Goal: Task Accomplishment & Management: Use online tool/utility

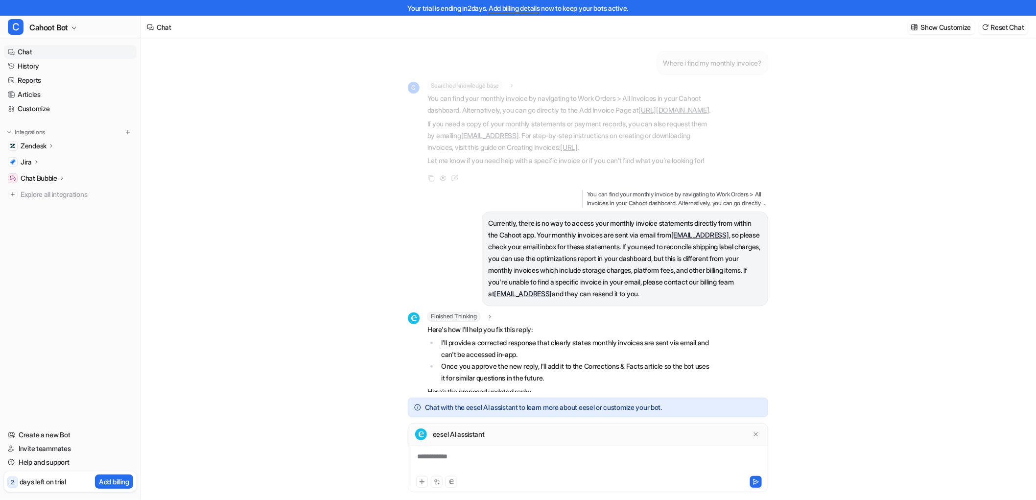
scroll to position [193, 0]
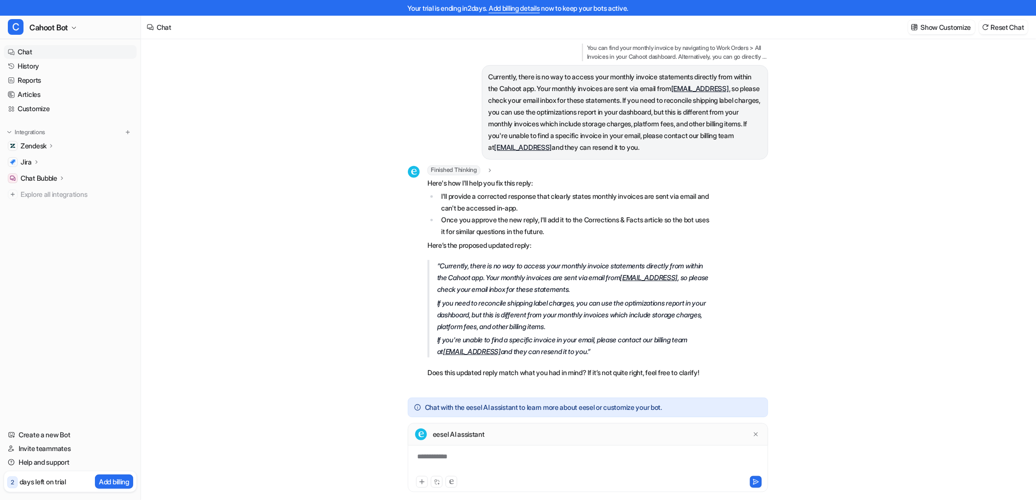
click at [493, 214] on li "Once you approve the new reply, I'll add it to the Corrections & Facts article …" at bounding box center [576, 225] width 276 height 23
click at [461, 456] on div "**********" at bounding box center [587, 462] width 355 height 23
click at [509, 454] on div "**********" at bounding box center [587, 462] width 355 height 23
click at [578, 297] on p "If you need to reconcile shipping label charges, you can use the optimizations …" at bounding box center [575, 314] width 277 height 35
click at [566, 297] on p "If you need to reconcile shipping label charges, you can use the optimizations …" at bounding box center [575, 314] width 277 height 35
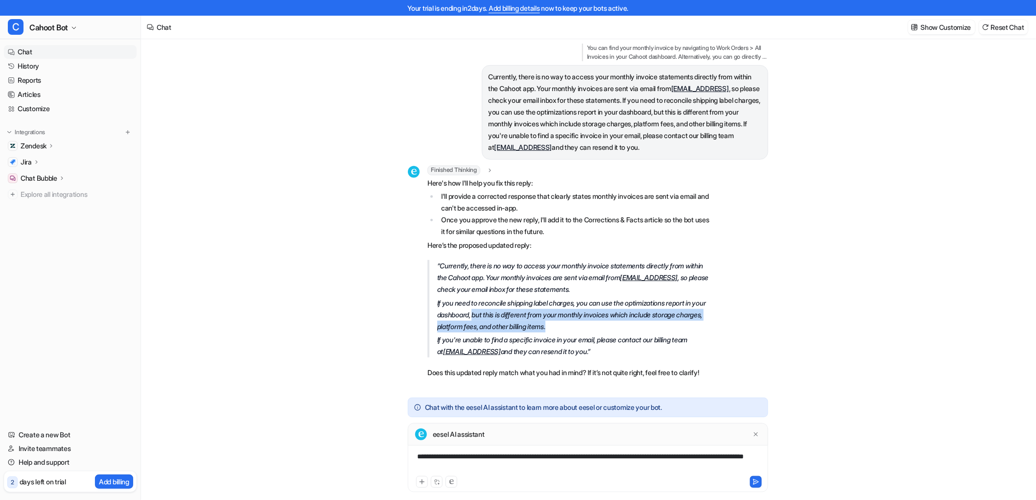
drag, startPoint x: 491, startPoint y: 302, endPoint x: 584, endPoint y: 317, distance: 94.2
click at [584, 317] on p "If you need to reconcile shipping label charges, you can use the optimizations …" at bounding box center [575, 314] width 277 height 35
drag, startPoint x: 592, startPoint y: 314, endPoint x: 420, endPoint y: 286, distance: 174.6
click at [420, 286] on div "Finished Thinking thought : "The user wants to correct the bot’s reply about wh…" at bounding box center [561, 272] width 306 height 215
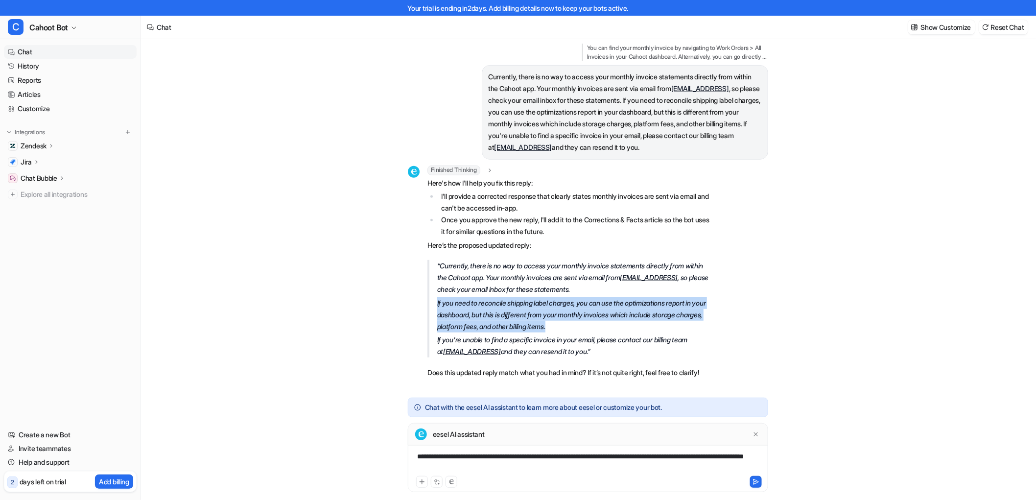
copy p "If you need to reconcile shipping label charges, you can use the optimizations …"
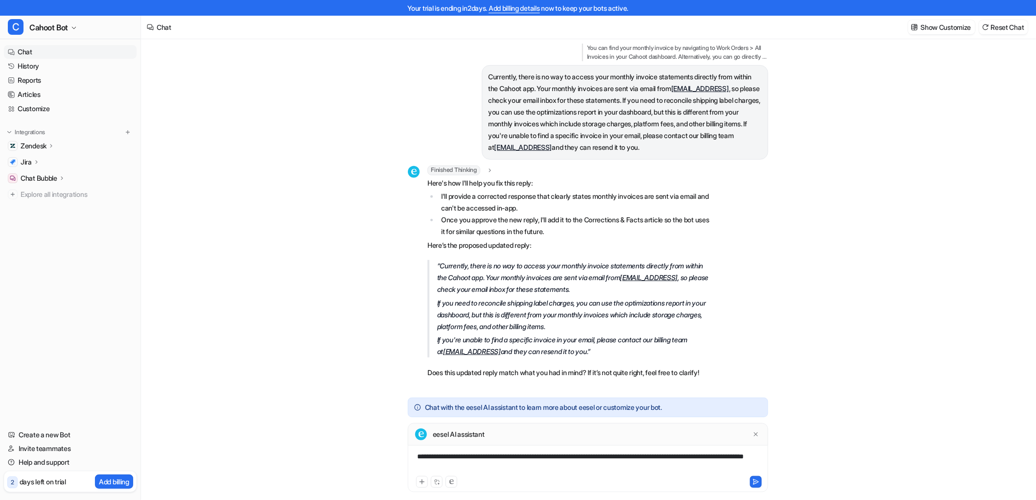
click at [512, 468] on div "**********" at bounding box center [587, 462] width 355 height 23
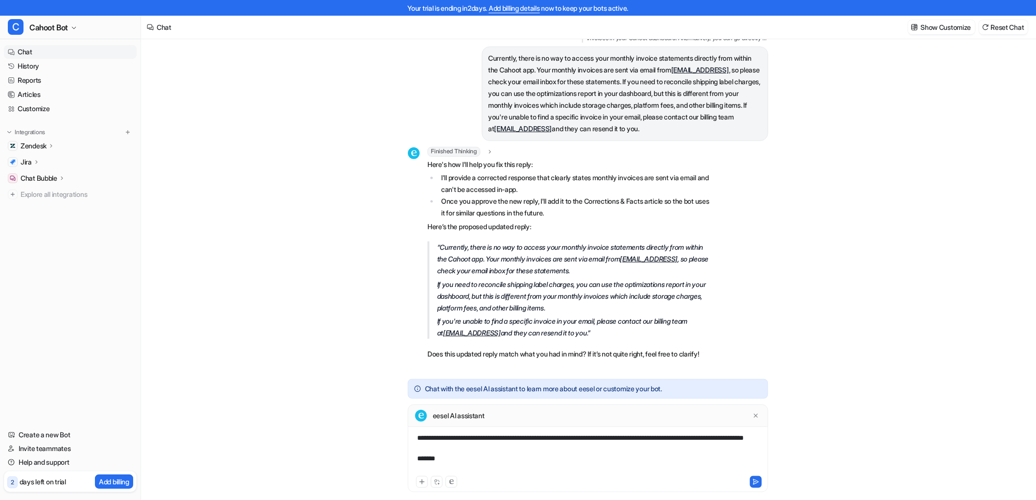
click at [505, 440] on div "**********" at bounding box center [587, 453] width 355 height 41
click at [508, 443] on div "**********" at bounding box center [587, 453] width 355 height 41
click at [509, 448] on div "**********" at bounding box center [587, 453] width 355 height 41
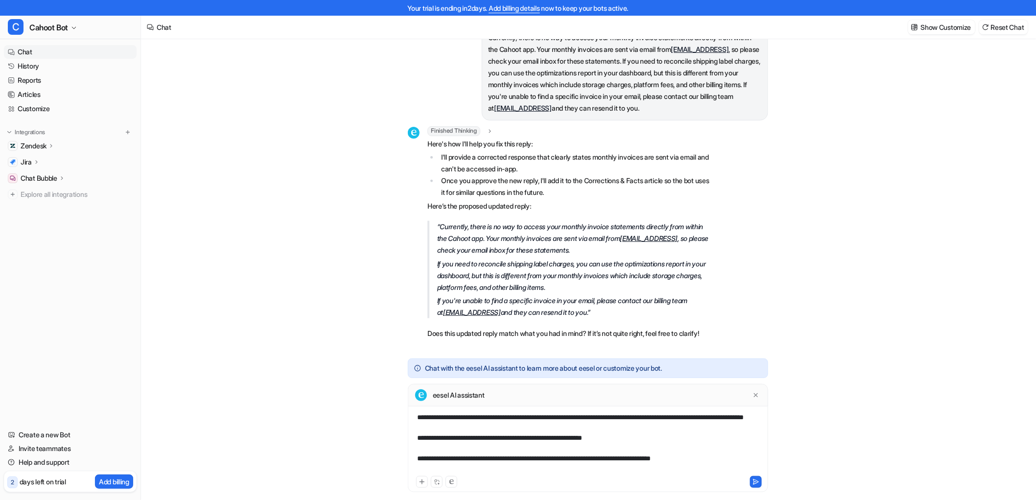
click at [549, 212] on p "Here’s the proposed updated reply:" at bounding box center [570, 206] width 286 height 12
drag, startPoint x: 694, startPoint y: 471, endPoint x: 313, endPoint y: 456, distance: 381.1
click at [311, 456] on div "Where i find my monthly invoice? C Searched knowledge base search_queries : "fi…" at bounding box center [588, 277] width 894 height 476
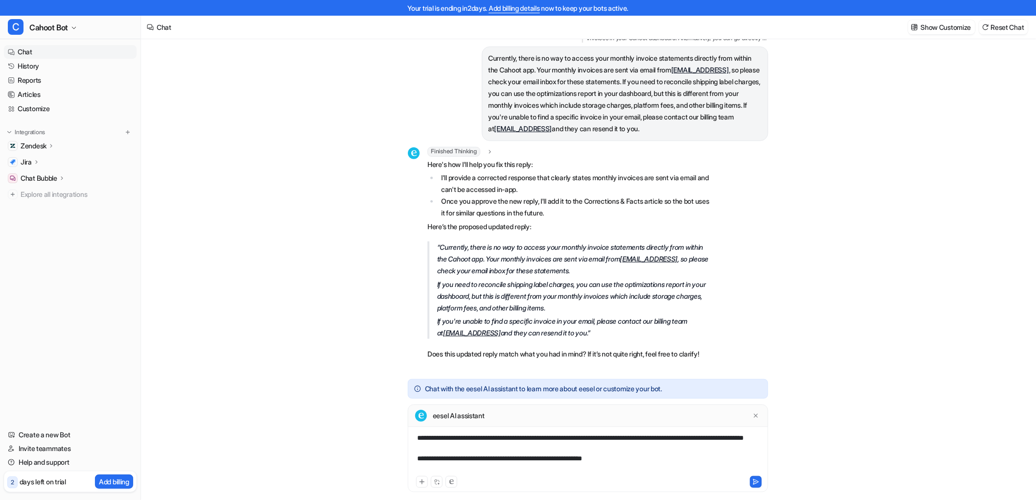
click at [458, 458] on div "**********" at bounding box center [587, 453] width 355 height 41
drag, startPoint x: 575, startPoint y: 471, endPoint x: 581, endPoint y: 471, distance: 5.9
click at [574, 471] on div "**********" at bounding box center [587, 453] width 355 height 41
click at [651, 470] on div "**********" at bounding box center [587, 453] width 355 height 41
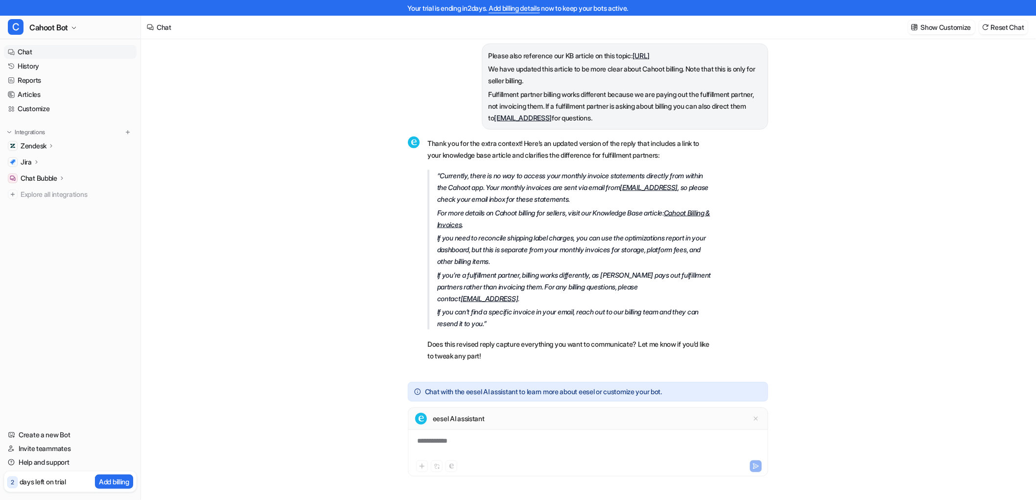
scroll to position [531, 0]
click at [564, 282] on p "If you’re a fulfillment partner, billing works differently, as Cahoot pays out …" at bounding box center [575, 286] width 277 height 35
click at [565, 256] on p "If you need to reconcile shipping label charges, you can use the optimizations …" at bounding box center [575, 249] width 277 height 35
click at [451, 442] on div "**********" at bounding box center [587, 447] width 355 height 23
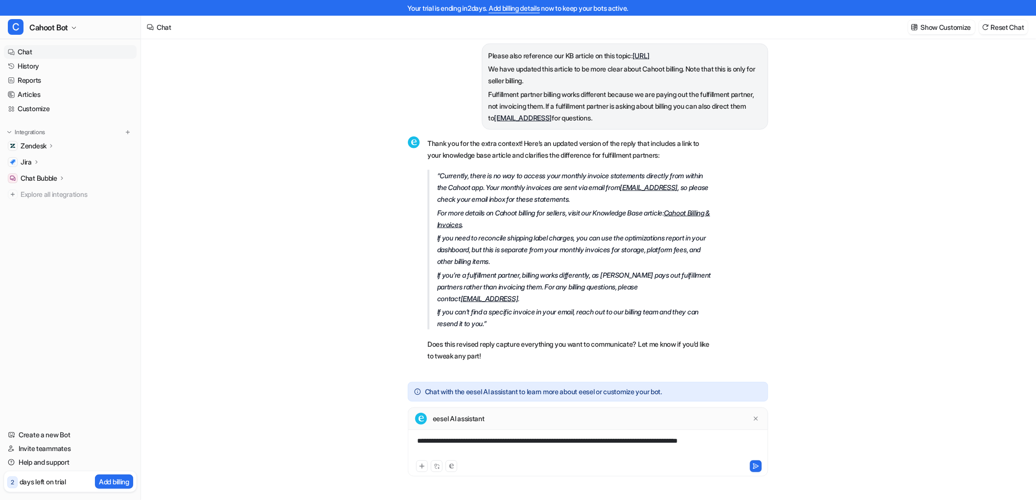
click at [344, 268] on div "Where i find my monthly invoice? C Searched knowledge base search_queries : "fi…" at bounding box center [588, 261] width 894 height 476
click at [757, 463] on icon at bounding box center [755, 465] width 7 height 7
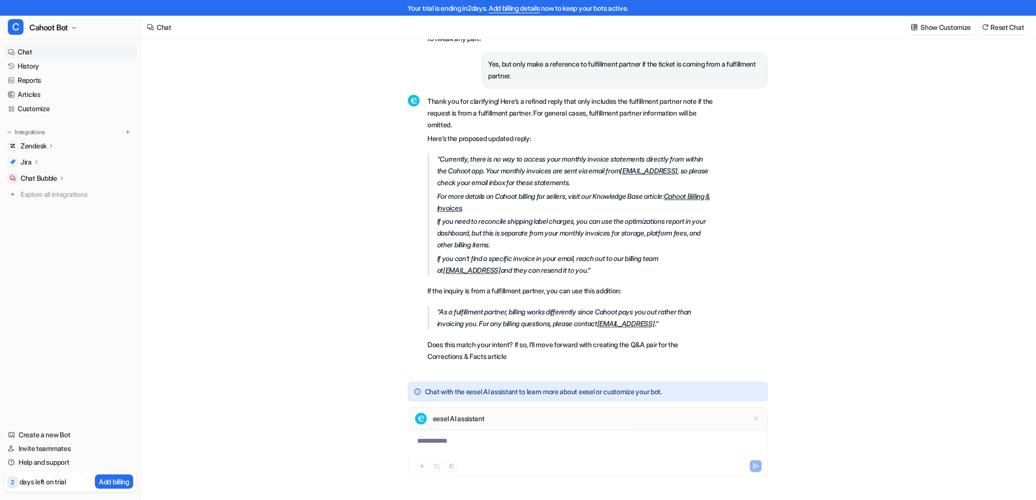
scroll to position [848, 0]
click at [835, 268] on div "Where i find my monthly invoice? C Searched knowledge base search_queries : "fi…" at bounding box center [588, 261] width 894 height 476
click at [473, 452] on div "**********" at bounding box center [587, 447] width 355 height 23
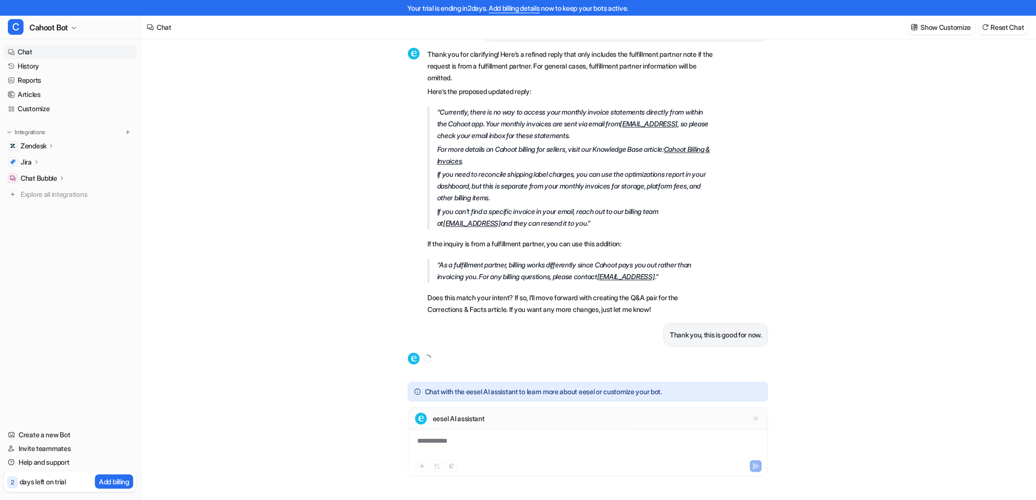
drag, startPoint x: 317, startPoint y: 138, endPoint x: 333, endPoint y: 131, distance: 17.1
click at [330, 132] on div "Where i find my monthly invoice? C Searched knowledge base search_queries : "fi…" at bounding box center [588, 261] width 894 height 476
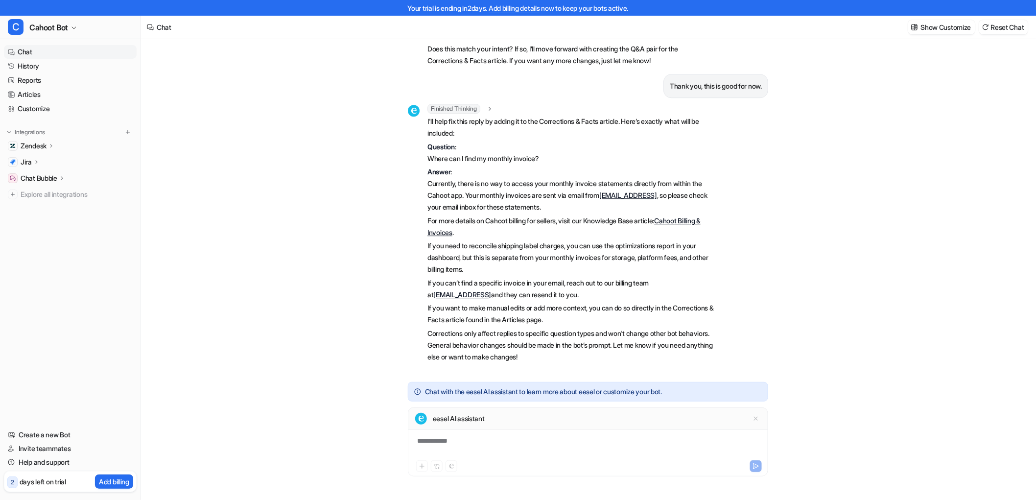
scroll to position [1144, 0]
drag, startPoint x: 451, startPoint y: 206, endPoint x: 571, endPoint y: 206, distance: 119.4
click at [571, 206] on p "Answer : Currently, there is no way to access your monthly invoice statements d…" at bounding box center [570, 189] width 286 height 47
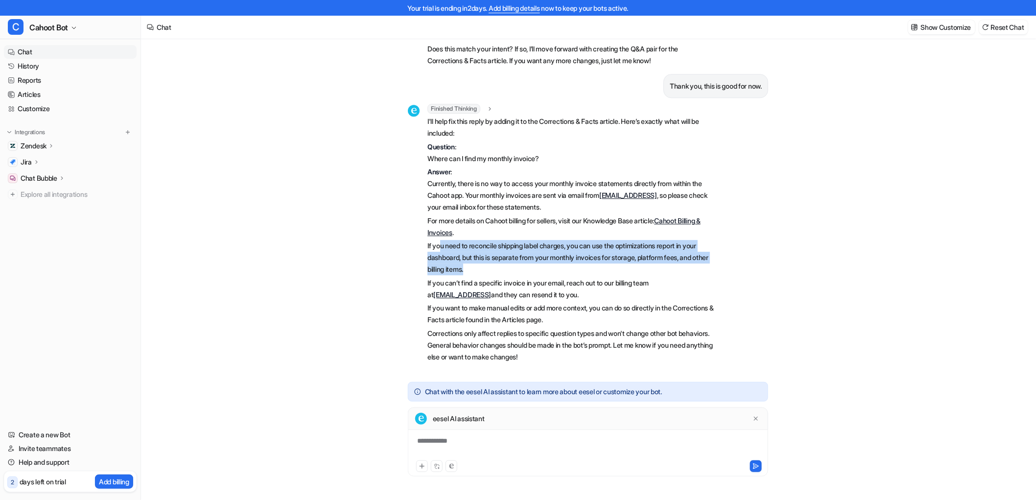
drag, startPoint x: 440, startPoint y: 247, endPoint x: 607, endPoint y: 263, distance: 167.2
click at [607, 263] on p "If you need to reconcile shipping label charges, you can use the optimizations …" at bounding box center [570, 257] width 286 height 35
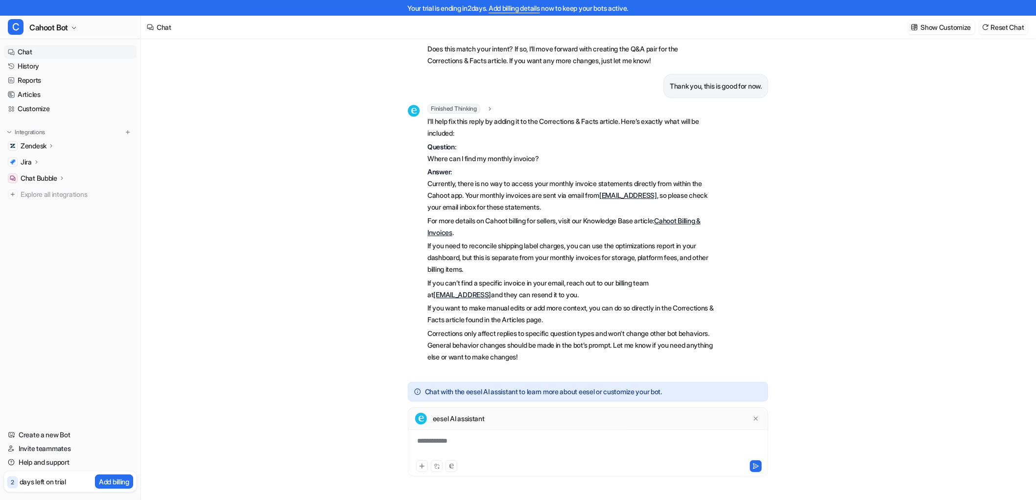
click at [569, 286] on p "If you can’t find a specific invoice in your email, reach out to our billing te…" at bounding box center [570, 288] width 286 height 23
click at [286, 246] on div "Where i find my monthly invoice? C Searched knowledge base search_queries : "fi…" at bounding box center [588, 261] width 894 height 476
click at [508, 94] on div "Thank you, this is good for now." at bounding box center [588, 86] width 360 height 24
click at [290, 247] on div "Where i find my monthly invoice? C Searched knowledge base search_queries : "fi…" at bounding box center [588, 261] width 894 height 476
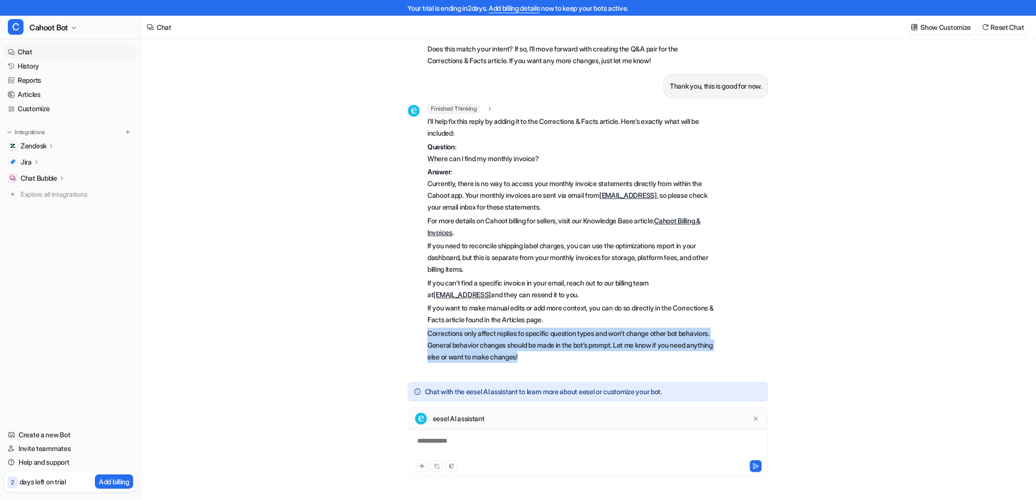
drag, startPoint x: 590, startPoint y: 353, endPoint x: 403, endPoint y: 328, distance: 189.1
click at [403, 328] on div "Where i find my monthly invoice? C Searched knowledge base search_queries : "fi…" at bounding box center [588, 261] width 376 height 476
copy p "Corrections only affect replies to specific question types and won't change oth…"
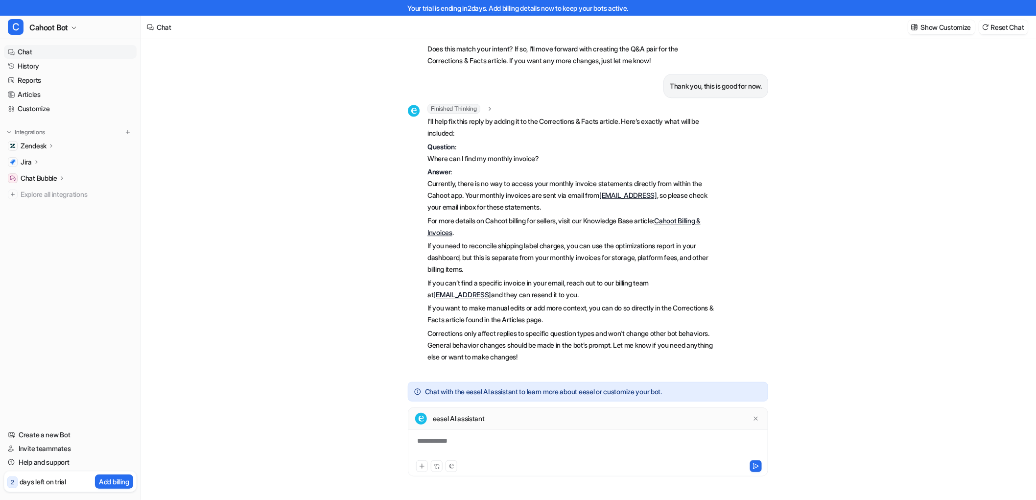
click at [796, 174] on div "Where i find my monthly invoice? C Searched knowledge base search_queries : "fi…" at bounding box center [588, 261] width 894 height 476
drag, startPoint x: 363, startPoint y: 57, endPoint x: 628, endPoint y: 15, distance: 268.5
click at [368, 56] on div "Where i find my monthly invoice? C Searched knowledge base search_queries : "fi…" at bounding box center [588, 261] width 894 height 476
click at [145, 70] on div "Where i find my monthly invoice? C Searched knowledge base search_queries : "fi…" at bounding box center [588, 261] width 894 height 476
click at [318, 59] on div "Where i find my monthly invoice? C Searched knowledge base search_queries : "fi…" at bounding box center [588, 261] width 894 height 476
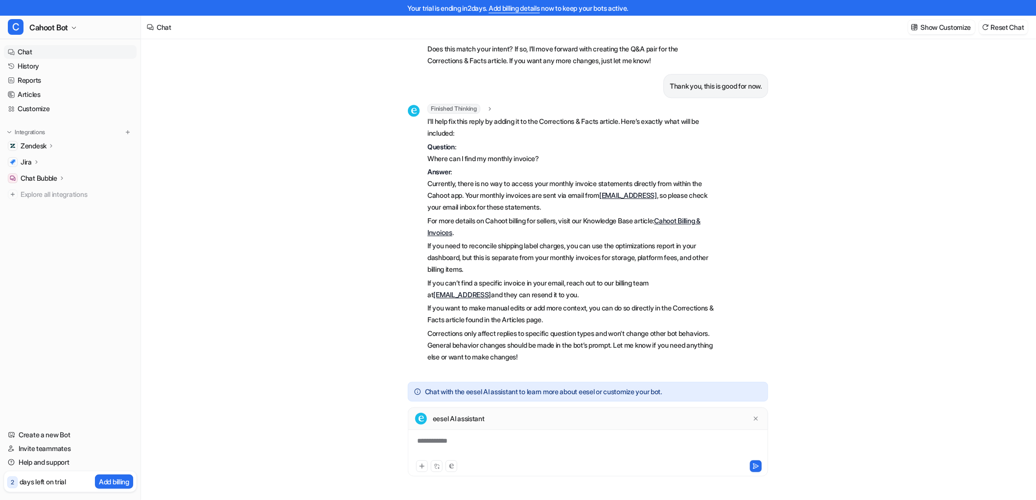
drag, startPoint x: 273, startPoint y: 175, endPoint x: 279, endPoint y: 175, distance: 5.9
click at [277, 175] on div "Where i find my monthly invoice? C Searched knowledge base search_queries : "fi…" at bounding box center [588, 261] width 894 height 476
click at [33, 55] on link "Chat" at bounding box center [70, 52] width 133 height 14
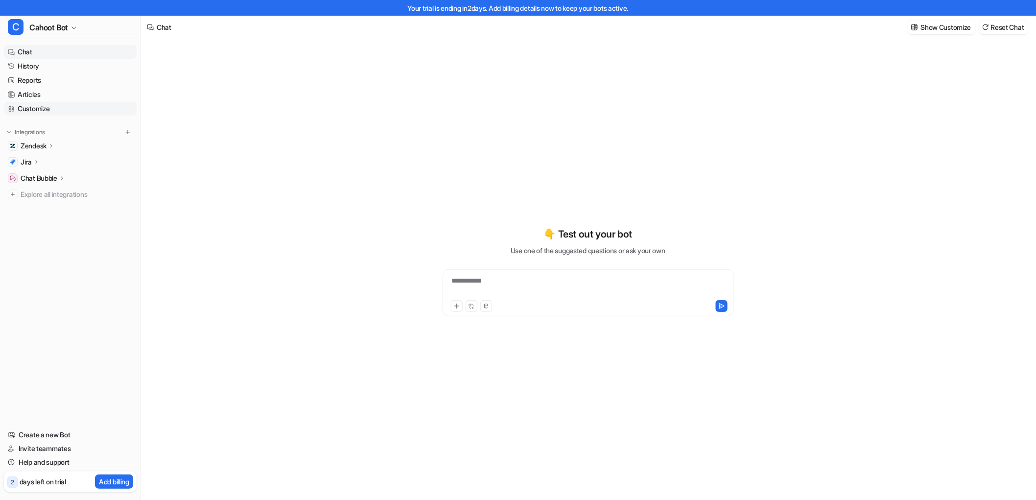
click at [33, 106] on link "Customize" at bounding box center [70, 109] width 133 height 14
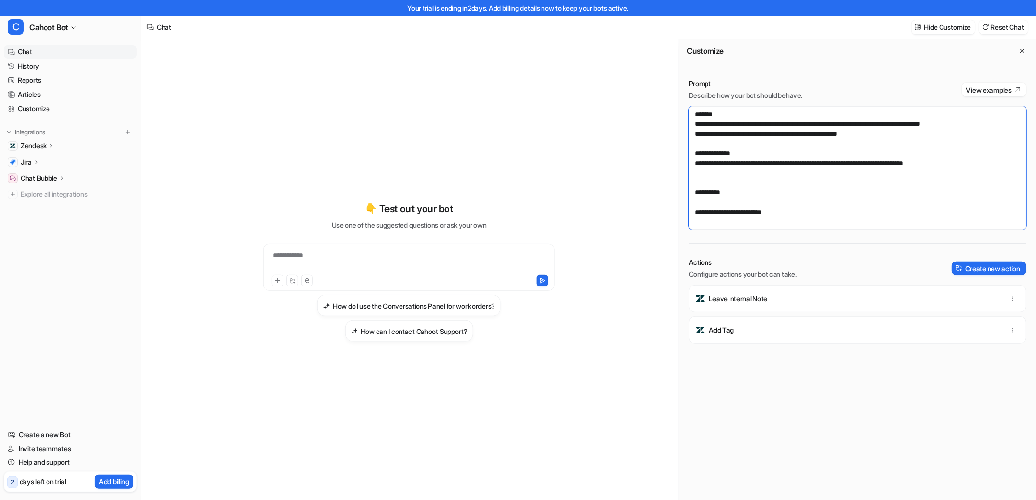
click at [744, 183] on textarea "**********" at bounding box center [857, 167] width 337 height 123
click at [745, 196] on textarea "**********" at bounding box center [857, 167] width 337 height 123
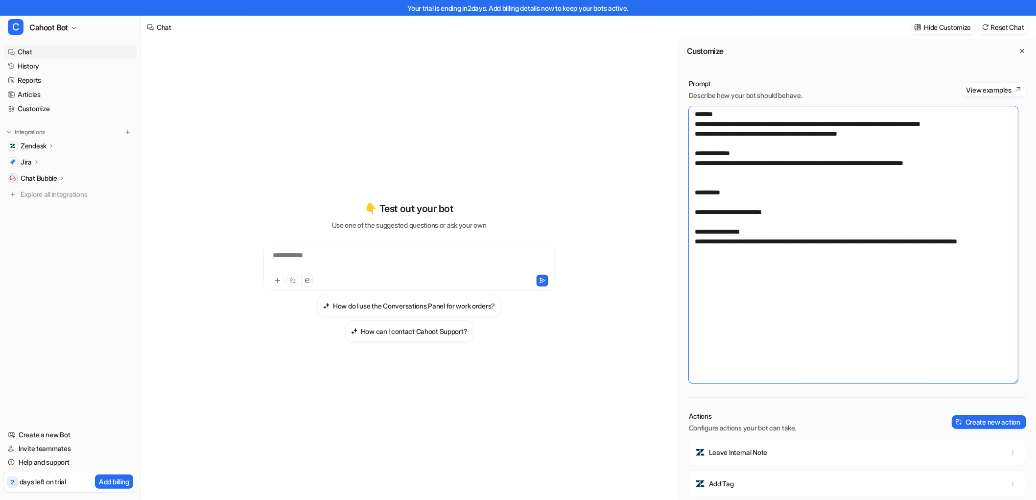
drag, startPoint x: 1016, startPoint y: 227, endPoint x: 1010, endPoint y: 384, distance: 157.7
click at [1010, 383] on textarea "**********" at bounding box center [853, 244] width 329 height 277
click at [844, 266] on textarea "**********" at bounding box center [853, 246] width 329 height 281
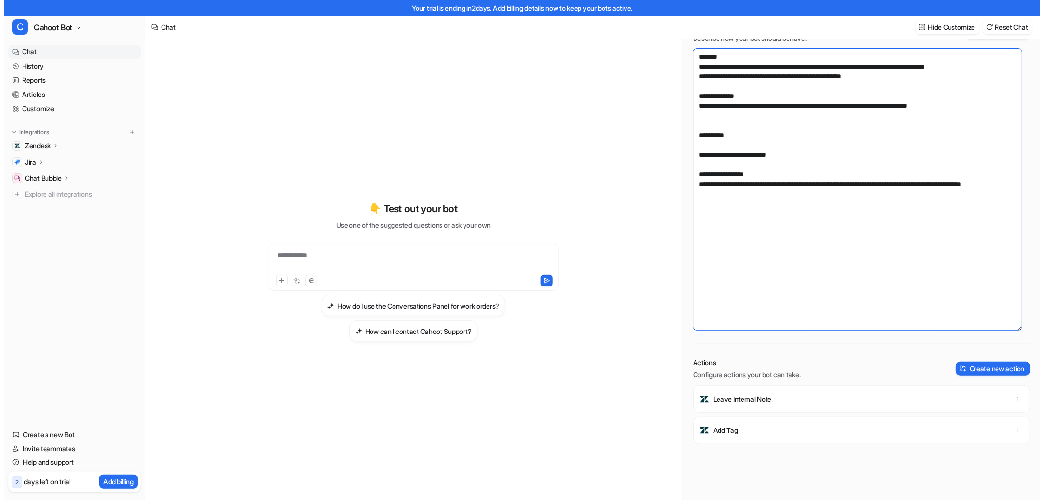
scroll to position [167, 0]
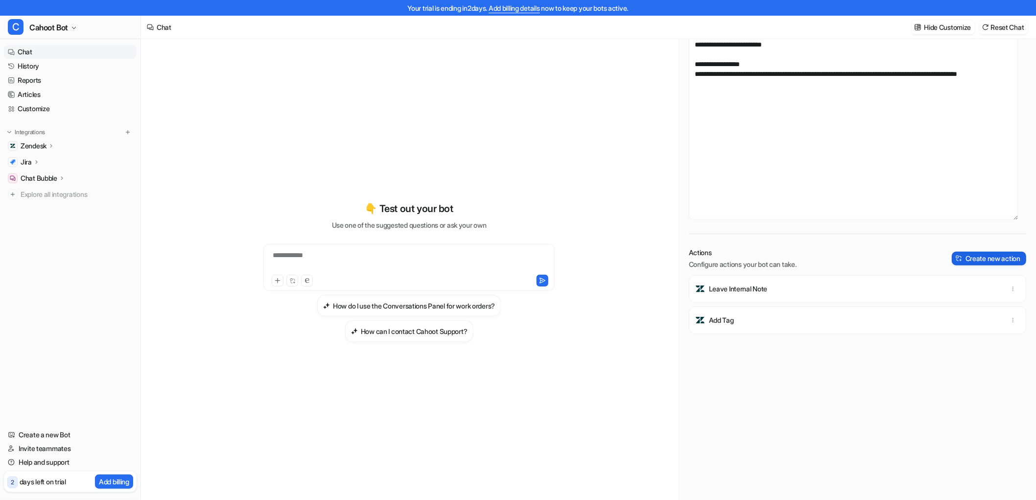
click at [1006, 260] on button "Create new action" at bounding box center [988, 259] width 74 height 14
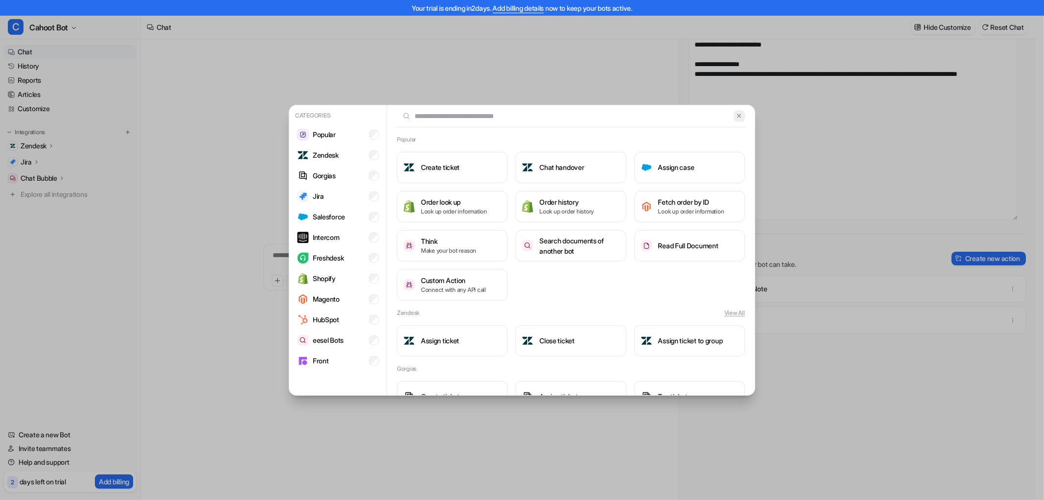
click at [736, 119] on img at bounding box center [739, 115] width 7 height 7
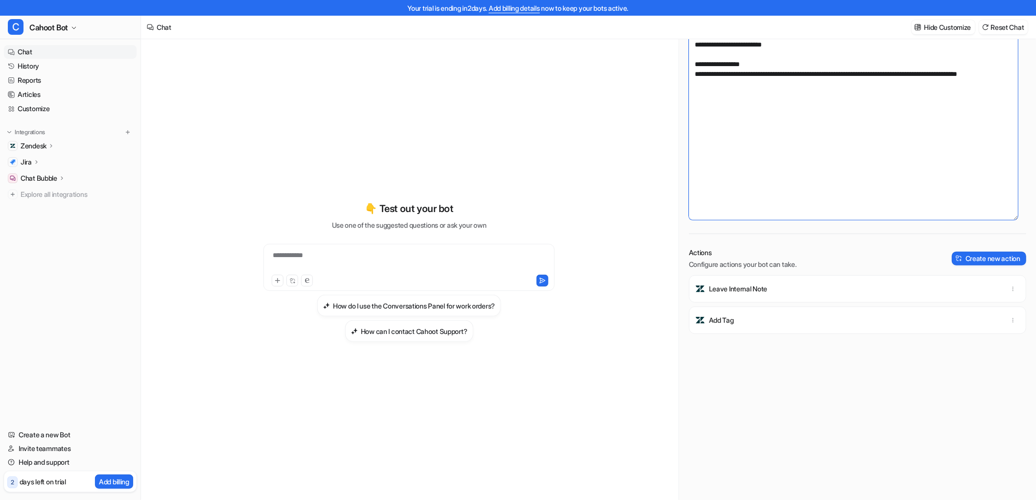
click at [731, 115] on textarea "**********" at bounding box center [853, 79] width 329 height 281
click at [194, 109] on div "**********" at bounding box center [409, 277] width 536 height 476
click at [36, 93] on link "Articles" at bounding box center [70, 95] width 133 height 14
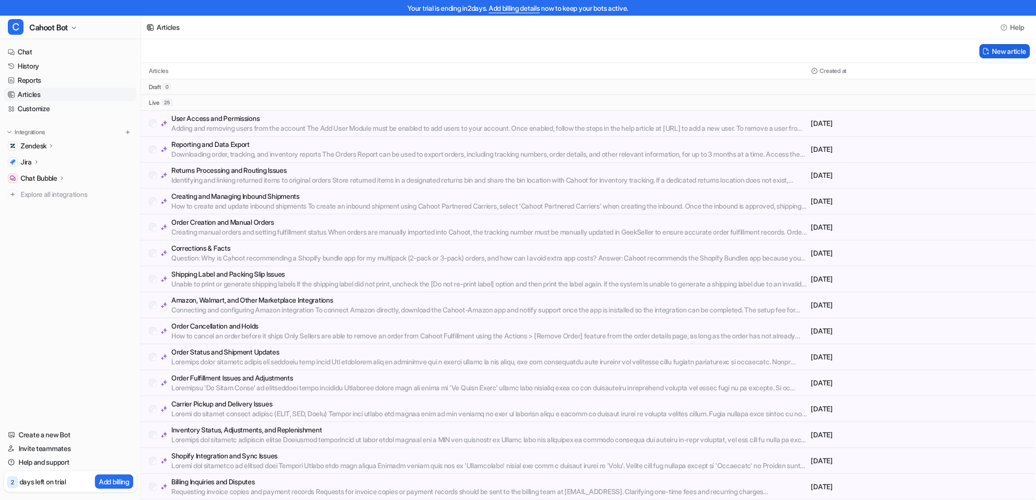
click at [994, 47] on button "New article" at bounding box center [1004, 51] width 50 height 14
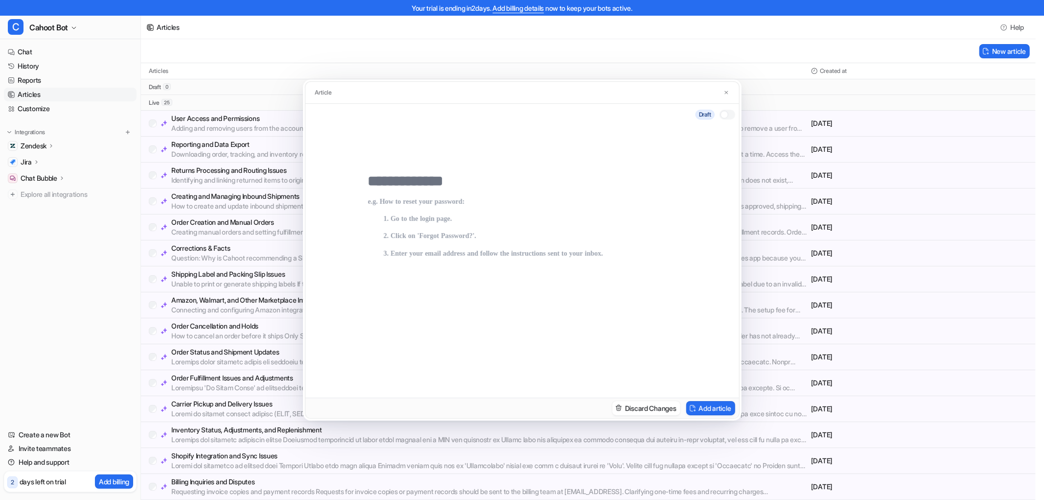
click at [520, 223] on p at bounding box center [522, 288] width 308 height 180
click at [389, 187] on input "text" at bounding box center [522, 181] width 308 height 18
click at [391, 204] on p at bounding box center [522, 288] width 308 height 180
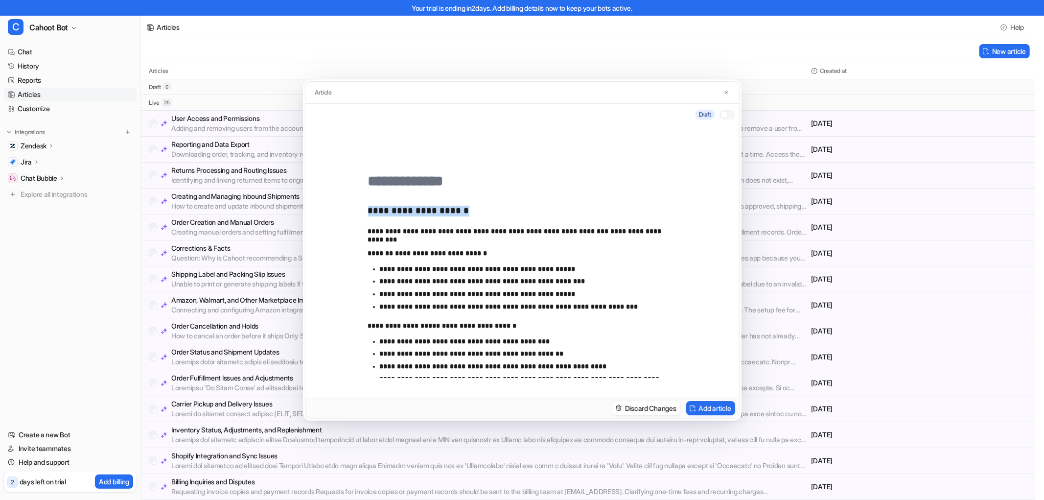
drag, startPoint x: 491, startPoint y: 213, endPoint x: 364, endPoint y: 209, distance: 127.3
click at [364, 209] on div "**********" at bounding box center [522, 261] width 434 height 272
click at [416, 180] on input "text" at bounding box center [522, 181] width 308 height 18
paste input "**********"
click at [397, 213] on h3 at bounding box center [522, 211] width 308 height 11
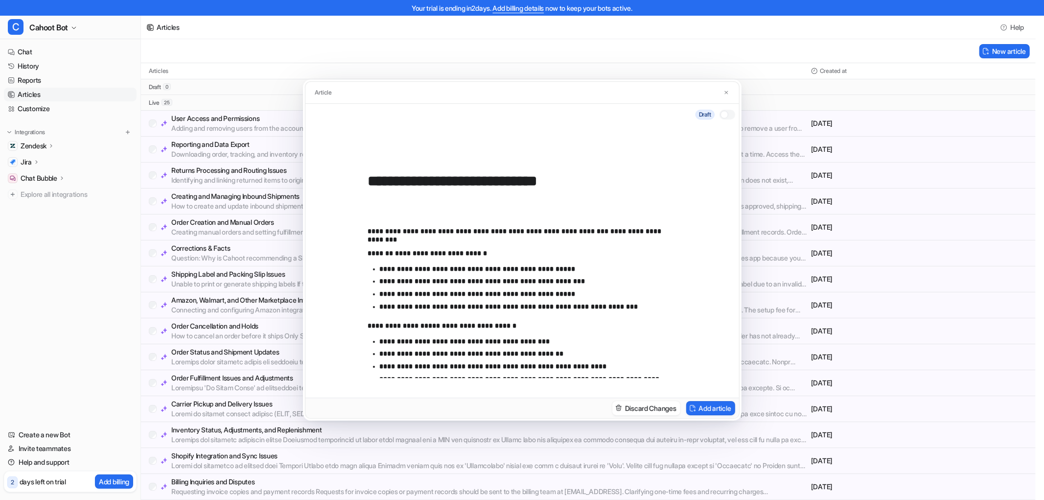
drag, startPoint x: 415, startPoint y: 175, endPoint x: 314, endPoint y: 170, distance: 100.9
click at [314, 170] on div "**********" at bounding box center [522, 261] width 434 height 272
click at [607, 179] on input "**********" at bounding box center [522, 181] width 308 height 18
type input "**********"
click at [461, 217] on div "**********" at bounding box center [522, 288] width 308 height 180
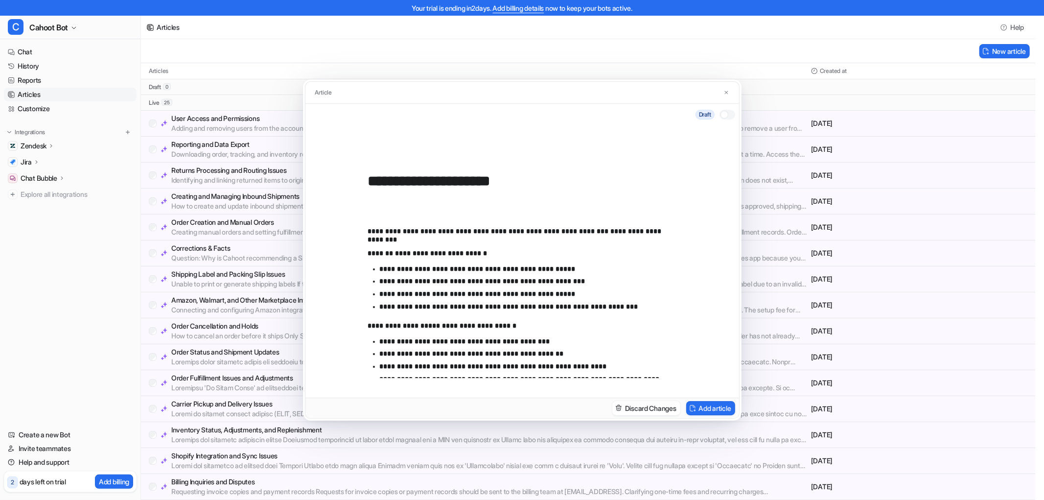
click at [369, 228] on p "**********" at bounding box center [518, 231] width 300 height 9
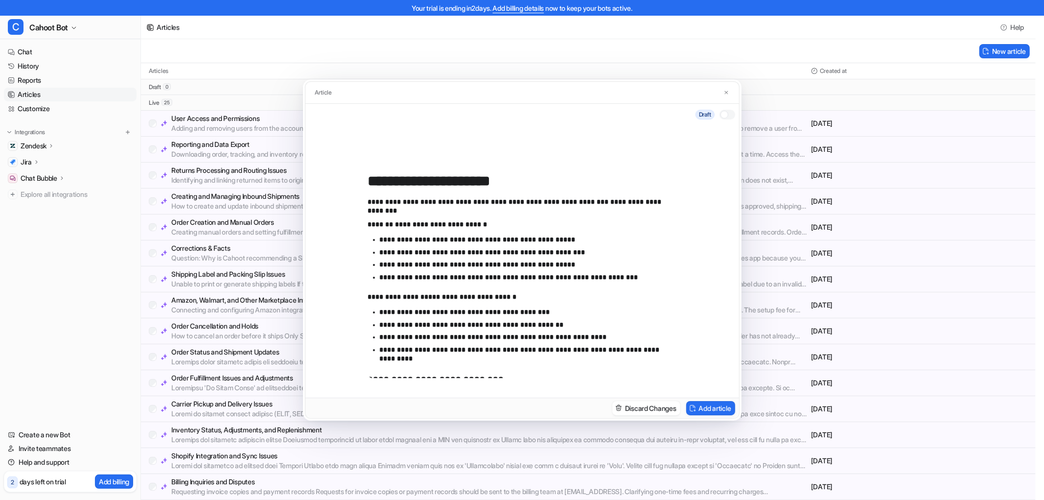
click at [414, 237] on p "**********" at bounding box center [524, 239] width 288 height 9
click at [520, 220] on p "**********" at bounding box center [518, 224] width 300 height 9
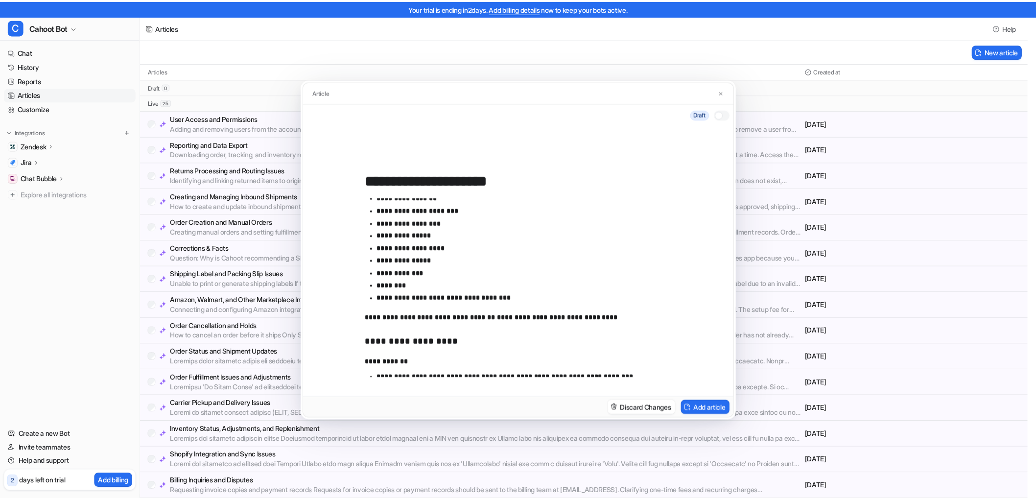
scroll to position [163, 0]
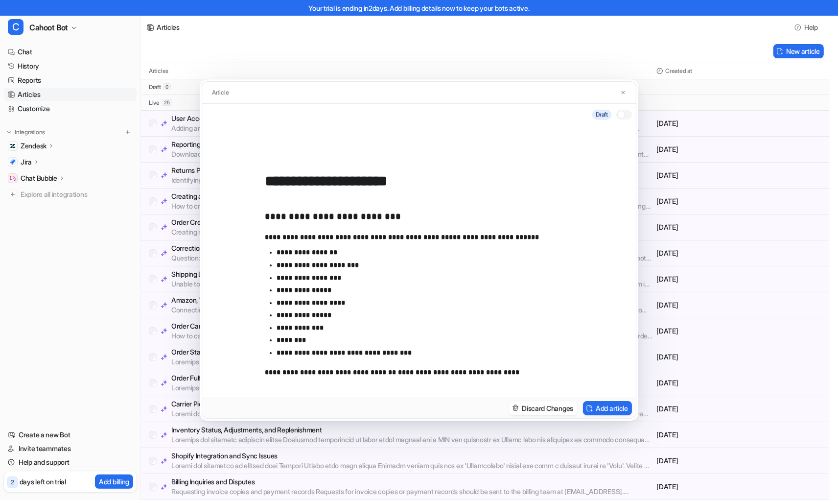
click at [619, 111] on div at bounding box center [621, 115] width 8 height 8
click at [627, 109] on div "Live" at bounding box center [419, 115] width 434 height 22
click at [625, 111] on div at bounding box center [627, 115] width 8 height 8
click at [624, 94] on img at bounding box center [623, 93] width 6 height 6
click at [322, 115] on div "Draft" at bounding box center [419, 115] width 434 height 22
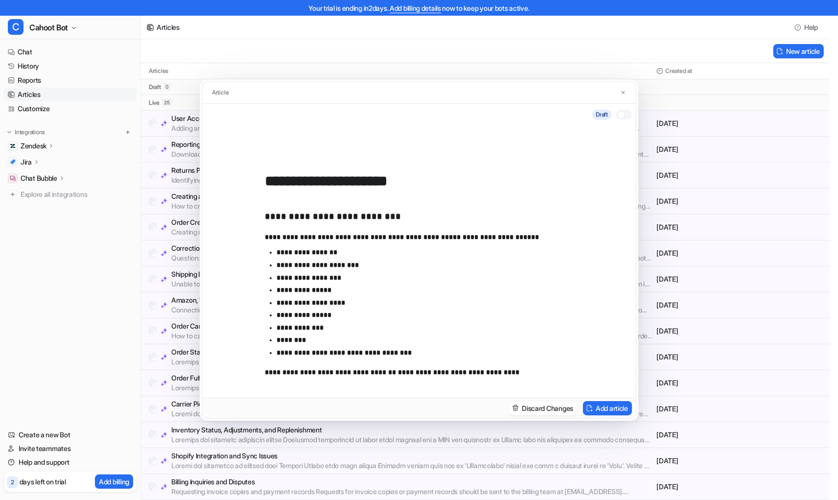
click at [603, 113] on span "Draft" at bounding box center [601, 115] width 19 height 10
click at [474, 56] on div "**********" at bounding box center [419, 250] width 838 height 500
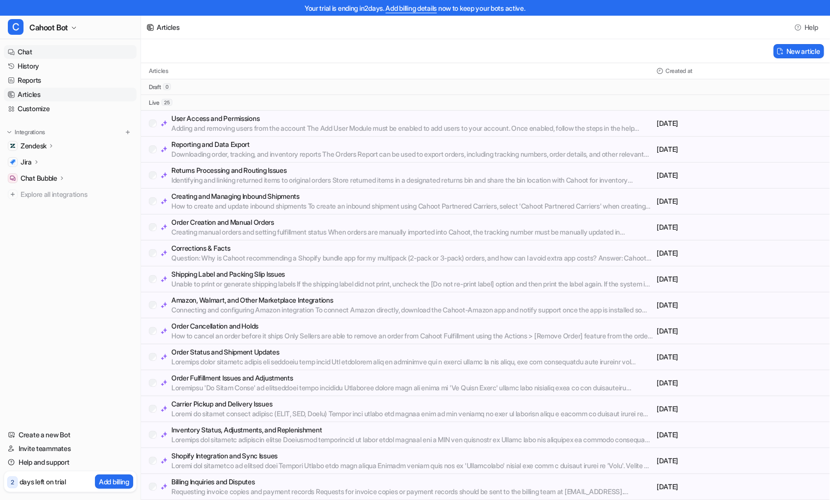
click at [28, 53] on link "Chat" at bounding box center [70, 52] width 133 height 14
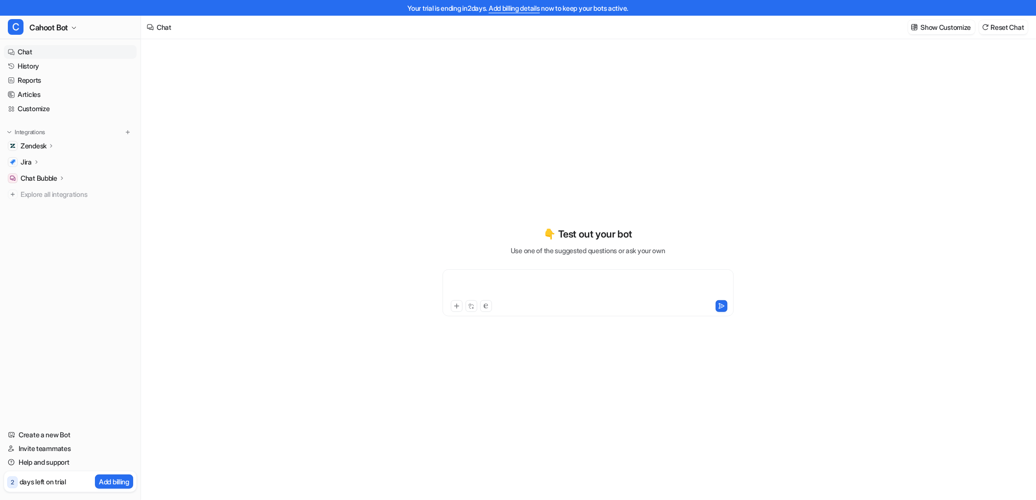
click at [487, 285] on div at bounding box center [588, 287] width 286 height 23
paste div
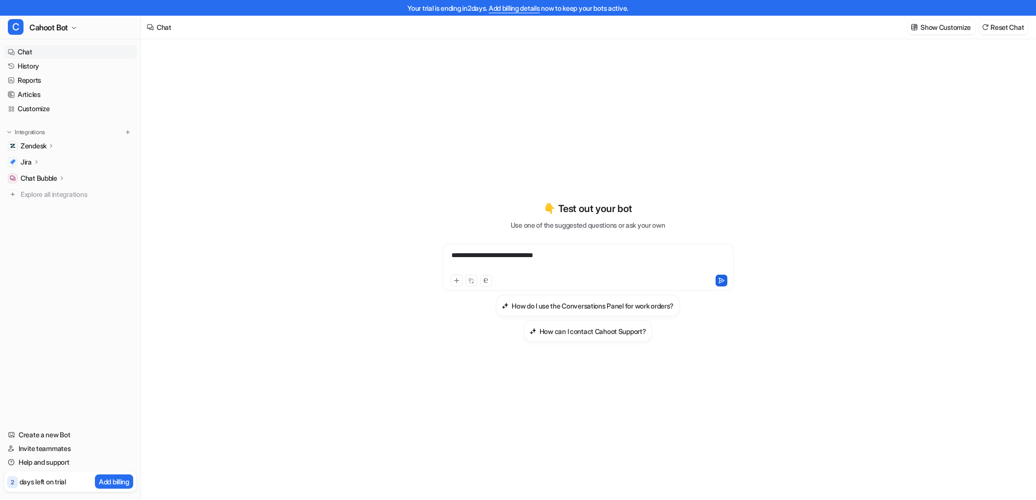
click at [726, 280] on button at bounding box center [721, 281] width 12 height 12
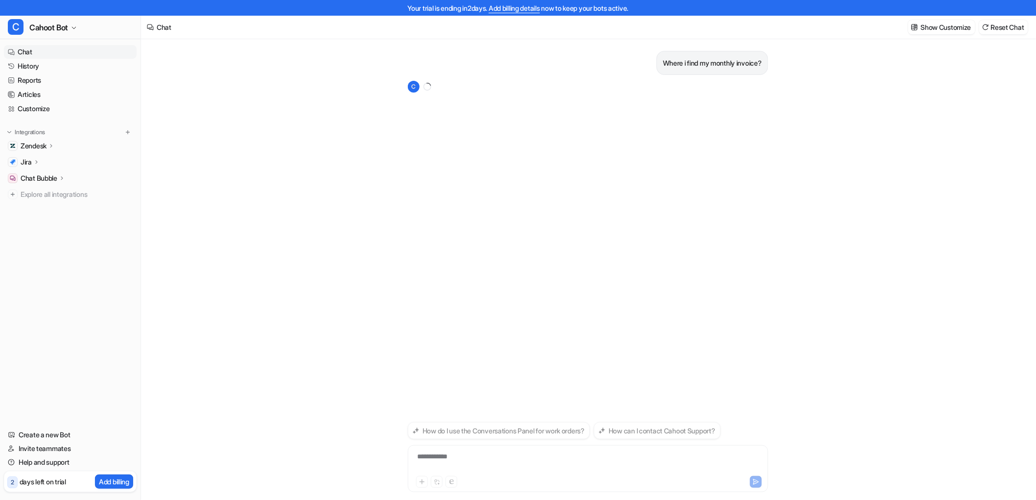
scroll to position [16, 0]
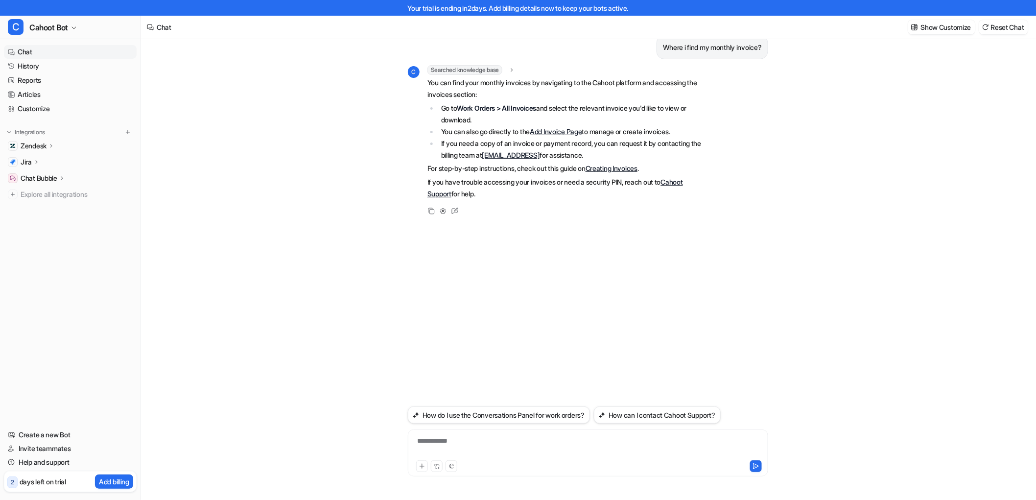
click at [709, 50] on p "Where i find my monthly invoice?" at bounding box center [712, 48] width 99 height 12
copy div "Where i find my monthly invoice? C"
drag, startPoint x: 495, startPoint y: 195, endPoint x: 428, endPoint y: 85, distance: 128.9
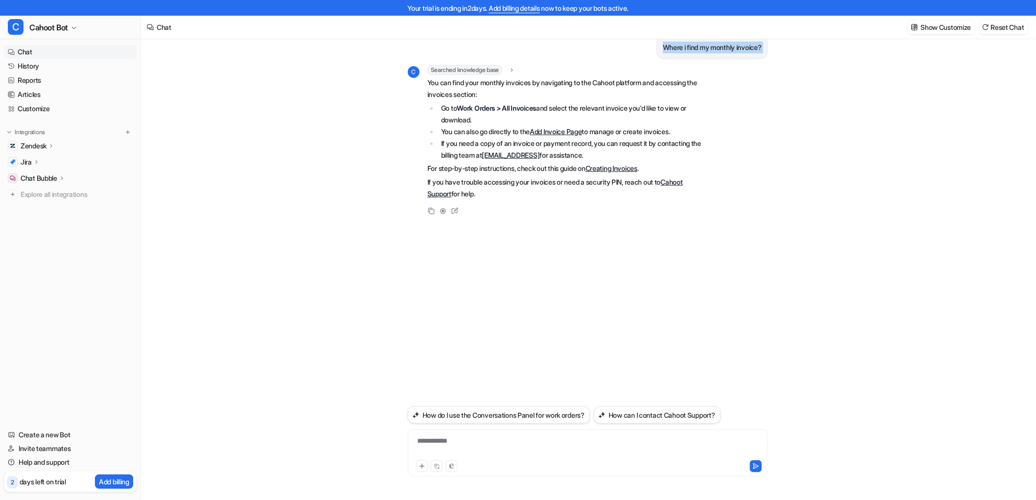
click at [428, 85] on span "You can find your monthly invoices by navigating to the Cahoot platform and acc…" at bounding box center [570, 138] width 286 height 123
copy span "You can find your monthly invoices by navigating to the Cahoot platform and acc…"
click at [766, 243] on div "Where i find my monthly invoice? C Searched knowledge base search_queries : "fi…" at bounding box center [588, 213] width 360 height 380
drag, startPoint x: 619, startPoint y: 167, endPoint x: 607, endPoint y: 155, distance: 17.3
click at [619, 167] on link "Creating Invoices" at bounding box center [611, 168] width 52 height 8
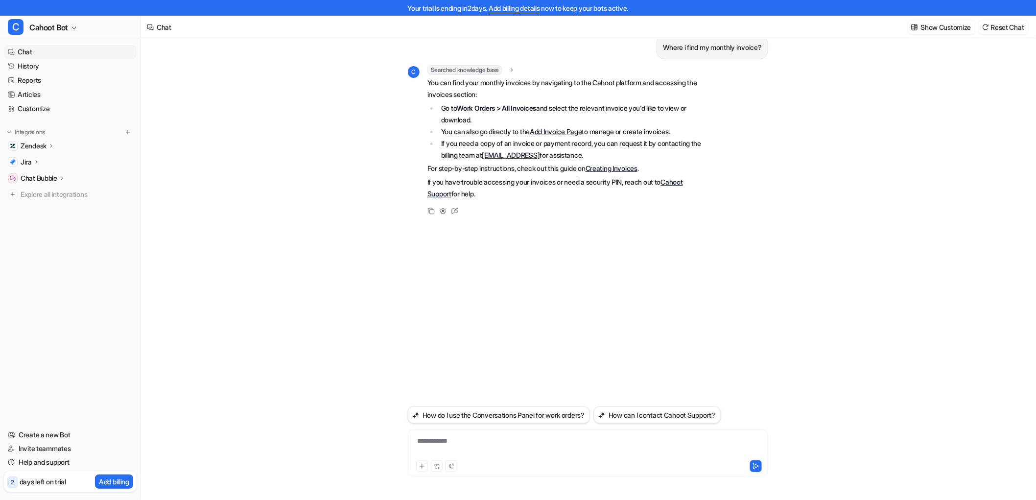
click at [532, 173] on p "For step-by-step instructions, check out this guide on Creating Invoices ." at bounding box center [570, 168] width 286 height 12
click at [600, 109] on li "Go to Work Orders > All Invoices and select the relevant invoice you'd like to …" at bounding box center [576, 113] width 276 height 23
click at [579, 132] on link "Add Invoice Page" at bounding box center [556, 131] width 52 height 8
click at [585, 105] on li "Go to Work Orders > All Invoices and select the relevant invoice you'd like to …" at bounding box center [576, 113] width 276 height 23
click at [526, 111] on strong "Work Orders > All Invoices" at bounding box center [496, 108] width 79 height 8
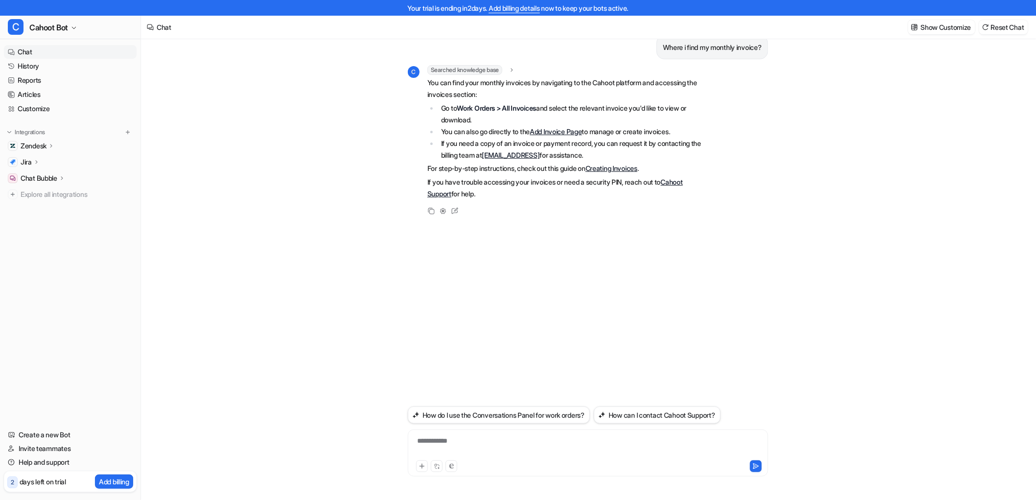
click at [607, 208] on div "Copy Adjust Tone Edit" at bounding box center [561, 211] width 306 height 12
click at [721, 192] on div "C Searched knowledge base search_queries : "find monthly invoice,where to acces…" at bounding box center [588, 141] width 360 height 152
click at [511, 117] on li "Go to Work Orders > All Invoices and select the relevant invoice you'd like to …" at bounding box center [576, 113] width 276 height 23
click at [567, 87] on p "You can find your monthly invoices by navigating to the Cahoot platform and acc…" at bounding box center [570, 88] width 286 height 23
click at [567, 69] on div "Searched knowledge base search_queries : "find monthly invoice,where to access …" at bounding box center [570, 70] width 286 height 10
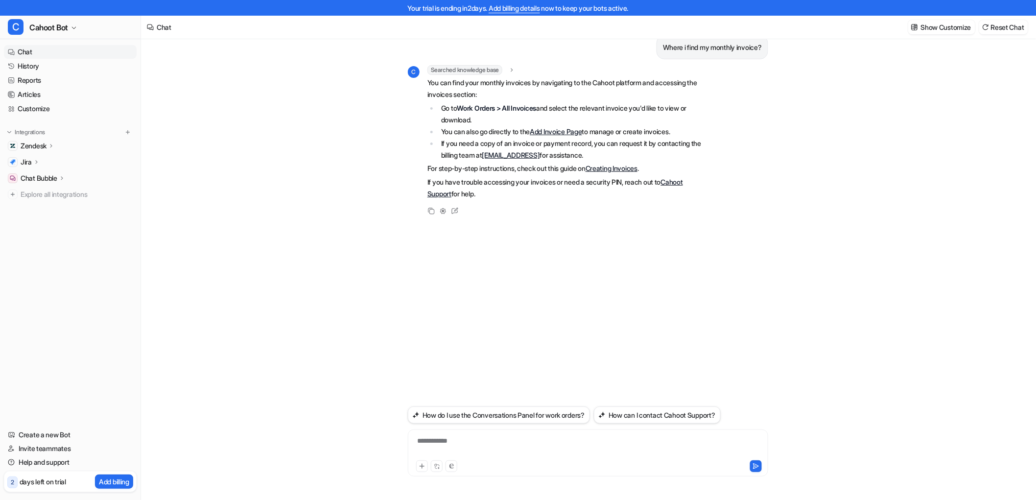
click at [325, 70] on div "**********" at bounding box center [588, 261] width 894 height 476
click at [339, 110] on div "**********" at bounding box center [588, 261] width 894 height 476
click at [28, 50] on link "Chat" at bounding box center [70, 52] width 133 height 14
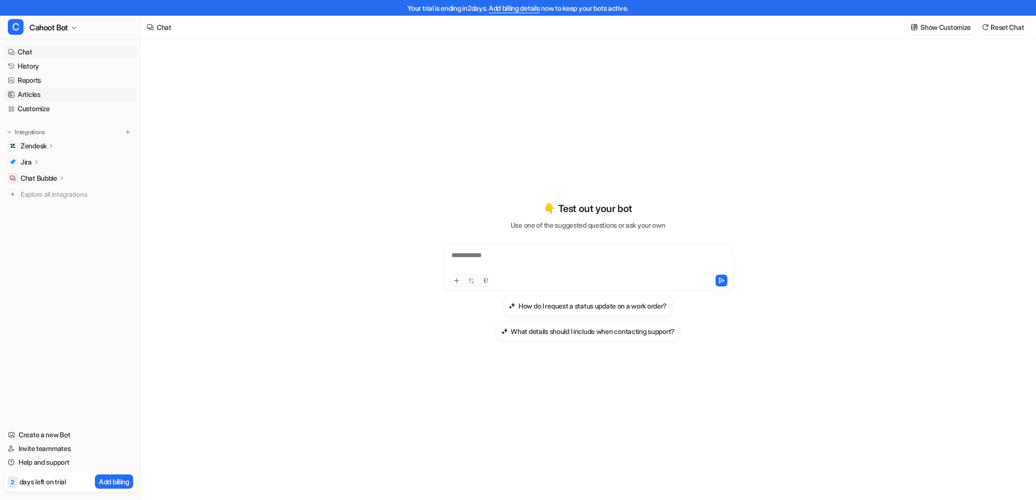
click at [32, 90] on link "Articles" at bounding box center [70, 95] width 133 height 14
click at [568, 39] on div "**********" at bounding box center [588, 277] width 360 height 476
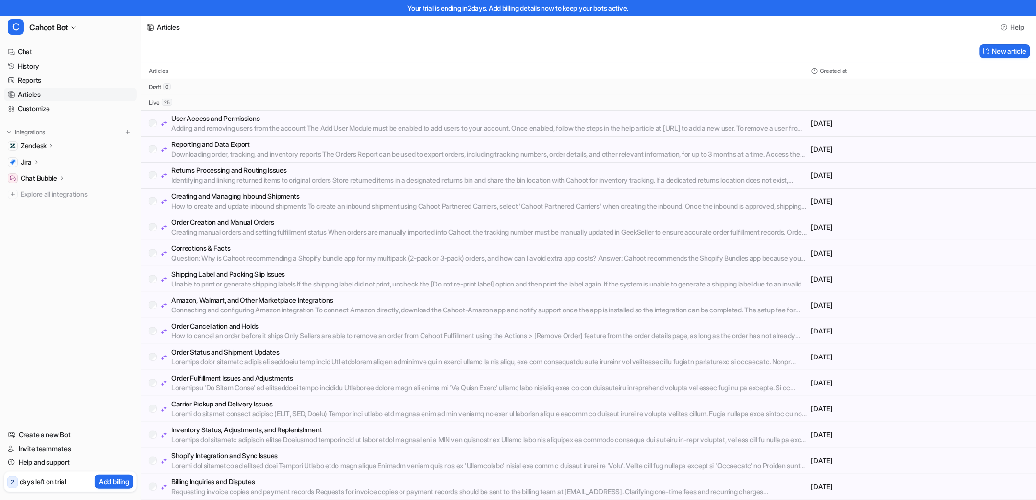
click at [458, 47] on div "New article" at bounding box center [588, 51] width 895 height 24
click at [38, 37] on button "C Cahoot Bot" at bounding box center [70, 27] width 140 height 23
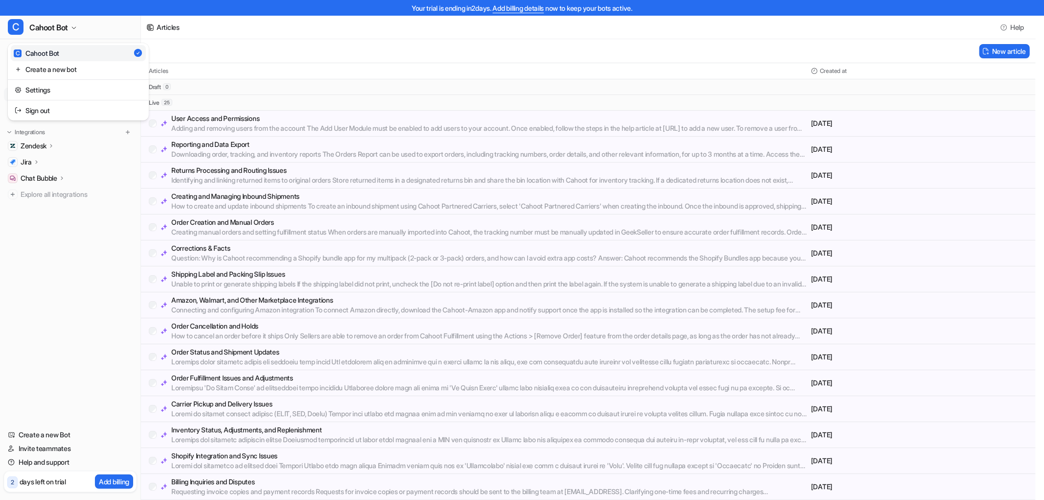
click at [279, 55] on div "Your trial is ending [DATE]. Add billing details now to keep your bots active. …" at bounding box center [518, 250] width 1036 height 500
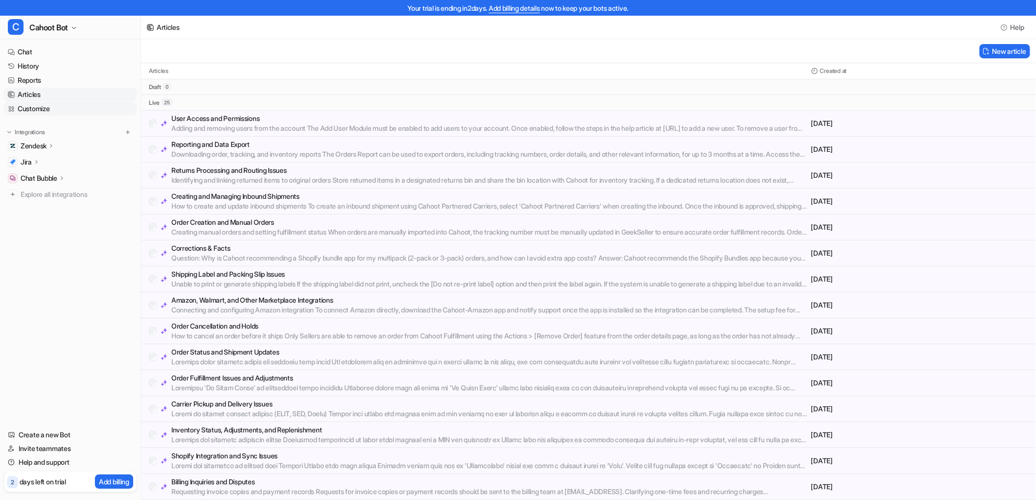
click at [34, 111] on link "Customize" at bounding box center [70, 109] width 133 height 14
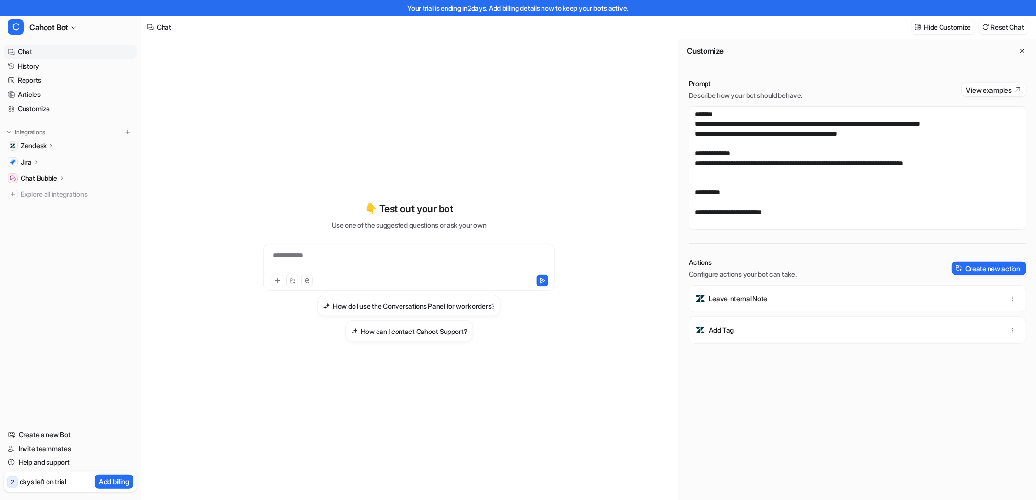
click at [295, 179] on div "**********" at bounding box center [409, 271] width 360 height 350
click at [482, 167] on div "**********" at bounding box center [409, 271] width 360 height 350
click at [967, 273] on button "Create new action" at bounding box center [988, 268] width 74 height 14
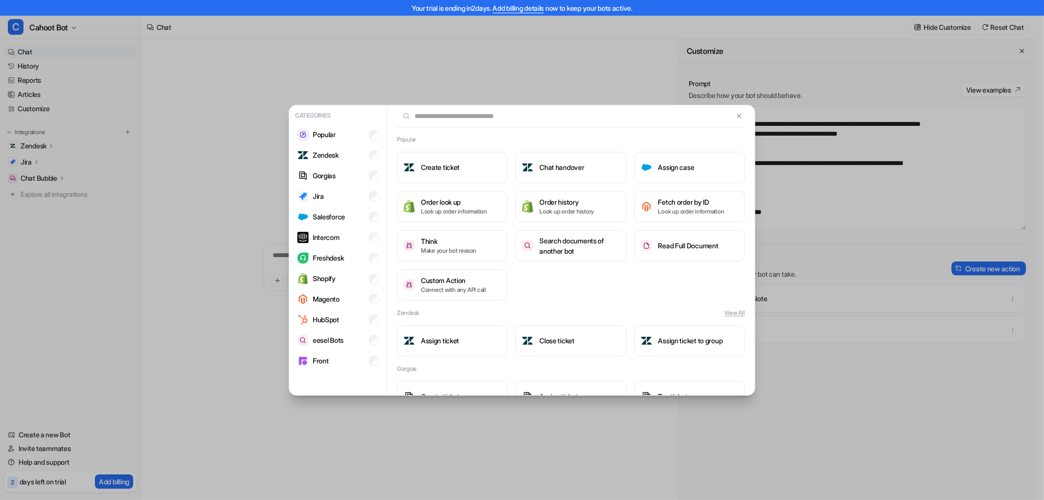
click at [1001, 199] on div "Categories Popular Zendesk Gorgias Jira Salesforce Intercom Freshdesk Shopify M…" at bounding box center [522, 250] width 1044 height 500
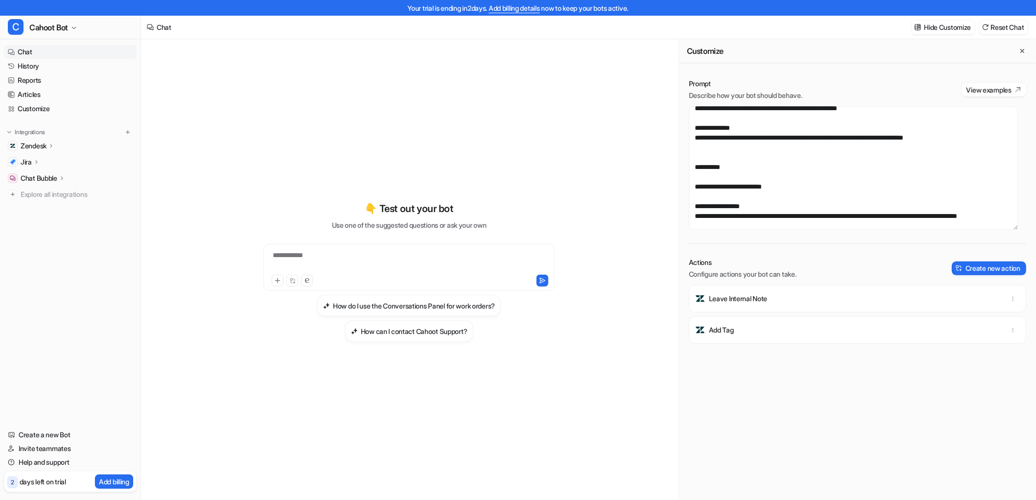
scroll to position [39, 0]
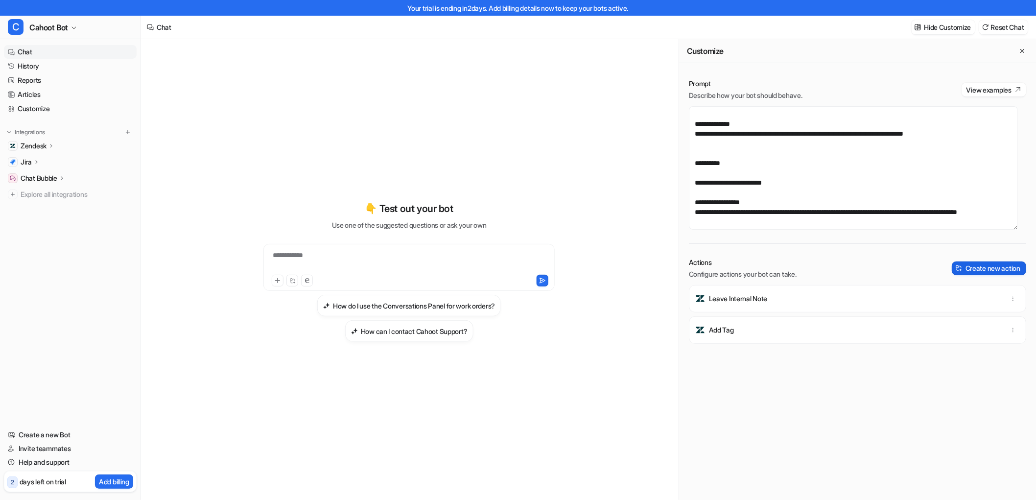
click at [957, 265] on button "Create new action" at bounding box center [988, 268] width 74 height 14
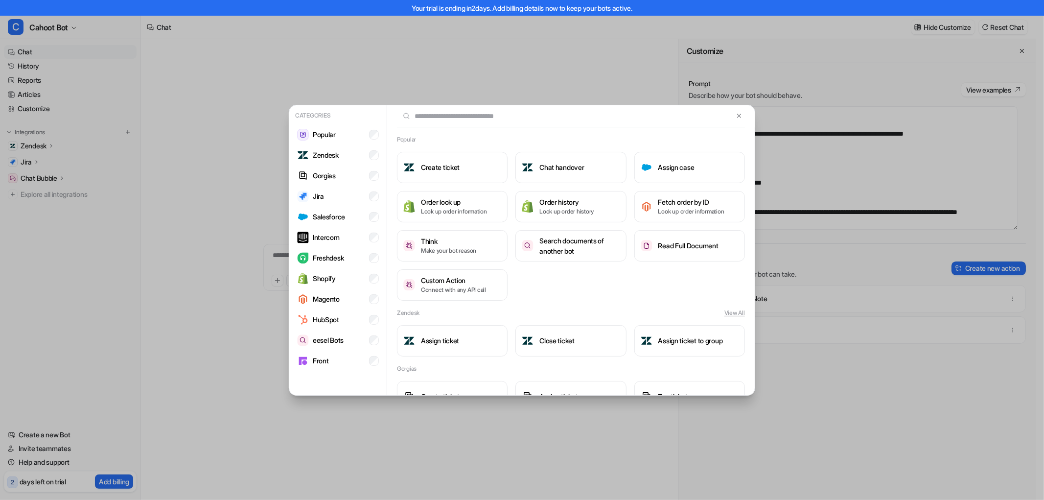
click at [396, 135] on div "Popular Create ticket Chat handover Assign case Order look up Look up order inf…" at bounding box center [571, 217] width 368 height 165
click at [399, 138] on h2 "Popular" at bounding box center [406, 139] width 19 height 9
click at [328, 148] on li "Zendesk" at bounding box center [338, 155] width 90 height 20
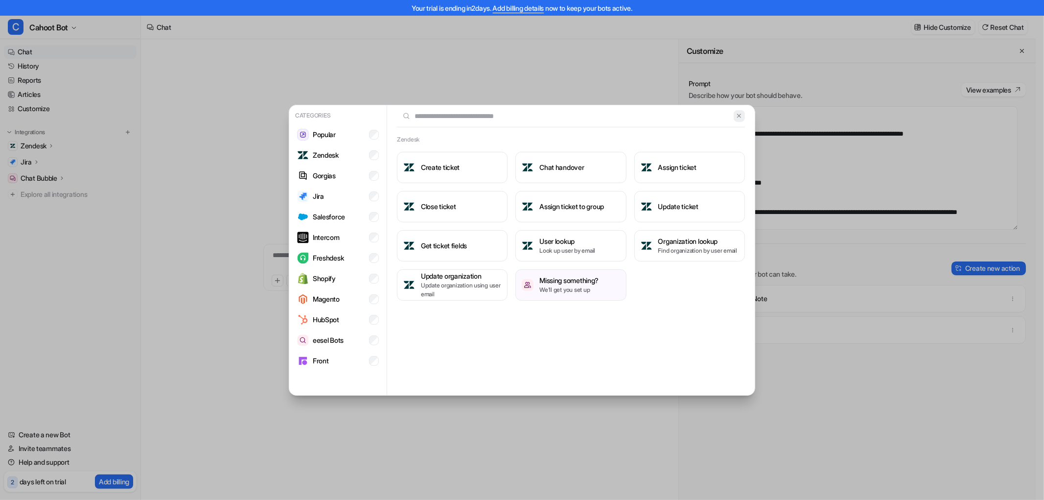
click at [741, 112] on img at bounding box center [739, 115] width 7 height 7
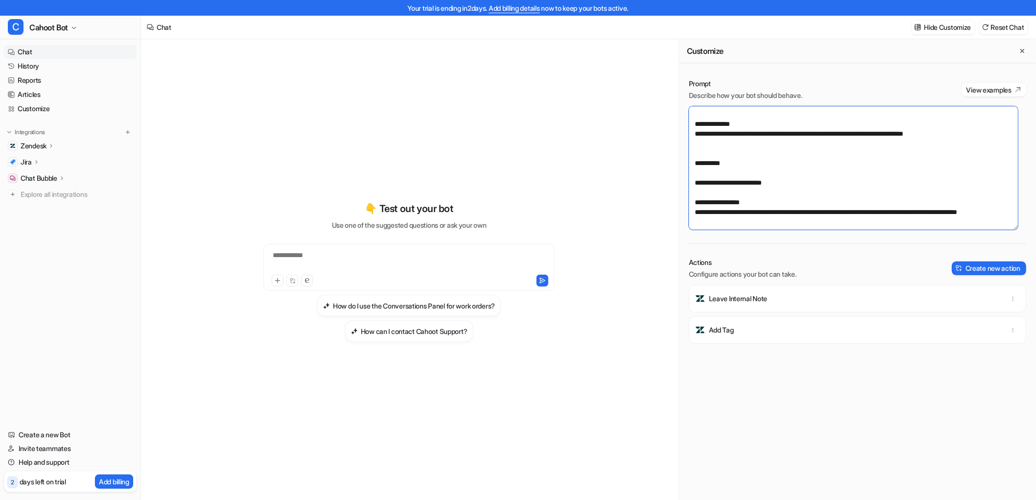
scroll to position [0, 0]
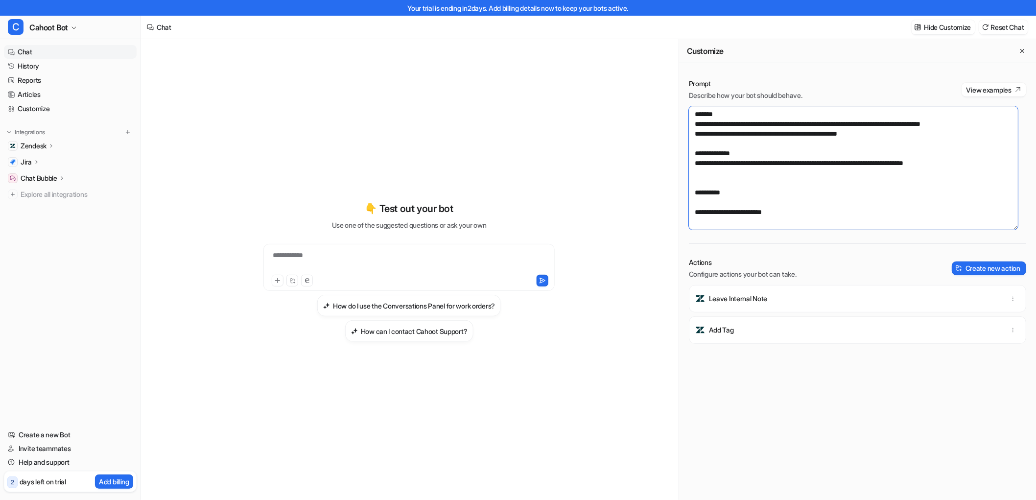
drag, startPoint x: 739, startPoint y: 214, endPoint x: 683, endPoint y: 83, distance: 142.7
click at [683, 83] on div "**********" at bounding box center [857, 297] width 357 height 456
click at [935, 136] on textarea "**********" at bounding box center [853, 167] width 329 height 123
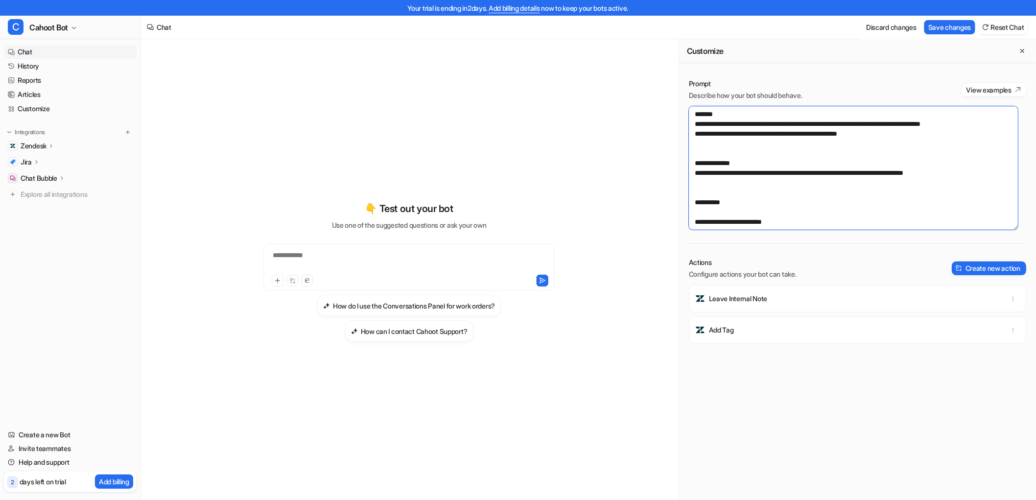
paste textarea "**********"
click at [985, 177] on textarea "**********" at bounding box center [853, 167] width 329 height 123
paste textarea "**********"
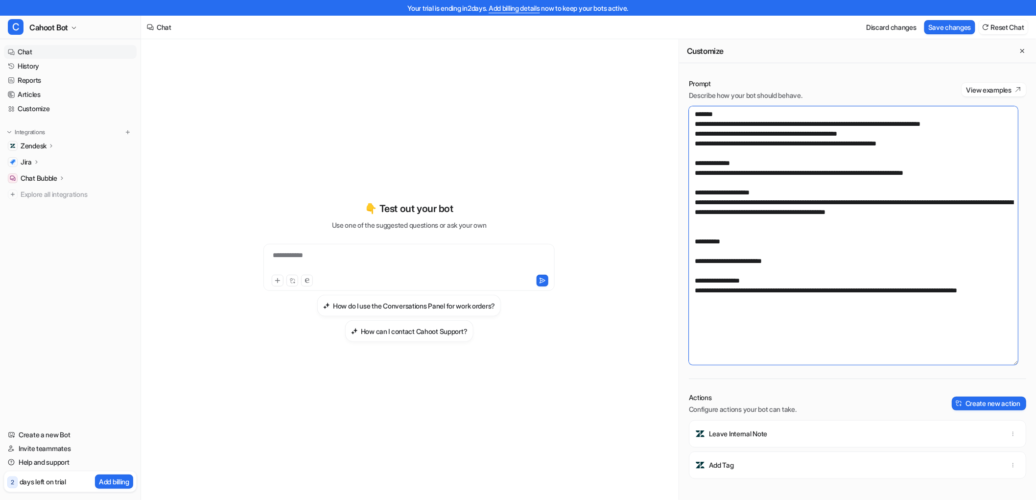
drag, startPoint x: 1016, startPoint y: 229, endPoint x: 1013, endPoint y: 364, distance: 135.6
click at [1013, 364] on div "**********" at bounding box center [857, 235] width 337 height 258
click at [900, 256] on textarea "**********" at bounding box center [853, 235] width 329 height 258
click at [909, 250] on textarea "**********" at bounding box center [853, 235] width 329 height 258
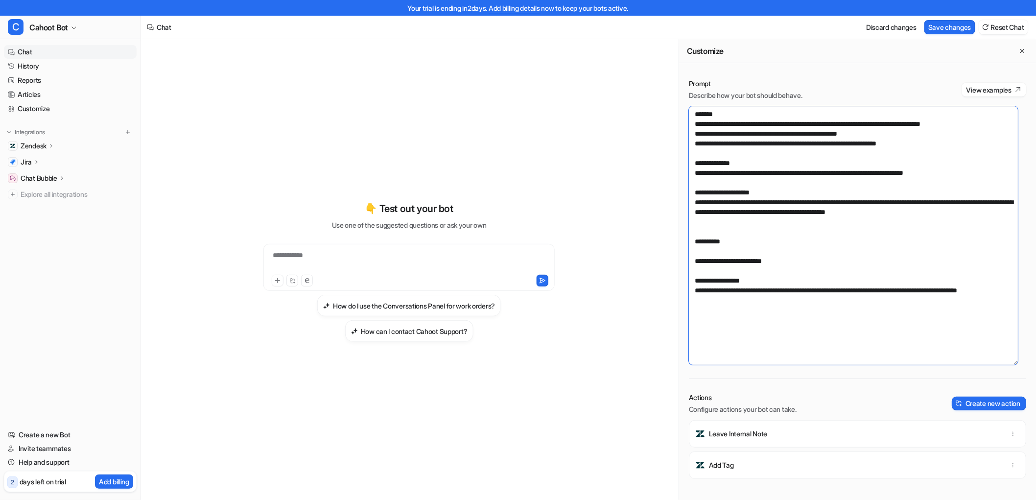
click at [767, 240] on textarea "**********" at bounding box center [853, 235] width 329 height 258
click at [930, 210] on textarea "**********" at bounding box center [853, 235] width 329 height 258
click at [960, 218] on textarea "**********" at bounding box center [853, 235] width 329 height 258
click at [961, 213] on textarea "**********" at bounding box center [853, 235] width 329 height 258
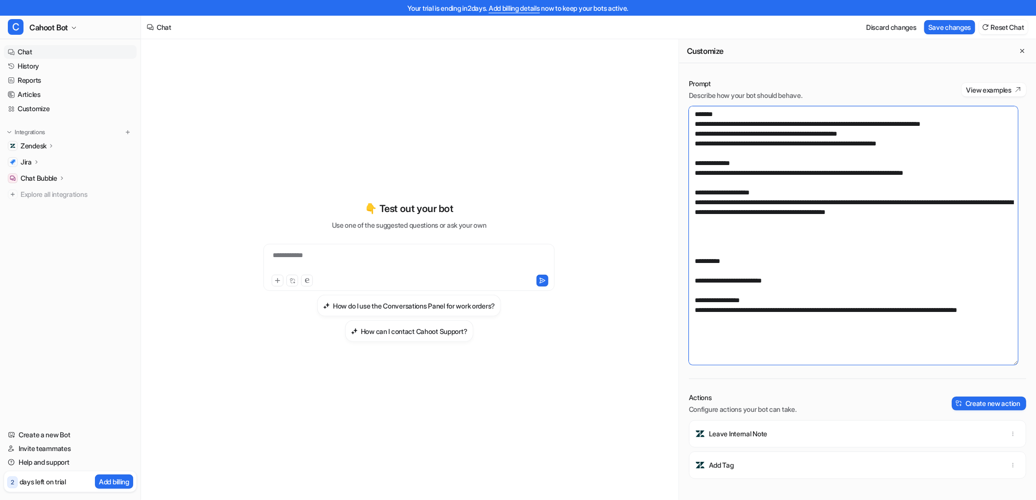
paste textarea "**********"
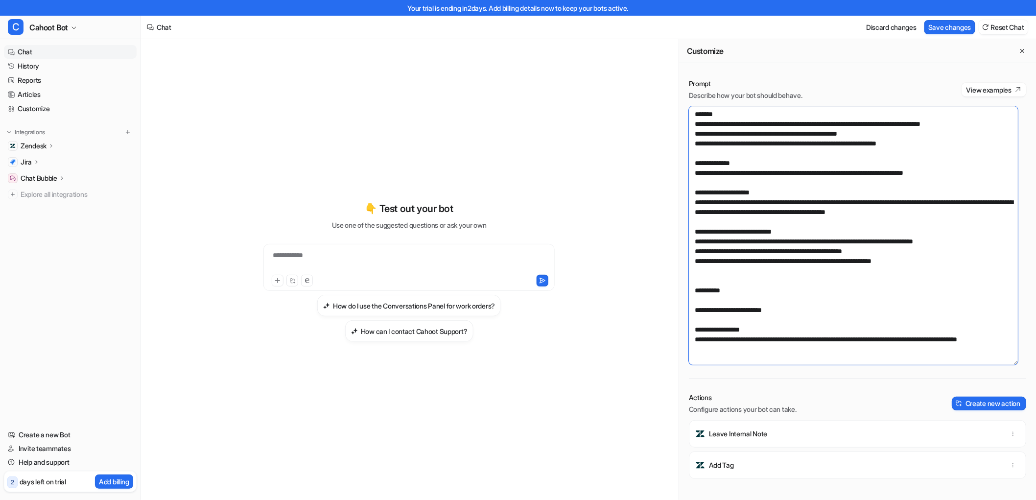
click at [814, 189] on textarea "**********" at bounding box center [853, 235] width 329 height 258
click at [919, 257] on textarea "**********" at bounding box center [853, 235] width 329 height 258
click at [791, 261] on textarea "**********" at bounding box center [853, 235] width 329 height 258
drag, startPoint x: 892, startPoint y: 251, endPoint x: 834, endPoint y: 249, distance: 57.8
click at [834, 249] on textarea "**********" at bounding box center [853, 235] width 329 height 258
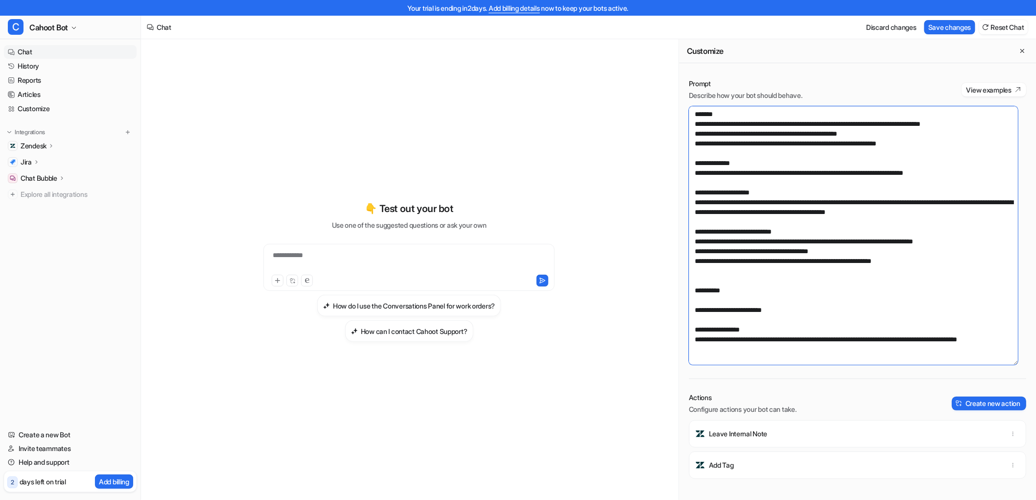
click at [824, 266] on textarea "**********" at bounding box center [853, 235] width 329 height 258
click at [801, 291] on textarea "**********" at bounding box center [853, 235] width 329 height 258
click at [896, 261] on textarea "**********" at bounding box center [853, 235] width 329 height 258
click at [946, 258] on textarea "**********" at bounding box center [853, 235] width 329 height 258
click at [777, 272] on textarea "**********" at bounding box center [853, 235] width 329 height 258
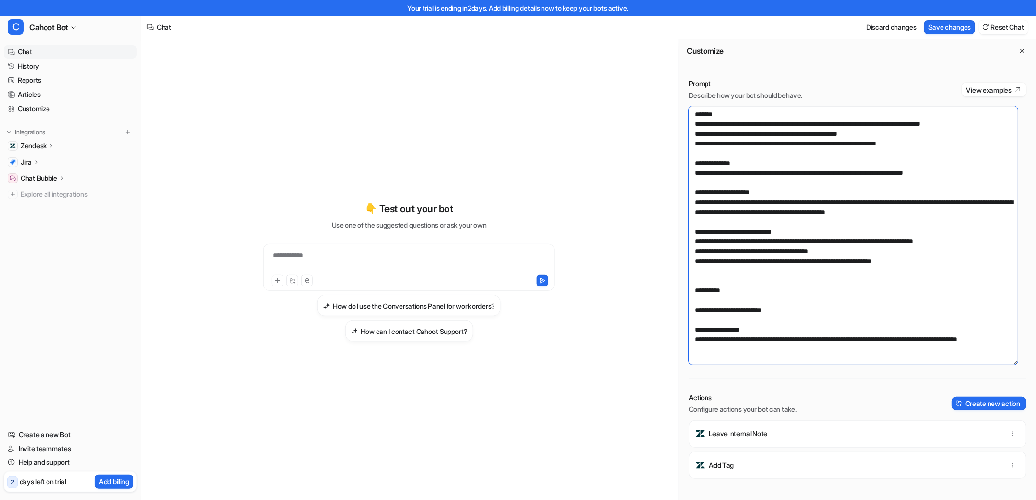
click at [942, 261] on textarea "**********" at bounding box center [853, 235] width 329 height 258
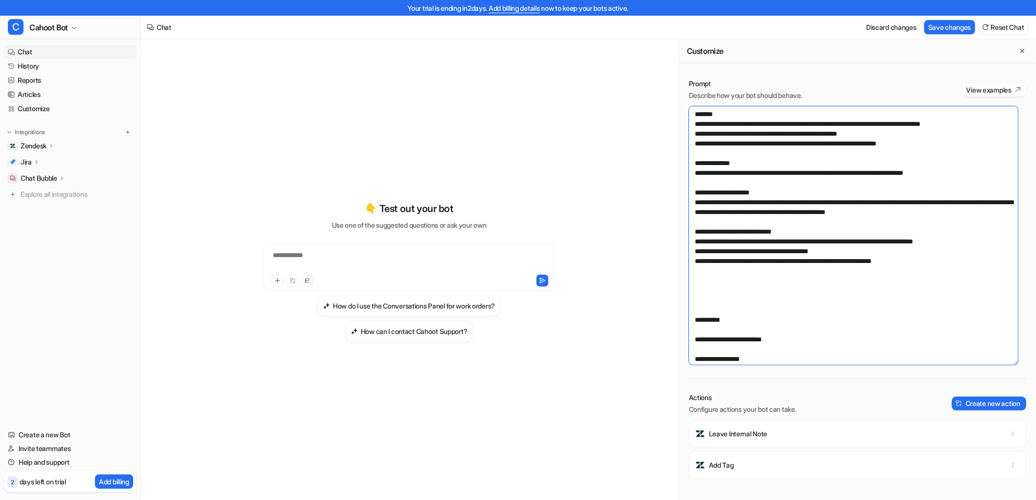
paste textarea "**********"
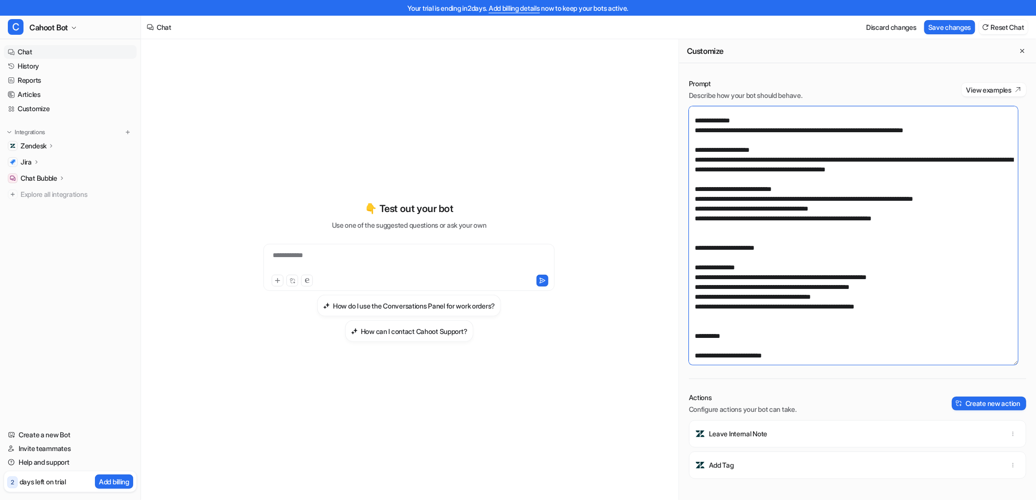
scroll to position [90, 0]
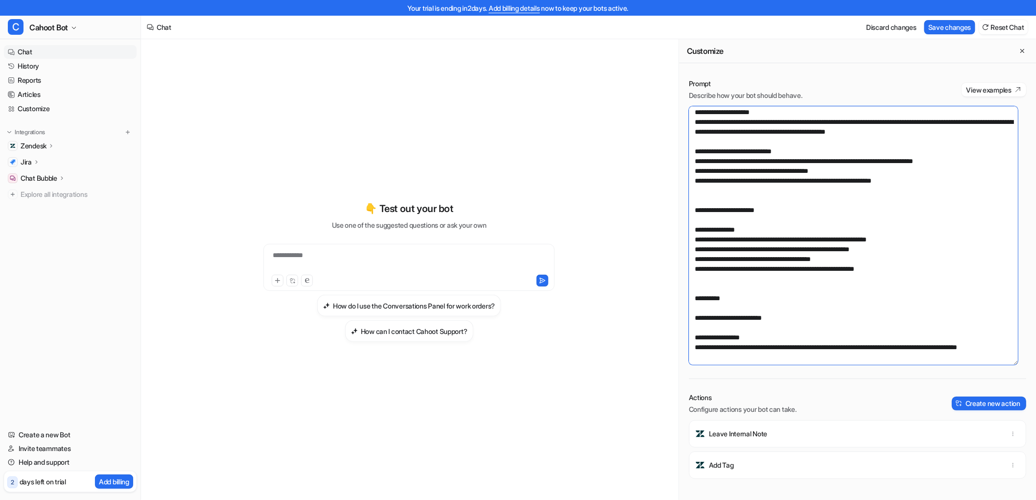
click at [822, 261] on textarea at bounding box center [853, 235] width 329 height 258
click at [794, 284] on textarea at bounding box center [853, 235] width 329 height 258
click at [790, 277] on textarea at bounding box center [853, 235] width 329 height 258
click at [918, 257] on textarea at bounding box center [853, 235] width 329 height 258
click at [866, 261] on textarea at bounding box center [853, 235] width 329 height 258
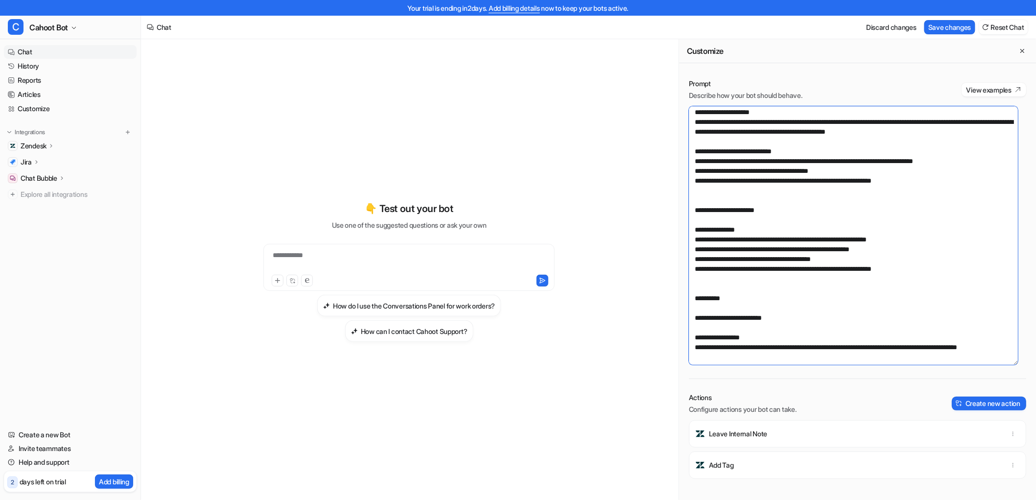
click at [854, 271] on textarea at bounding box center [853, 235] width 329 height 258
click at [923, 255] on textarea at bounding box center [853, 235] width 329 height 258
click at [919, 269] on textarea at bounding box center [853, 235] width 329 height 258
click at [938, 259] on textarea at bounding box center [853, 235] width 329 height 258
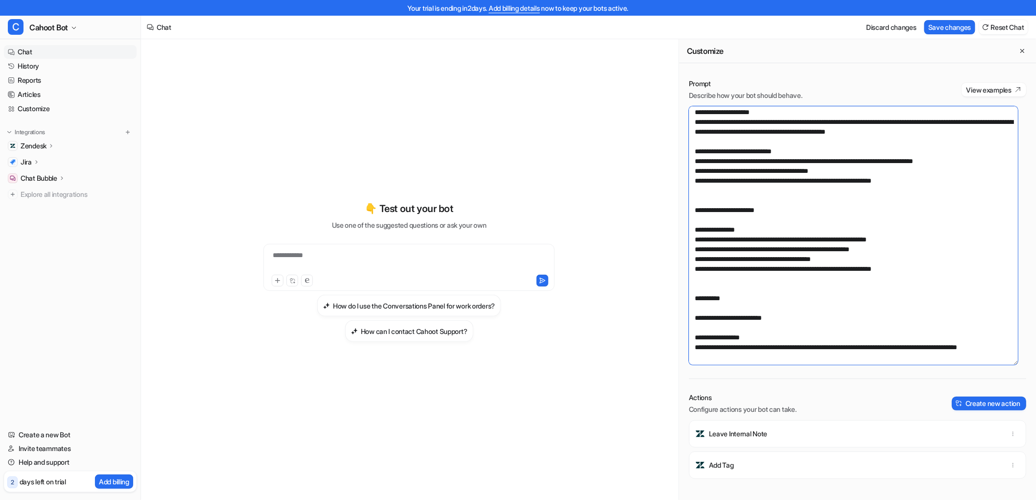
click at [903, 259] on textarea at bounding box center [853, 235] width 329 height 258
click at [859, 261] on textarea at bounding box center [853, 235] width 329 height 258
click at [862, 246] on textarea at bounding box center [853, 235] width 329 height 258
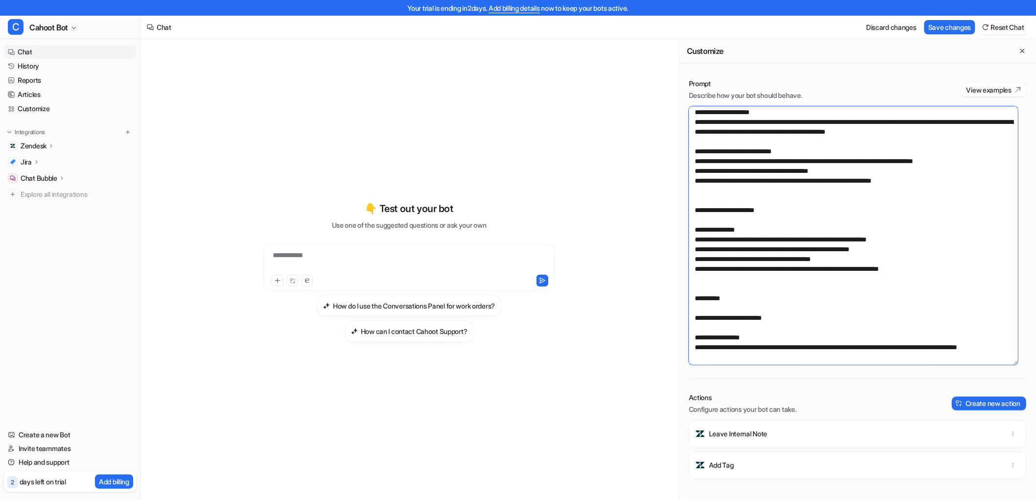
click at [945, 257] on textarea at bounding box center [853, 235] width 329 height 258
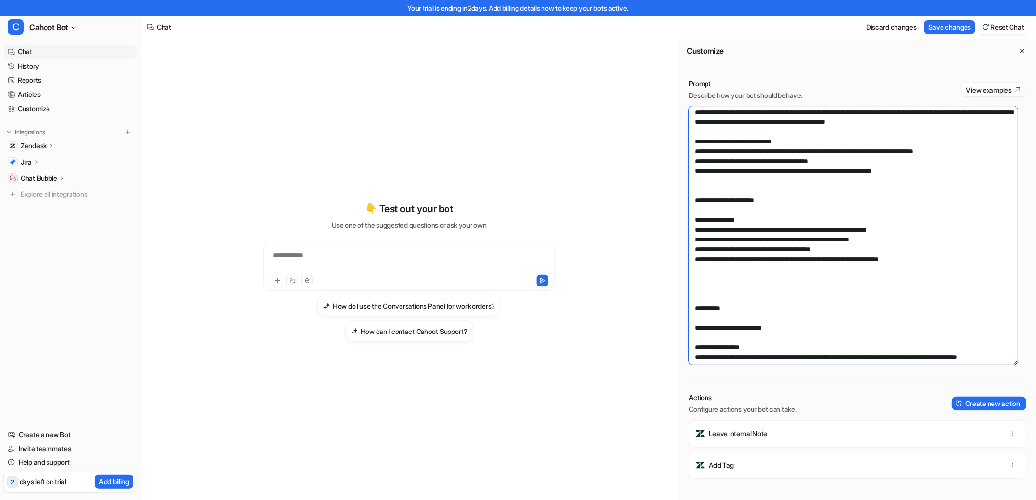
paste textarea "**********"
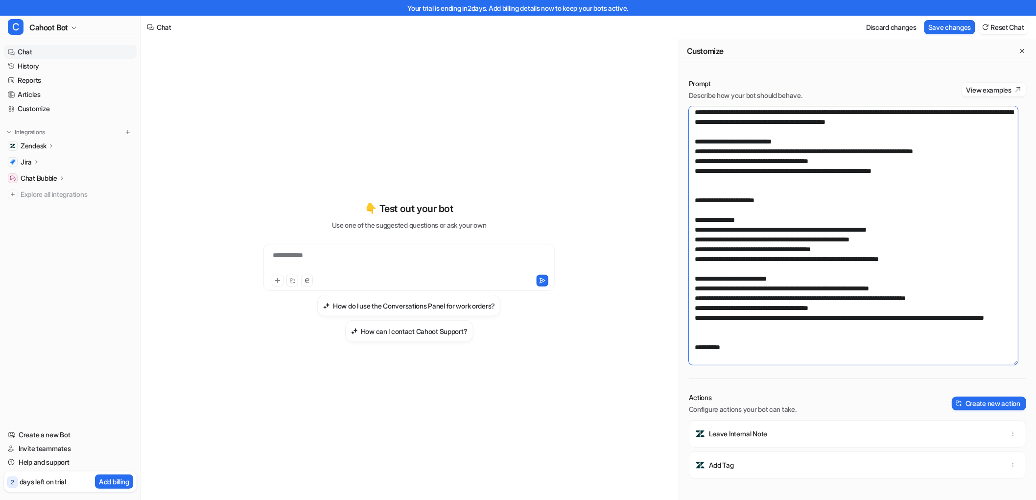
click at [772, 216] on textarea at bounding box center [853, 235] width 329 height 258
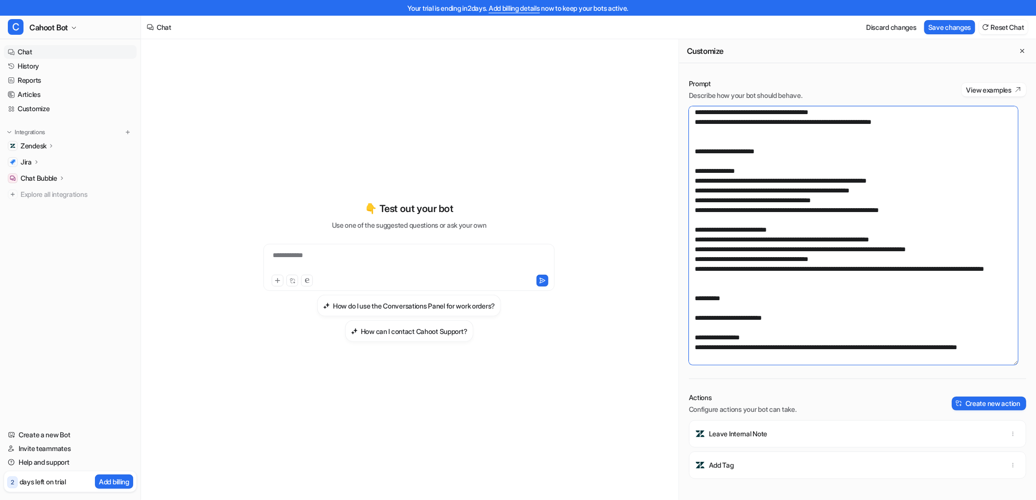
scroll to position [159, 0]
click at [779, 256] on textarea at bounding box center [853, 235] width 329 height 258
click at [776, 263] on textarea at bounding box center [853, 235] width 329 height 258
click at [785, 256] on textarea at bounding box center [853, 235] width 329 height 258
click at [785, 216] on textarea at bounding box center [853, 235] width 329 height 258
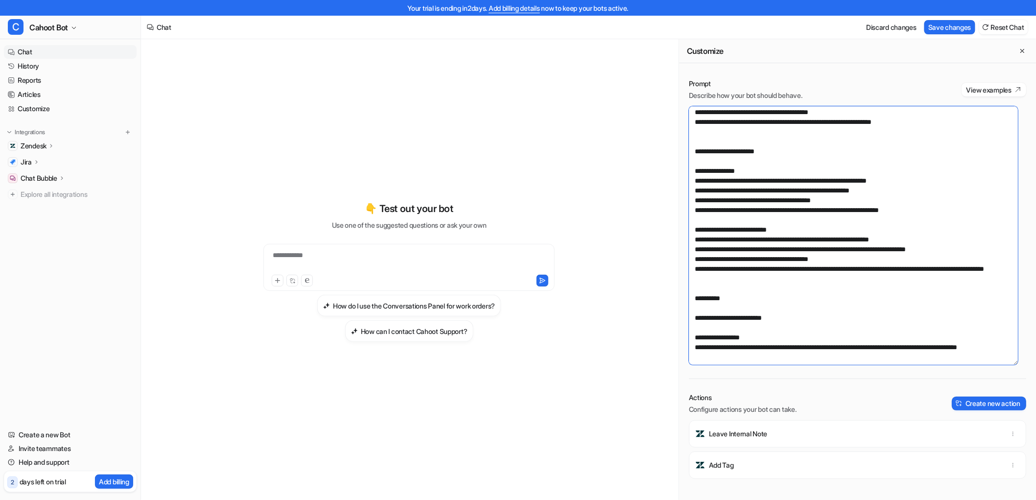
click at [833, 257] on textarea at bounding box center [853, 235] width 329 height 258
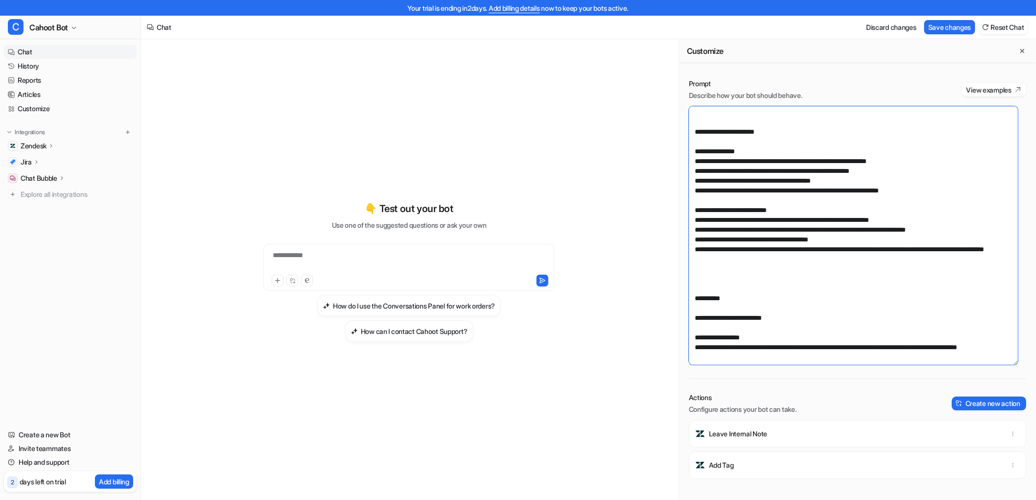
paste textarea "**********"
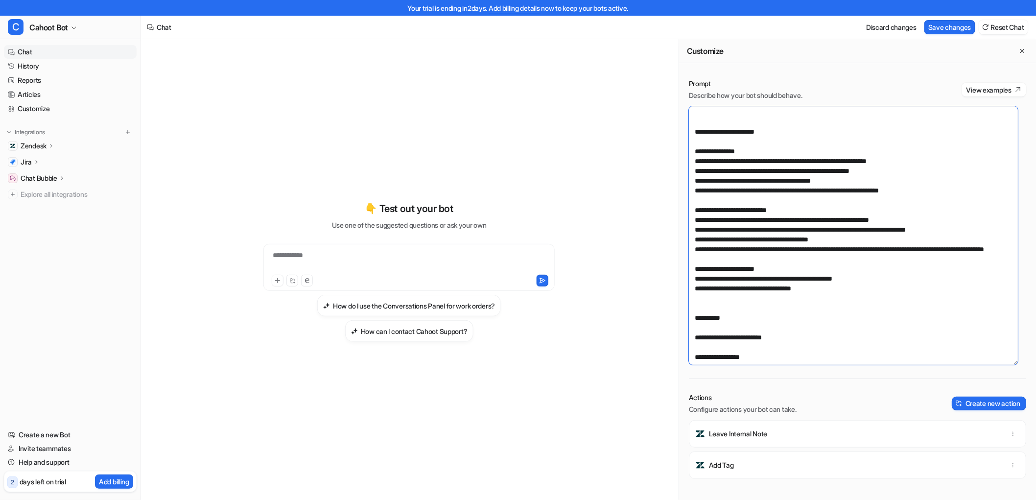
click at [849, 251] on textarea at bounding box center [853, 235] width 329 height 258
click at [774, 183] on textarea at bounding box center [853, 235] width 329 height 258
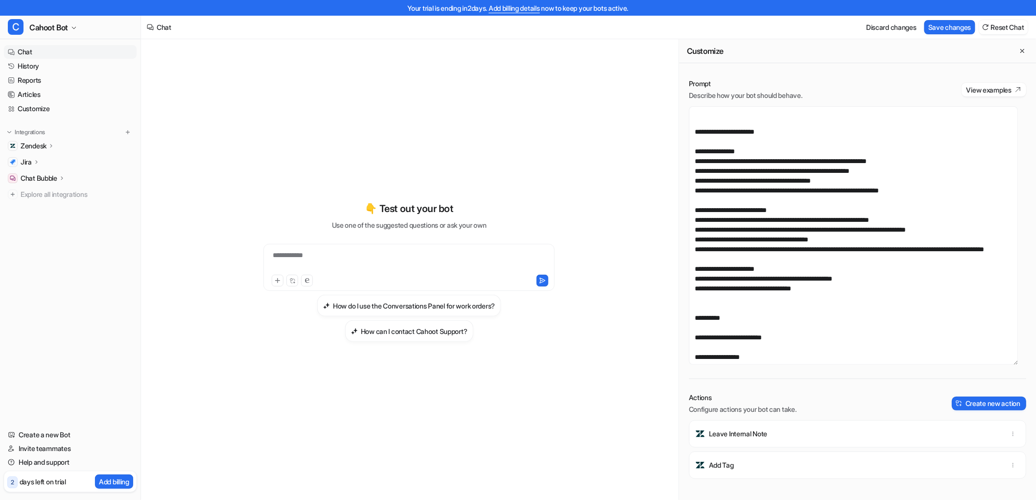
scroll to position [0, 0]
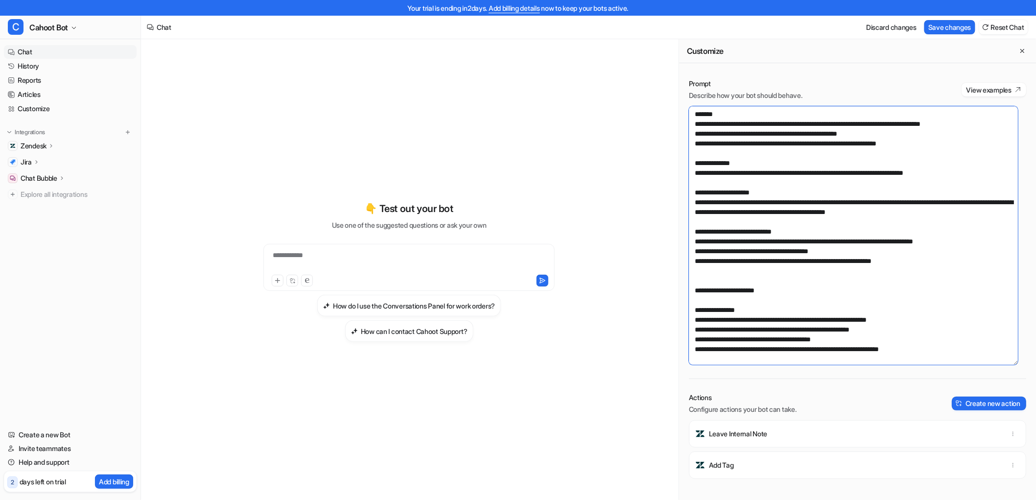
click at [967, 173] on textarea at bounding box center [853, 235] width 329 height 258
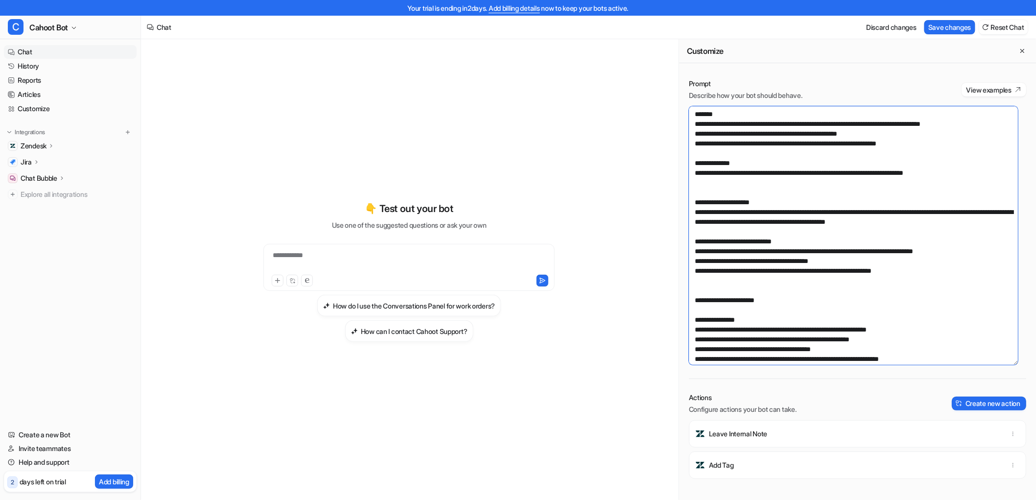
paste textarea "**********"
click at [814, 242] on textarea at bounding box center [853, 235] width 329 height 258
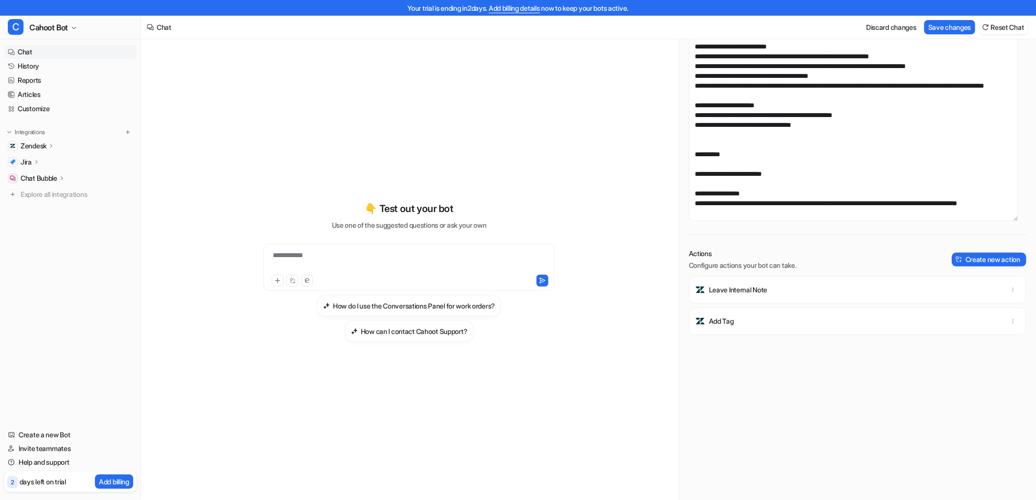
scroll to position [144, 0]
click at [759, 203] on textarea at bounding box center [853, 91] width 329 height 258
paste textarea "**********"
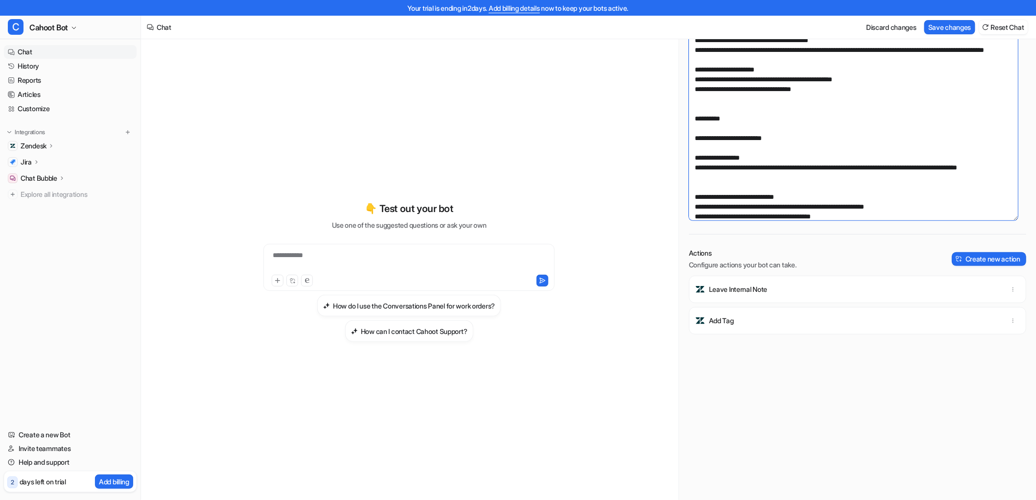
scroll to position [272, 0]
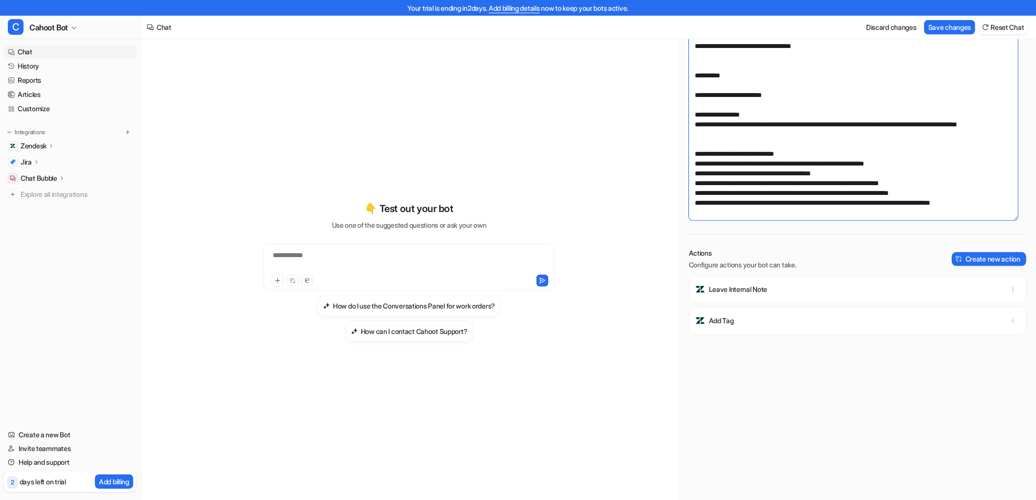
click at [801, 150] on textarea at bounding box center [853, 91] width 329 height 258
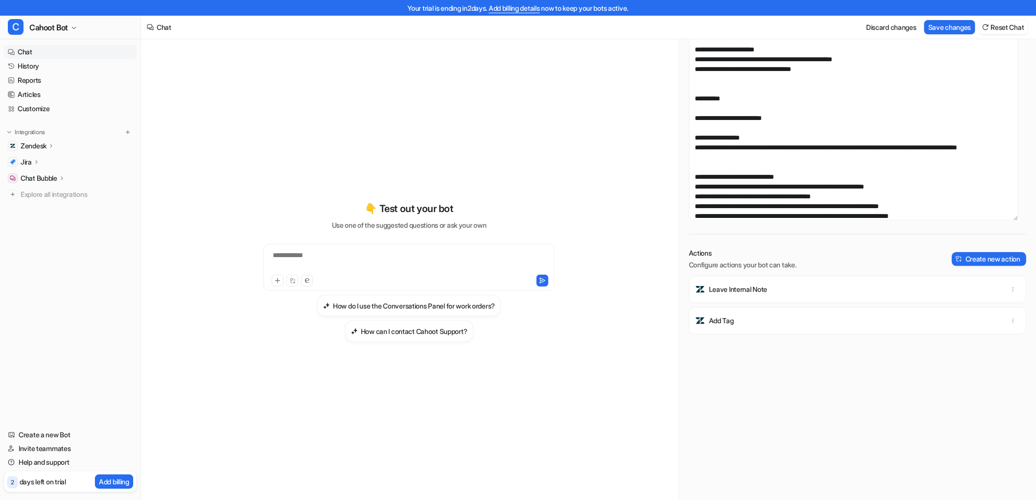
scroll to position [218, 0]
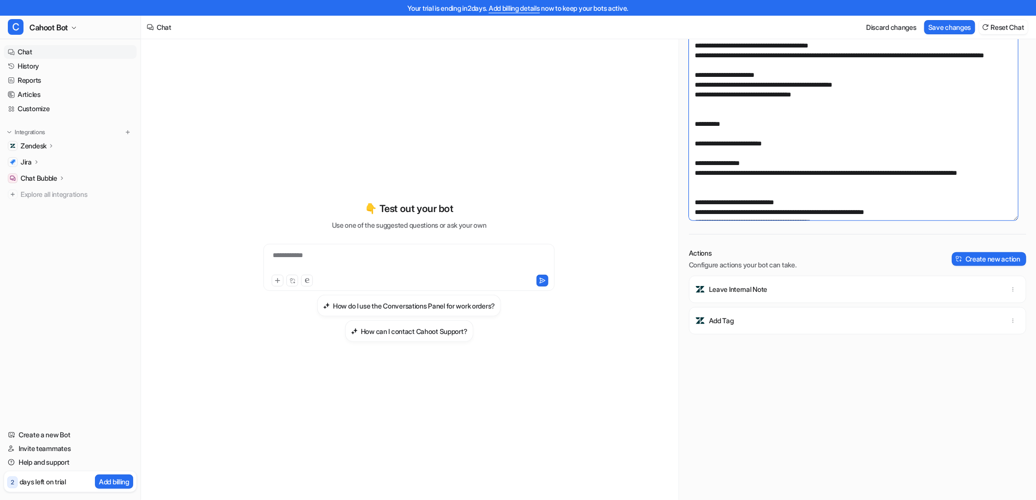
click at [742, 187] on textarea at bounding box center [853, 91] width 329 height 258
click at [760, 140] on textarea at bounding box center [853, 91] width 329 height 258
click at [716, 112] on textarea at bounding box center [853, 91] width 329 height 258
drag, startPoint x: 680, startPoint y: 136, endPoint x: 674, endPoint y: 136, distance: 6.4
click at [674, 136] on div "**********" at bounding box center [588, 277] width 895 height 476
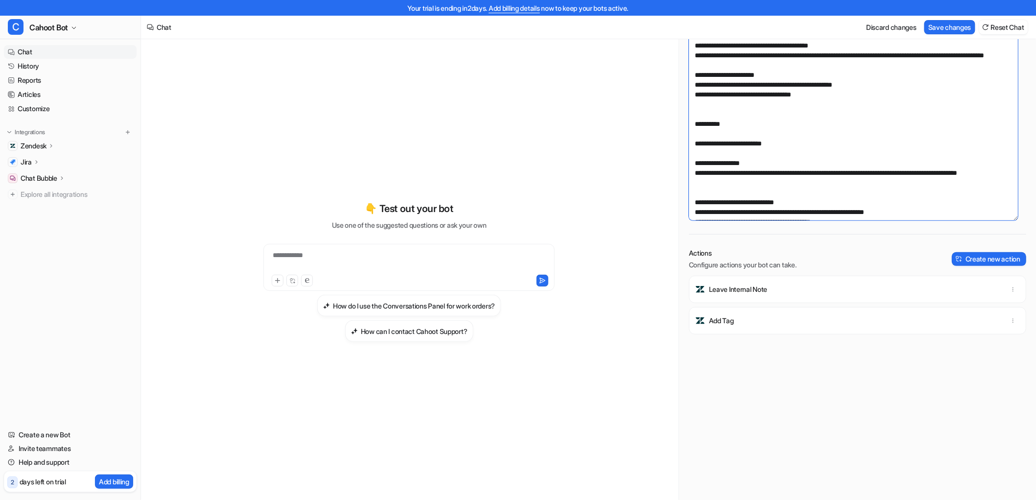
paste textarea "**********"
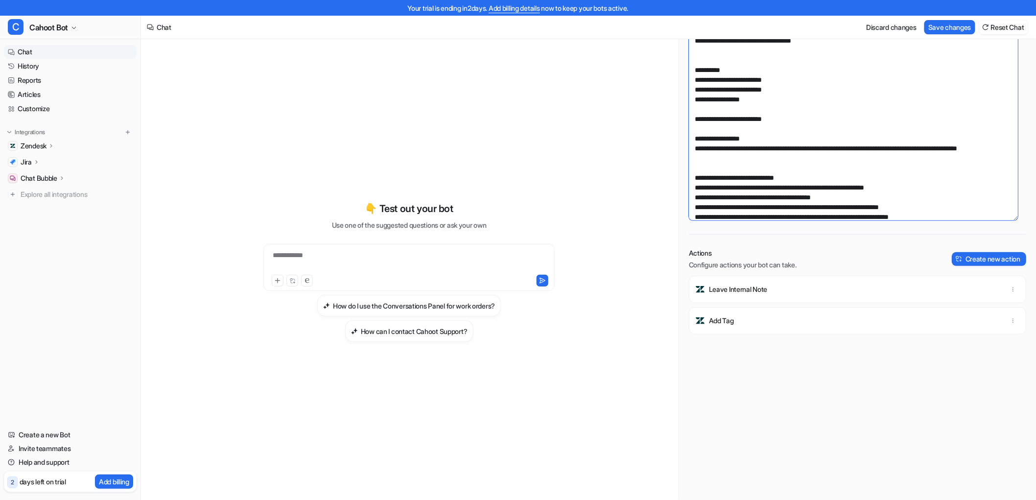
scroll to position [272, 0]
click at [789, 140] on textarea at bounding box center [853, 91] width 329 height 258
drag, startPoint x: 794, startPoint y: 124, endPoint x: 657, endPoint y: 128, distance: 137.1
click at [657, 128] on div "**********" at bounding box center [588, 277] width 895 height 476
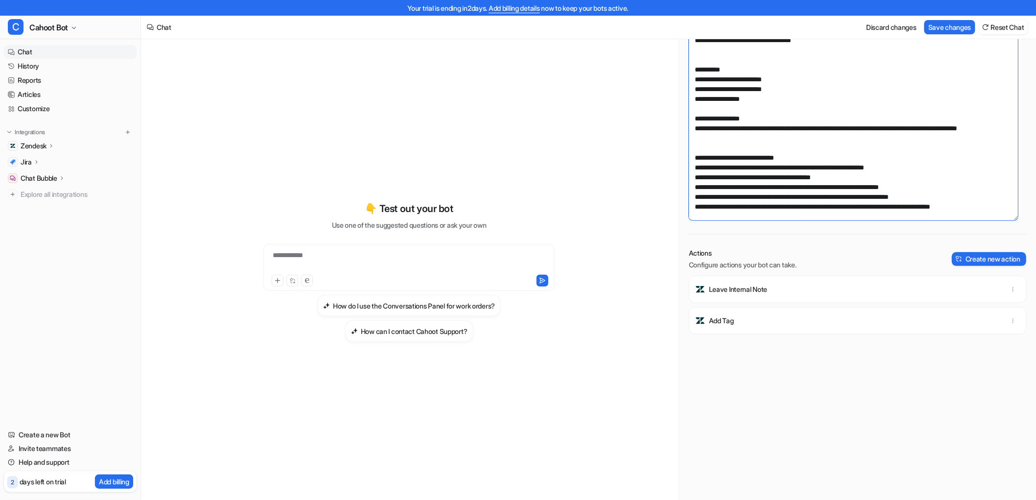
click at [738, 144] on textarea at bounding box center [853, 91] width 329 height 258
drag, startPoint x: 745, startPoint y: 144, endPoint x: 692, endPoint y: 127, distance: 56.5
click at [692, 127] on textarea at bounding box center [853, 91] width 329 height 258
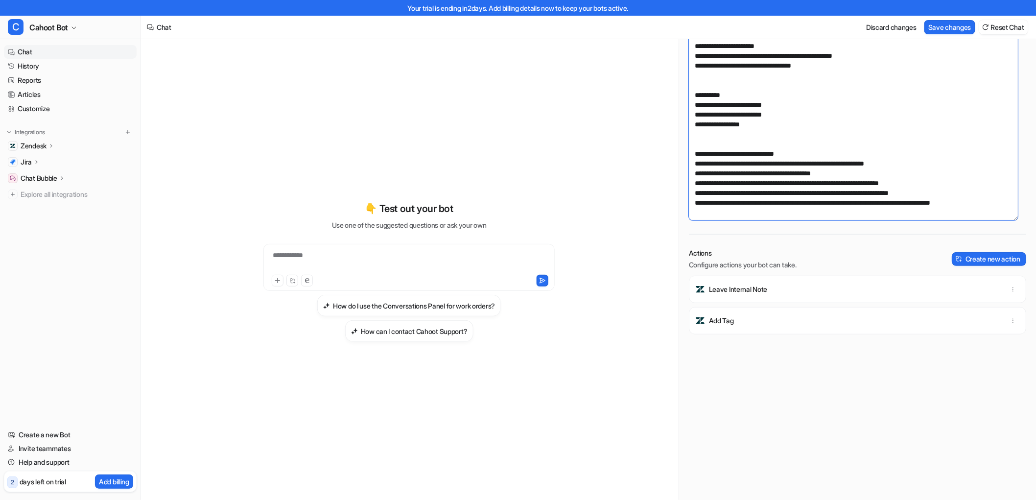
scroll to position [256, 0]
click at [823, 150] on textarea at bounding box center [853, 91] width 329 height 258
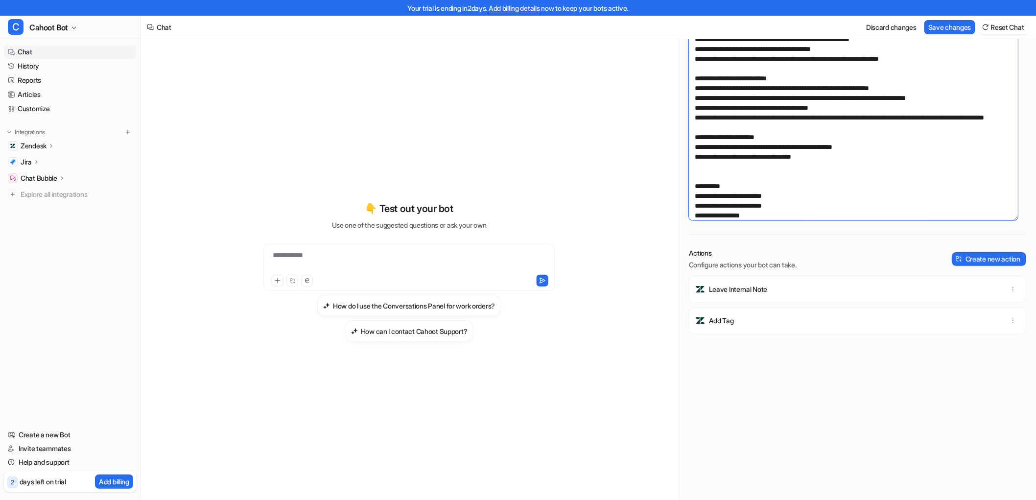
scroll to position [148, 0]
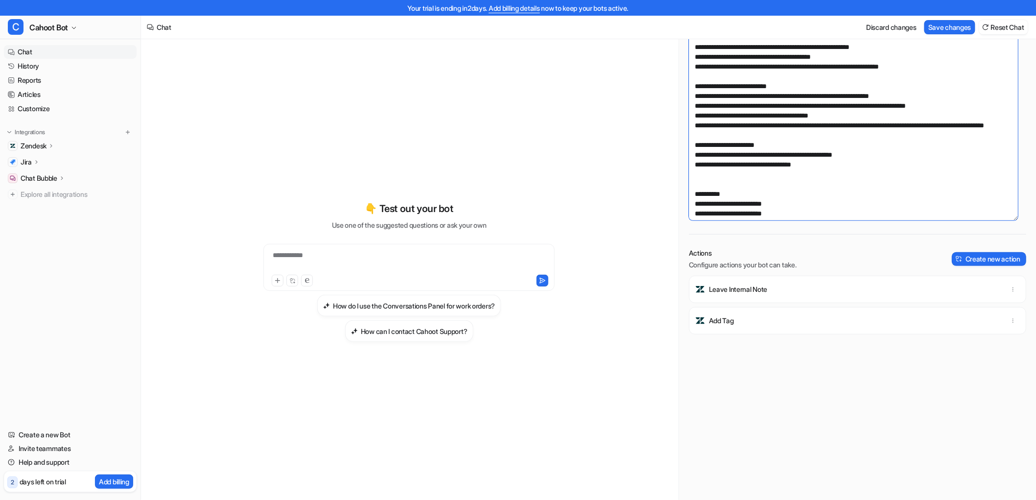
click at [834, 146] on textarea at bounding box center [853, 91] width 329 height 258
click at [834, 150] on textarea at bounding box center [853, 91] width 329 height 258
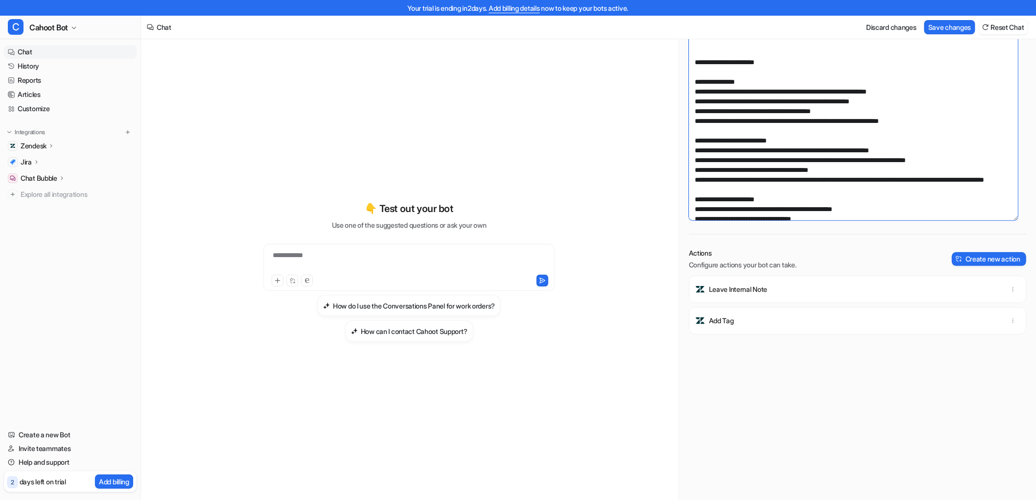
click at [791, 117] on textarea at bounding box center [853, 91] width 329 height 258
click at [790, 148] on textarea at bounding box center [853, 91] width 329 height 258
click at [981, 262] on button "Create new action" at bounding box center [988, 259] width 74 height 14
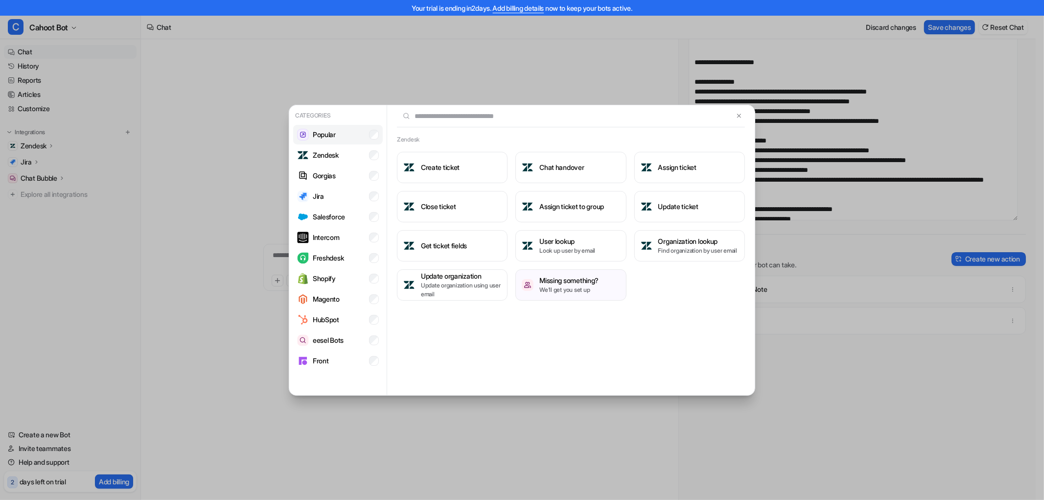
click at [332, 135] on p "Popular" at bounding box center [324, 134] width 23 height 10
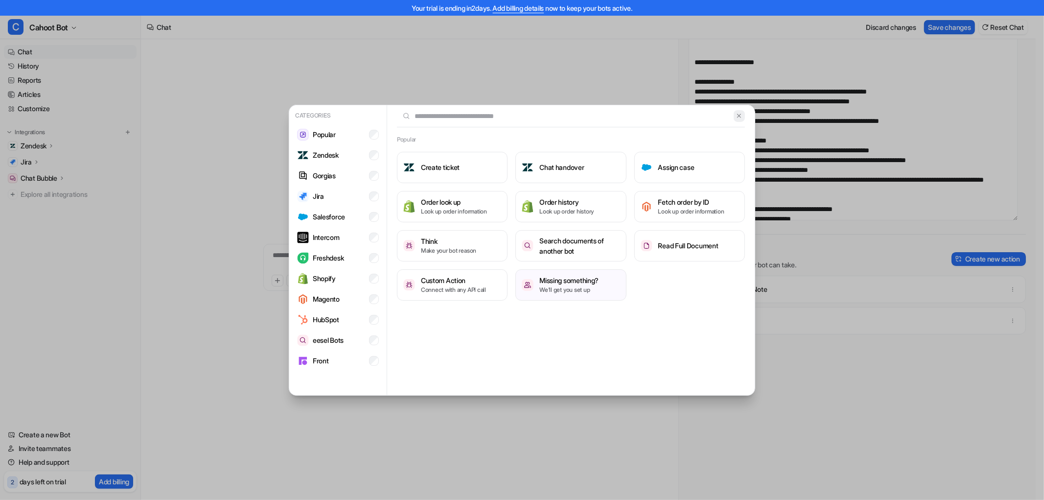
click at [739, 119] on button at bounding box center [739, 116] width 11 height 12
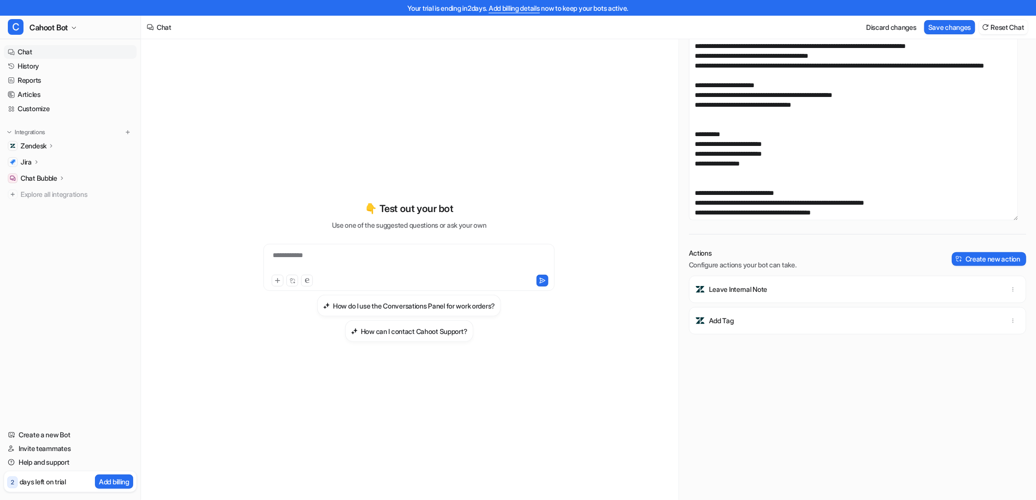
scroll to position [256, 0]
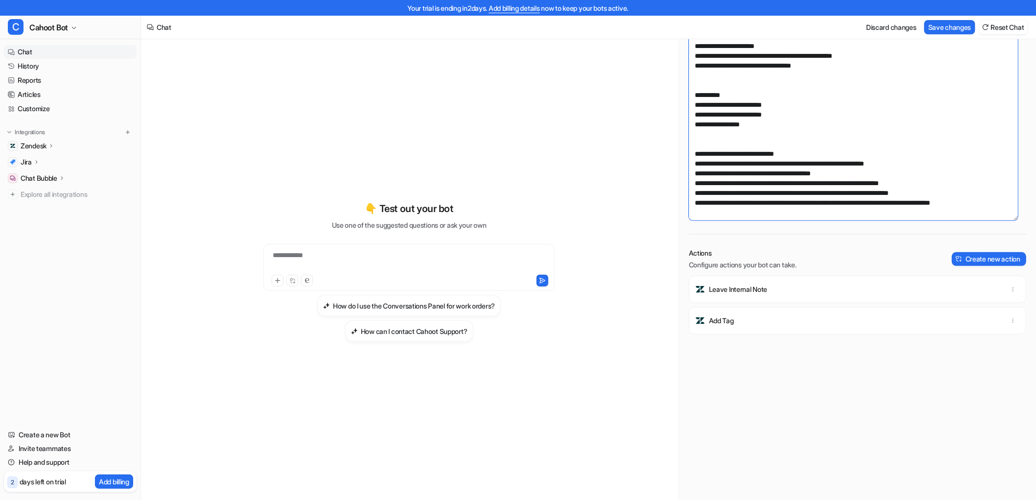
click at [1008, 200] on textarea at bounding box center [853, 91] width 329 height 258
click at [955, 255] on img at bounding box center [958, 258] width 7 height 7
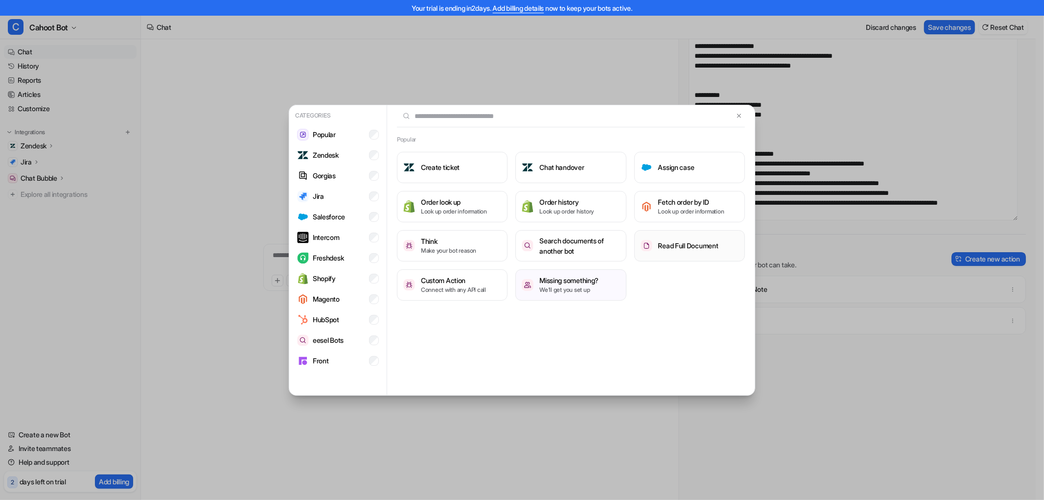
click at [672, 248] on h3 "Read Full Document" at bounding box center [688, 245] width 60 height 10
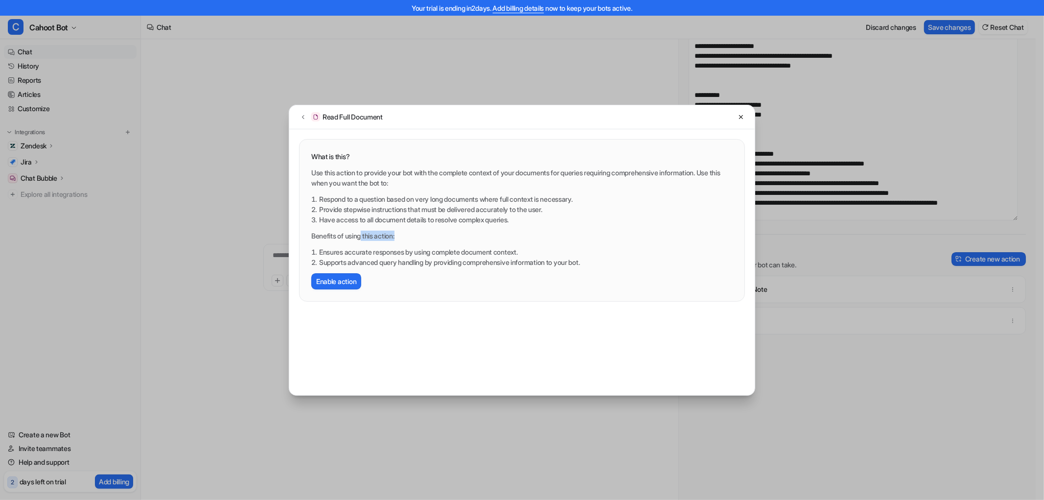
drag, startPoint x: 364, startPoint y: 233, endPoint x: 418, endPoint y: 232, distance: 54.3
click at [418, 232] on p "Benefits of using this action:" at bounding box center [521, 236] width 421 height 10
click at [419, 251] on li "Ensures accurate responses by using complete document context." at bounding box center [526, 252] width 414 height 10
drag, startPoint x: 331, startPoint y: 249, endPoint x: 493, endPoint y: 247, distance: 161.5
click at [493, 247] on li "Ensures accurate responses by using complete document context." at bounding box center [526, 252] width 414 height 10
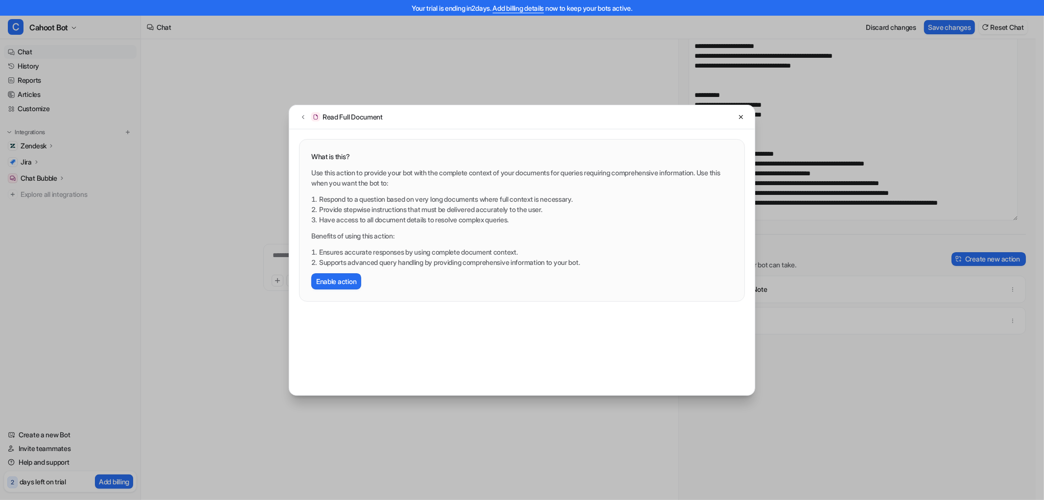
click at [497, 247] on li "Ensures accurate responses by using complete document context." at bounding box center [526, 252] width 414 height 10
drag, startPoint x: 392, startPoint y: 114, endPoint x: 320, endPoint y: 121, distance: 71.8
click at [320, 121] on div "Read Full Document" at bounding box center [521, 117] width 465 height 24
copy div "Read Full Document"
click at [330, 286] on button "Enable action" at bounding box center [336, 281] width 50 height 16
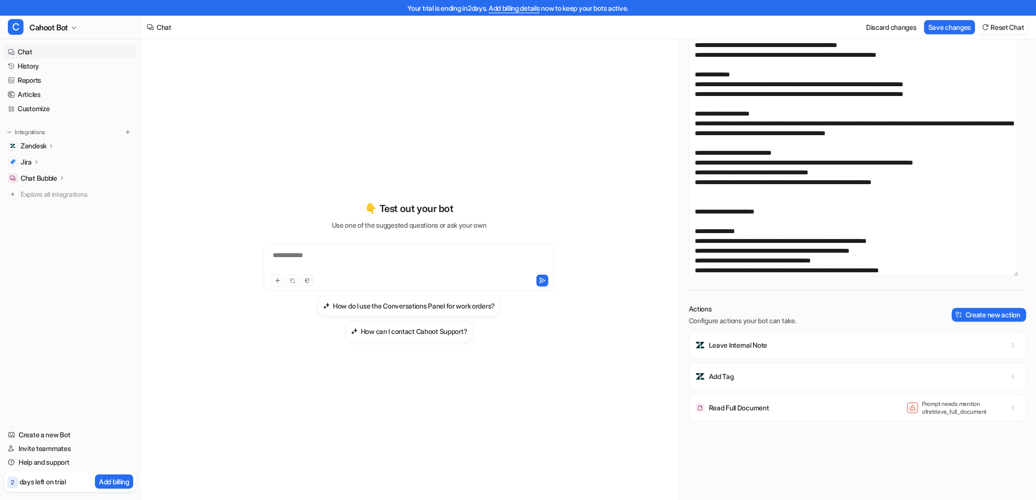
scroll to position [0, 0]
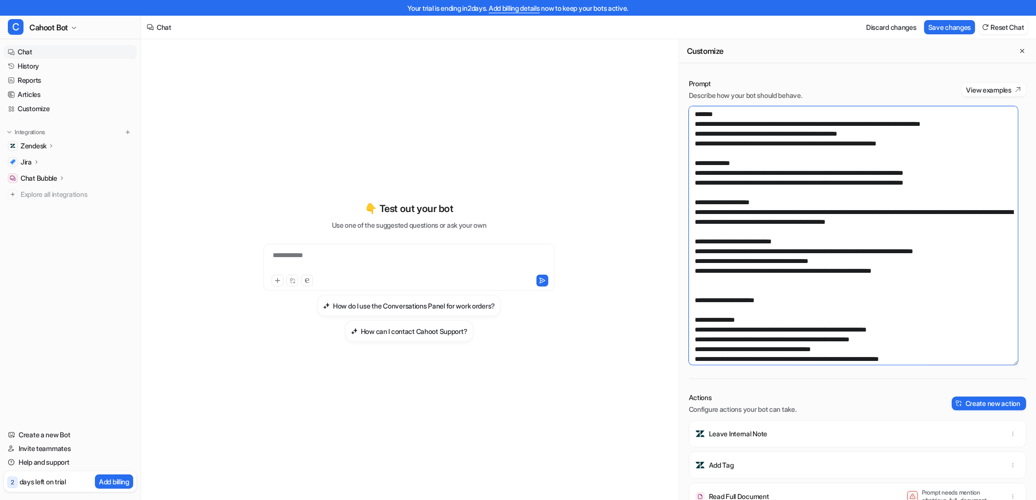
click at [780, 188] on textarea at bounding box center [853, 235] width 329 height 258
drag, startPoint x: 953, startPoint y: 221, endPoint x: 612, endPoint y: 222, distance: 341.1
click at [612, 222] on div "**********" at bounding box center [588, 277] width 895 height 476
click at [957, 219] on textarea at bounding box center [853, 235] width 329 height 258
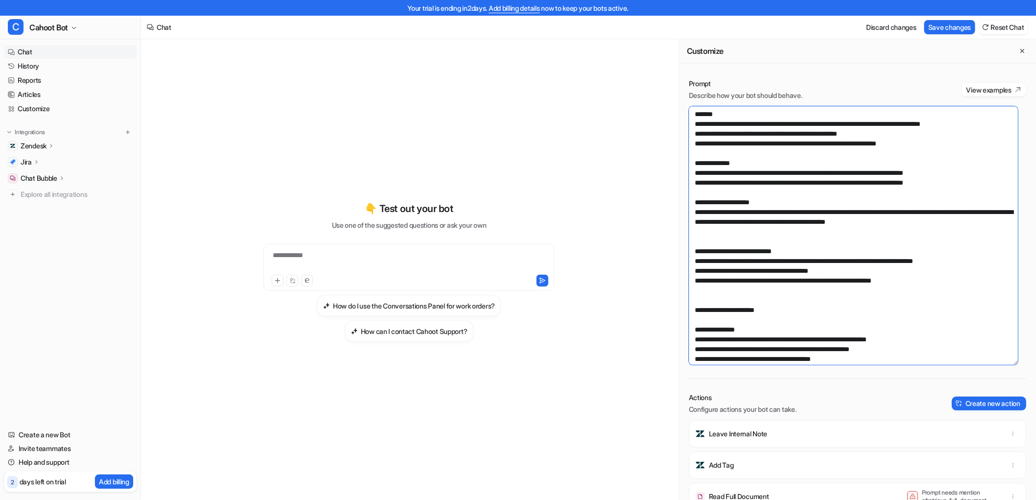
paste textarea "**********"
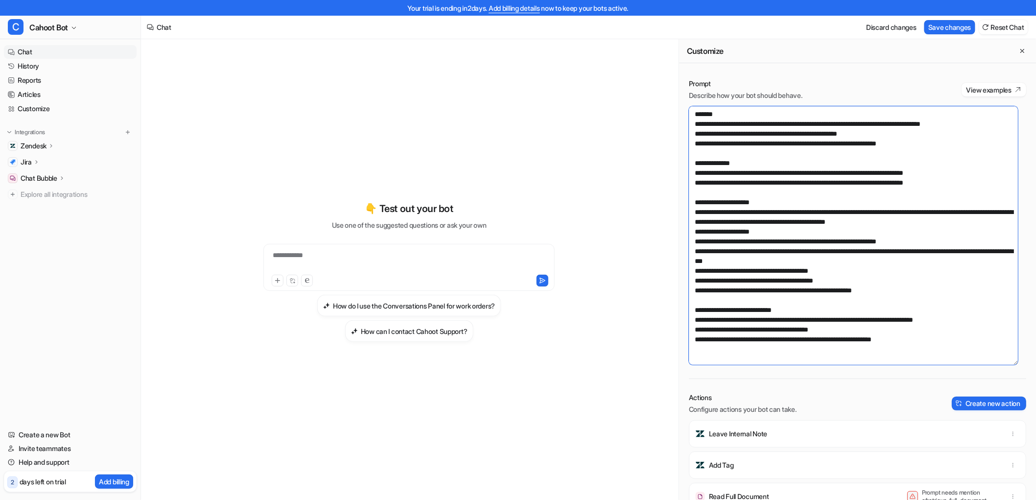
click at [730, 235] on textarea at bounding box center [853, 235] width 329 height 258
drag, startPoint x: 770, startPoint y: 232, endPoint x: 668, endPoint y: 231, distance: 102.8
click at [668, 231] on div "**********" at bounding box center [588, 277] width 895 height 476
drag, startPoint x: 964, startPoint y: 223, endPoint x: 691, endPoint y: 209, distance: 273.4
click at [691, 209] on textarea at bounding box center [853, 235] width 329 height 258
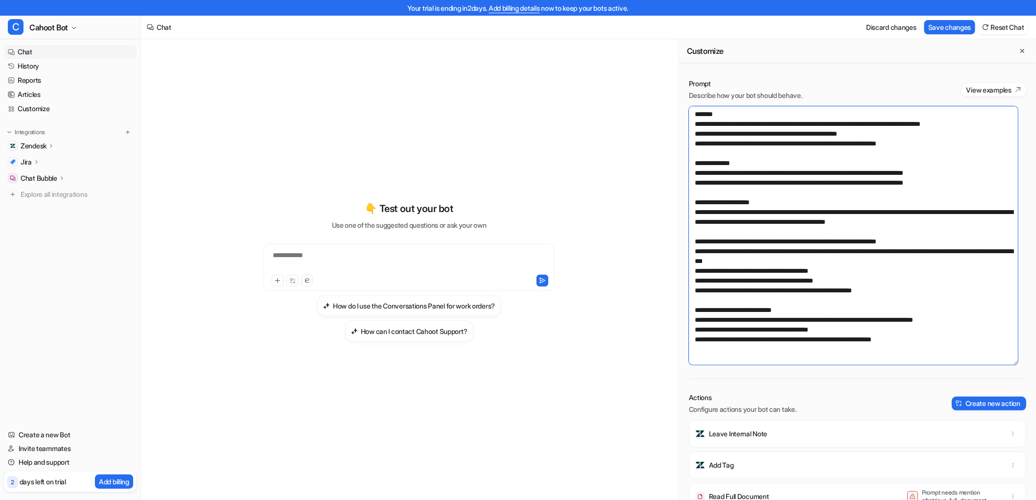
click at [747, 221] on textarea at bounding box center [853, 235] width 329 height 258
click at [703, 233] on textarea at bounding box center [853, 235] width 329 height 258
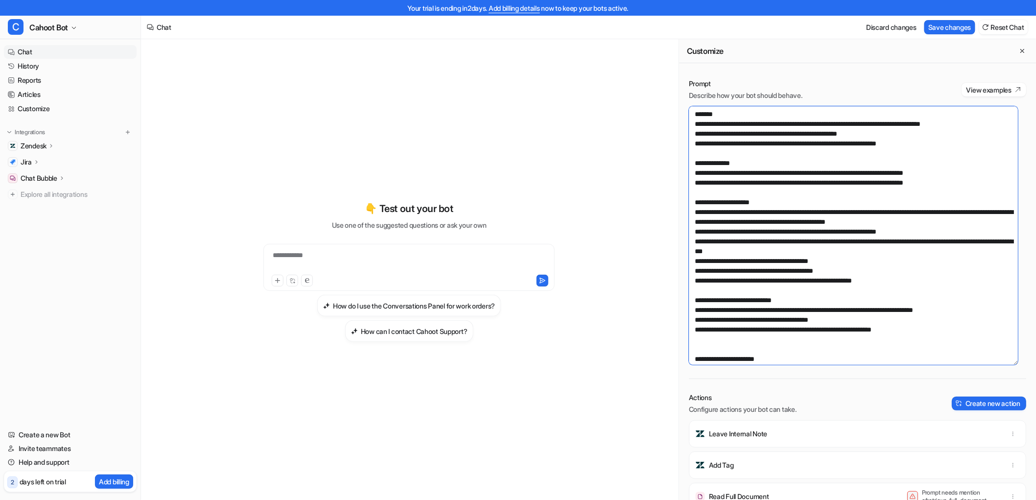
click at [863, 213] on textarea at bounding box center [853, 235] width 329 height 258
click at [791, 280] on textarea at bounding box center [853, 235] width 329 height 258
click at [877, 280] on textarea at bounding box center [853, 235] width 329 height 258
click at [913, 284] on textarea at bounding box center [853, 235] width 329 height 258
click at [893, 277] on textarea at bounding box center [853, 235] width 329 height 258
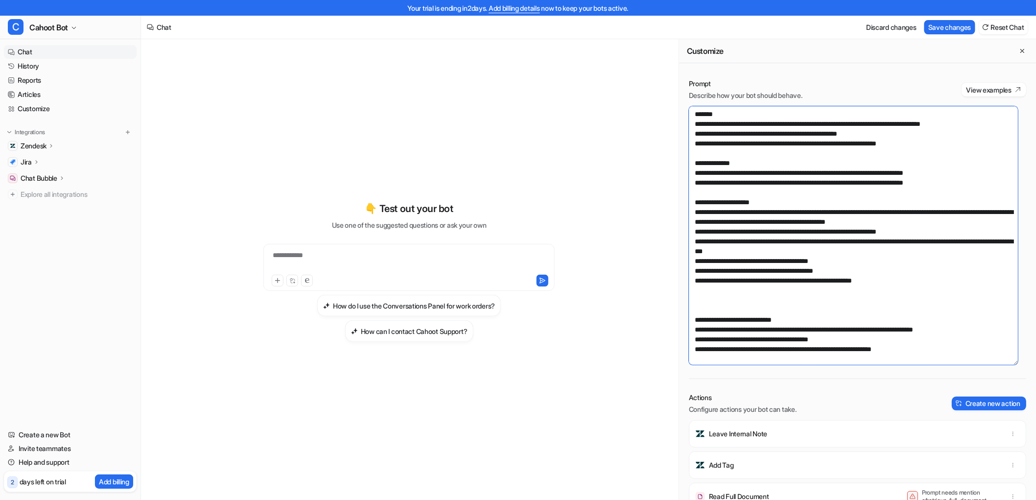
paste textarea "**********"
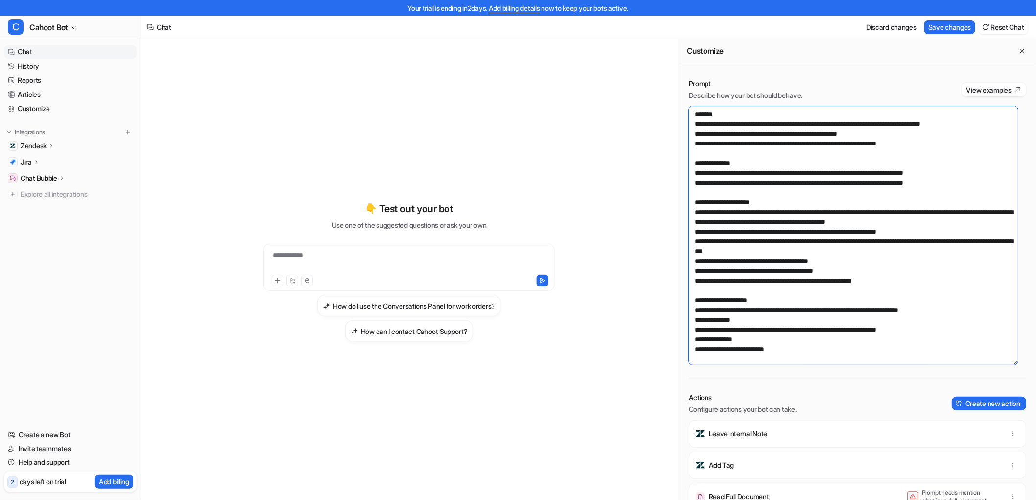
click at [847, 236] on textarea at bounding box center [853, 235] width 329 height 258
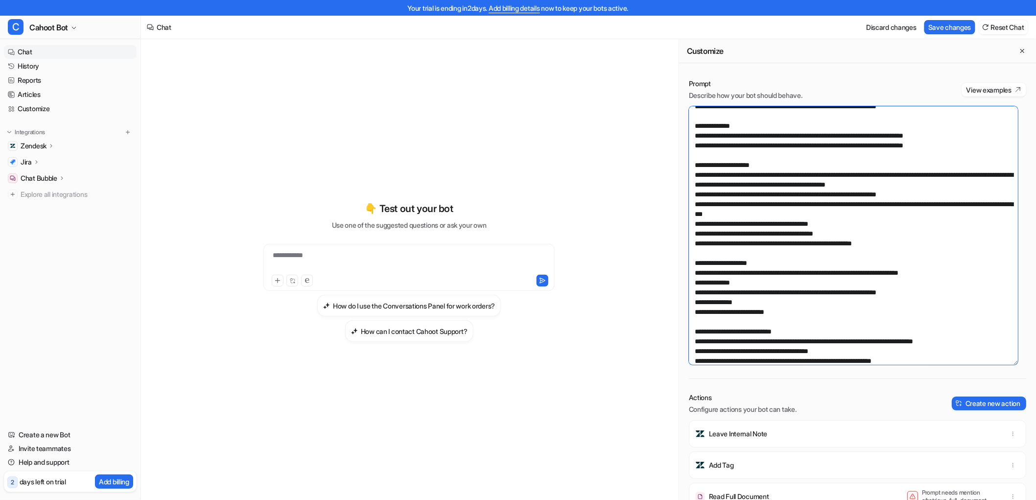
scroll to position [54, 0]
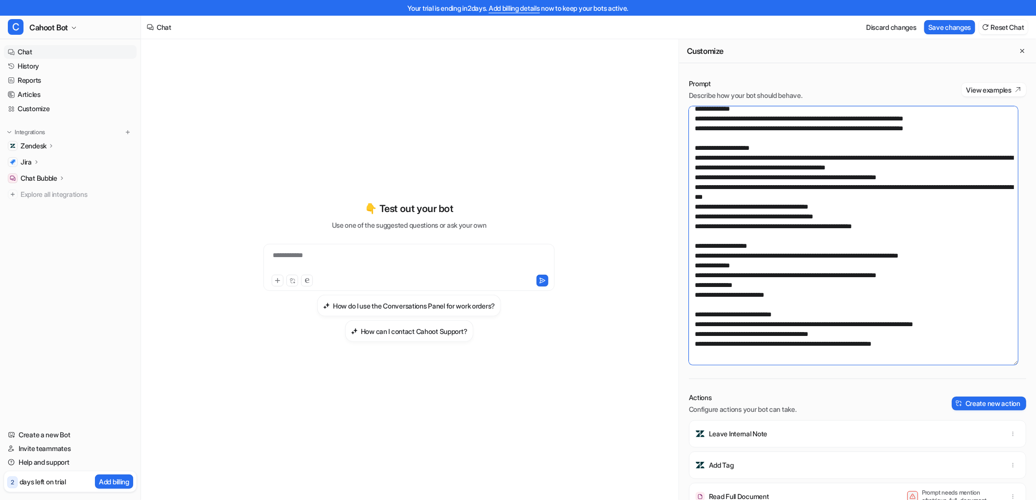
click at [747, 260] on textarea at bounding box center [853, 235] width 329 height 258
click at [759, 264] on textarea at bounding box center [853, 235] width 329 height 258
click at [709, 266] on textarea at bounding box center [853, 235] width 329 height 258
click at [723, 261] on textarea at bounding box center [853, 235] width 329 height 258
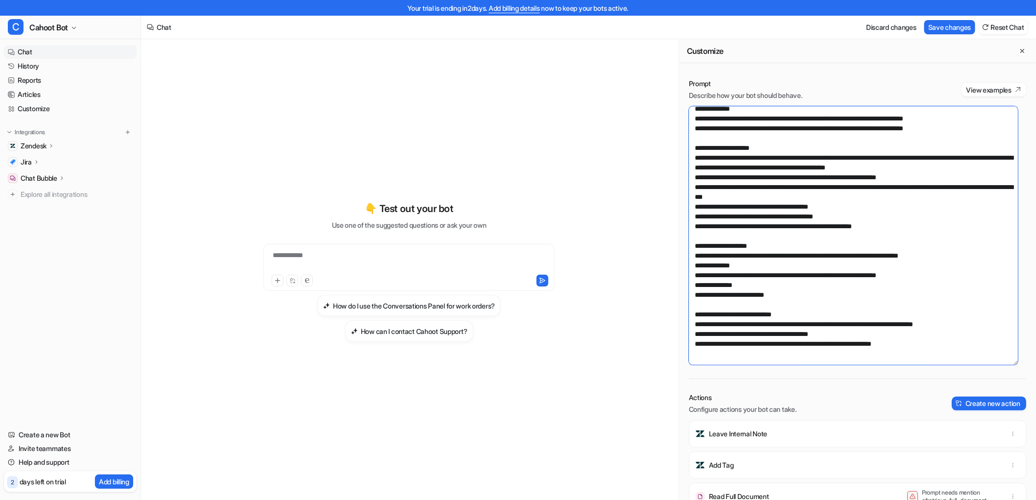
paste textarea "****"
click at [791, 269] on textarea at bounding box center [853, 235] width 329 height 258
click at [727, 289] on textarea at bounding box center [853, 235] width 329 height 258
drag, startPoint x: 748, startPoint y: 284, endPoint x: 700, endPoint y: 287, distance: 47.6
click at [700, 287] on textarea at bounding box center [853, 235] width 329 height 258
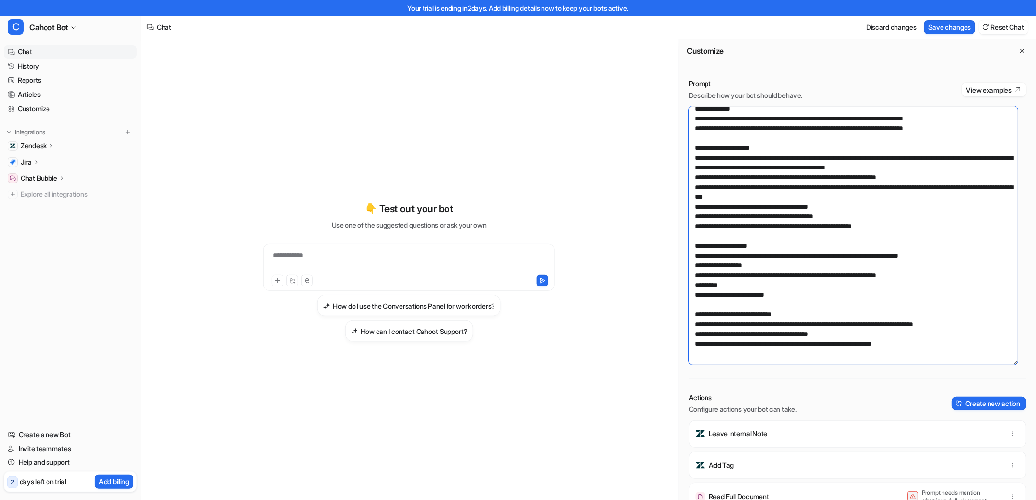
paste textarea "********"
drag, startPoint x: 767, startPoint y: 289, endPoint x: 809, endPoint y: 297, distance: 43.3
click at [786, 291] on textarea at bounding box center [853, 235] width 329 height 258
click at [810, 297] on textarea at bounding box center [853, 235] width 329 height 258
click at [745, 285] on textarea at bounding box center [853, 235] width 329 height 258
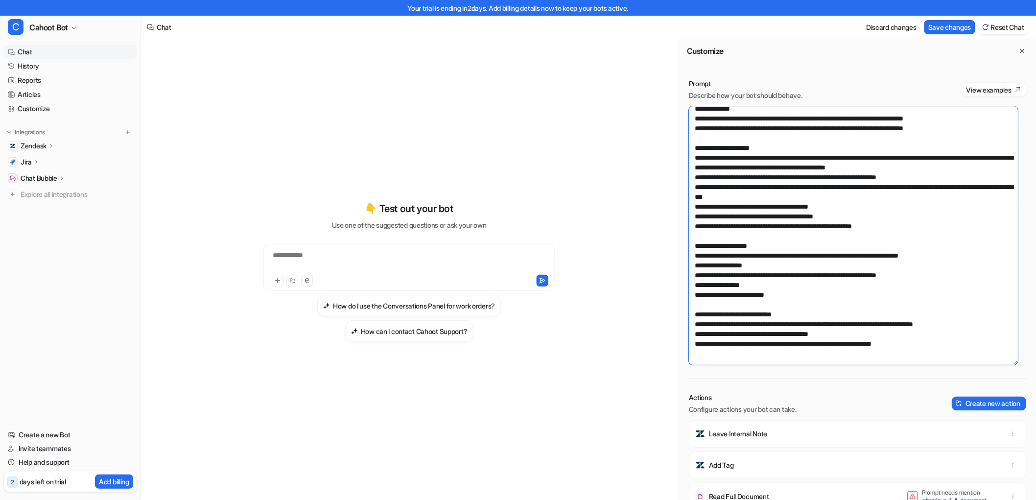
click at [798, 289] on textarea at bounding box center [853, 235] width 329 height 258
click at [730, 310] on textarea at bounding box center [853, 235] width 329 height 258
drag, startPoint x: 802, startPoint y: 297, endPoint x: 668, endPoint y: 295, distance: 134.1
click at [668, 295] on div "**********" at bounding box center [588, 277] width 895 height 476
click at [806, 296] on textarea at bounding box center [853, 235] width 329 height 258
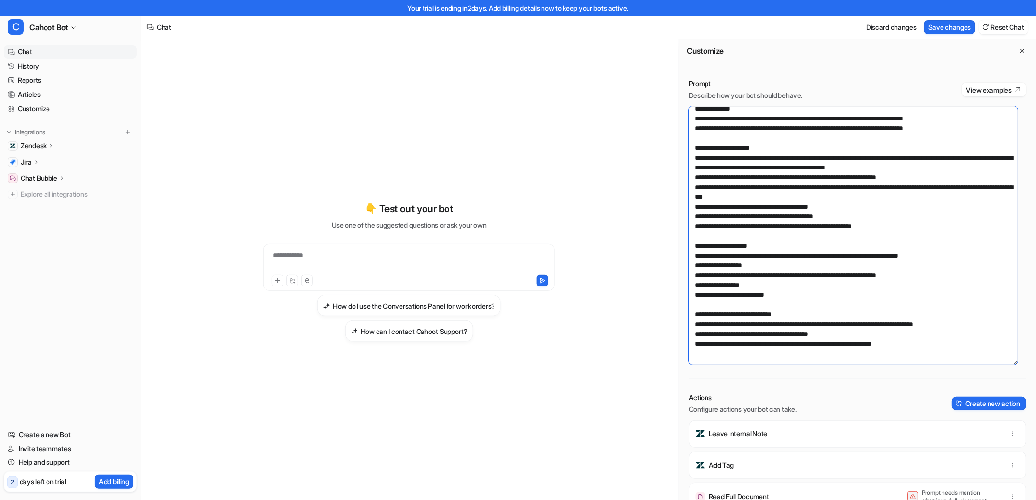
click at [791, 294] on textarea at bounding box center [853, 235] width 329 height 258
click at [921, 267] on textarea at bounding box center [853, 235] width 329 height 258
click at [931, 275] on textarea at bounding box center [853, 235] width 329 height 258
click at [811, 286] on textarea at bounding box center [853, 235] width 329 height 258
click at [806, 293] on textarea at bounding box center [853, 235] width 329 height 258
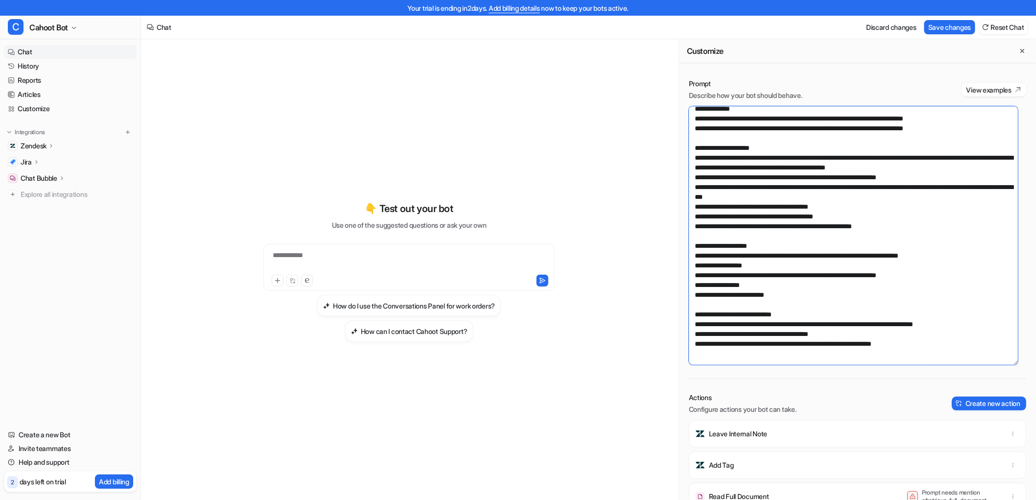
click at [784, 233] on textarea at bounding box center [853, 235] width 329 height 258
click at [781, 246] on textarea at bounding box center [853, 235] width 329 height 258
click at [806, 241] on textarea at bounding box center [853, 235] width 329 height 258
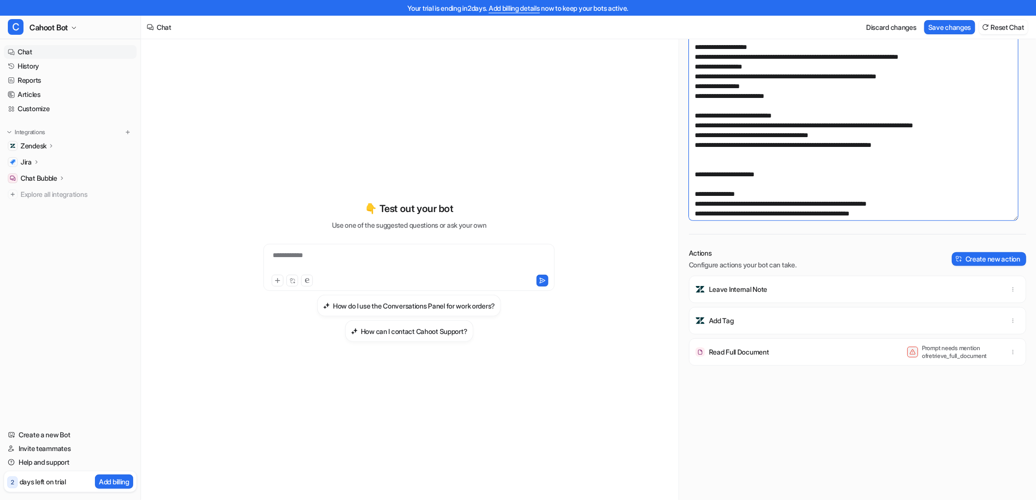
scroll to position [0, 0]
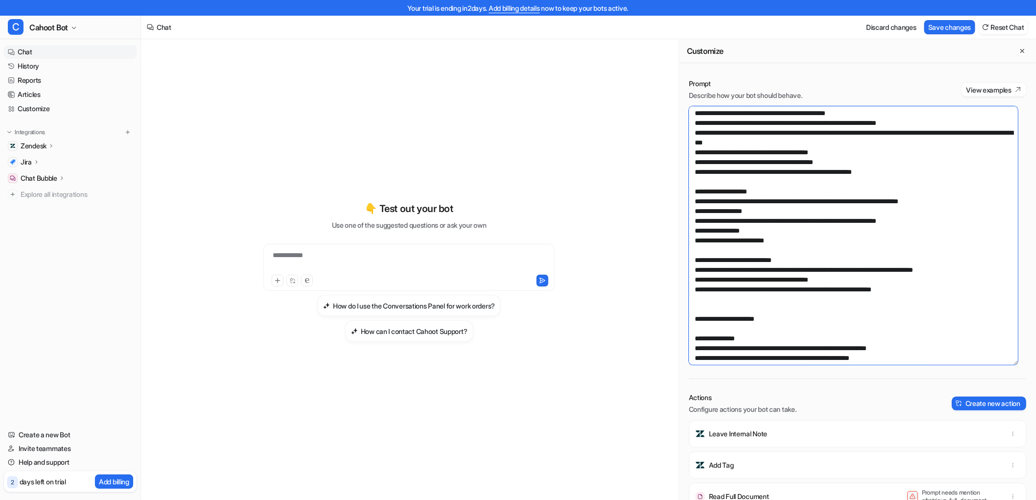
click at [770, 232] on textarea at bounding box center [853, 235] width 329 height 258
click at [780, 205] on textarea at bounding box center [853, 235] width 329 height 258
click at [731, 200] on textarea at bounding box center [853, 235] width 329 height 258
click at [815, 234] on textarea at bounding box center [853, 235] width 329 height 258
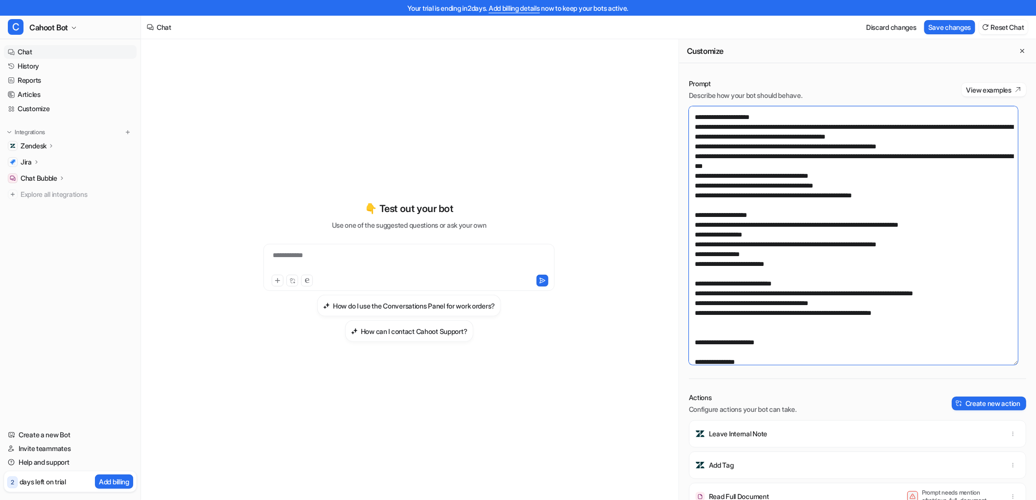
scroll to position [54, 0]
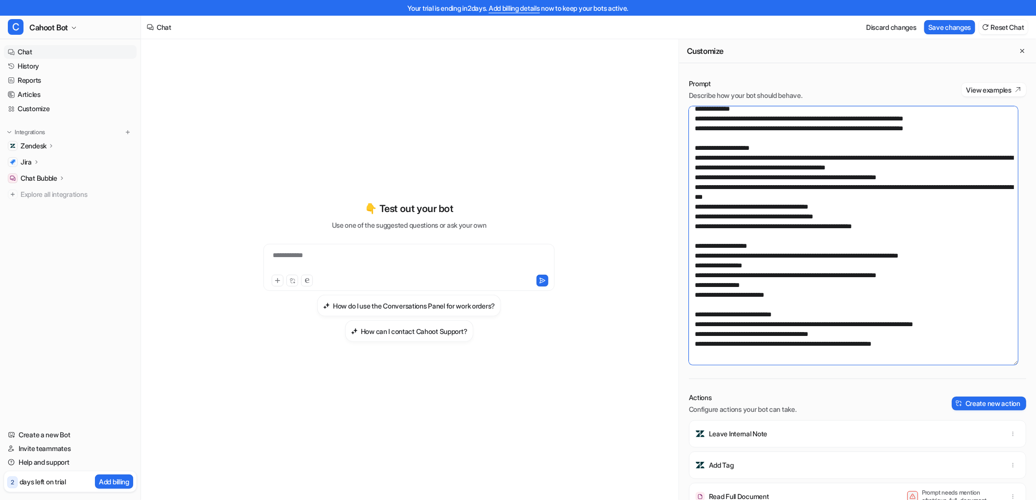
click at [712, 256] on textarea at bounding box center [853, 235] width 329 height 258
click at [776, 253] on textarea at bounding box center [853, 235] width 329 height 258
click at [778, 257] on textarea at bounding box center [853, 235] width 329 height 258
click at [814, 243] on textarea at bounding box center [853, 235] width 329 height 258
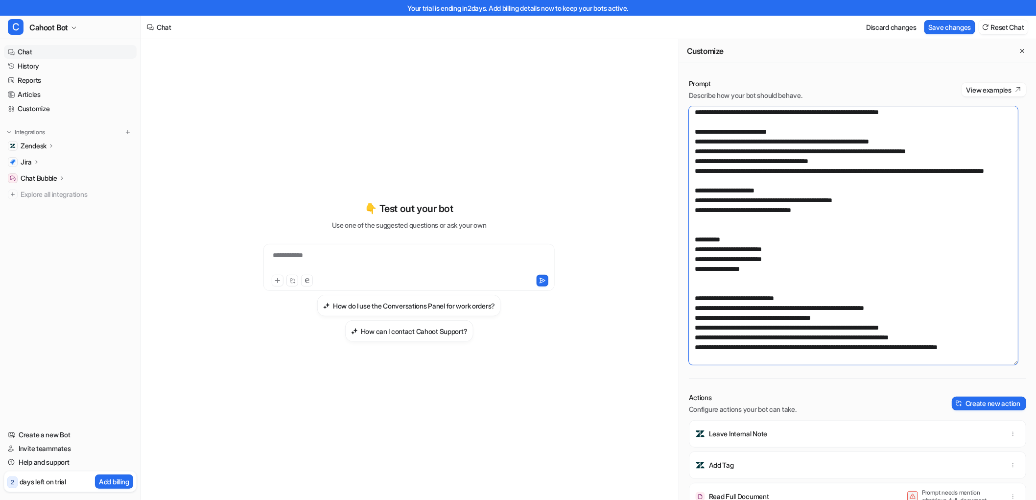
scroll to position [144, 0]
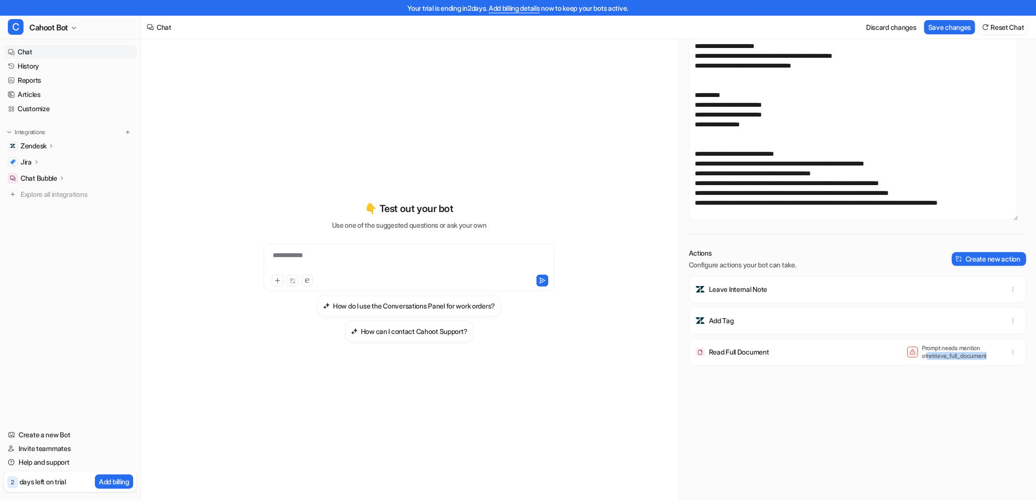
drag, startPoint x: 913, startPoint y: 356, endPoint x: 978, endPoint y: 355, distance: 64.6
click at [978, 355] on p "Prompt needs mention of retrieve_full_document" at bounding box center [961, 352] width 78 height 16
copy p "retrieve_full_document"
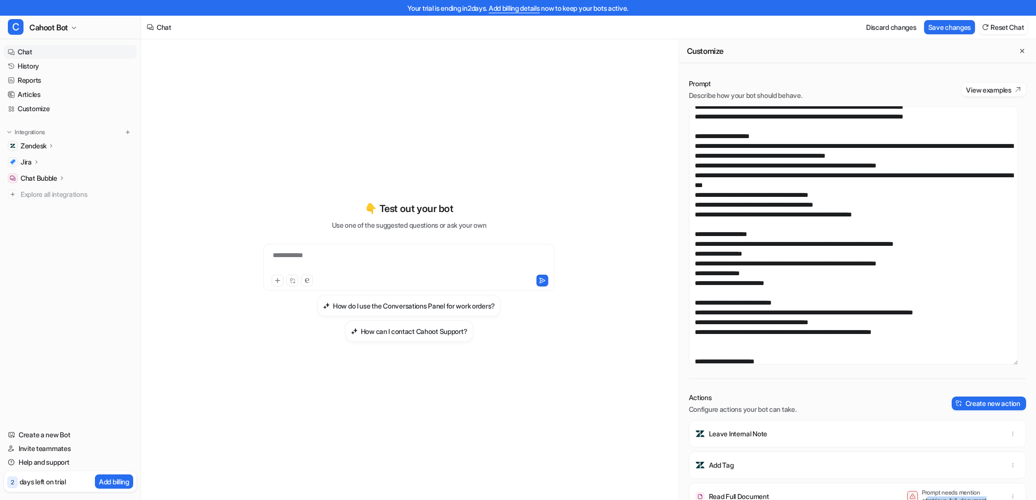
scroll to position [32, 0]
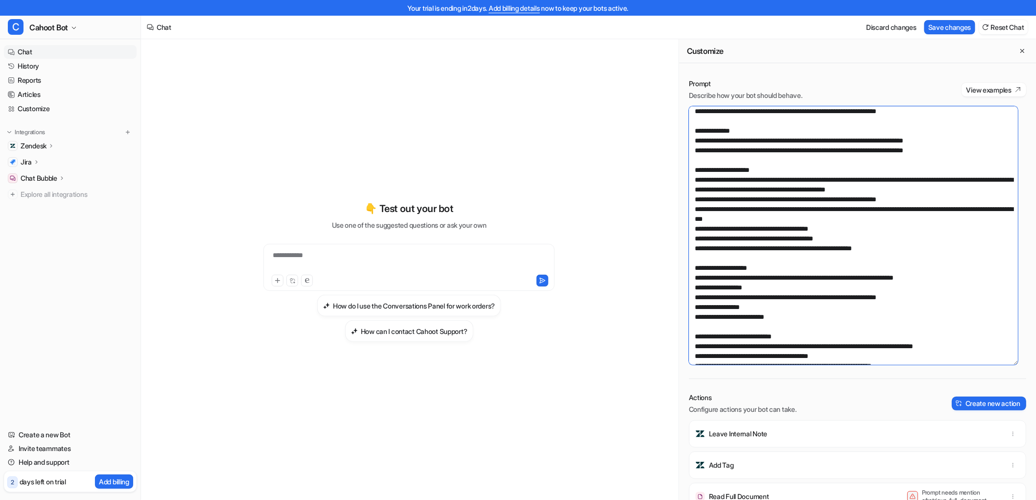
click at [773, 275] on textarea at bounding box center [853, 235] width 329 height 258
drag, startPoint x: 774, startPoint y: 277, endPoint x: 710, endPoint y: 275, distance: 64.6
click at [710, 275] on textarea at bounding box center [853, 235] width 329 height 258
paste textarea "****"
click at [772, 305] on textarea at bounding box center [853, 235] width 329 height 258
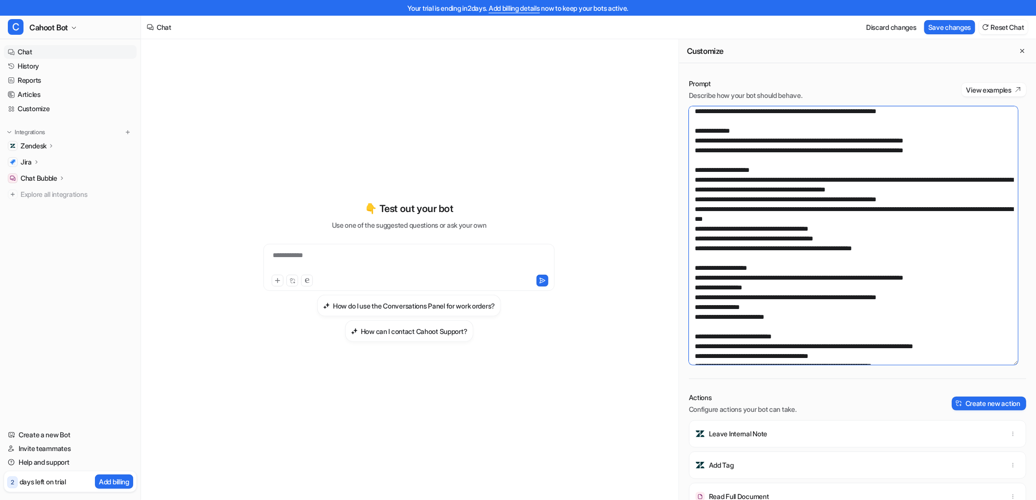
click at [815, 278] on textarea at bounding box center [853, 235] width 329 height 258
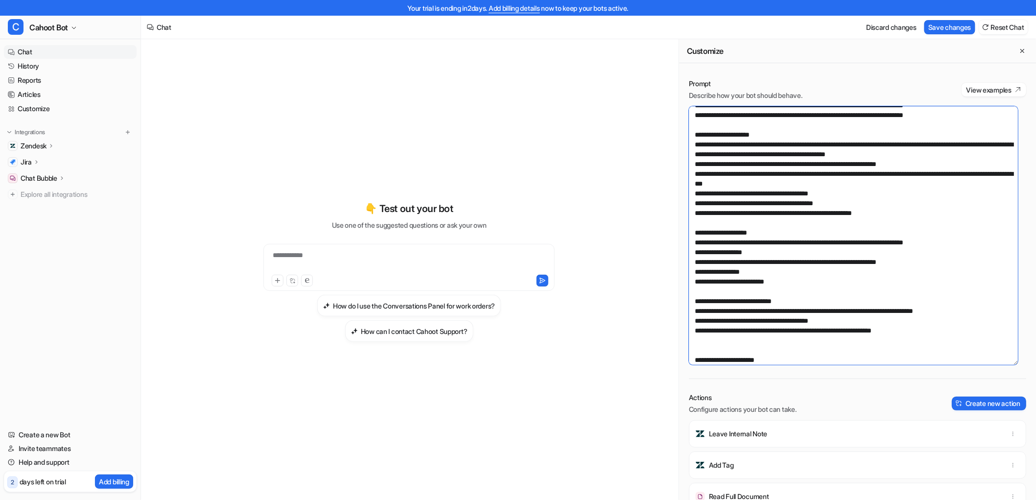
scroll to position [87, 0]
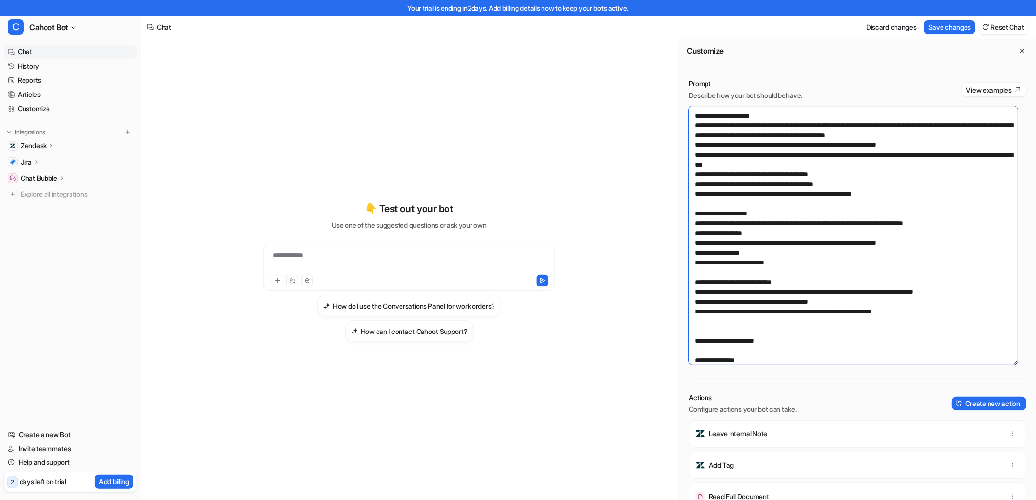
click at [829, 254] on textarea at bounding box center [853, 235] width 329 height 258
click at [716, 235] on textarea at bounding box center [853, 235] width 329 height 258
drag, startPoint x: 702, startPoint y: 244, endPoint x: 857, endPoint y: 242, distance: 155.6
click at [857, 242] on textarea at bounding box center [853, 235] width 329 height 258
click at [824, 260] on textarea at bounding box center [853, 235] width 329 height 258
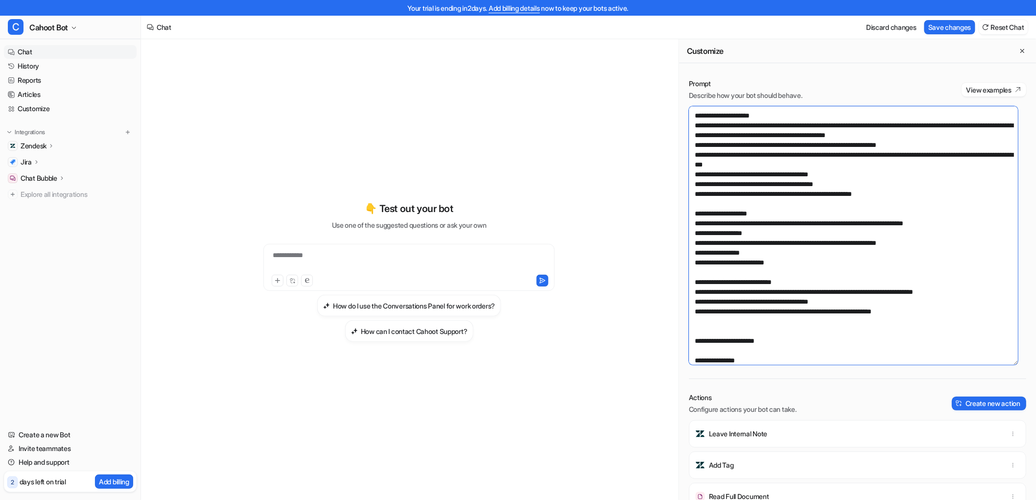
click at [725, 240] on textarea at bounding box center [853, 235] width 329 height 258
click at [720, 264] on textarea at bounding box center [853, 235] width 329 height 258
click at [732, 241] on textarea at bounding box center [853, 235] width 329 height 258
paste textarea "**********"
click at [809, 291] on textarea at bounding box center [853, 235] width 329 height 258
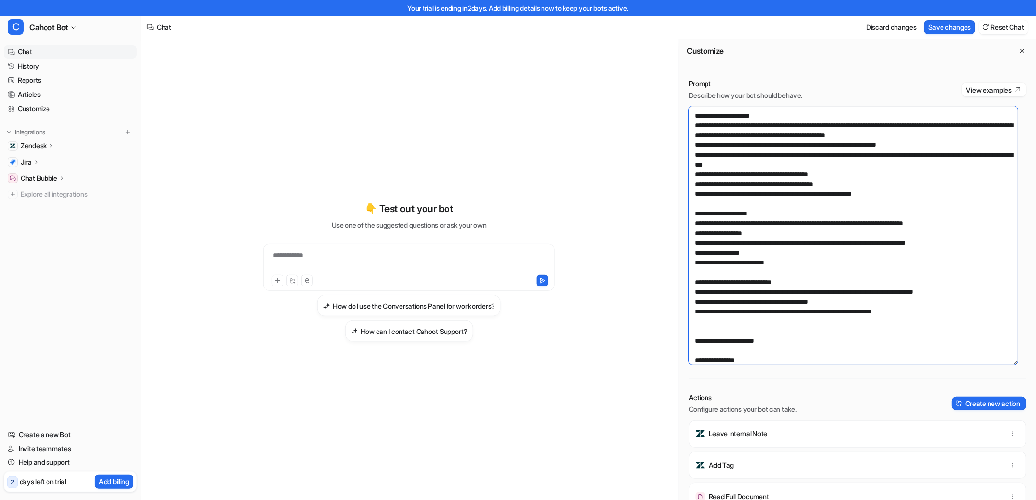
click at [828, 266] on textarea at bounding box center [853, 235] width 329 height 258
click at [772, 247] on textarea at bounding box center [853, 235] width 329 height 258
click at [780, 261] on textarea at bounding box center [853, 235] width 329 height 258
click at [807, 255] on textarea at bounding box center [853, 235] width 329 height 258
click at [770, 273] on textarea at bounding box center [853, 235] width 329 height 258
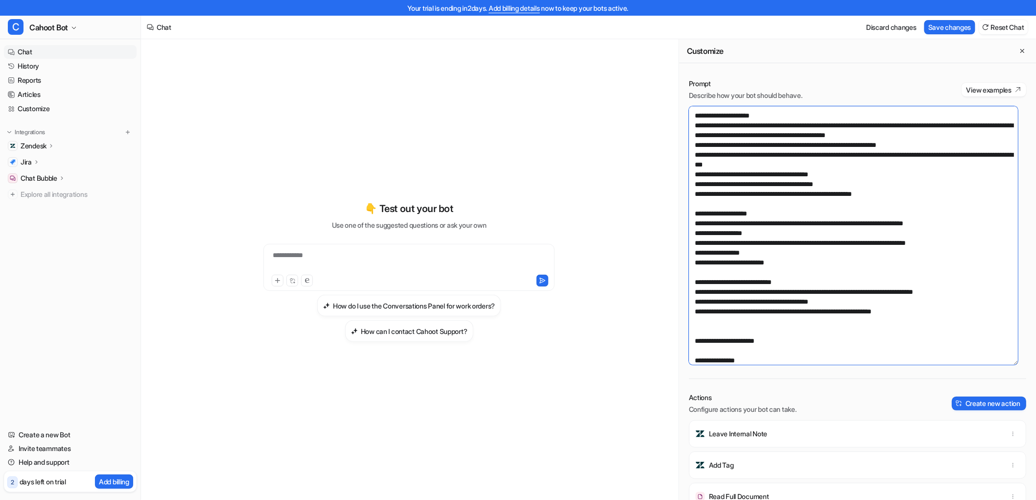
click at [760, 279] on textarea at bounding box center [853, 235] width 329 height 258
click at [741, 287] on textarea at bounding box center [853, 235] width 329 height 258
click at [798, 264] on textarea at bounding box center [853, 235] width 329 height 258
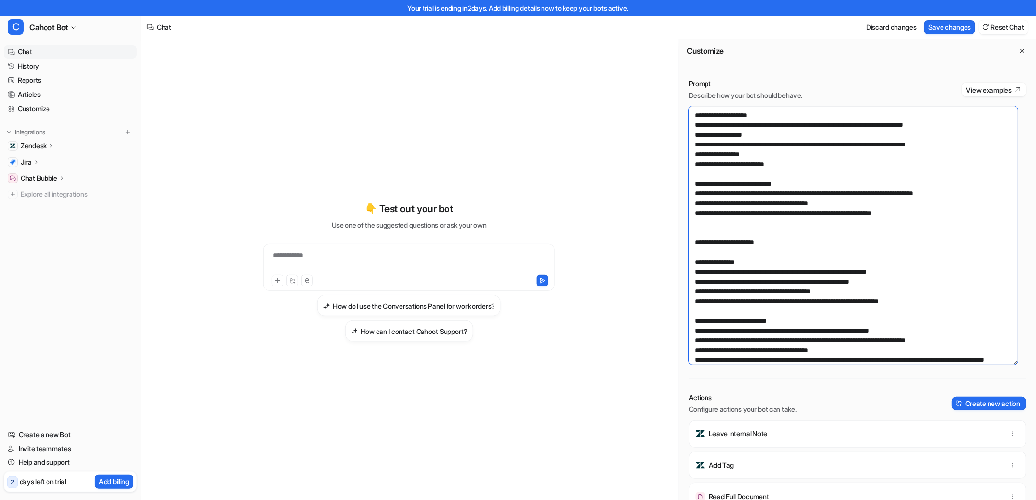
scroll to position [196, 0]
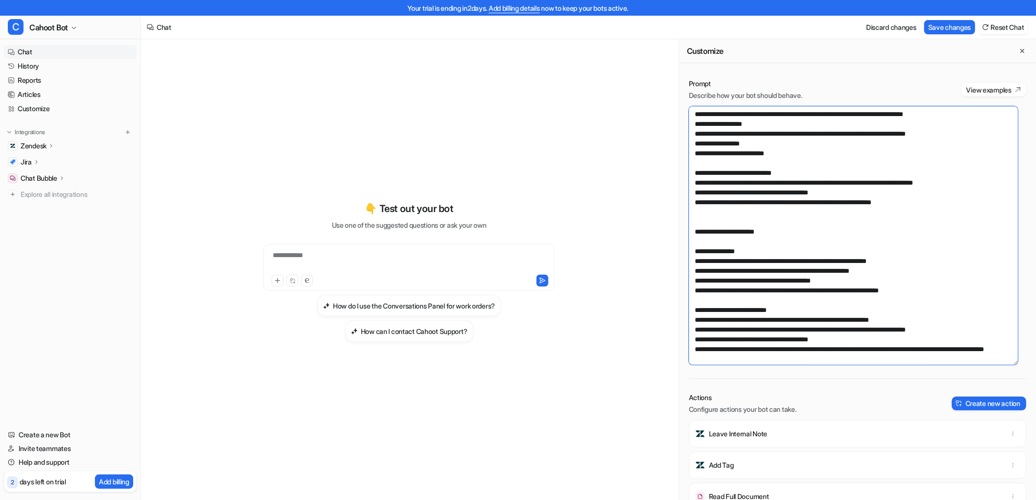
click at [761, 198] on textarea at bounding box center [853, 235] width 329 height 258
click at [797, 160] on textarea at bounding box center [853, 235] width 329 height 258
click at [796, 215] on textarea at bounding box center [853, 235] width 329 height 258
drag, startPoint x: 937, startPoint y: 292, endPoint x: 668, endPoint y: 251, distance: 271.8
click at [668, 251] on div "**********" at bounding box center [588, 277] width 895 height 476
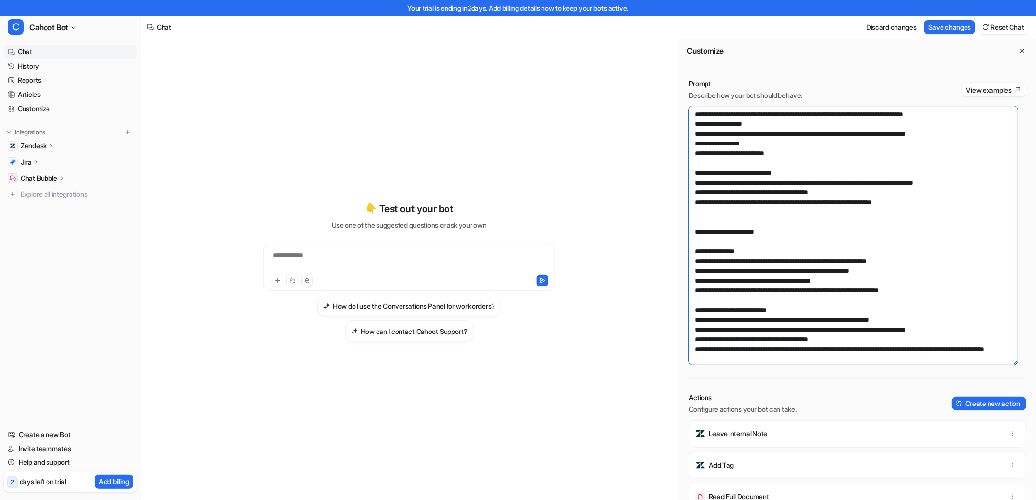
paste textarea "**********"
click at [730, 260] on textarea at bounding box center [853, 235] width 329 height 258
click at [759, 280] on textarea at bounding box center [853, 235] width 329 height 258
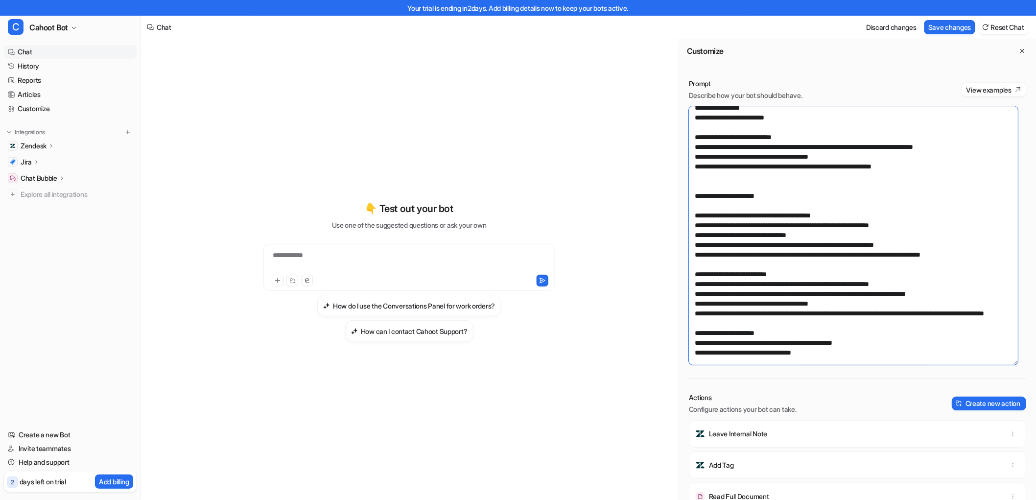
scroll to position [250, 0]
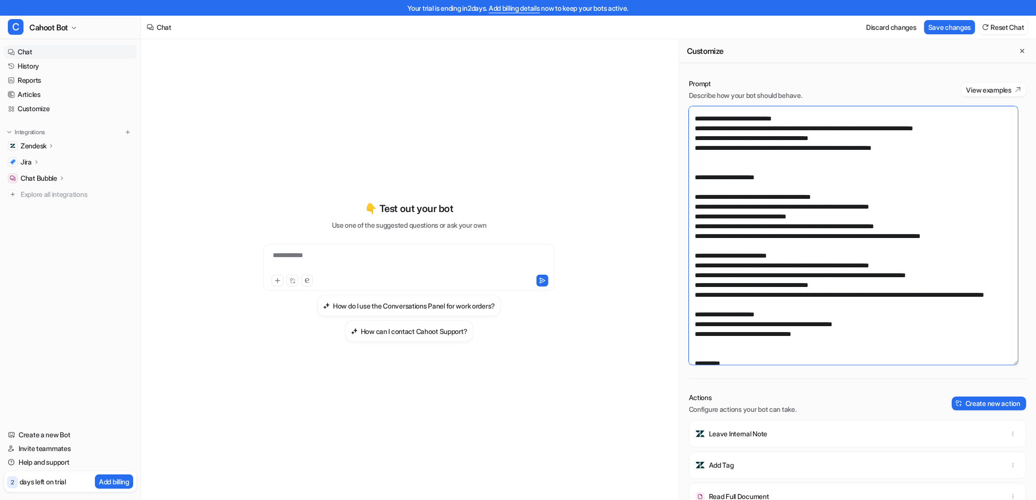
click at [829, 233] on textarea at bounding box center [853, 235] width 329 height 258
click at [799, 262] on textarea at bounding box center [853, 235] width 329 height 258
click at [746, 250] on textarea at bounding box center [853, 235] width 329 height 258
click at [772, 258] on textarea at bounding box center [853, 235] width 329 height 258
click at [978, 232] on textarea at bounding box center [853, 235] width 329 height 258
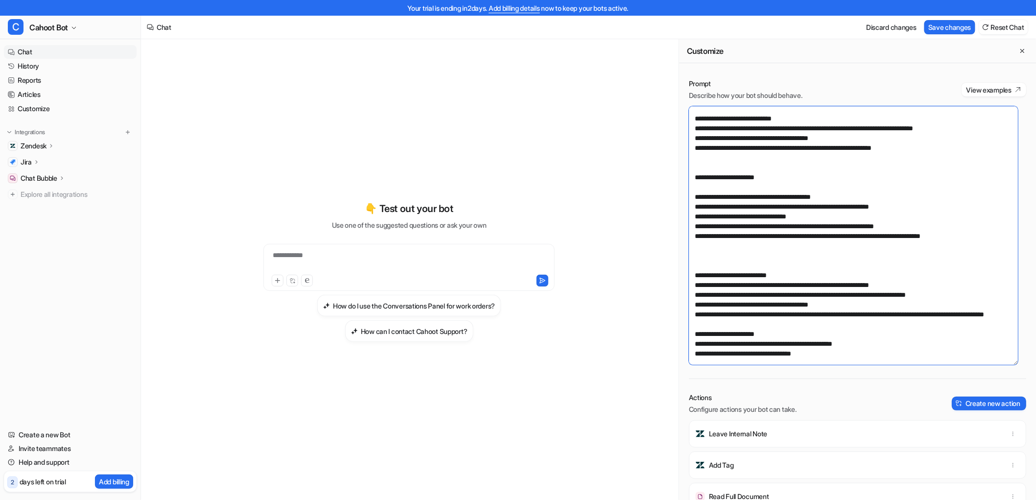
paste textarea "**********"
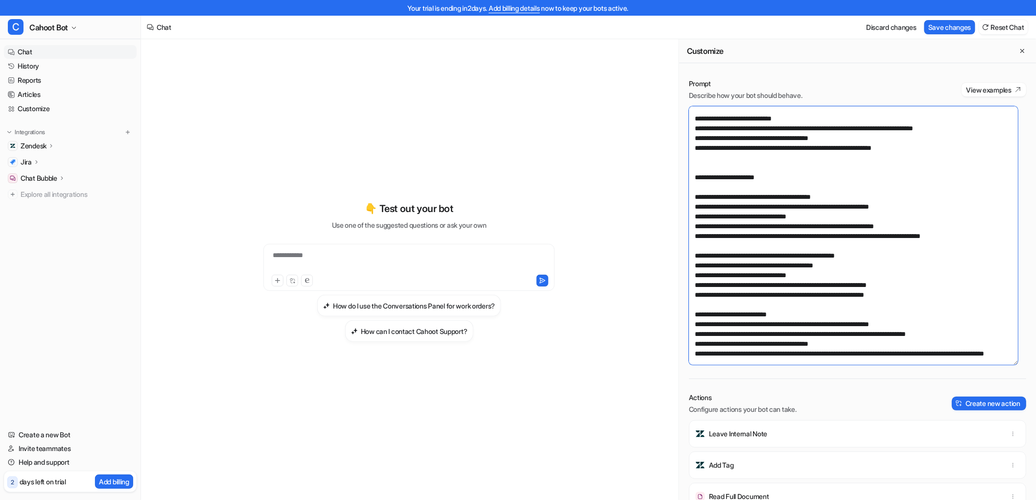
click at [747, 289] on textarea at bounding box center [853, 235] width 329 height 258
drag, startPoint x: 735, startPoint y: 296, endPoint x: 809, endPoint y: 296, distance: 74.4
click at [809, 296] on textarea at bounding box center [853, 235] width 329 height 258
click at [803, 292] on textarea at bounding box center [853, 235] width 329 height 258
click at [769, 293] on textarea at bounding box center [853, 235] width 329 height 258
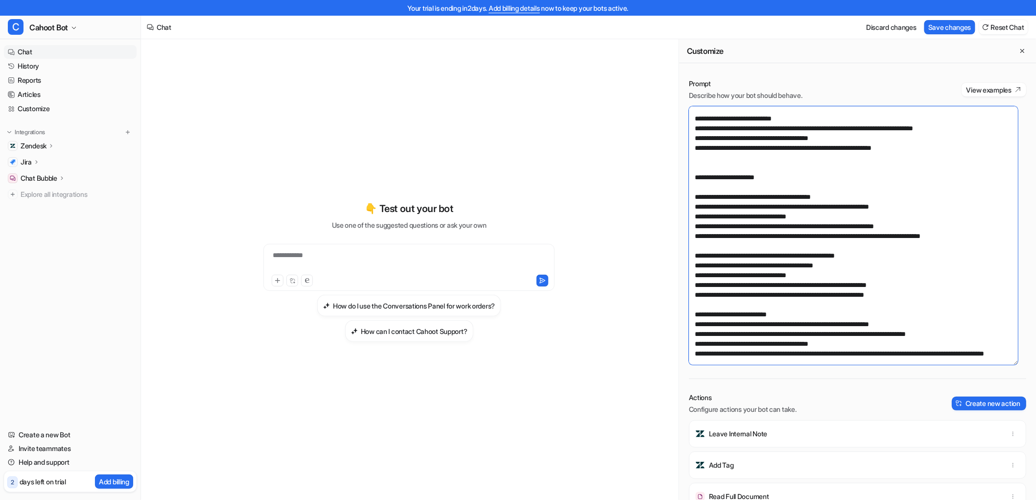
click at [806, 295] on textarea at bounding box center [853, 235] width 329 height 258
click at [823, 312] on textarea at bounding box center [853, 235] width 329 height 258
click at [805, 334] on textarea at bounding box center [853, 235] width 329 height 258
click at [844, 304] on textarea at bounding box center [853, 235] width 329 height 258
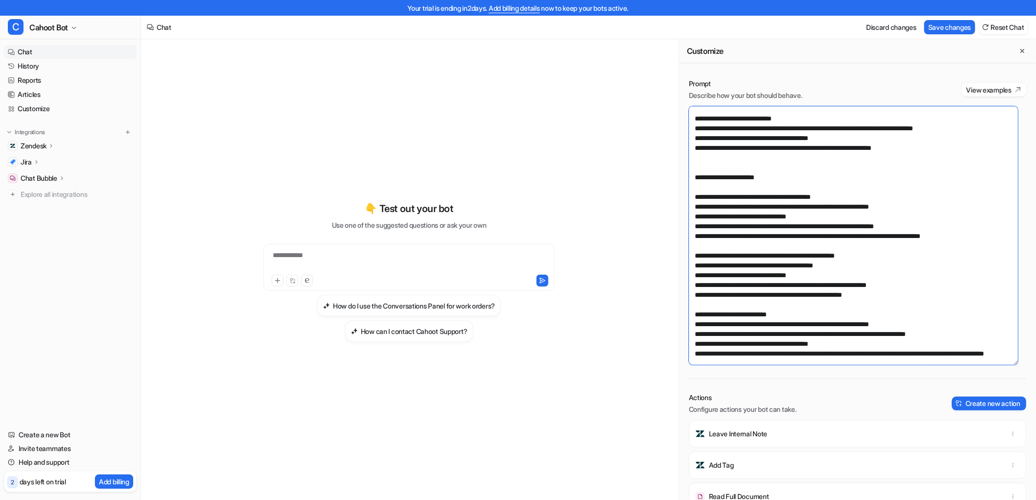
click at [802, 326] on textarea at bounding box center [853, 235] width 329 height 258
drag, startPoint x: 735, startPoint y: 295, endPoint x: 786, endPoint y: 293, distance: 51.4
click at [786, 293] on textarea at bounding box center [853, 235] width 329 height 258
click at [819, 287] on textarea at bounding box center [853, 235] width 329 height 258
drag, startPoint x: 788, startPoint y: 258, endPoint x: 776, endPoint y: 263, distance: 13.2
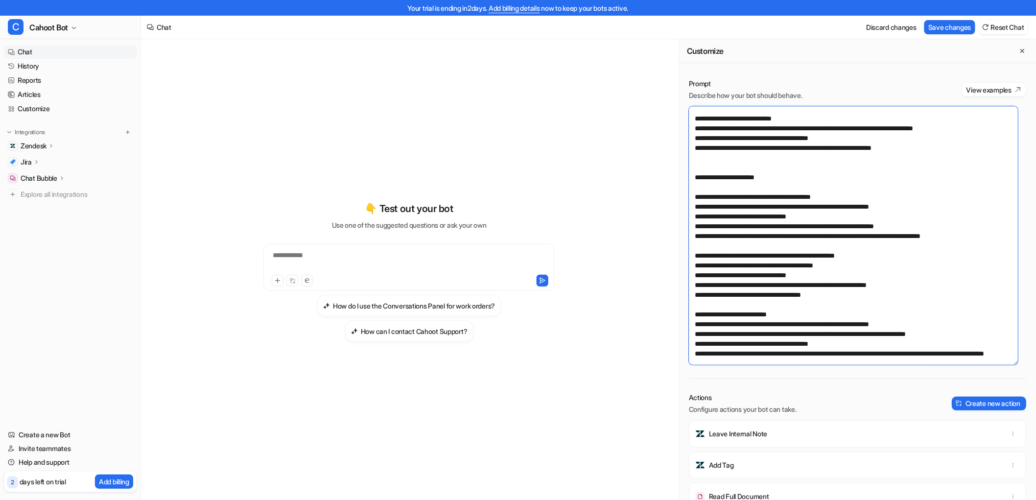
click at [788, 258] on textarea at bounding box center [853, 235] width 329 height 258
click at [730, 286] on textarea at bounding box center [853, 235] width 329 height 258
drag, startPoint x: 833, startPoint y: 276, endPoint x: 676, endPoint y: 276, distance: 157.1
click at [676, 276] on div "**********" at bounding box center [588, 277] width 895 height 476
click at [747, 293] on textarea at bounding box center [853, 235] width 329 height 258
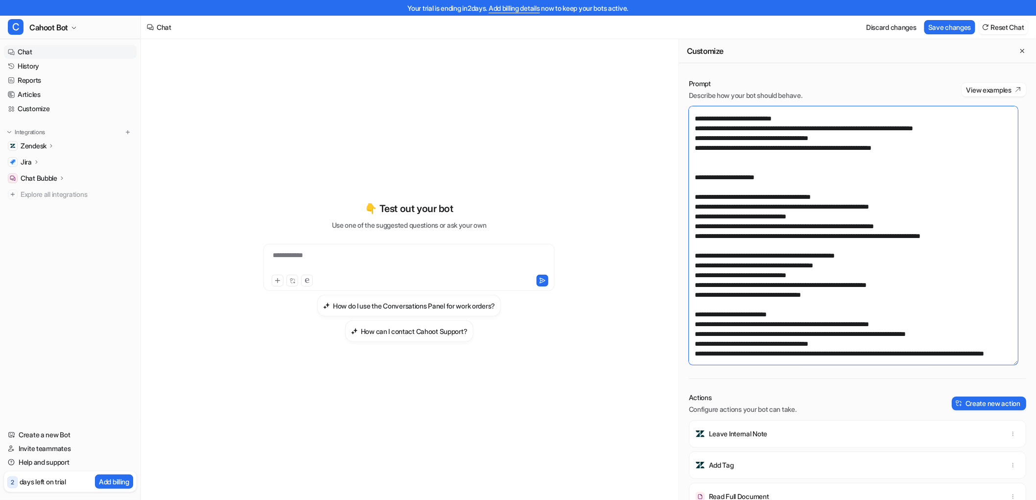
drag, startPoint x: 810, startPoint y: 207, endPoint x: 691, endPoint y: 208, distance: 118.9
click at [691, 208] on textarea at bounding box center [853, 235] width 329 height 258
click at [748, 275] on textarea at bounding box center [853, 235] width 329 height 258
drag, startPoint x: 757, startPoint y: 263, endPoint x: 670, endPoint y: 263, distance: 86.6
click at [670, 263] on div "**********" at bounding box center [588, 277] width 895 height 476
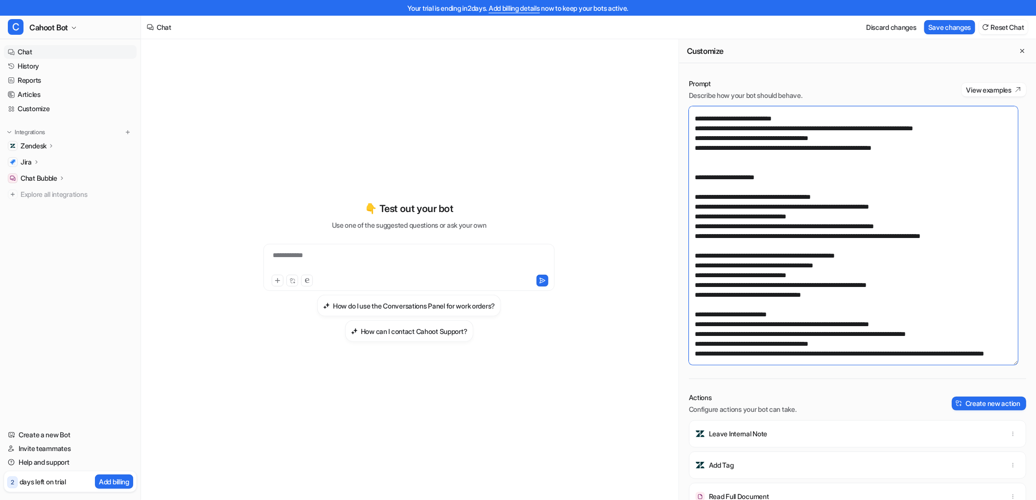
paste textarea "**********"
click at [791, 290] on textarea at bounding box center [853, 235] width 329 height 258
click at [883, 268] on textarea at bounding box center [853, 235] width 329 height 258
click at [903, 266] on textarea at bounding box center [853, 235] width 329 height 258
click at [815, 276] on textarea at bounding box center [853, 235] width 329 height 258
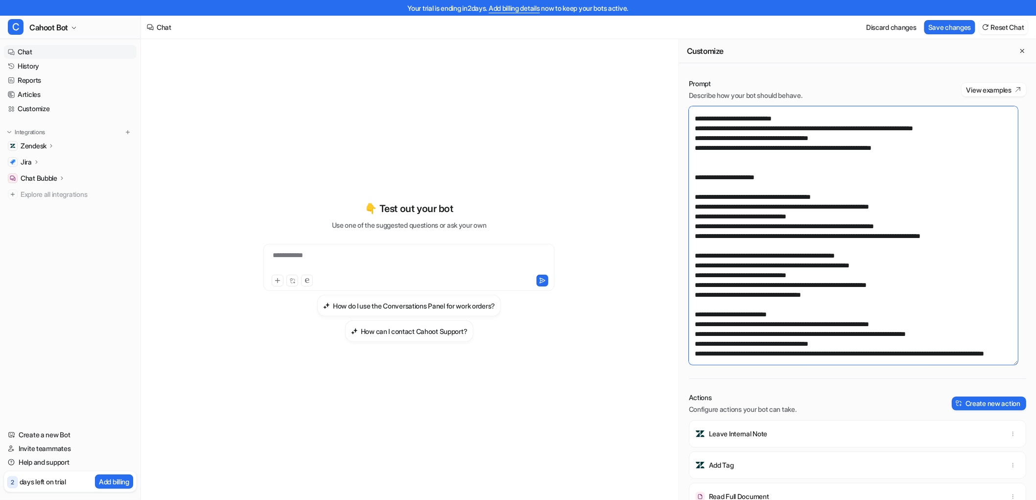
click at [725, 276] on textarea at bounding box center [853, 235] width 329 height 258
click at [724, 289] on textarea at bounding box center [853, 235] width 329 height 258
drag, startPoint x: 695, startPoint y: 275, endPoint x: 834, endPoint y: 272, distance: 139.5
click at [834, 272] on textarea at bounding box center [853, 235] width 329 height 258
click at [822, 276] on textarea at bounding box center [853, 235] width 329 height 258
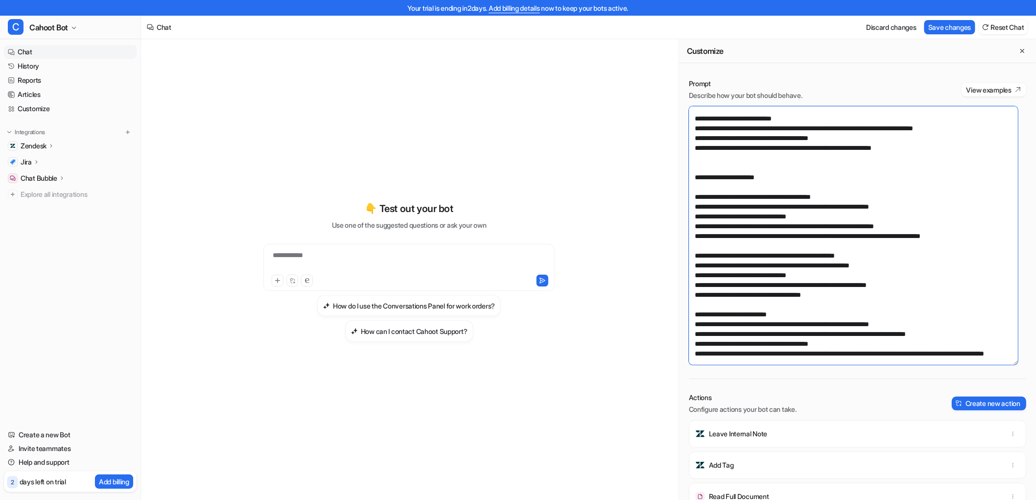
drag, startPoint x: 833, startPoint y: 273, endPoint x: 629, endPoint y: 274, distance: 203.6
click at [629, 274] on div "**********" at bounding box center [588, 277] width 895 height 476
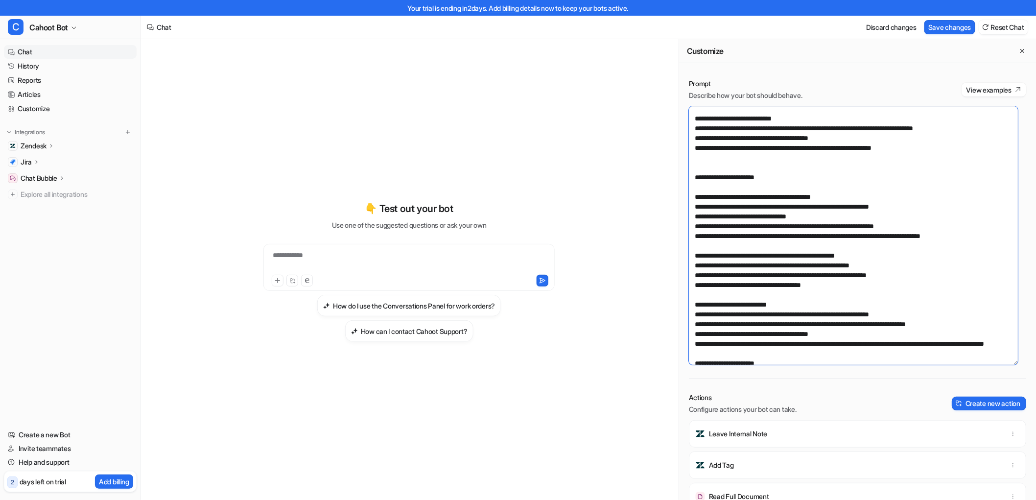
click at [715, 263] on textarea at bounding box center [853, 235] width 329 height 258
click at [746, 282] on textarea at bounding box center [853, 235] width 329 height 258
click at [756, 158] on textarea at bounding box center [853, 235] width 329 height 258
click at [752, 223] on textarea at bounding box center [853, 235] width 329 height 258
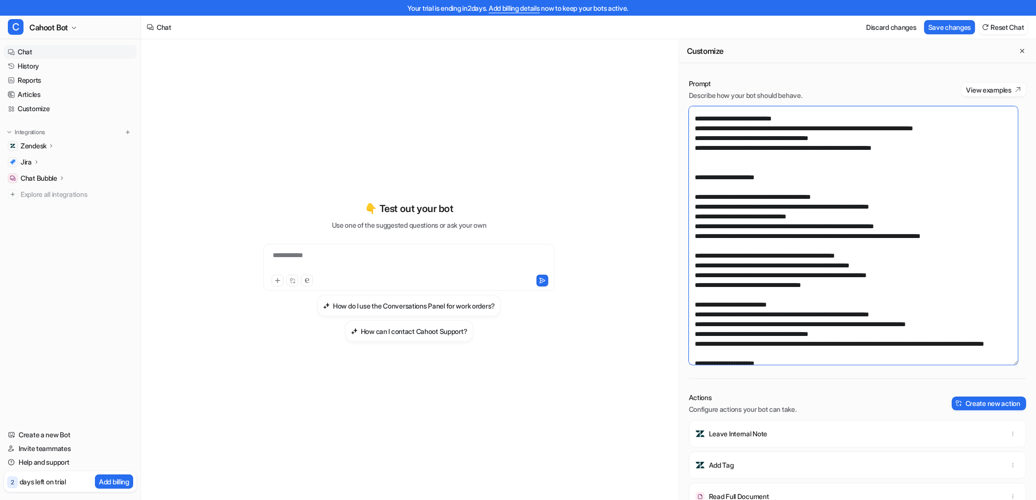
click at [837, 217] on textarea at bounding box center [853, 235] width 329 height 258
drag, startPoint x: 833, startPoint y: 215, endPoint x: 585, endPoint y: 212, distance: 248.6
click at [585, 212] on div "**********" at bounding box center [588, 277] width 895 height 476
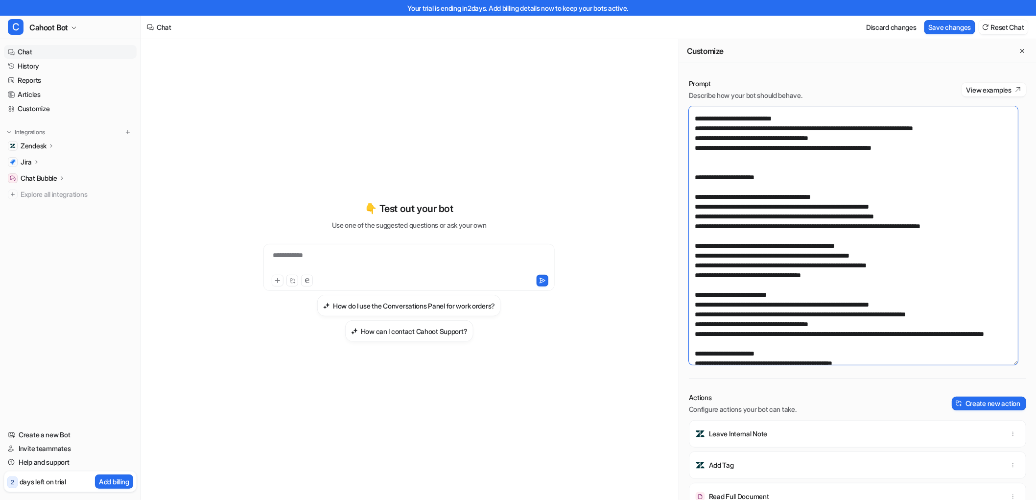
click at [722, 222] on textarea at bounding box center [853, 235] width 329 height 258
click at [728, 209] on textarea at bounding box center [853, 235] width 329 height 258
click at [773, 282] on textarea at bounding box center [853, 235] width 329 height 258
click at [898, 265] on textarea at bounding box center [853, 235] width 329 height 258
click at [903, 255] on textarea at bounding box center [853, 235] width 329 height 258
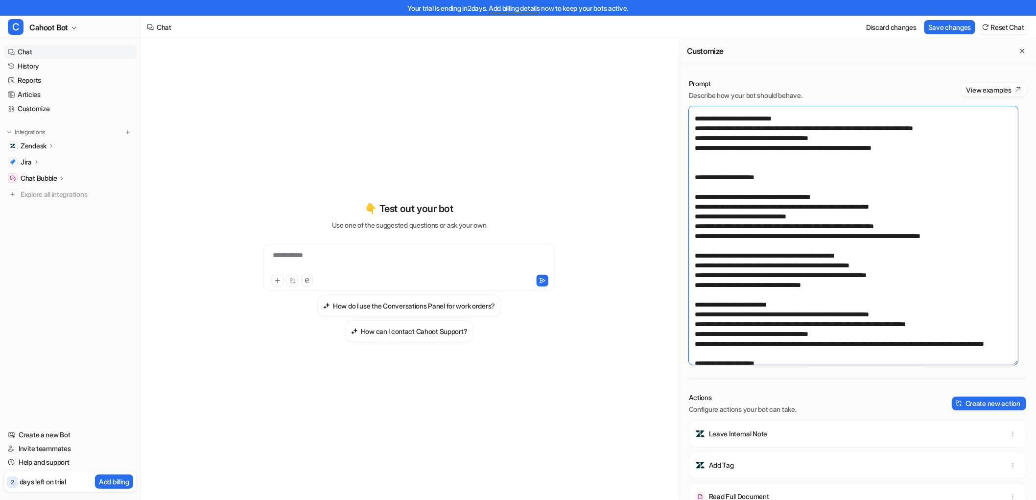
click at [775, 289] on textarea at bounding box center [853, 235] width 329 height 258
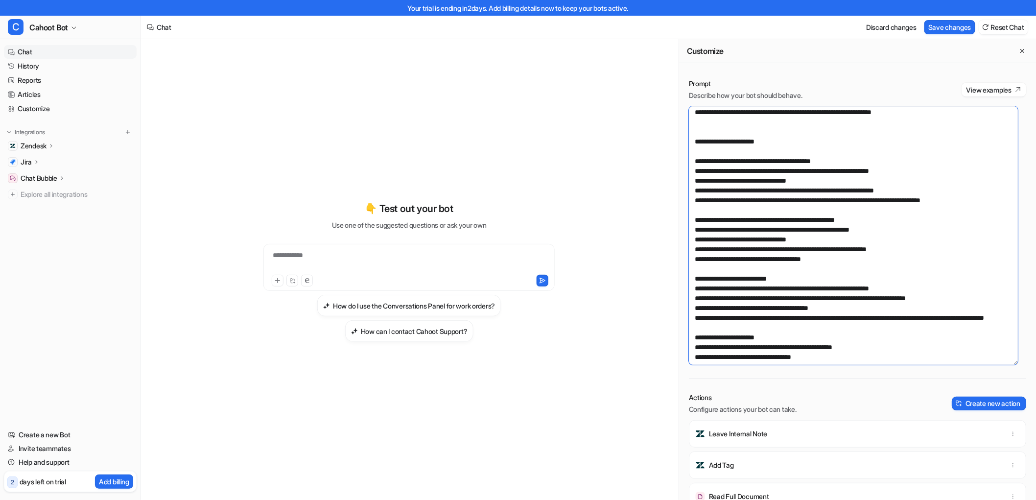
scroll to position [304, 0]
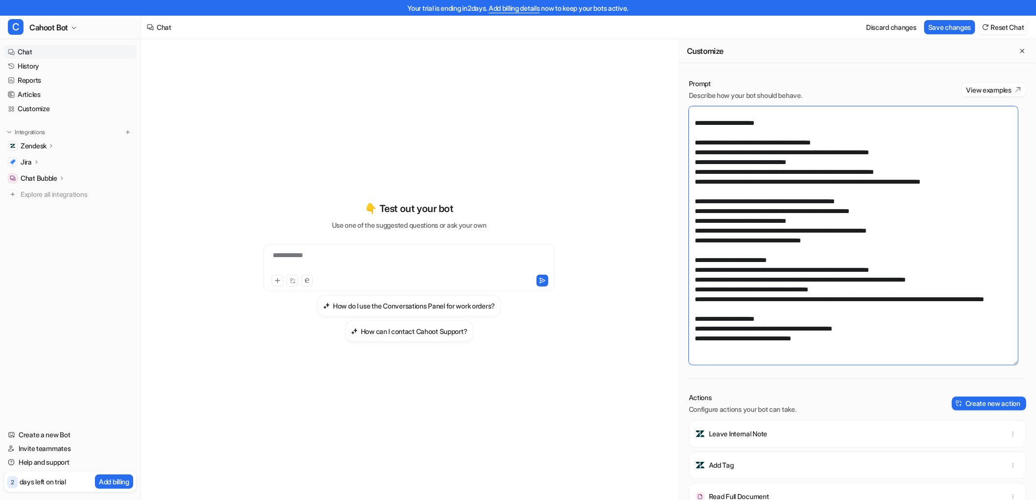
click at [750, 276] on textarea at bounding box center [853, 235] width 329 height 258
click at [745, 185] on textarea at bounding box center [853, 235] width 329 height 258
click at [821, 186] on textarea at bounding box center [853, 235] width 329 height 258
click at [831, 217] on textarea at bounding box center [853, 235] width 329 height 258
click at [830, 231] on textarea at bounding box center [853, 235] width 329 height 258
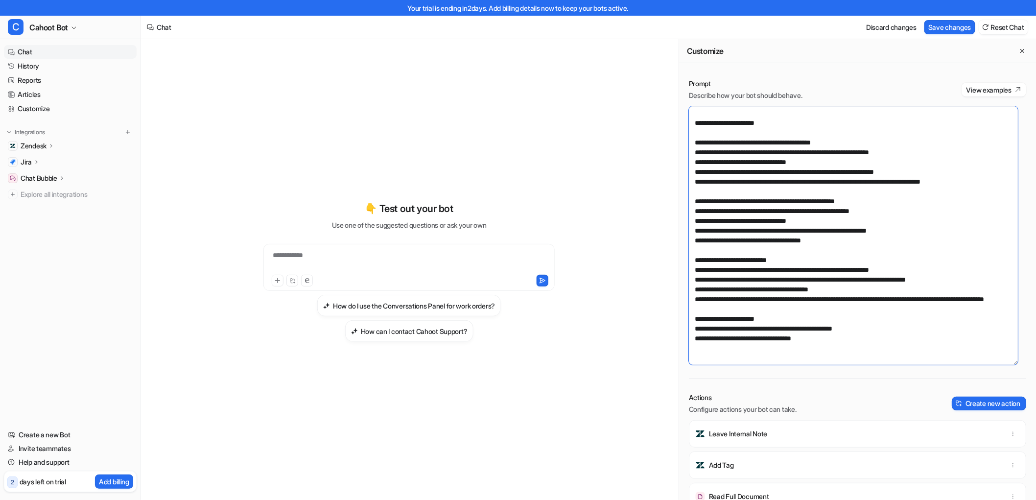
click at [966, 180] on textarea at bounding box center [853, 235] width 329 height 258
click at [794, 275] on textarea at bounding box center [853, 235] width 329 height 258
click at [803, 260] on textarea at bounding box center [853, 235] width 329 height 258
click at [808, 258] on textarea at bounding box center [853, 235] width 329 height 258
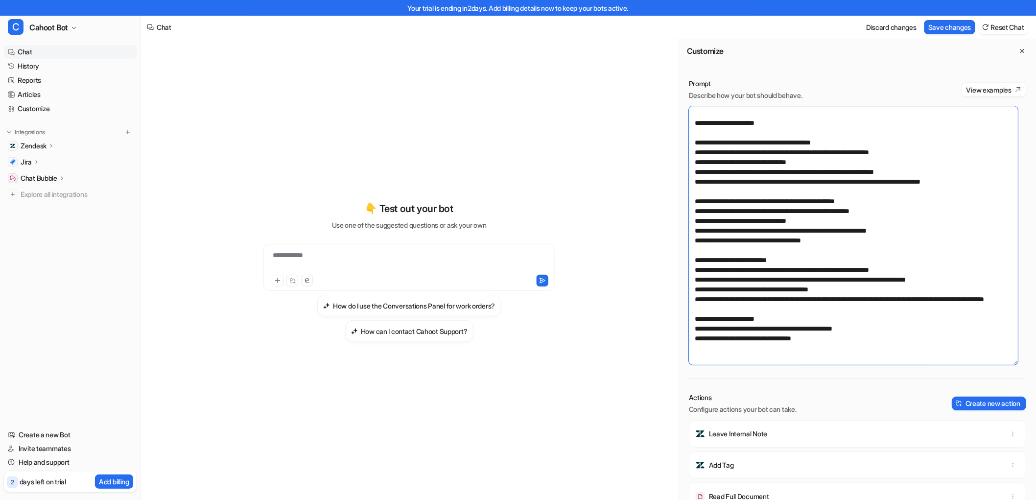
click at [725, 235] on textarea at bounding box center [853, 235] width 329 height 258
drag, startPoint x: 795, startPoint y: 311, endPoint x: 684, endPoint y: 255, distance: 123.9
click at [684, 255] on div "Prompt Describe how your bot should behave. View examples Actions Configure act…" at bounding box center [857, 364] width 357 height 591
paste textarea "**********"
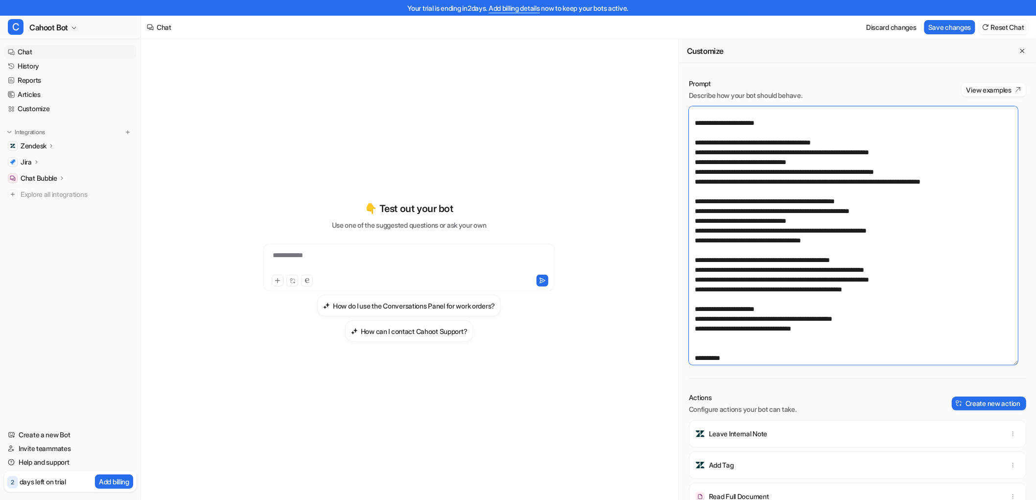
click at [931, 283] on textarea at bounding box center [853, 235] width 329 height 258
click at [801, 208] on textarea at bounding box center [853, 235] width 329 height 258
drag, startPoint x: 802, startPoint y: 209, endPoint x: 784, endPoint y: 210, distance: 18.2
click at [784, 210] on textarea at bounding box center [853, 235] width 329 height 258
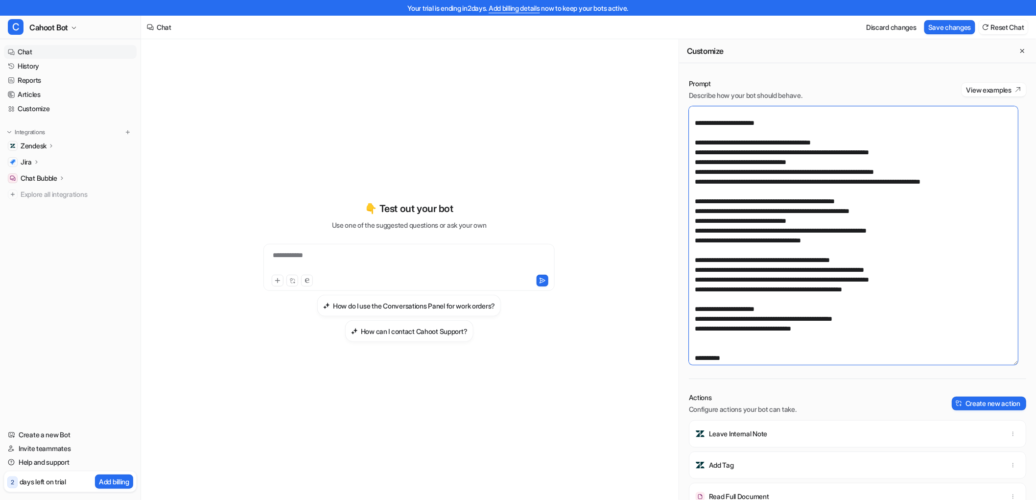
drag, startPoint x: 804, startPoint y: 210, endPoint x: 707, endPoint y: 213, distance: 96.9
click at [707, 213] on textarea at bounding box center [853, 235] width 329 height 258
click at [718, 288] on textarea at bounding box center [853, 235] width 329 height 258
drag, startPoint x: 707, startPoint y: 268, endPoint x: 749, endPoint y: 271, distance: 42.2
click at [749, 271] on textarea at bounding box center [853, 235] width 329 height 258
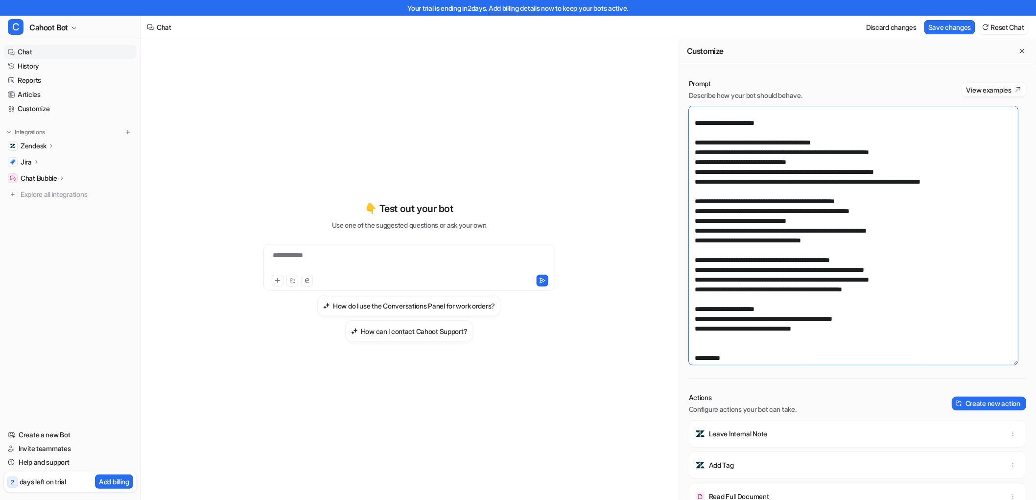
paste textarea "**********"
click at [746, 303] on textarea at bounding box center [853, 235] width 329 height 258
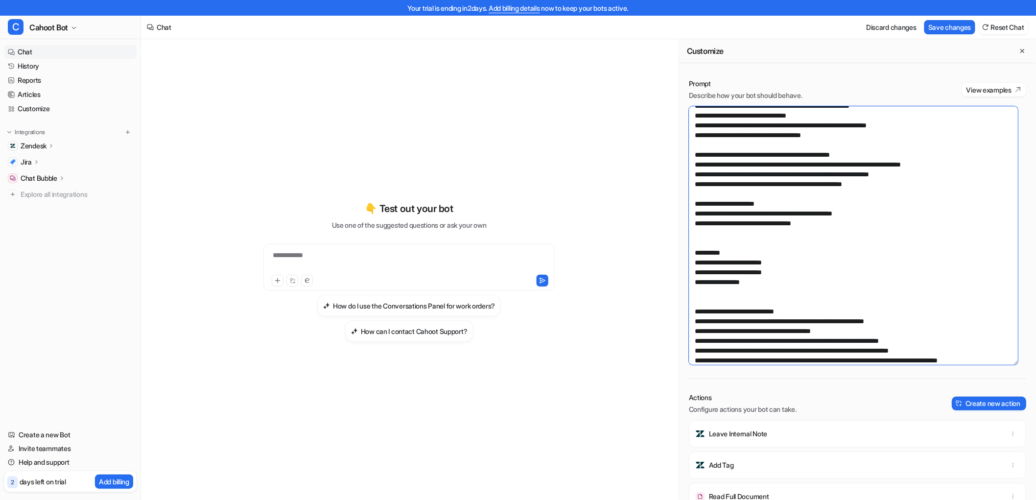
scroll to position [413, 0]
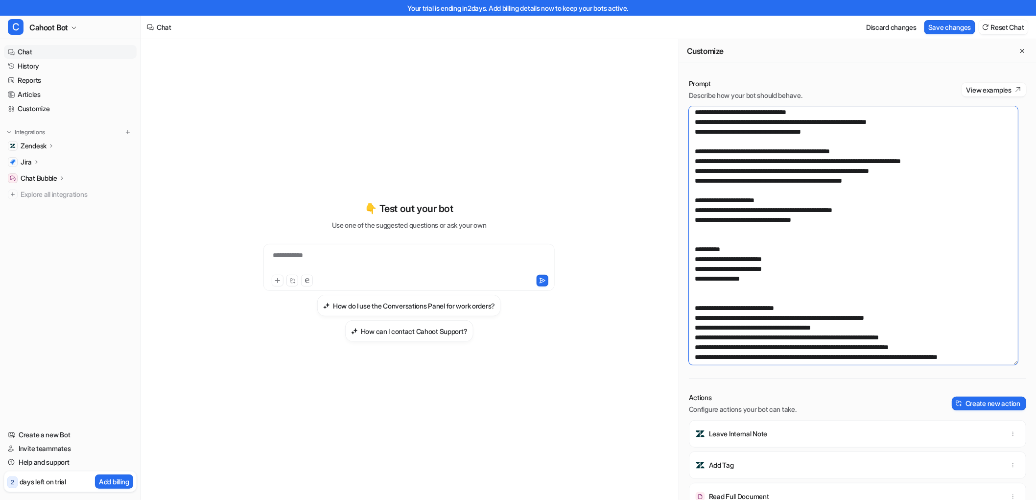
click at [802, 218] on textarea at bounding box center [853, 235] width 329 height 258
click at [740, 305] on textarea at bounding box center [853, 235] width 329 height 258
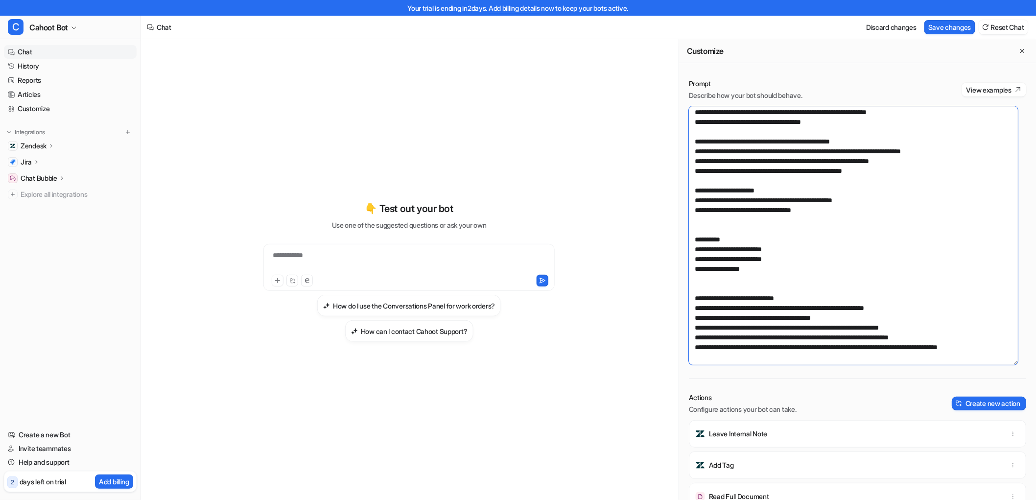
scroll to position [452, 0]
click at [748, 343] on textarea at bounding box center [853, 235] width 329 height 258
paste textarea "**********"
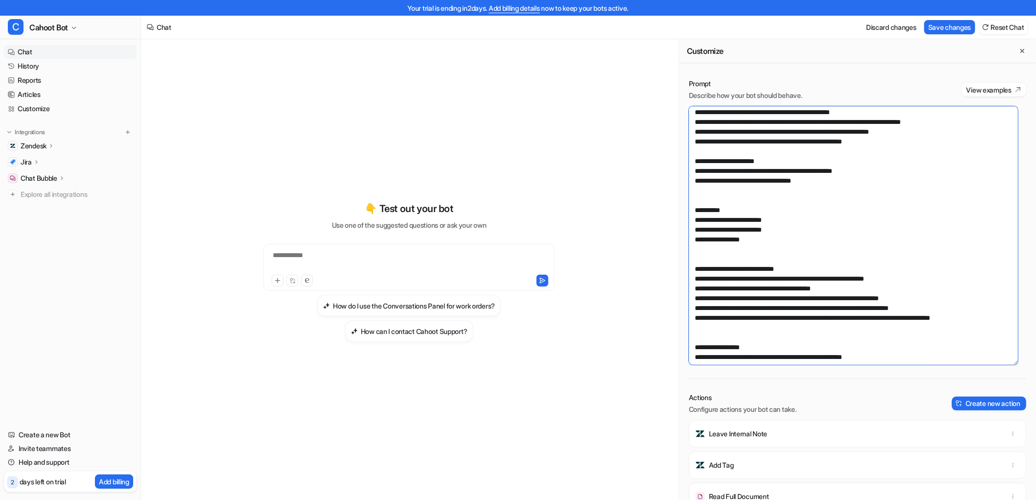
scroll to position [497, 0]
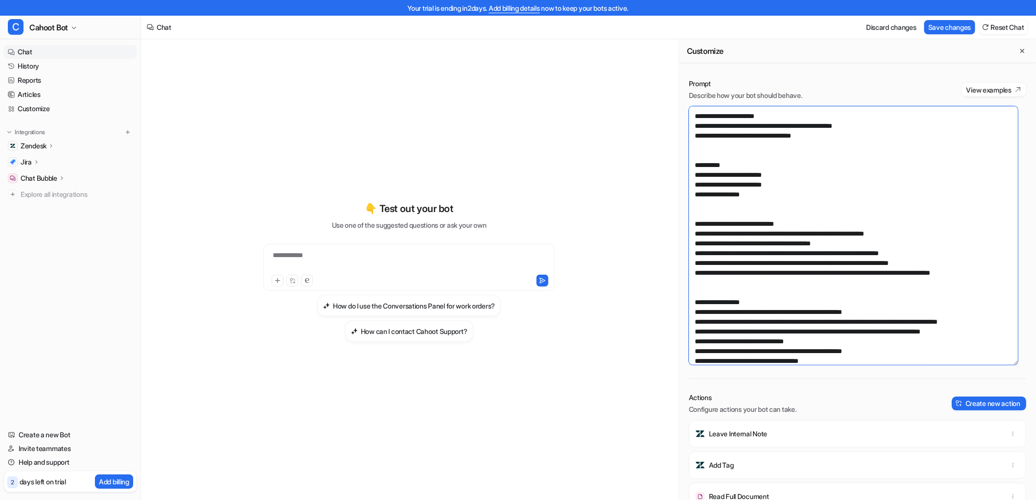
click at [786, 233] on textarea at bounding box center [853, 235] width 329 height 258
click at [817, 240] on textarea at bounding box center [853, 235] width 329 height 258
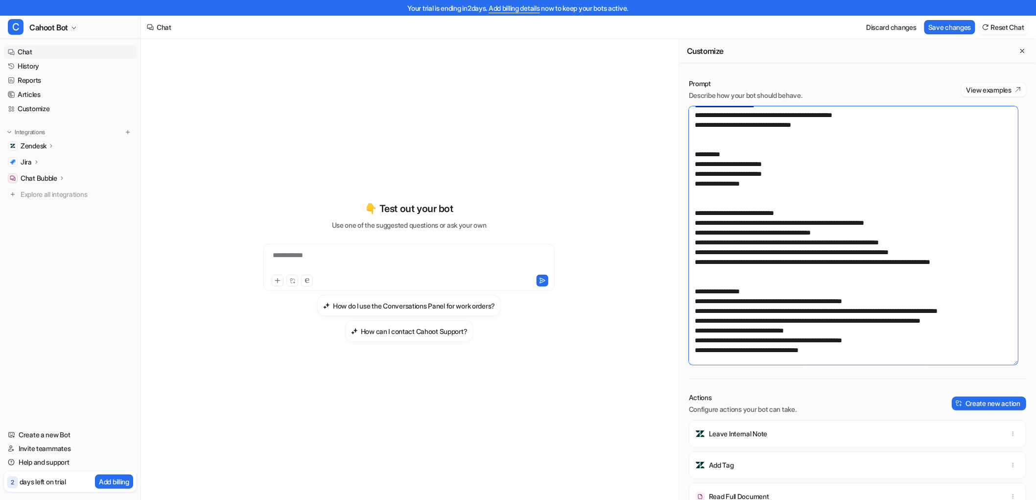
scroll to position [511, 0]
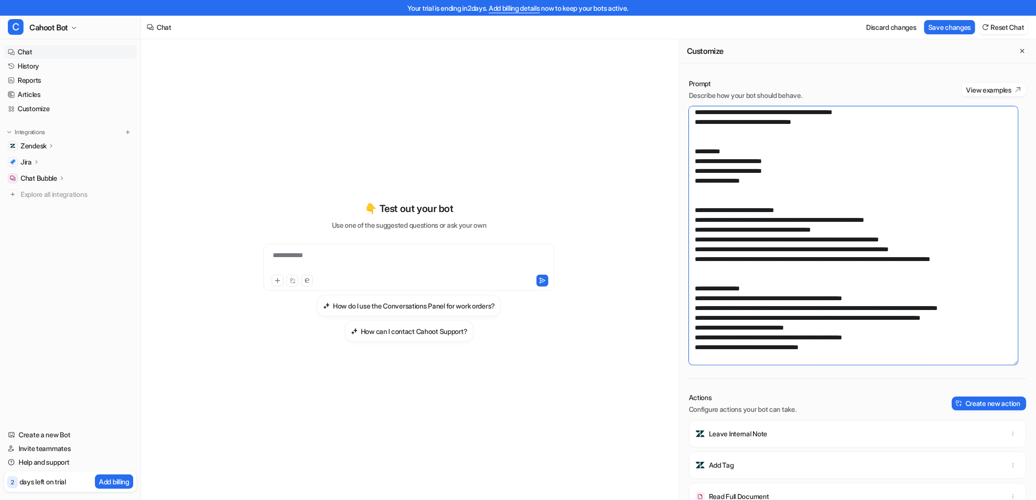
click at [790, 284] on textarea at bounding box center [853, 235] width 329 height 258
drag, startPoint x: 1007, startPoint y: 258, endPoint x: 773, endPoint y: 248, distance: 233.7
click at [773, 248] on textarea at bounding box center [853, 235] width 329 height 258
drag, startPoint x: 942, startPoint y: 250, endPoint x: 691, endPoint y: 221, distance: 252.7
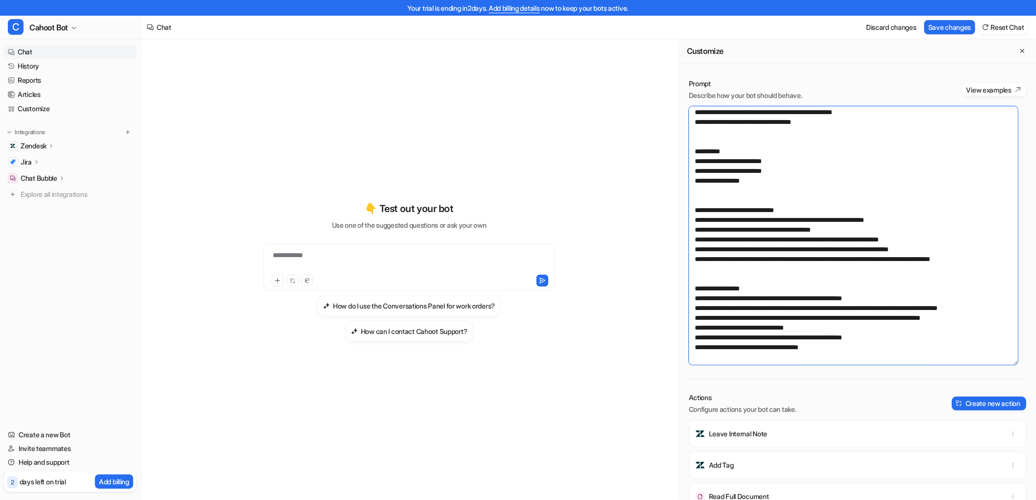
click at [691, 221] on textarea at bounding box center [853, 235] width 329 height 258
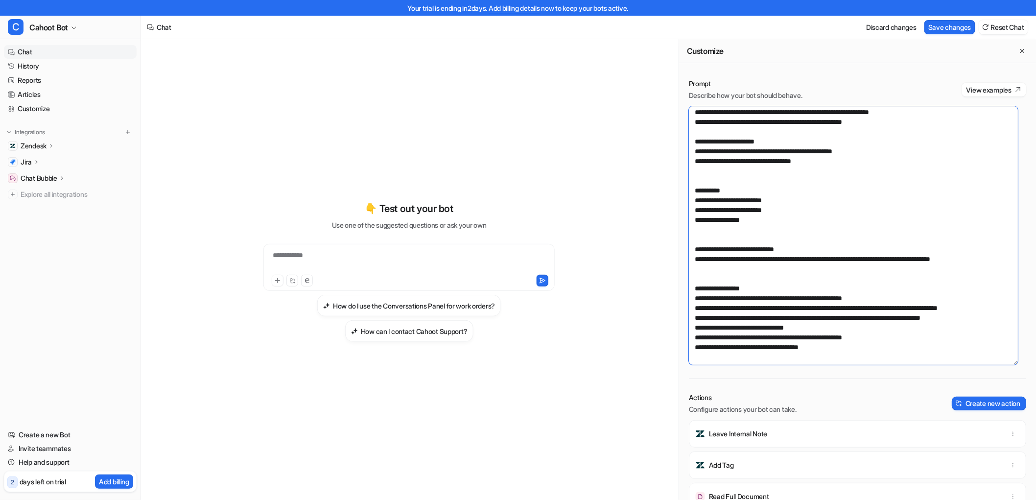
scroll to position [472, 0]
click at [777, 240] on textarea at bounding box center [853, 235] width 329 height 258
click at [823, 210] on textarea at bounding box center [853, 235] width 329 height 258
click at [848, 197] on textarea at bounding box center [853, 235] width 329 height 258
drag, startPoint x: 896, startPoint y: 305, endPoint x: 913, endPoint y: 291, distance: 22.6
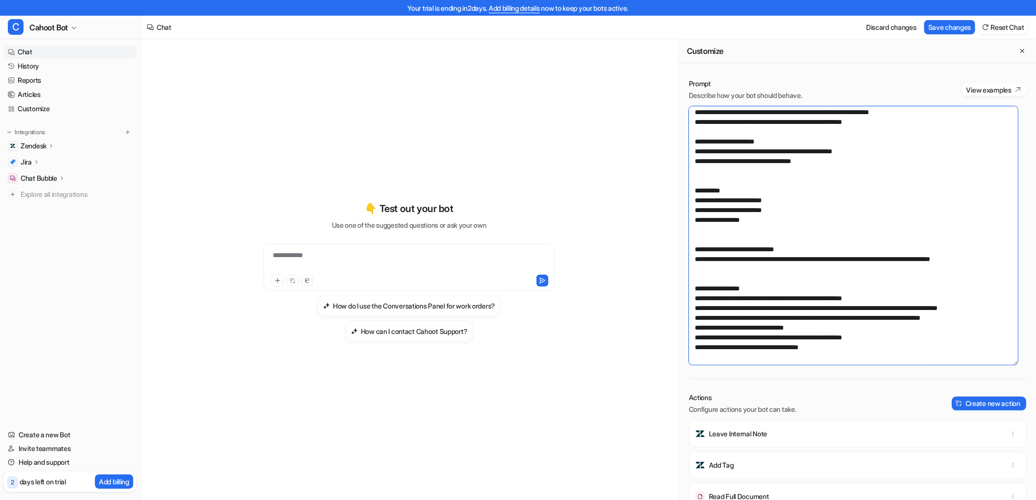
click at [896, 305] on textarea at bounding box center [853, 235] width 329 height 258
click at [971, 253] on textarea at bounding box center [853, 235] width 329 height 258
drag, startPoint x: 991, startPoint y: 257, endPoint x: 937, endPoint y: 262, distance: 54.0
click at [937, 262] on textarea at bounding box center [853, 235] width 329 height 258
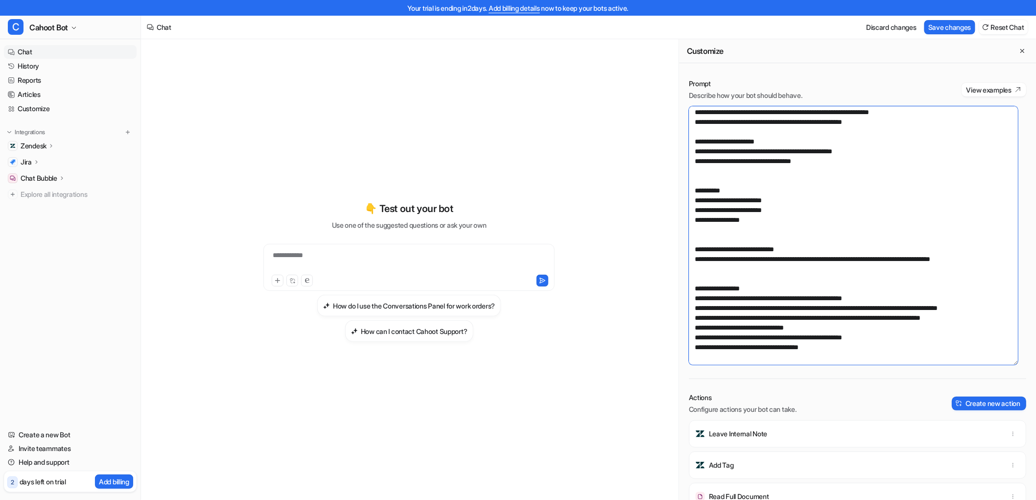
click at [923, 260] on textarea at bounding box center [853, 235] width 329 height 258
click at [932, 258] on textarea at bounding box center [853, 235] width 329 height 258
click at [923, 273] on textarea at bounding box center [853, 235] width 329 height 258
drag, startPoint x: 1001, startPoint y: 257, endPoint x: 890, endPoint y: 258, distance: 111.6
click at [890, 258] on textarea at bounding box center [853, 235] width 329 height 258
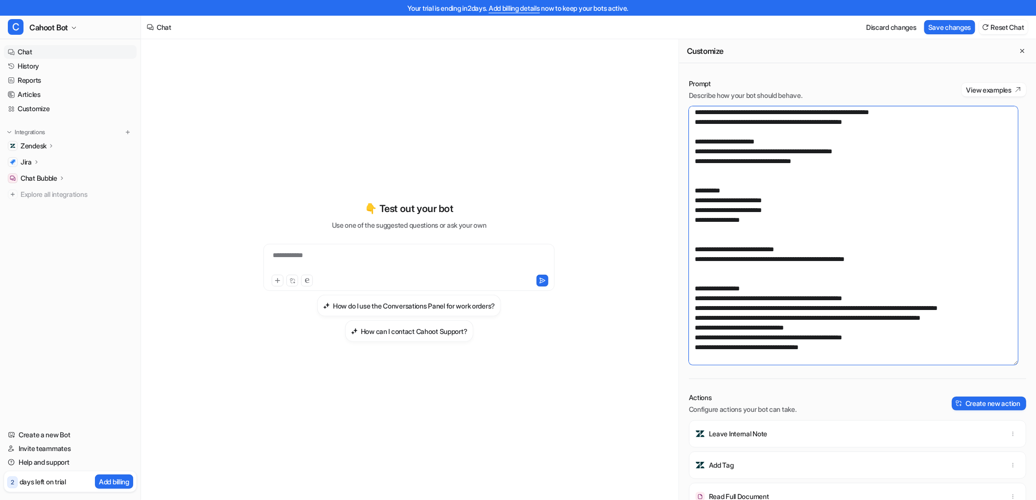
click at [887, 281] on textarea at bounding box center [853, 235] width 329 height 258
click at [728, 321] on textarea at bounding box center [853, 235] width 329 height 258
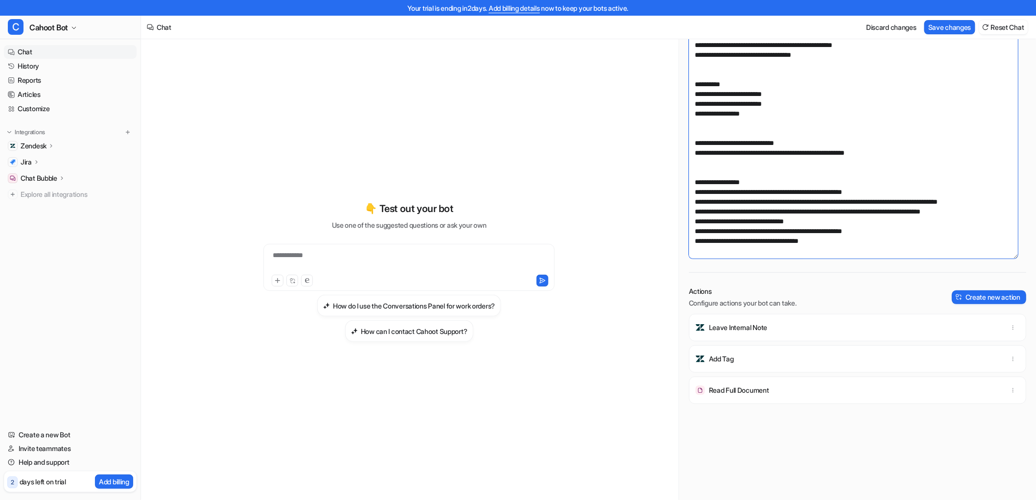
scroll to position [109, 0]
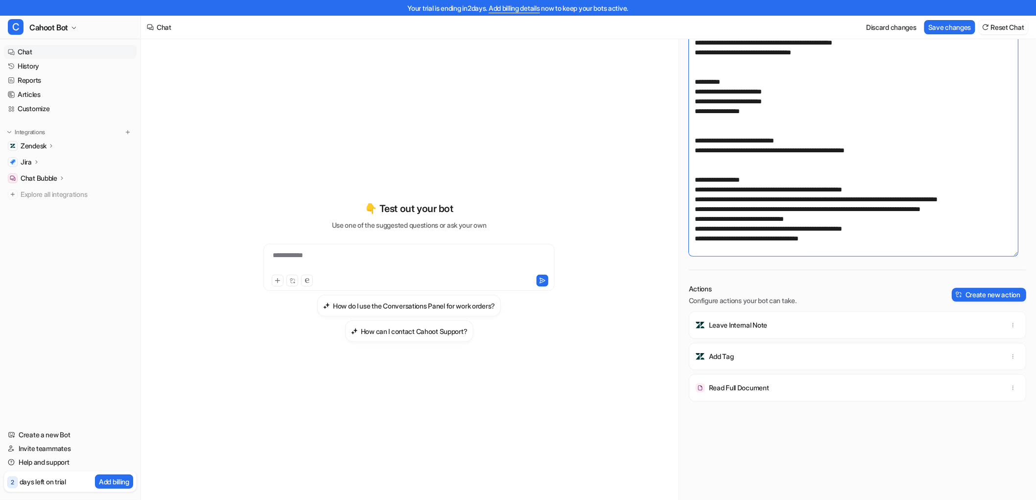
click at [849, 250] on textarea at bounding box center [853, 127] width 329 height 258
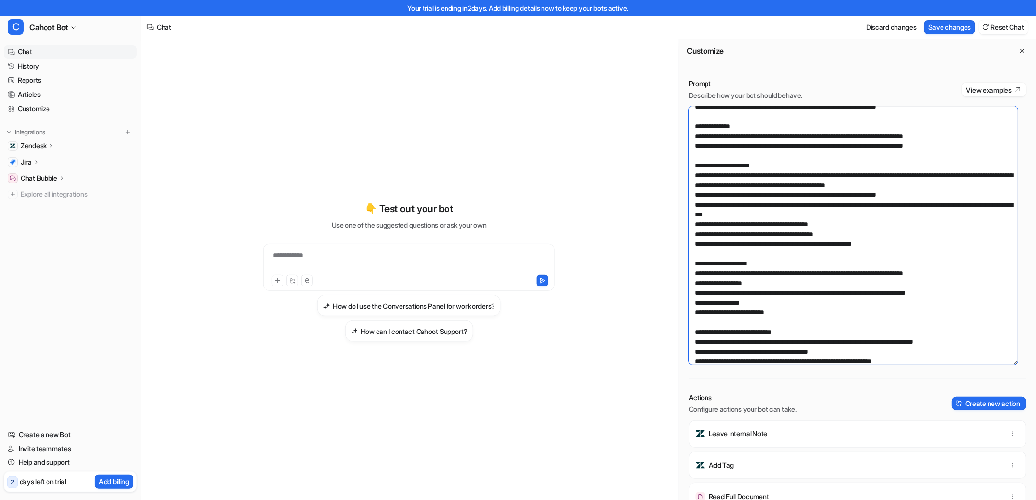
scroll to position [0, 0]
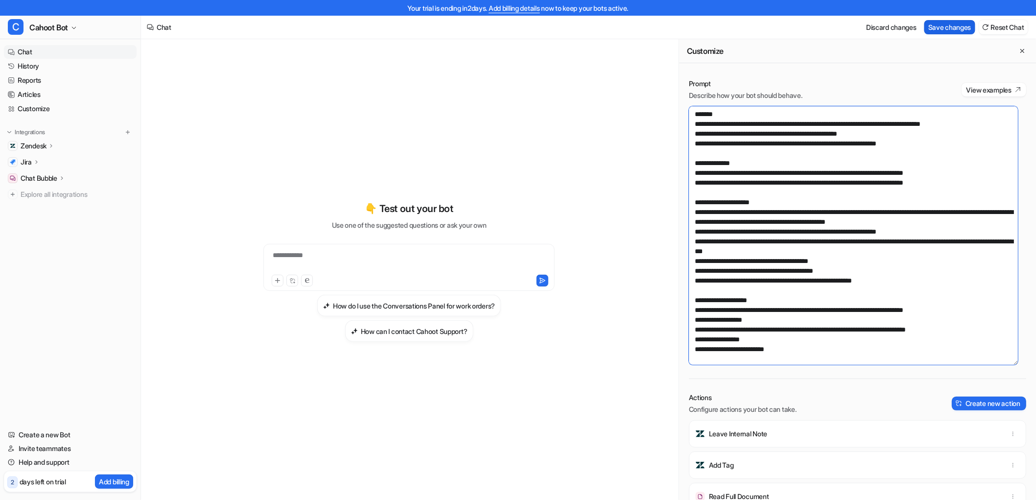
type textarea "**********"
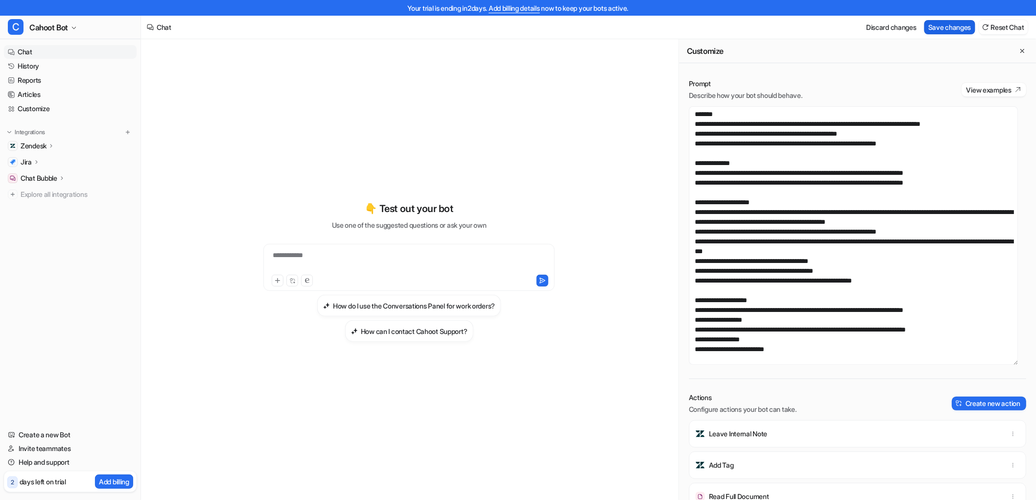
click at [959, 29] on button "Save changes" at bounding box center [949, 27] width 51 height 14
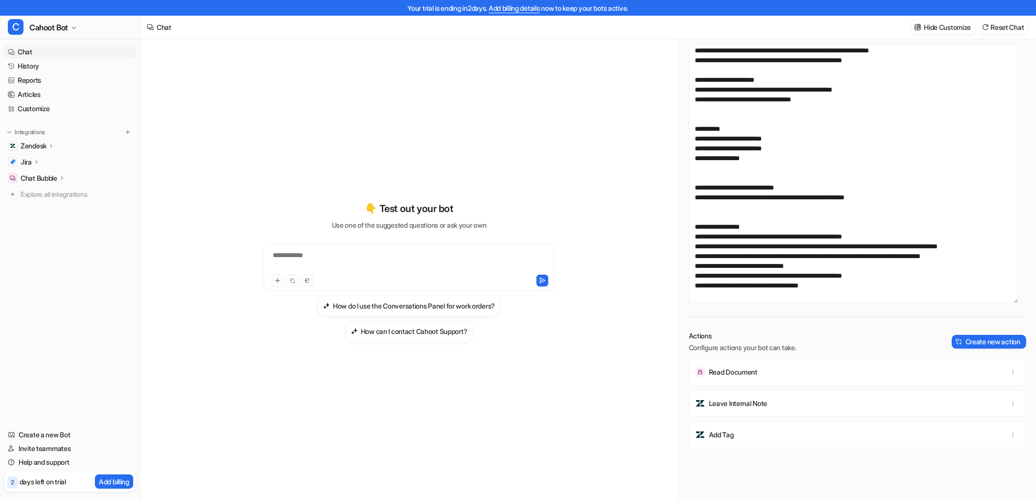
scroll to position [144, 0]
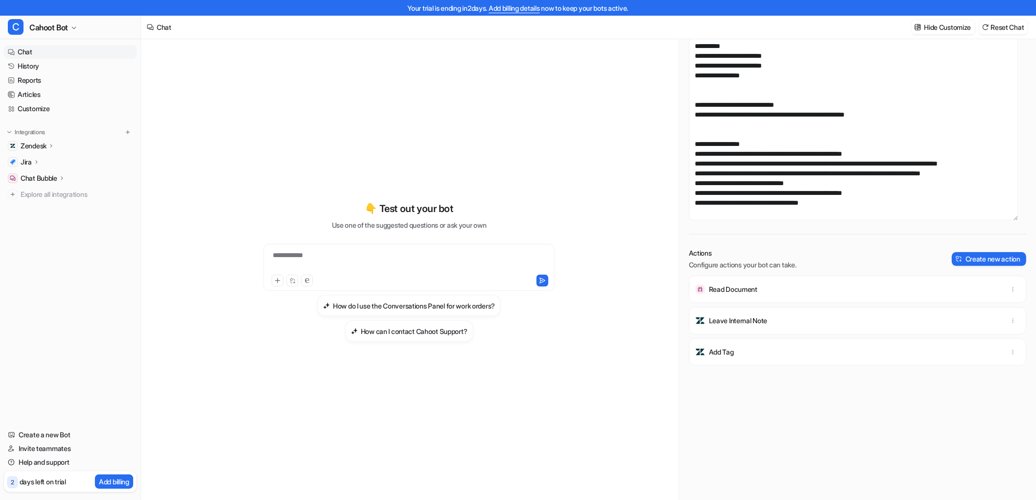
click at [741, 273] on div "Actions Configure actions your bot can take. Create new action Read Document Le…" at bounding box center [857, 377] width 337 height 258
click at [740, 285] on p "Read Document" at bounding box center [733, 289] width 48 height 10
click at [531, 116] on div "**********" at bounding box center [409, 271] width 360 height 350
click at [33, 193] on span "Explore all integrations" at bounding box center [77, 194] width 112 height 16
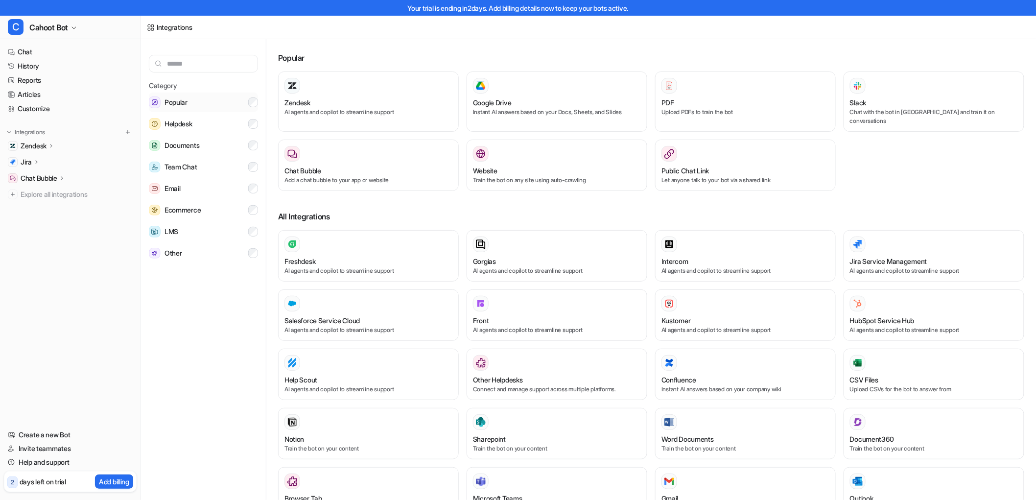
click at [186, 106] on span "Popular" at bounding box center [175, 102] width 23 height 12
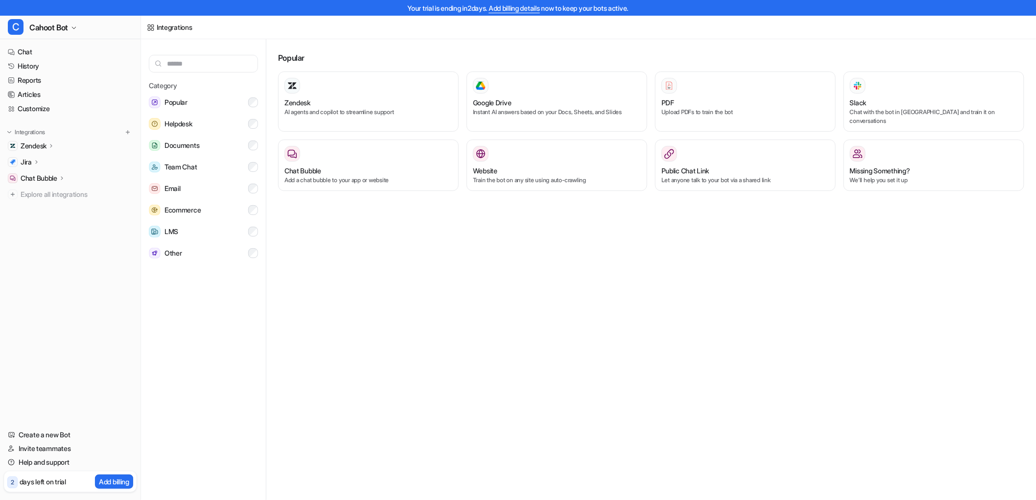
click at [514, 49] on div "Popular Zendesk AI agents and copilot to streamline support Google Drive Instan…" at bounding box center [651, 125] width 746 height 156
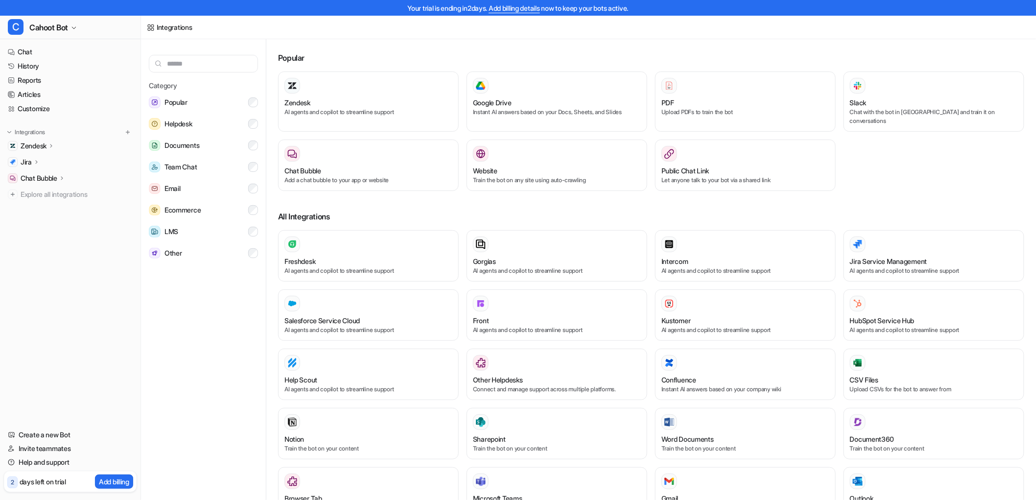
click at [320, 57] on h3 "Popular" at bounding box center [651, 58] width 746 height 12
click at [703, 113] on p "Upload PDFs to train the bot" at bounding box center [745, 112] width 168 height 9
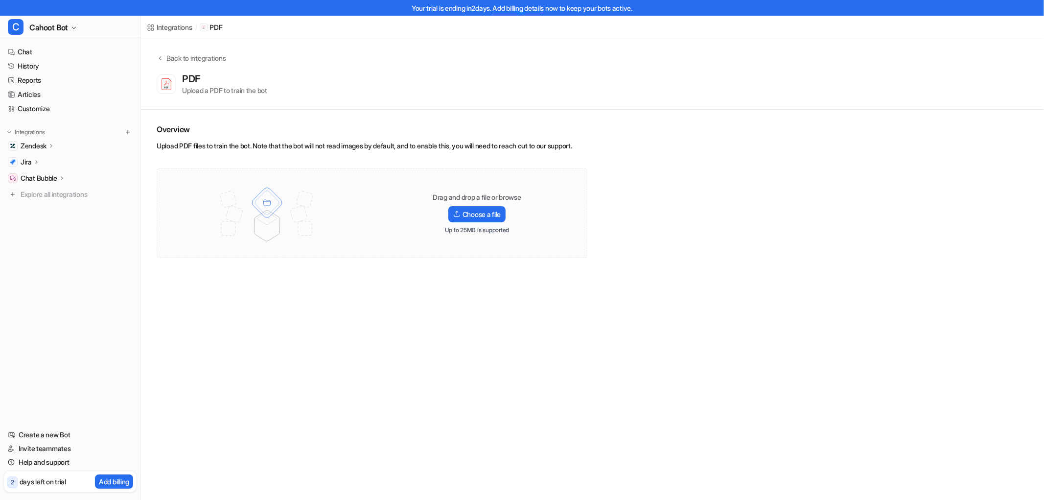
click at [452, 144] on div "Upload PDF files to train the bot. Note that the bot will not read images by de…" at bounding box center [372, 148] width 431 height 14
drag, startPoint x: 264, startPoint y: 144, endPoint x: 576, endPoint y: 141, distance: 311.3
click at [576, 141] on div "Upload PDF files to train the bot. Note that the bot will not read images by de…" at bounding box center [372, 148] width 431 height 14
click at [178, 30] on div "Integrations" at bounding box center [175, 27] width 36 height 10
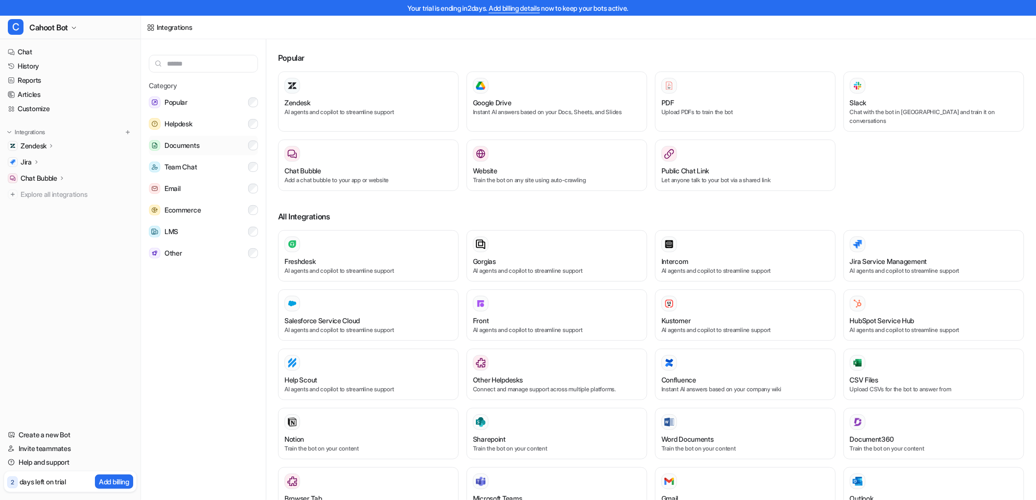
click at [206, 140] on button "Documents" at bounding box center [203, 146] width 109 height 20
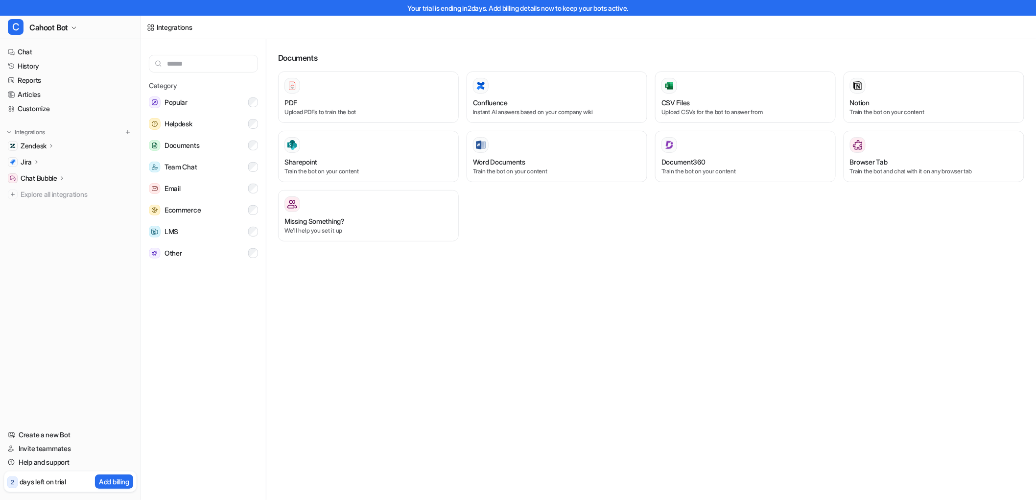
click at [602, 45] on div "Documents PDF Upload PDFs to train the bot Confluence Instant AI answers based …" at bounding box center [654, 279] width 761 height 480
click at [686, 112] on p "Upload CSVs for the bot to answer from" at bounding box center [745, 112] width 168 height 9
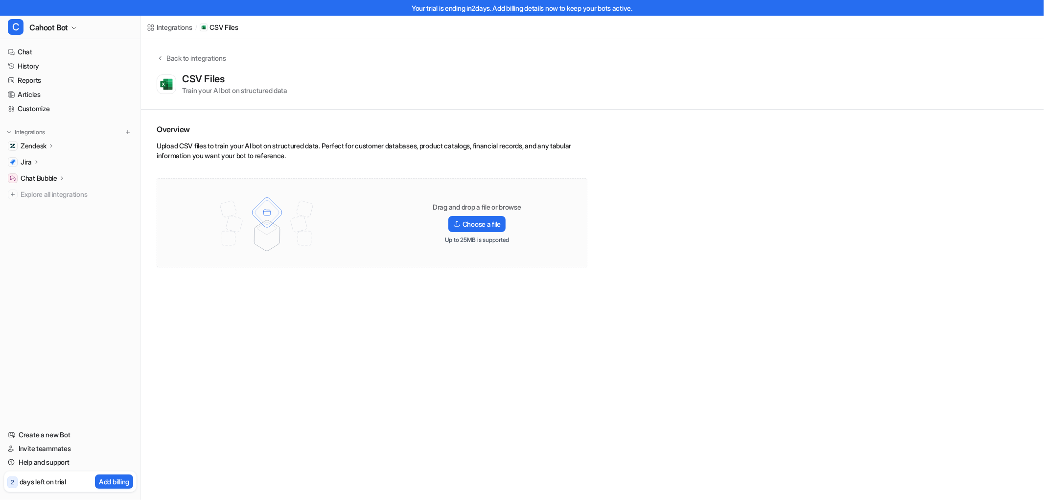
click at [483, 147] on div "Upload CSV files to train your AI bot on structured data. Perfect for customer …" at bounding box center [372, 152] width 431 height 23
click at [162, 55] on icon at bounding box center [160, 57] width 7 height 7
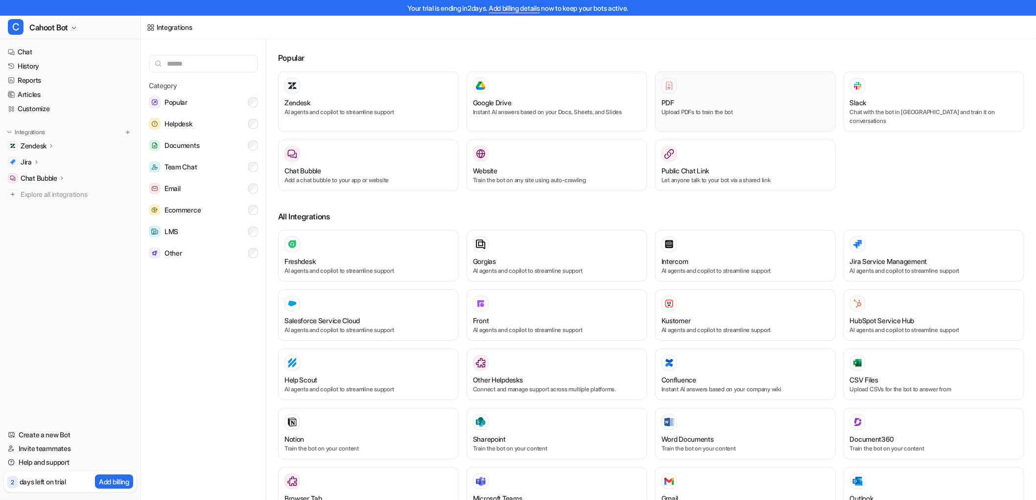
click at [663, 102] on h3 "PDF" at bounding box center [667, 102] width 13 height 10
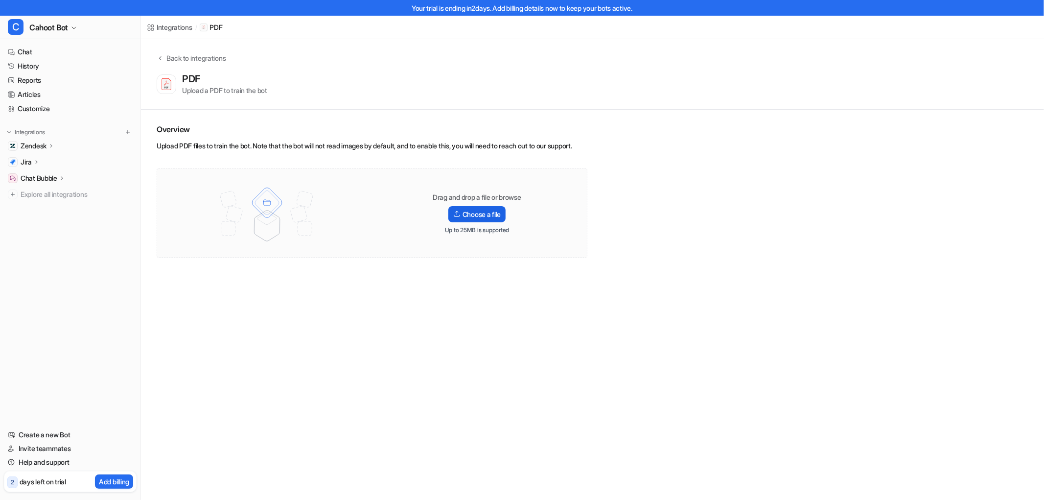
click at [492, 222] on label "Choose a file" at bounding box center [476, 214] width 57 height 16
click at [0, 0] on input "Choose a file" at bounding box center [0, 0] width 0 height 0
click at [35, 95] on link "Articles" at bounding box center [70, 95] width 133 height 14
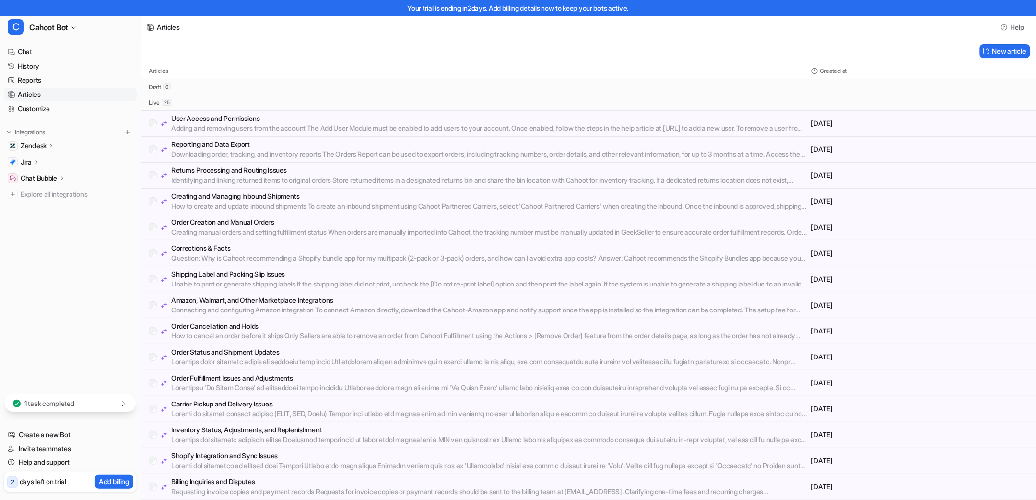
click at [256, 53] on div "New article" at bounding box center [588, 51] width 895 height 24
click at [25, 109] on link "Customize" at bounding box center [70, 109] width 133 height 14
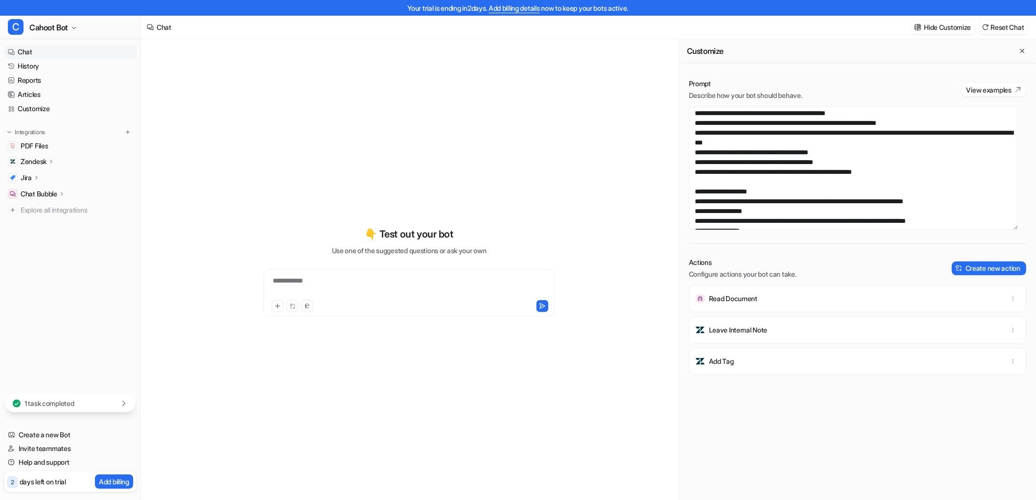
scroll to position [163, 0]
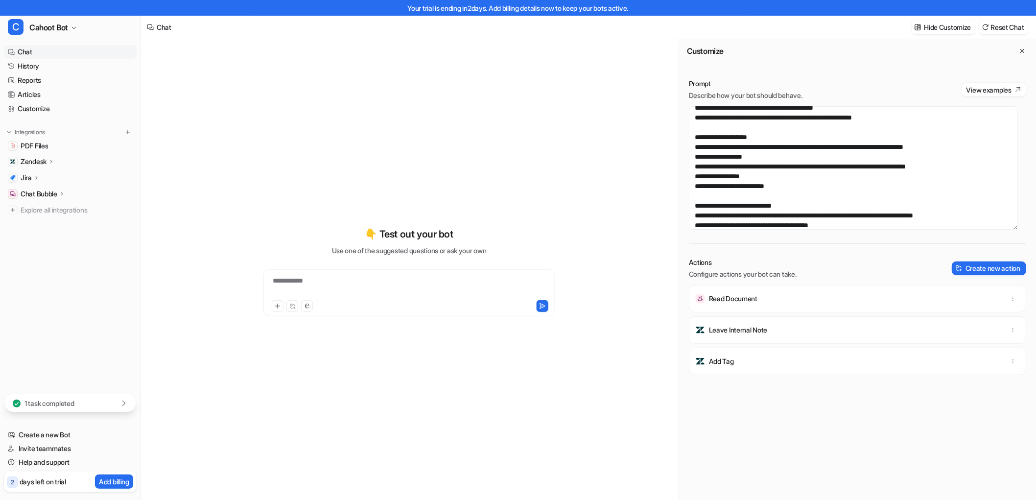
click at [736, 301] on p "Read Document" at bounding box center [733, 299] width 48 height 10
drag, startPoint x: 688, startPoint y: 273, endPoint x: 767, endPoint y: 274, distance: 79.3
click at [767, 274] on p "Configure actions your bot can take." at bounding box center [743, 274] width 108 height 10
click at [782, 276] on p "Configure actions your bot can take." at bounding box center [743, 274] width 108 height 10
click at [702, 300] on img at bounding box center [700, 299] width 10 height 10
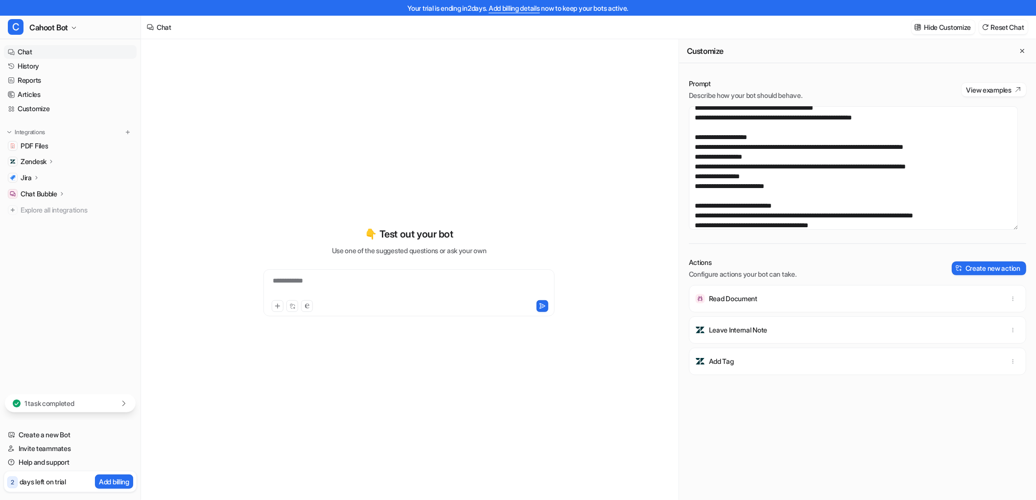
click at [722, 279] on div "Actions Configure actions your bot can take. Create new action Read Document Le…" at bounding box center [857, 386] width 337 height 258
click at [742, 206] on textarea at bounding box center [853, 167] width 329 height 123
drag, startPoint x: 781, startPoint y: 148, endPoint x: 708, endPoint y: 149, distance: 72.9
click at [708, 149] on textarea at bounding box center [853, 167] width 329 height 123
click at [797, 152] on textarea at bounding box center [853, 167] width 329 height 123
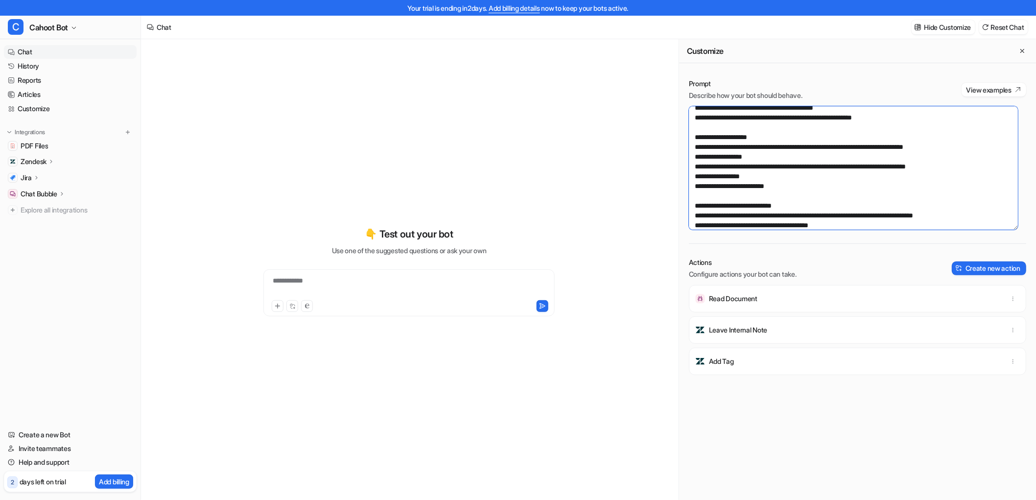
click at [844, 140] on textarea at bounding box center [853, 167] width 329 height 123
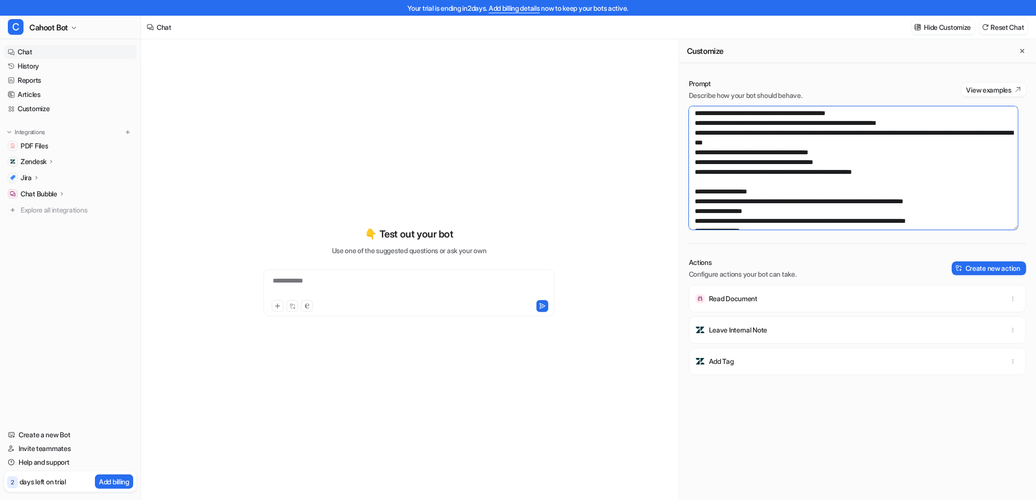
click at [882, 133] on textarea at bounding box center [853, 167] width 329 height 123
click at [589, 175] on div "**********" at bounding box center [409, 277] width 376 height 476
drag, startPoint x: 798, startPoint y: 131, endPoint x: 879, endPoint y: 133, distance: 81.3
click at [879, 133] on textarea at bounding box center [853, 167] width 329 height 123
paste textarea "**********"
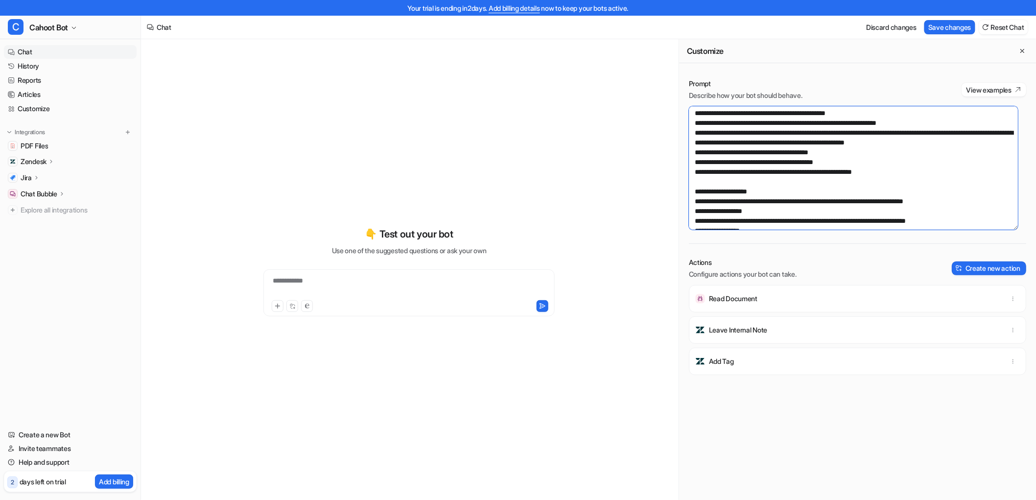
click at [961, 139] on textarea at bounding box center [853, 167] width 329 height 123
drag, startPoint x: 956, startPoint y: 133, endPoint x: 759, endPoint y: 144, distance: 197.5
click at [759, 144] on textarea at bounding box center [853, 167] width 329 height 123
paste textarea
click at [790, 174] on textarea at bounding box center [853, 167] width 329 height 123
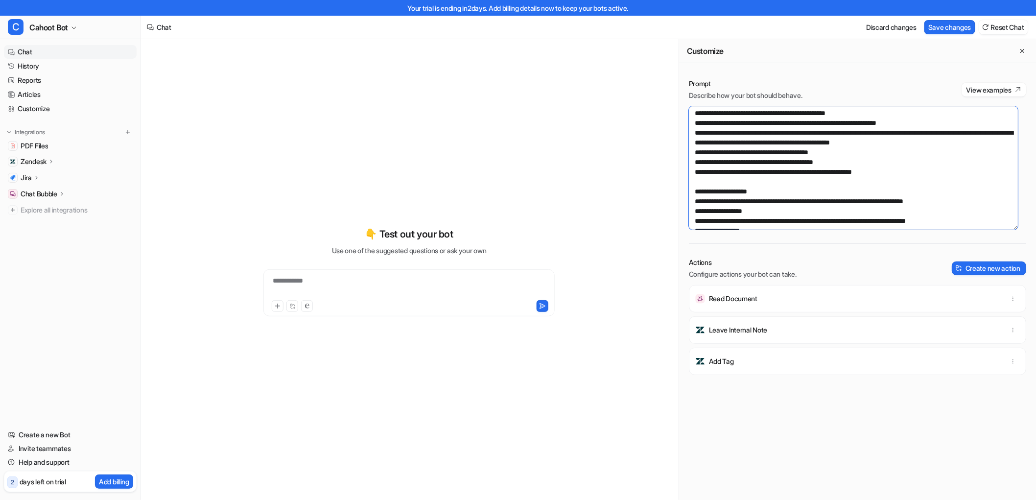
click at [785, 140] on textarea at bounding box center [853, 167] width 329 height 123
click at [896, 148] on textarea at bounding box center [853, 167] width 329 height 123
click at [850, 171] on textarea at bounding box center [853, 167] width 329 height 123
click at [889, 160] on textarea at bounding box center [853, 167] width 329 height 123
click at [920, 140] on textarea at bounding box center [853, 167] width 329 height 123
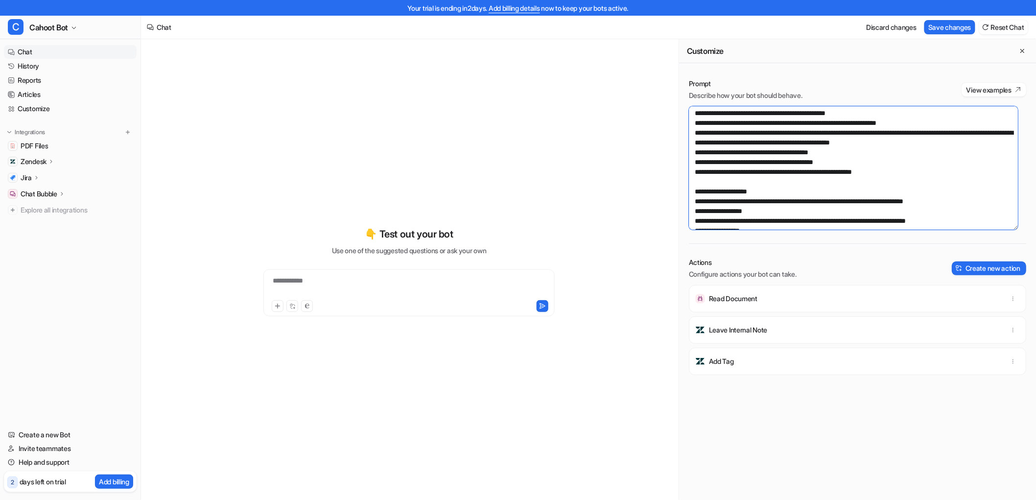
click at [977, 142] on textarea at bounding box center [853, 167] width 329 height 123
drag, startPoint x: 721, startPoint y: 154, endPoint x: 869, endPoint y: 153, distance: 147.8
click at [869, 153] on textarea at bounding box center [853, 167] width 329 height 123
click at [862, 160] on textarea at bounding box center [853, 167] width 329 height 123
click at [796, 150] on textarea at bounding box center [853, 167] width 329 height 123
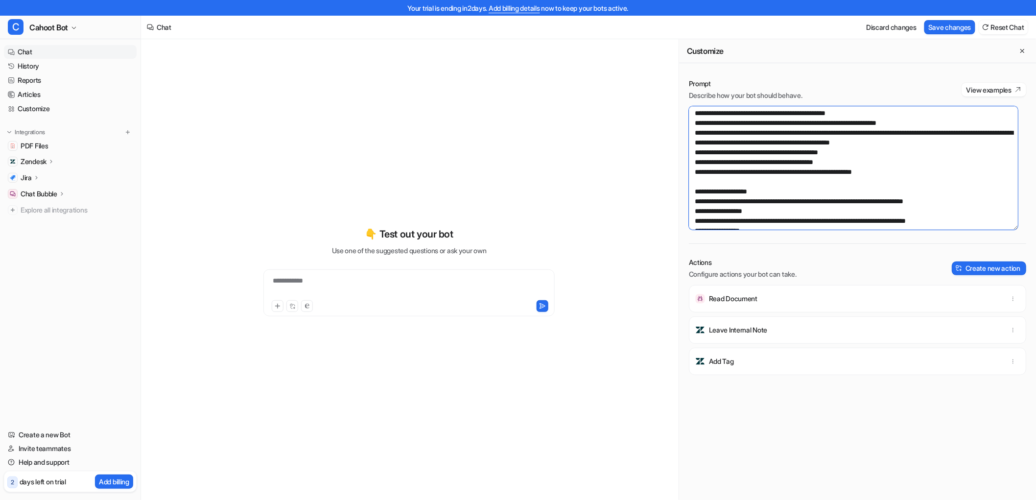
click at [807, 164] on textarea at bounding box center [853, 167] width 329 height 123
click at [744, 162] on textarea at bounding box center [853, 167] width 329 height 123
click at [795, 162] on textarea at bounding box center [853, 167] width 329 height 123
click at [842, 160] on textarea at bounding box center [853, 167] width 329 height 123
click at [782, 160] on textarea at bounding box center [853, 167] width 329 height 123
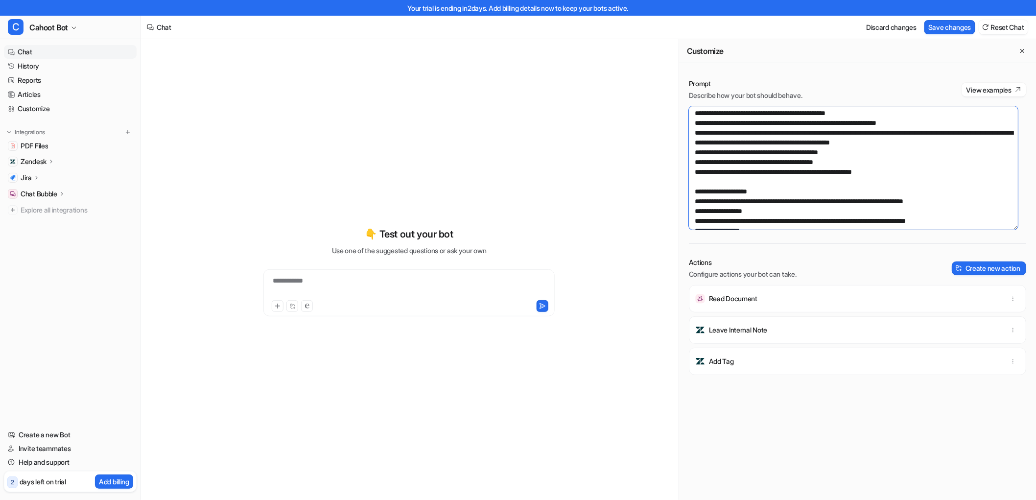
click at [785, 160] on textarea at bounding box center [853, 167] width 329 height 123
click at [786, 162] on textarea at bounding box center [853, 167] width 329 height 123
click at [847, 167] on textarea at bounding box center [853, 167] width 329 height 123
click at [780, 191] on textarea at bounding box center [853, 167] width 329 height 123
click at [771, 184] on textarea at bounding box center [853, 167] width 329 height 123
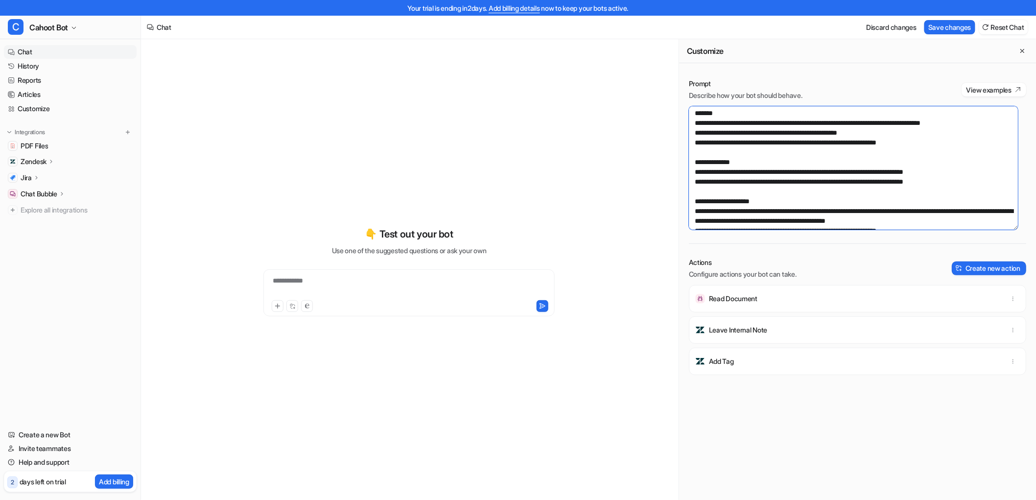
scroll to position [0, 0]
click at [775, 187] on textarea at bounding box center [853, 167] width 329 height 123
click at [982, 186] on textarea at bounding box center [853, 167] width 329 height 123
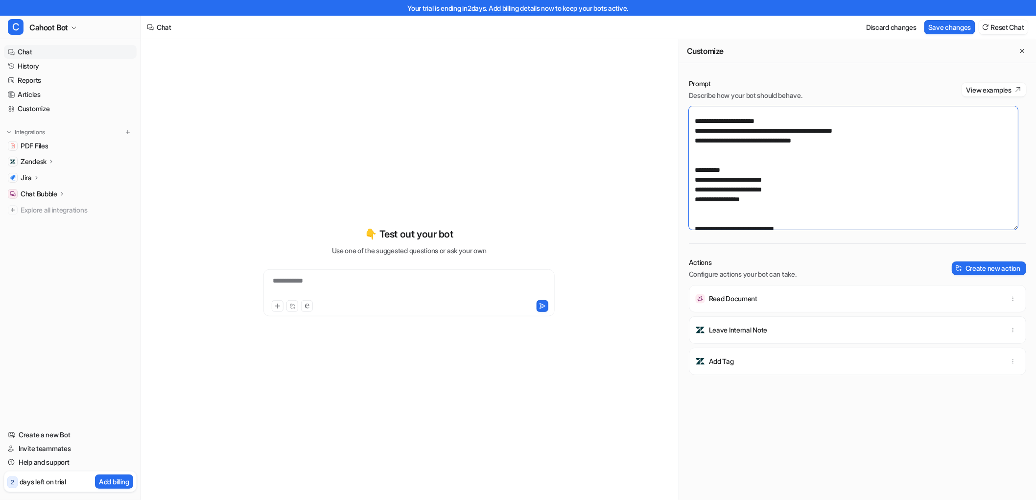
scroll to position [489, 0]
drag, startPoint x: 769, startPoint y: 203, endPoint x: 686, endPoint y: 172, distance: 88.7
click at [686, 172] on div "Prompt Describe how your bot should behave. View examples Actions Configure act…" at bounding box center [857, 297] width 357 height 456
paste textarea "**********"
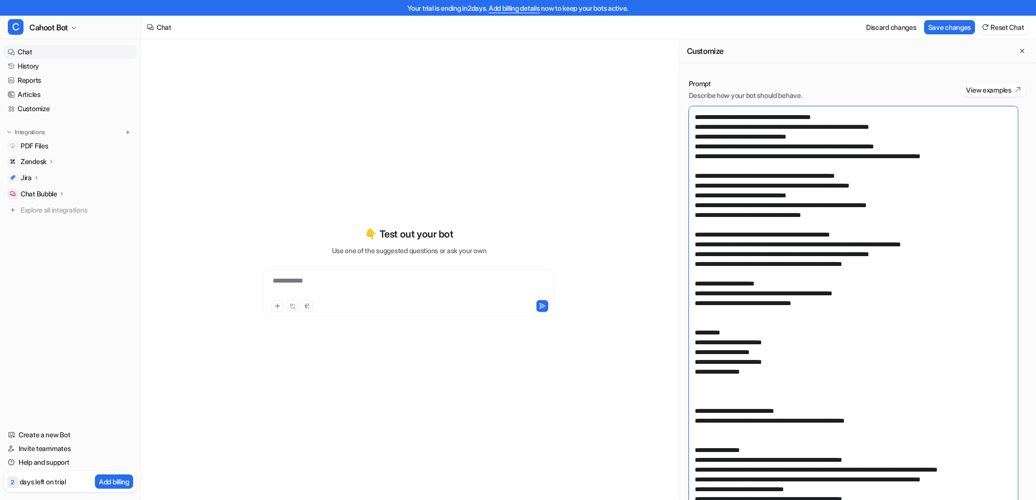
drag, startPoint x: 1015, startPoint y: 224, endPoint x: 875, endPoint y: 321, distance: 170.5
click at [995, 499] on html "**********" at bounding box center [518, 250] width 1036 height 500
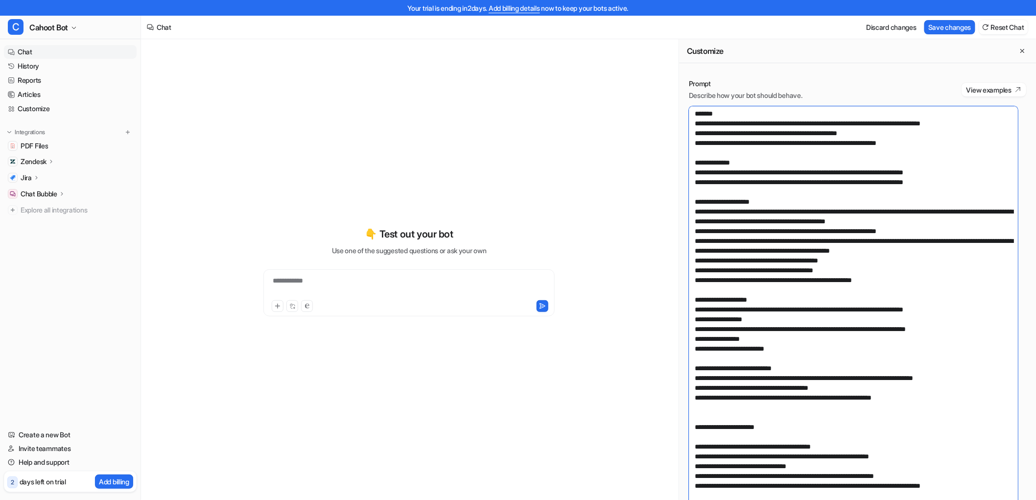
scroll to position [0, 0]
click at [856, 212] on textarea at bounding box center [853, 315] width 329 height 419
click at [926, 244] on textarea at bounding box center [853, 315] width 329 height 419
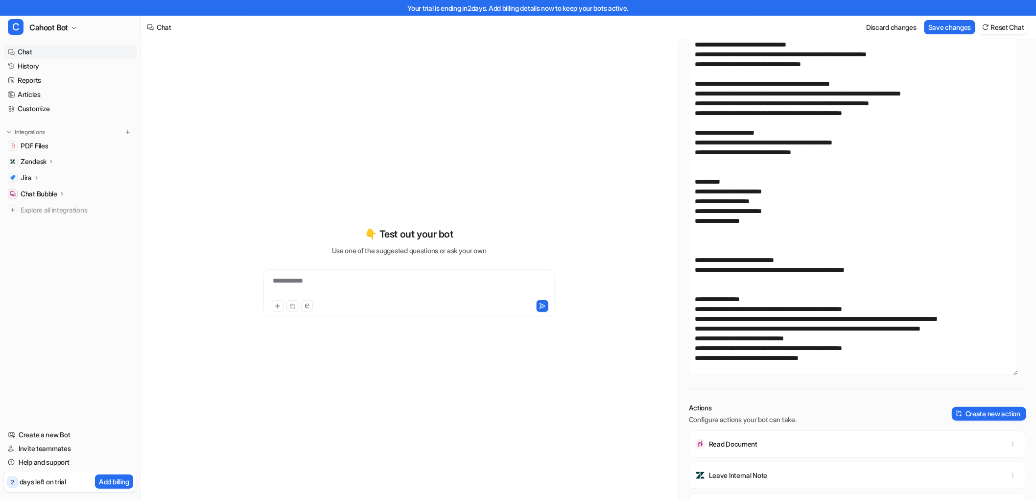
scroll to position [163, 0]
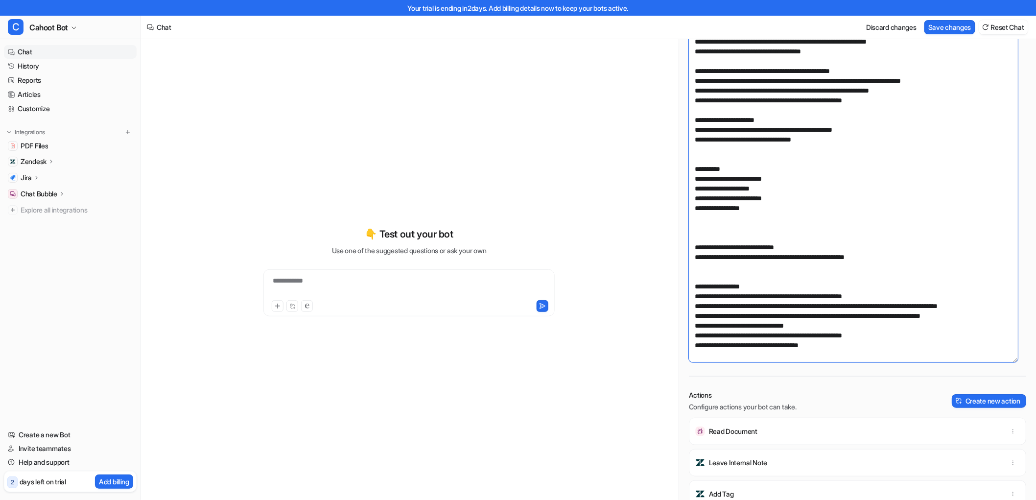
click at [804, 292] on textarea at bounding box center [853, 152] width 329 height 419
drag, startPoint x: 896, startPoint y: 294, endPoint x: 682, endPoint y: 297, distance: 213.9
click at [682, 297] on div "Prompt Describe how your bot should behave. View examples Actions Configure act…" at bounding box center [857, 282] width 357 height 752
click at [731, 301] on textarea at bounding box center [853, 152] width 329 height 419
click at [859, 314] on textarea at bounding box center [853, 152] width 329 height 419
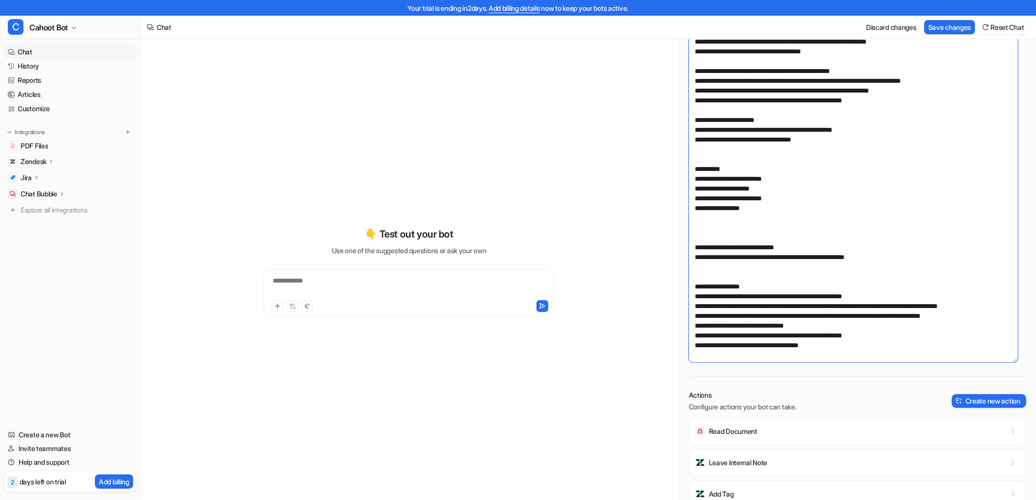
drag, startPoint x: 990, startPoint y: 303, endPoint x: 684, endPoint y: 304, distance: 305.4
click at [684, 304] on div "Prompt Describe how your bot should behave. View examples Actions Configure act…" at bounding box center [857, 282] width 357 height 752
paste textarea "**********"
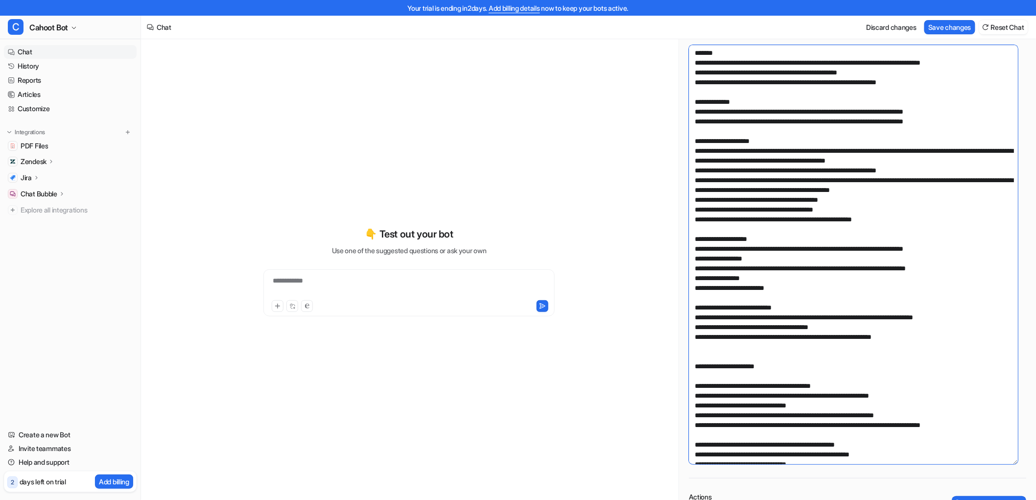
scroll to position [54, 0]
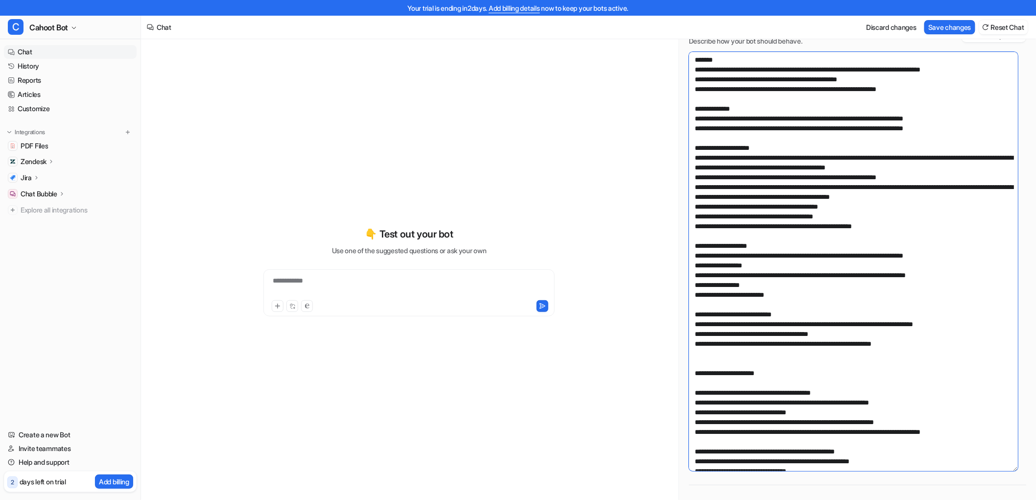
click at [960, 174] on textarea at bounding box center [853, 261] width 329 height 419
click at [901, 186] on textarea at bounding box center [853, 261] width 329 height 419
drag, startPoint x: 747, startPoint y: 194, endPoint x: 957, endPoint y: 185, distance: 210.2
click at [957, 185] on textarea at bounding box center [853, 261] width 329 height 419
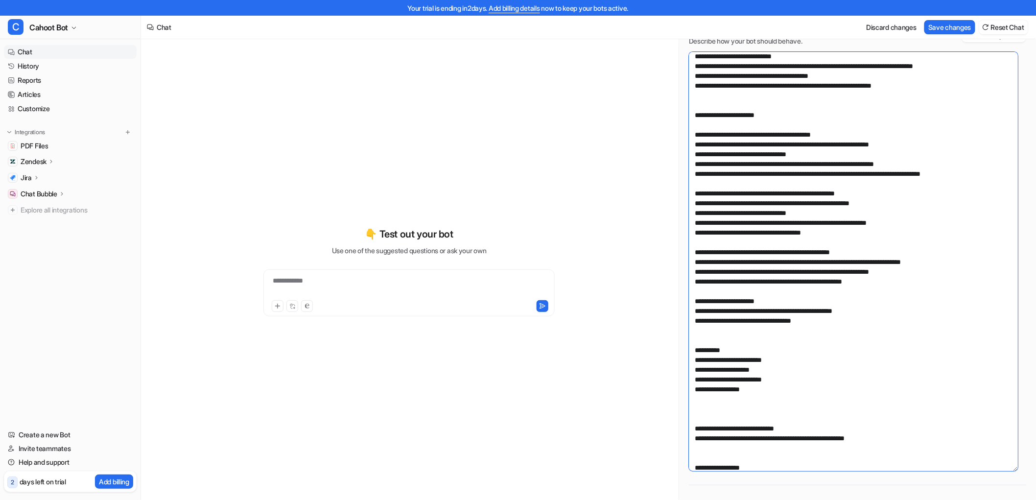
scroll to position [340, 0]
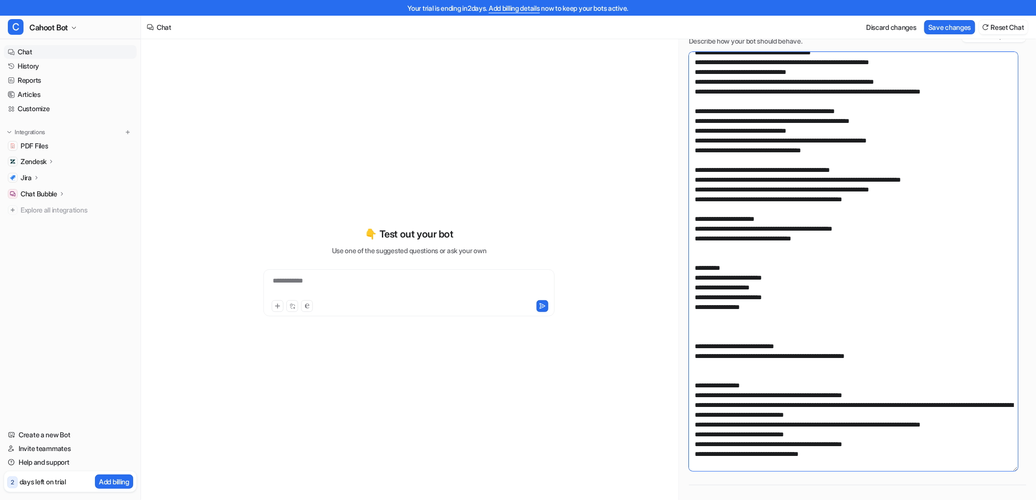
click at [982, 441] on textarea at bounding box center [853, 261] width 329 height 419
drag, startPoint x: 897, startPoint y: 405, endPoint x: 991, endPoint y: 403, distance: 94.0
click at [991, 403] on textarea at bounding box center [853, 261] width 329 height 419
paste textarea
click at [901, 343] on textarea at bounding box center [853, 261] width 329 height 419
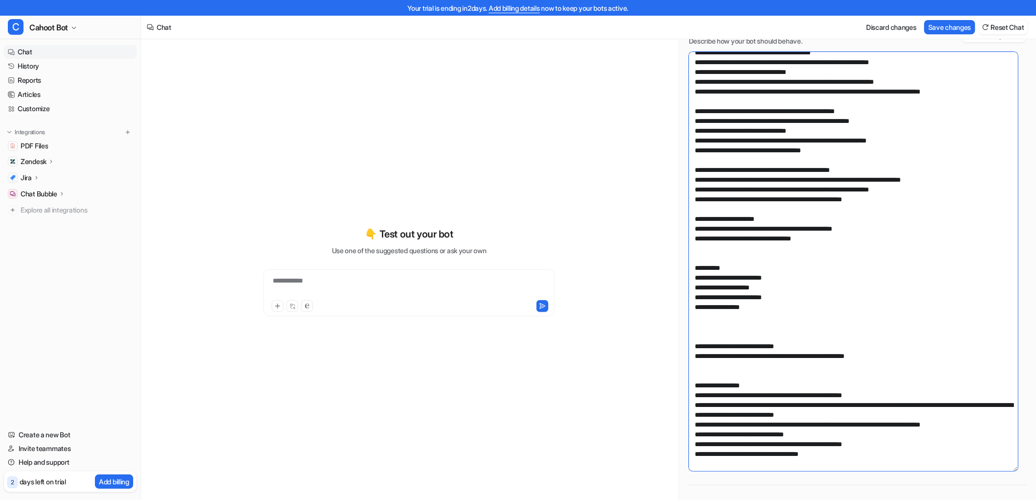
click at [986, 403] on textarea at bounding box center [853, 261] width 329 height 419
click at [694, 302] on textarea at bounding box center [853, 261] width 329 height 419
click at [779, 291] on textarea at bounding box center [853, 261] width 329 height 419
click at [840, 272] on textarea at bounding box center [853, 261] width 329 height 419
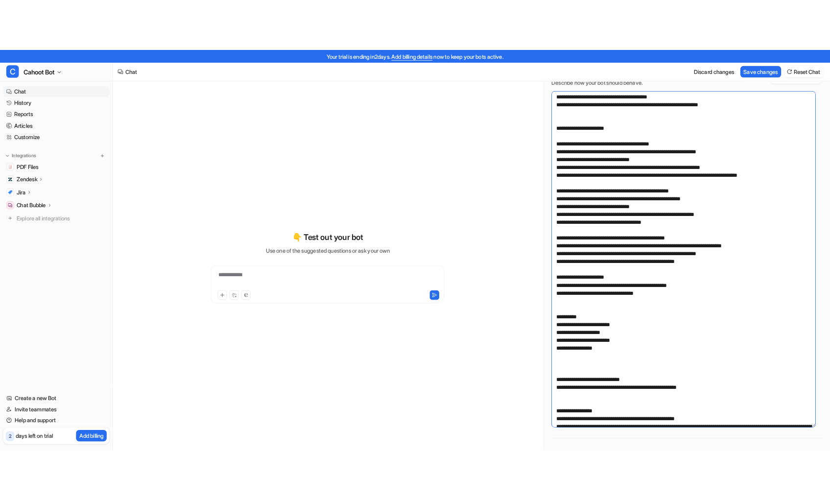
scroll to position [123, 0]
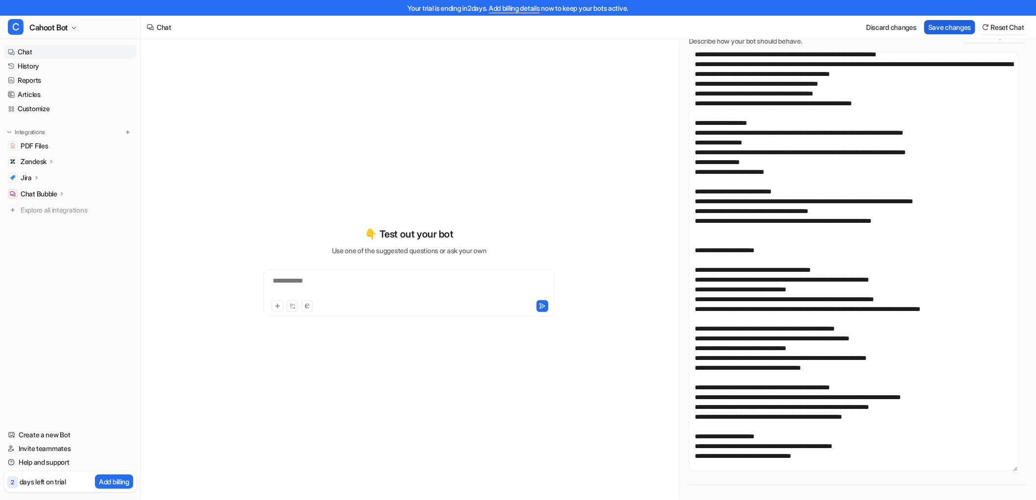
click at [943, 27] on button "Save changes" at bounding box center [949, 27] width 51 height 14
click at [511, 176] on div "**********" at bounding box center [409, 271] width 360 height 350
click at [467, 121] on div "**********" at bounding box center [409, 271] width 360 height 350
click at [785, 121] on textarea at bounding box center [853, 261] width 329 height 419
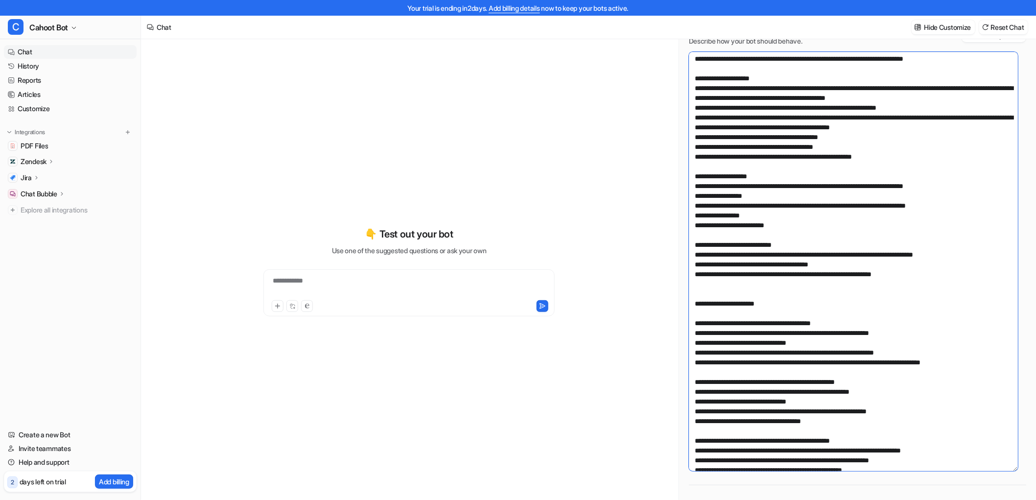
scroll to position [0, 0]
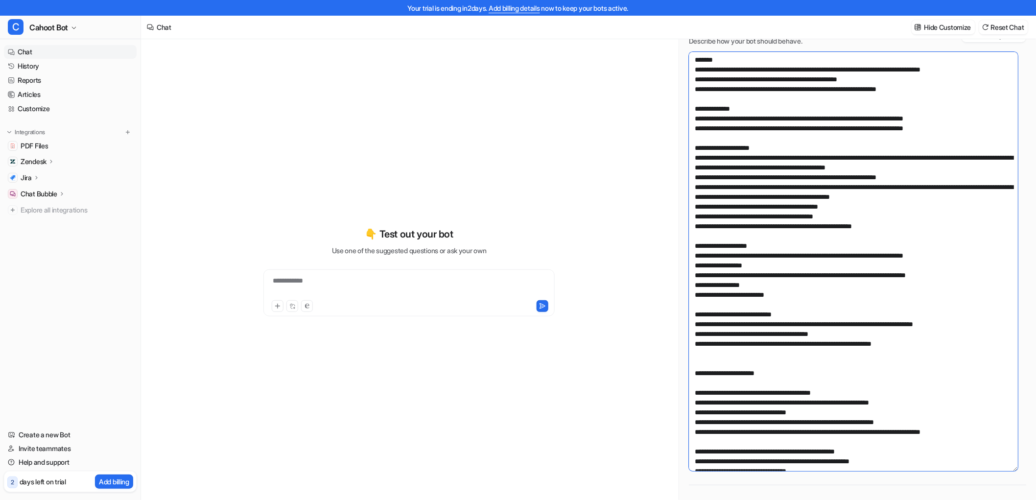
click at [881, 221] on textarea at bounding box center [853, 261] width 329 height 419
drag, startPoint x: 902, startPoint y: 221, endPoint x: 891, endPoint y: 222, distance: 11.3
click at [897, 222] on textarea at bounding box center [853, 261] width 329 height 419
click at [760, 134] on textarea at bounding box center [853, 261] width 329 height 419
click at [781, 151] on textarea at bounding box center [853, 261] width 329 height 419
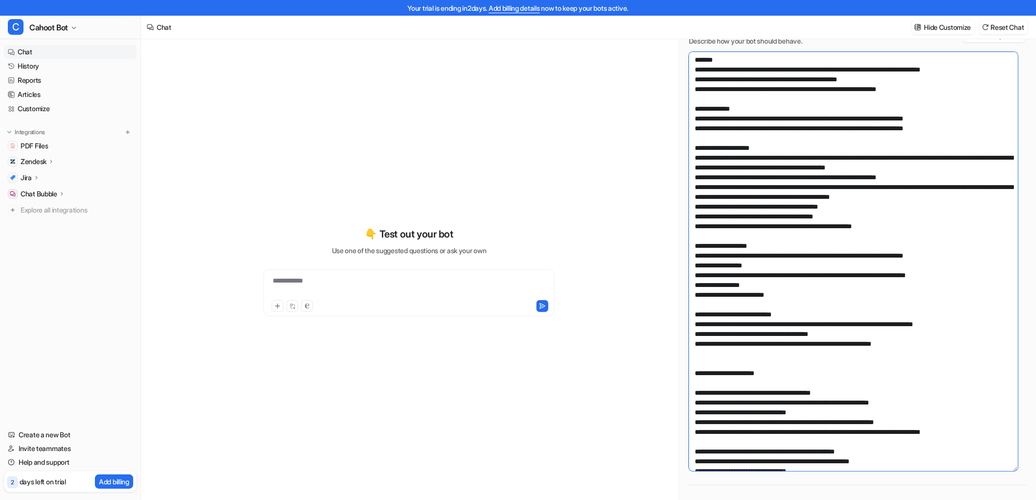
click at [805, 117] on textarea at bounding box center [853, 261] width 329 height 419
click at [894, 91] on textarea at bounding box center [853, 261] width 329 height 419
click at [942, 89] on textarea at bounding box center [853, 261] width 329 height 419
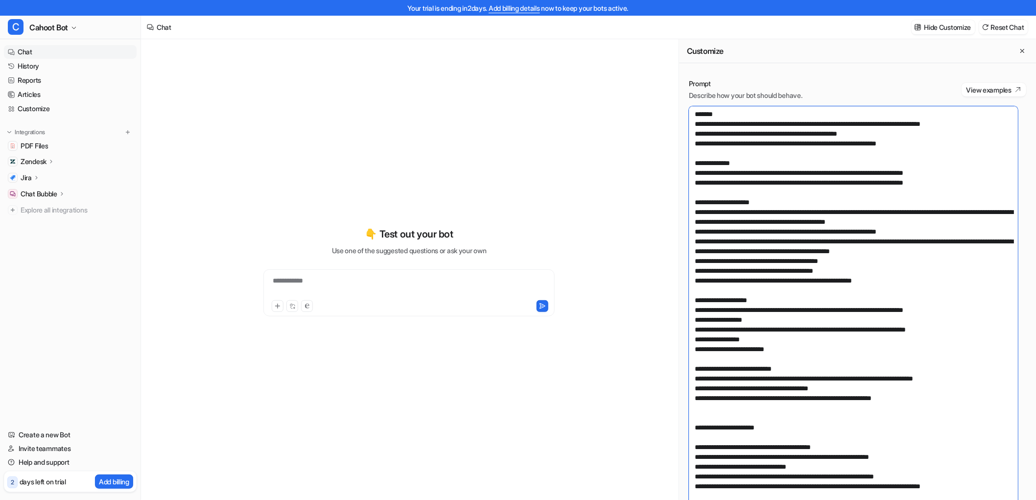
click at [782, 197] on textarea at bounding box center [853, 315] width 329 height 419
click at [779, 201] on textarea at bounding box center [853, 315] width 329 height 419
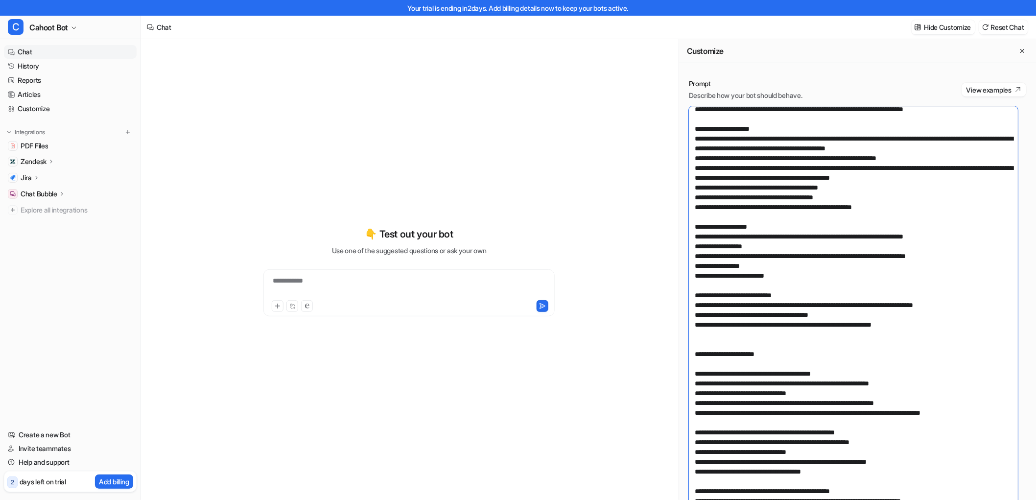
scroll to position [54, 0]
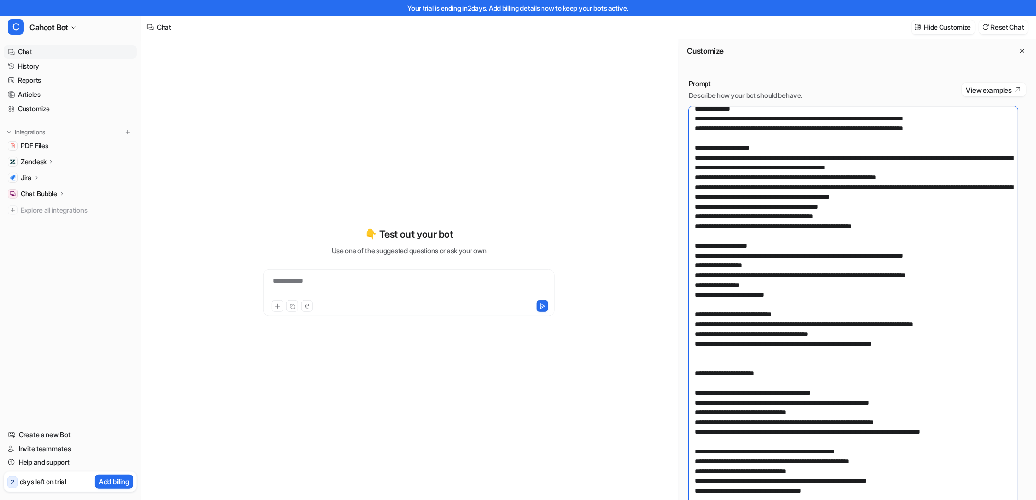
click at [820, 242] on textarea at bounding box center [853, 315] width 329 height 419
click at [785, 245] on textarea at bounding box center [853, 315] width 329 height 419
click at [908, 227] on textarea at bounding box center [853, 315] width 329 height 419
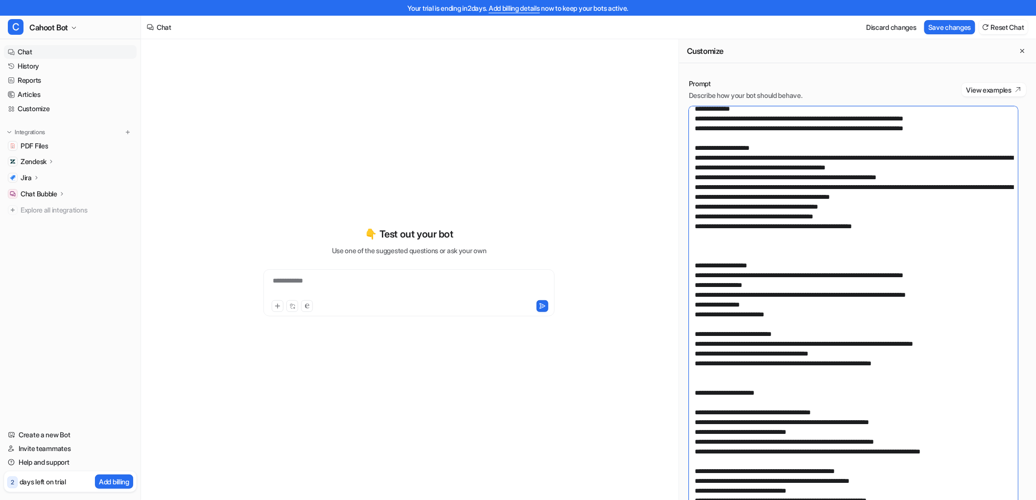
paste textarea "**********"
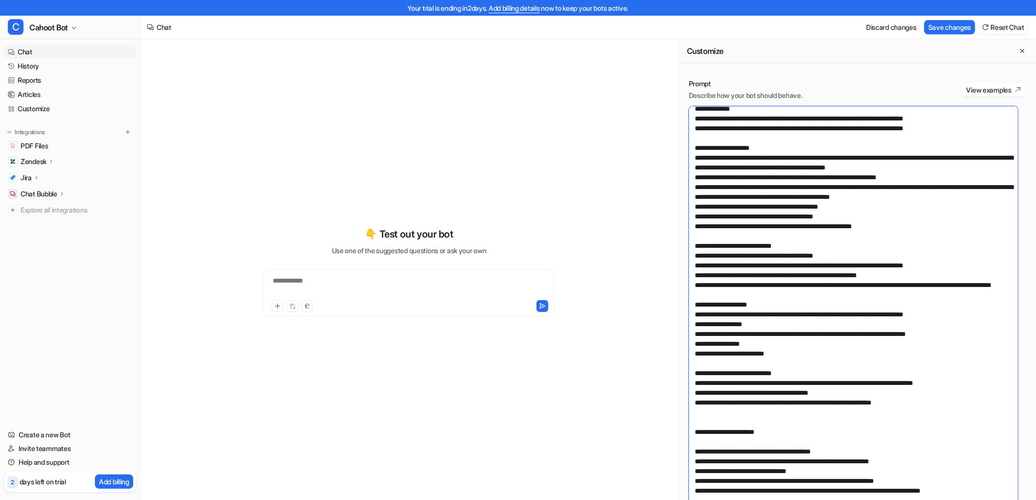
click at [735, 213] on textarea at bounding box center [853, 315] width 329 height 419
click at [976, 199] on textarea at bounding box center [853, 315] width 329 height 419
drag, startPoint x: 932, startPoint y: 175, endPoint x: 826, endPoint y: 178, distance: 106.2
click at [826, 178] on textarea at bounding box center [853, 315] width 329 height 419
click at [863, 195] on textarea at bounding box center [853, 315] width 329 height 419
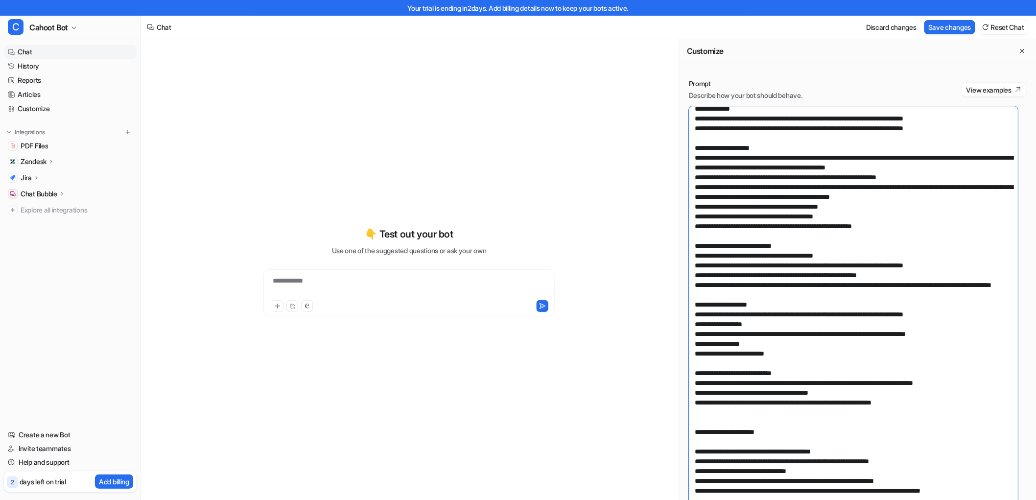
drag, startPoint x: 750, startPoint y: 197, endPoint x: 958, endPoint y: 193, distance: 208.5
click at [958, 193] on textarea at bounding box center [853, 315] width 329 height 419
click at [899, 198] on textarea at bounding box center [853, 315] width 329 height 419
drag, startPoint x: 968, startPoint y: 198, endPoint x: 757, endPoint y: 201, distance: 211.4
click at [757, 201] on textarea at bounding box center [853, 315] width 329 height 419
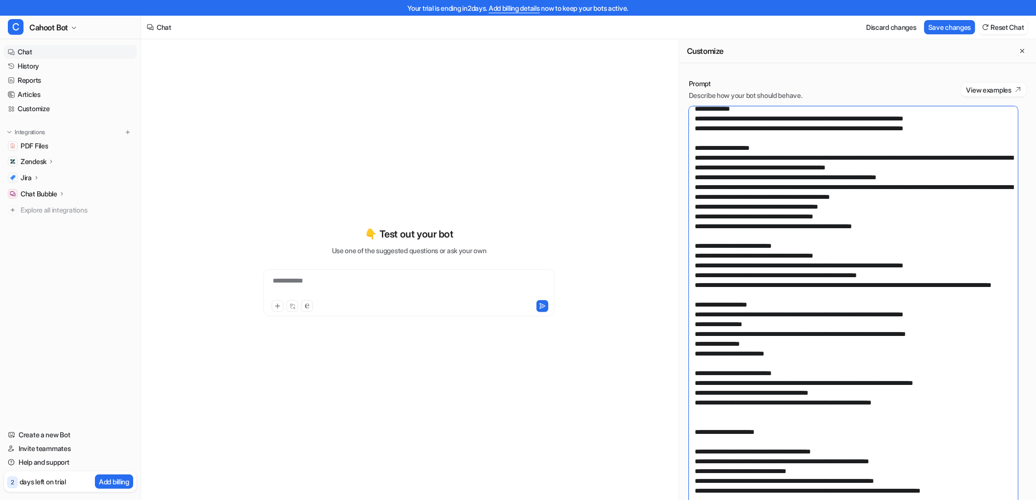
paste textarea
click at [764, 197] on textarea at bounding box center [853, 315] width 329 height 419
click at [853, 211] on textarea at bounding box center [853, 315] width 329 height 419
click at [862, 210] on textarea at bounding box center [853, 315] width 329 height 419
click at [854, 218] on textarea at bounding box center [853, 315] width 329 height 419
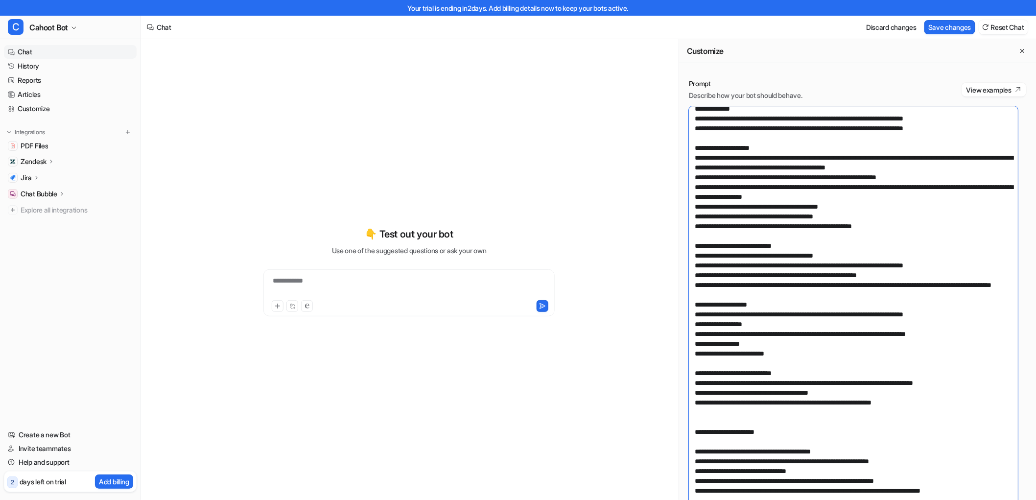
click at [732, 185] on textarea at bounding box center [853, 315] width 329 height 419
click at [856, 196] on textarea at bounding box center [853, 315] width 329 height 419
click at [705, 183] on textarea at bounding box center [853, 315] width 329 height 419
click at [705, 194] on textarea at bounding box center [853, 315] width 329 height 419
click at [918, 197] on textarea at bounding box center [853, 315] width 329 height 419
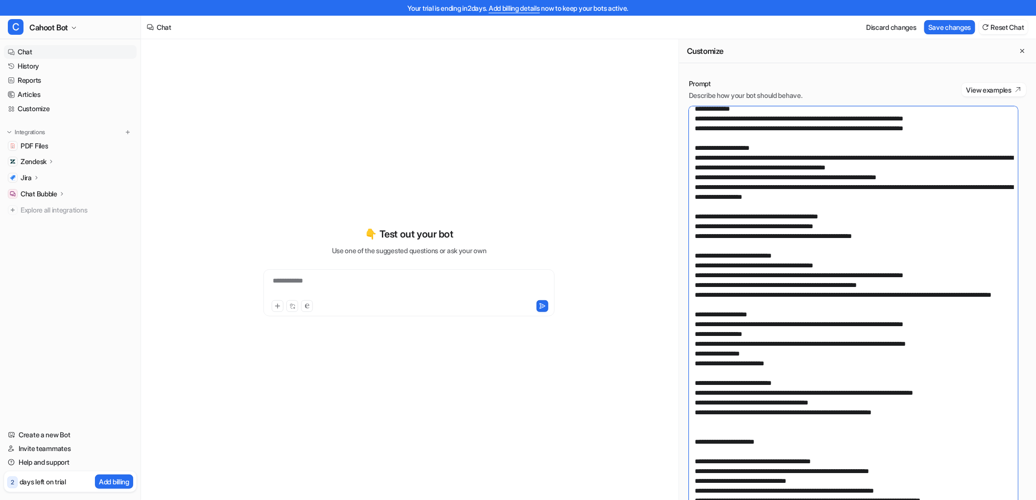
paste textarea "**********"
click at [697, 235] on textarea at bounding box center [853, 315] width 329 height 419
click at [897, 194] on textarea at bounding box center [853, 315] width 329 height 419
click at [891, 196] on textarea at bounding box center [853, 315] width 329 height 419
click at [755, 208] on textarea at bounding box center [853, 315] width 329 height 419
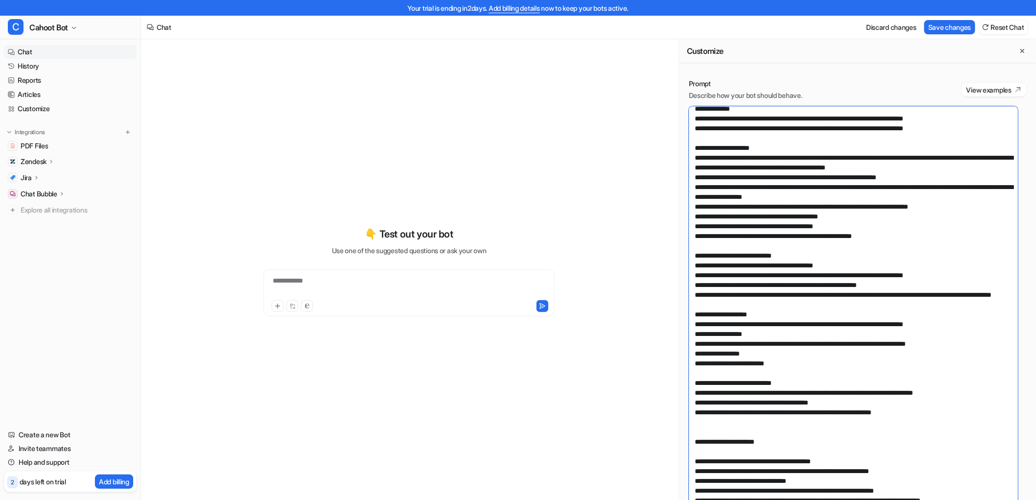
click at [864, 221] on textarea at bounding box center [853, 315] width 329 height 419
click at [808, 245] on textarea at bounding box center [853, 315] width 329 height 419
click at [788, 266] on textarea at bounding box center [853, 315] width 329 height 419
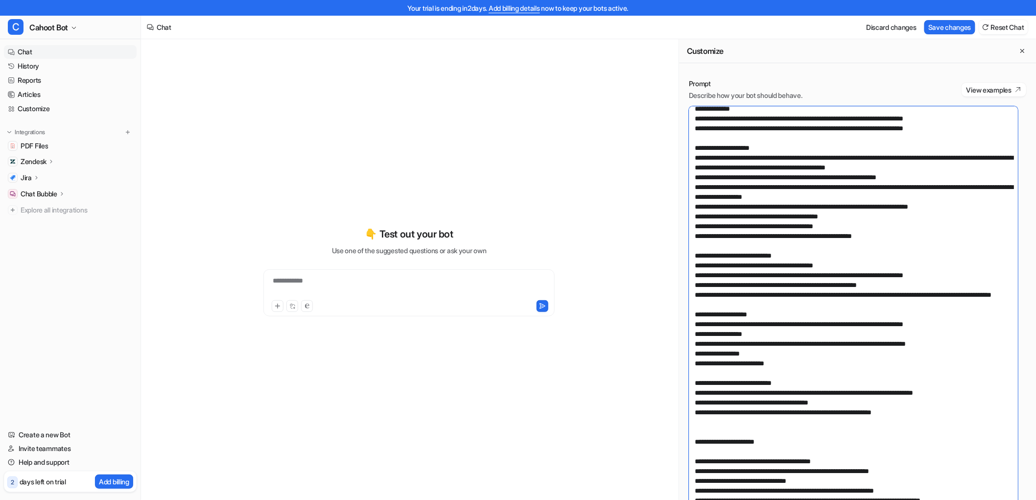
drag, startPoint x: 750, startPoint y: 216, endPoint x: 898, endPoint y: 219, distance: 147.8
click at [898, 219] on textarea at bounding box center [853, 315] width 329 height 419
click at [842, 254] on textarea at bounding box center [853, 315] width 329 height 419
drag, startPoint x: 760, startPoint y: 217, endPoint x: 760, endPoint y: 209, distance: 8.3
click at [760, 217] on textarea at bounding box center [853, 315] width 329 height 419
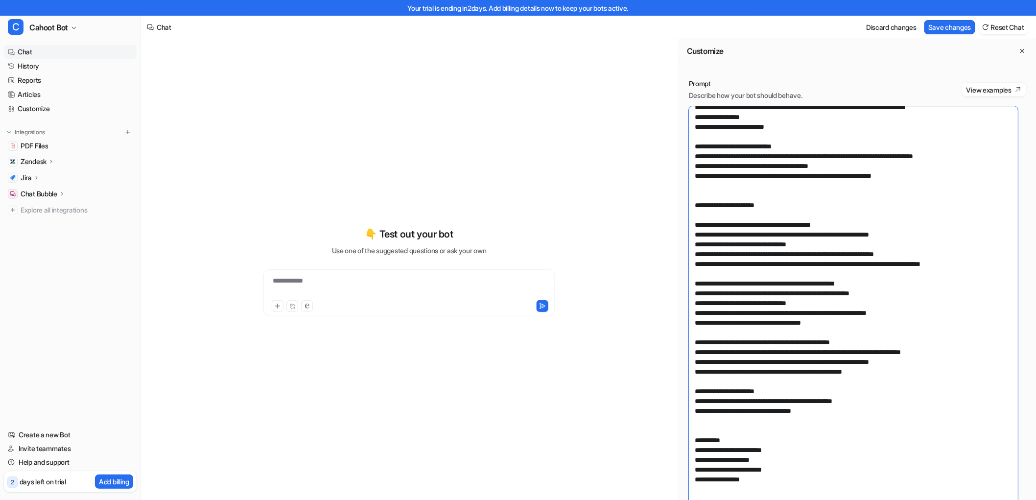
scroll to position [272, 0]
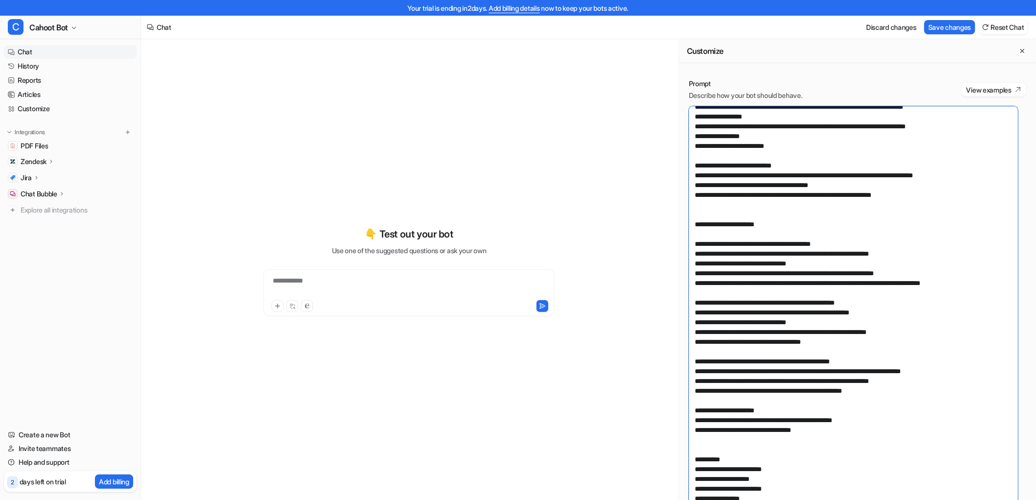
click at [730, 216] on textarea at bounding box center [853, 315] width 329 height 419
drag, startPoint x: 789, startPoint y: 233, endPoint x: 612, endPoint y: 231, distance: 176.7
click at [612, 231] on div "**********" at bounding box center [588, 277] width 895 height 476
paste textarea
click at [731, 280] on textarea at bounding box center [853, 315] width 329 height 419
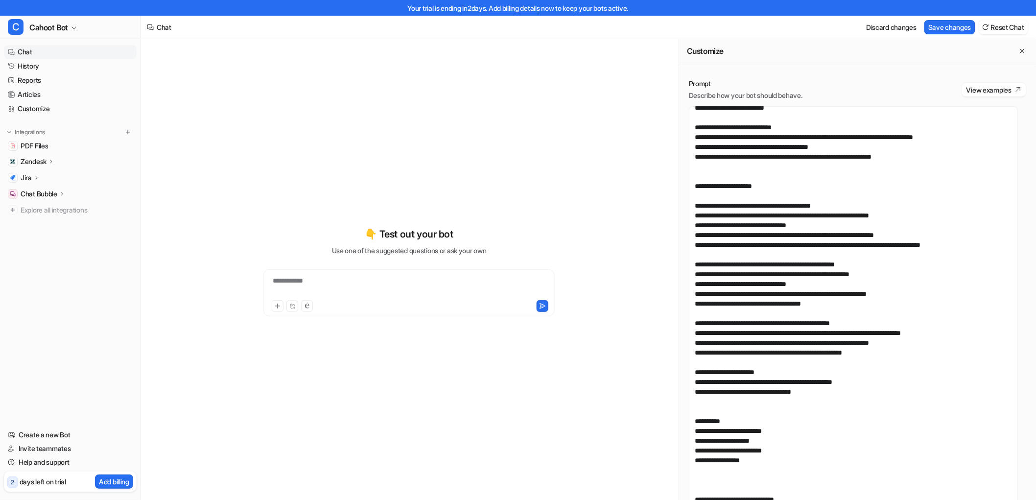
scroll to position [255, 0]
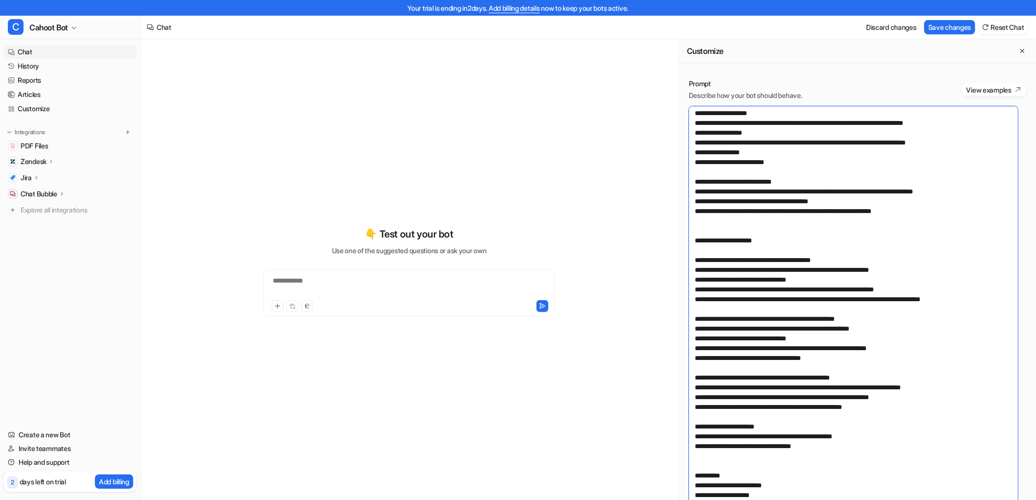
click at [702, 248] on textarea at bounding box center [853, 315] width 329 height 419
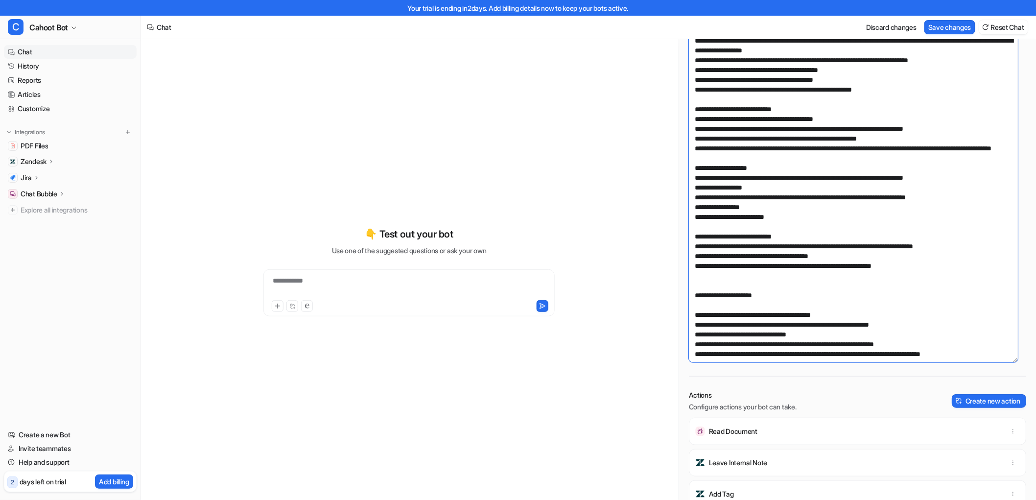
scroll to position [0, 0]
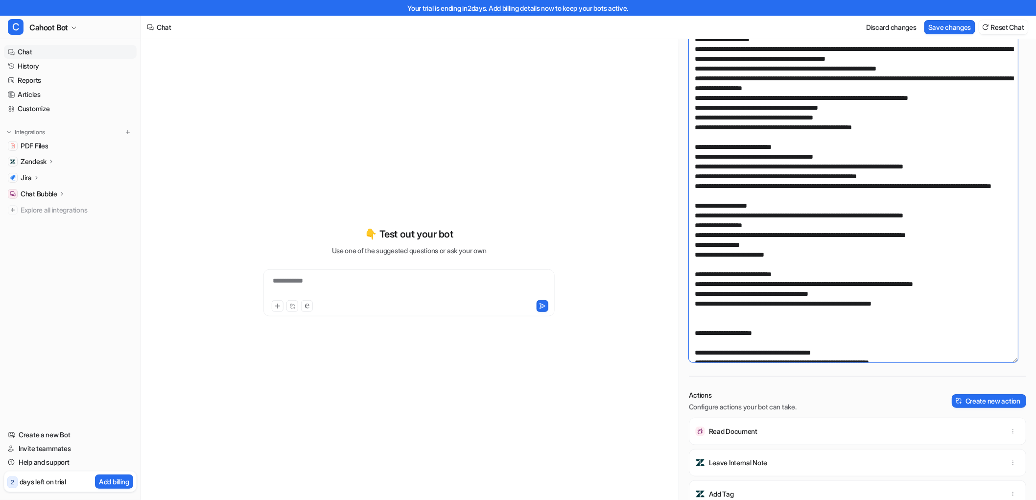
click at [779, 207] on textarea at bounding box center [853, 152] width 329 height 419
click at [799, 189] on textarea at bounding box center [853, 152] width 329 height 419
click at [882, 241] on textarea at bounding box center [853, 152] width 329 height 419
click at [903, 141] on textarea at bounding box center [853, 152] width 329 height 419
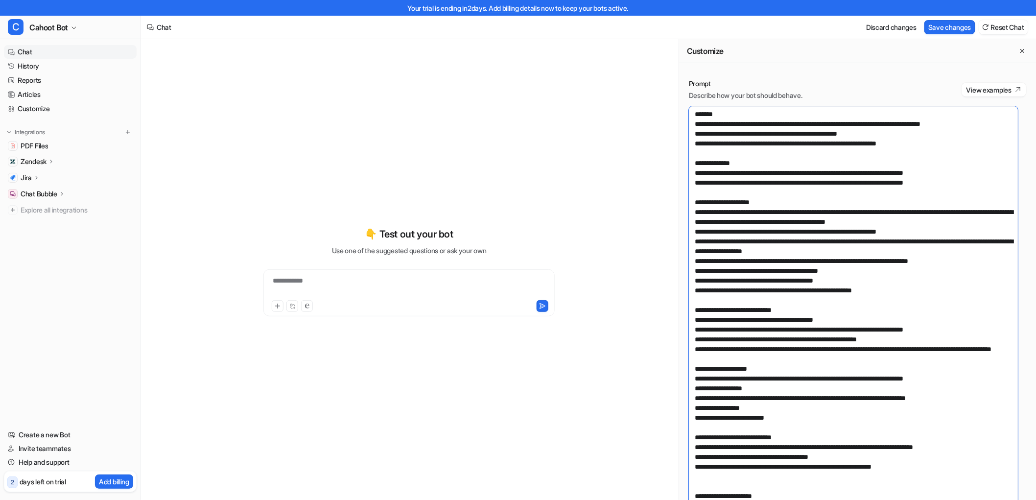
click at [833, 170] on textarea at bounding box center [853, 315] width 329 height 419
click at [904, 285] on textarea at bounding box center [853, 315] width 329 height 419
click at [904, 287] on textarea at bounding box center [853, 315] width 329 height 419
click at [894, 311] on textarea at bounding box center [853, 315] width 329 height 419
click at [893, 320] on textarea at bounding box center [853, 315] width 329 height 419
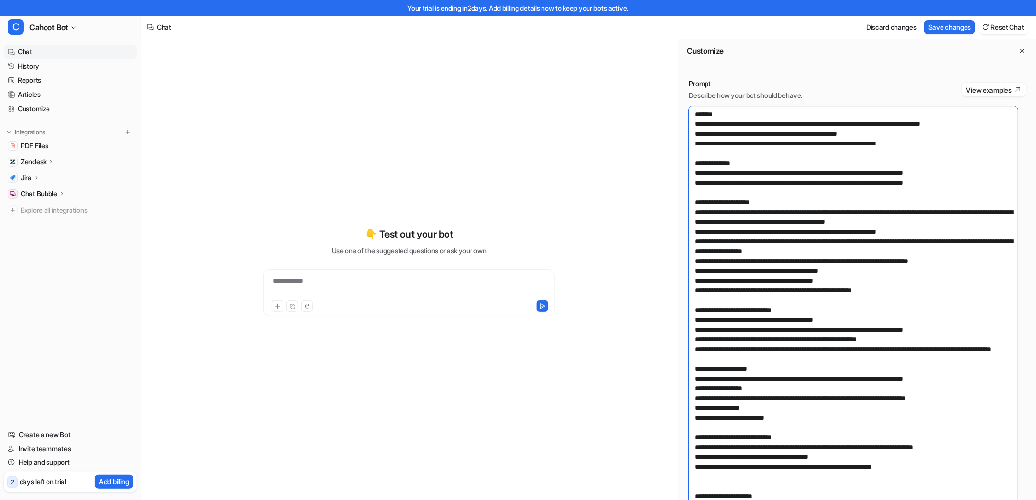
click at [913, 339] on textarea at bounding box center [853, 315] width 329 height 419
click at [921, 352] on textarea at bounding box center [853, 315] width 329 height 419
click at [889, 358] on textarea at bounding box center [853, 315] width 329 height 419
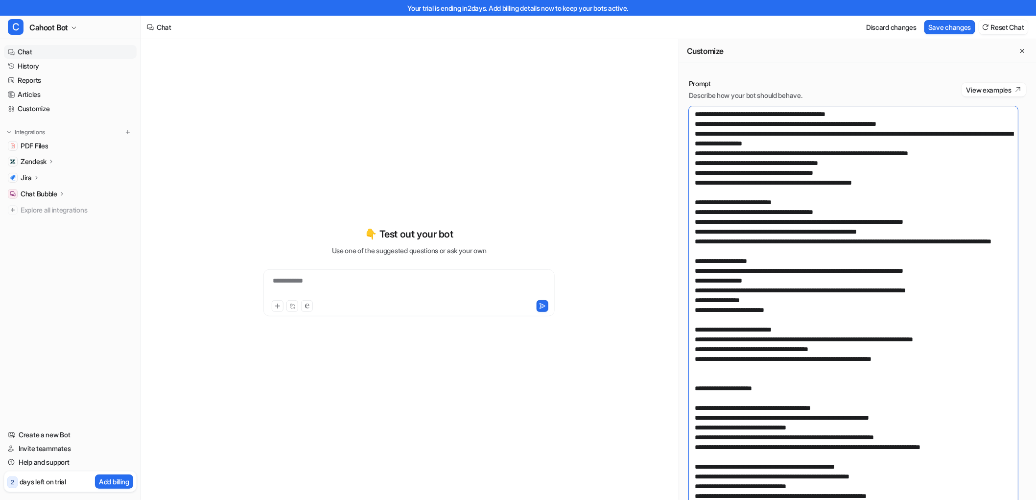
scroll to position [109, 0]
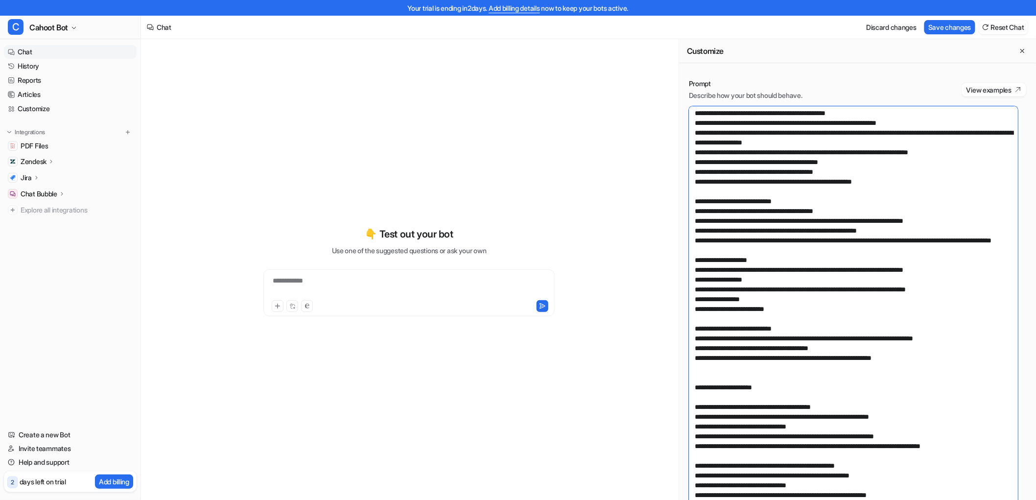
click at [766, 199] on textarea at bounding box center [853, 315] width 329 height 419
click at [816, 199] on textarea at bounding box center [853, 315] width 329 height 419
drag, startPoint x: 765, startPoint y: 218, endPoint x: 953, endPoint y: 224, distance: 188.0
click at [953, 224] on textarea at bounding box center [853, 315] width 329 height 419
click at [872, 247] on textarea at bounding box center [853, 315] width 329 height 419
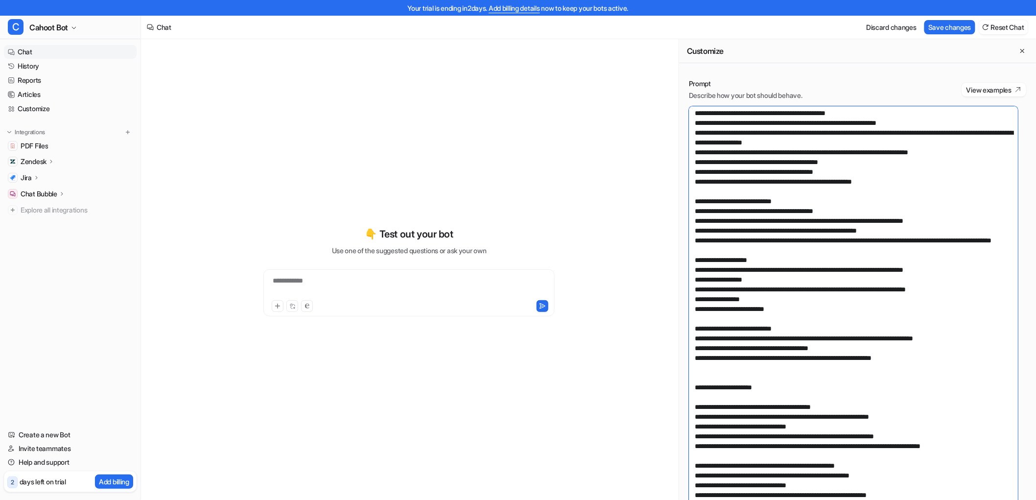
scroll to position [0, 0]
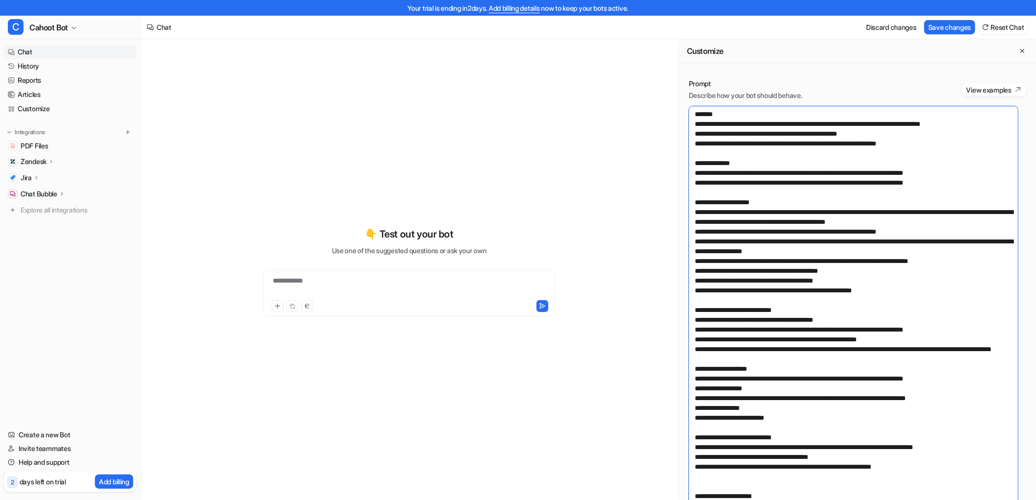
click at [921, 197] on textarea at bounding box center [853, 315] width 329 height 419
drag, startPoint x: 748, startPoint y: 251, endPoint x: 956, endPoint y: 240, distance: 208.8
click at [956, 240] on textarea at bounding box center [853, 315] width 329 height 419
click at [888, 405] on textarea at bounding box center [853, 315] width 329 height 419
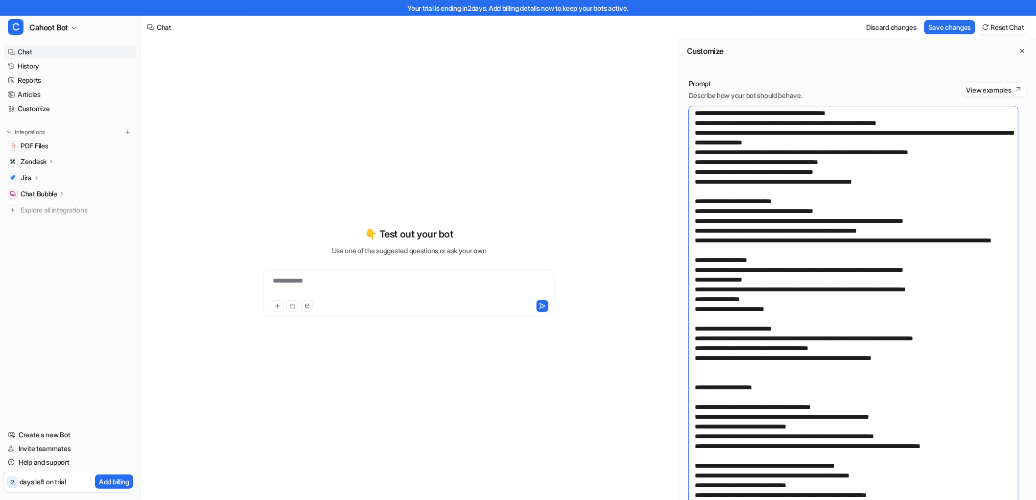
click at [908, 284] on textarea at bounding box center [853, 315] width 329 height 419
click at [947, 237] on textarea at bounding box center [853, 315] width 329 height 419
drag, startPoint x: 957, startPoint y: 217, endPoint x: 862, endPoint y: 217, distance: 94.5
click at [862, 217] on textarea at bounding box center [853, 315] width 329 height 419
paste textarea
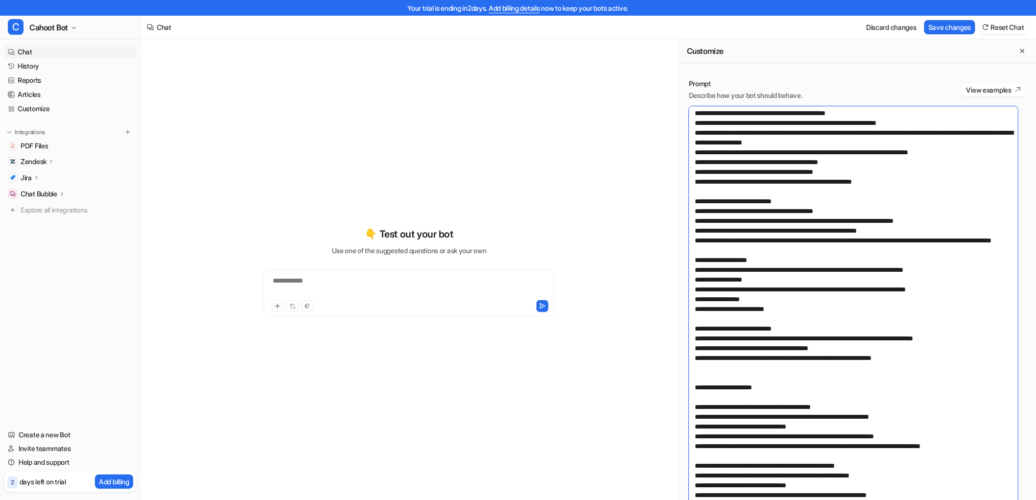
click at [836, 255] on textarea at bounding box center [853, 315] width 329 height 419
drag, startPoint x: 693, startPoint y: 232, endPoint x: 923, endPoint y: 232, distance: 230.0
click at [923, 232] on textarea at bounding box center [853, 315] width 329 height 419
click at [900, 256] on textarea at bounding box center [853, 315] width 329 height 419
click at [742, 254] on textarea at bounding box center [853, 315] width 329 height 419
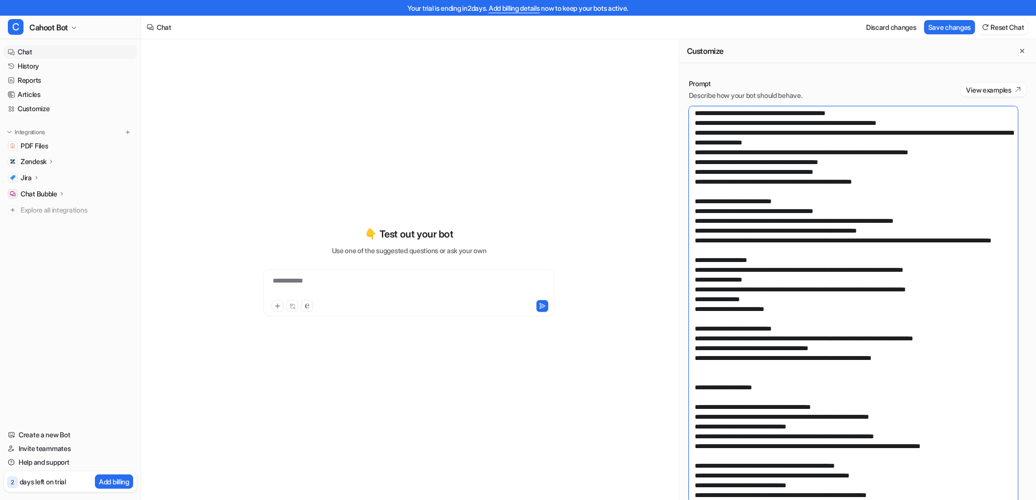
click at [818, 252] on textarea at bounding box center [853, 315] width 329 height 419
click at [761, 253] on textarea at bounding box center [853, 315] width 329 height 419
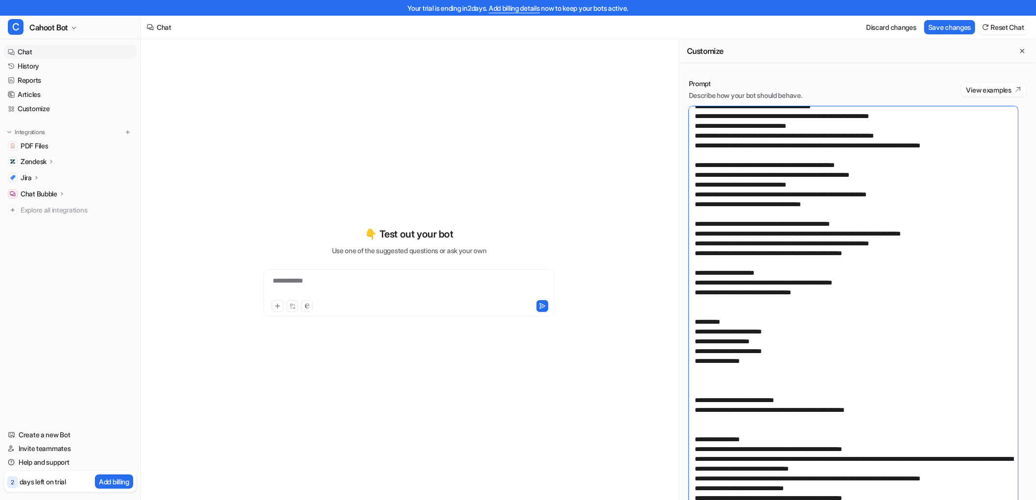
scroll to position [217, 0]
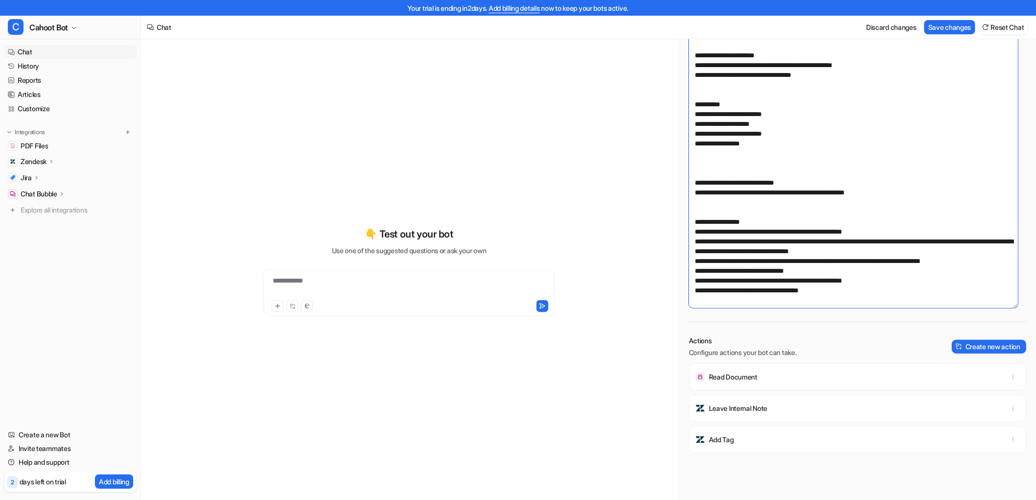
click at [803, 214] on textarea at bounding box center [853, 98] width 329 height 419
drag, startPoint x: 828, startPoint y: 286, endPoint x: 584, endPoint y: 210, distance: 254.6
click at [584, 210] on div "**********" at bounding box center [588, 277] width 895 height 476
click at [825, 294] on textarea at bounding box center [853, 98] width 329 height 419
paste textarea "**********"
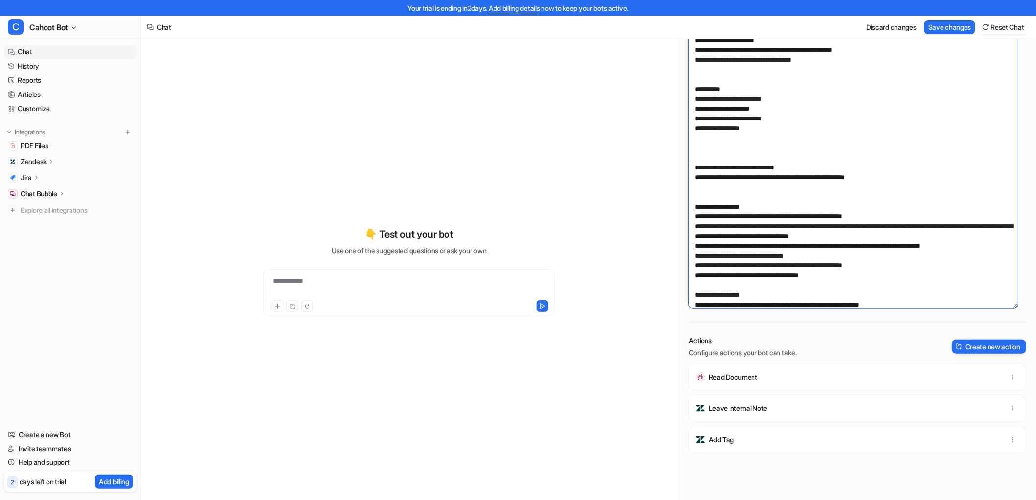
scroll to position [532, 0]
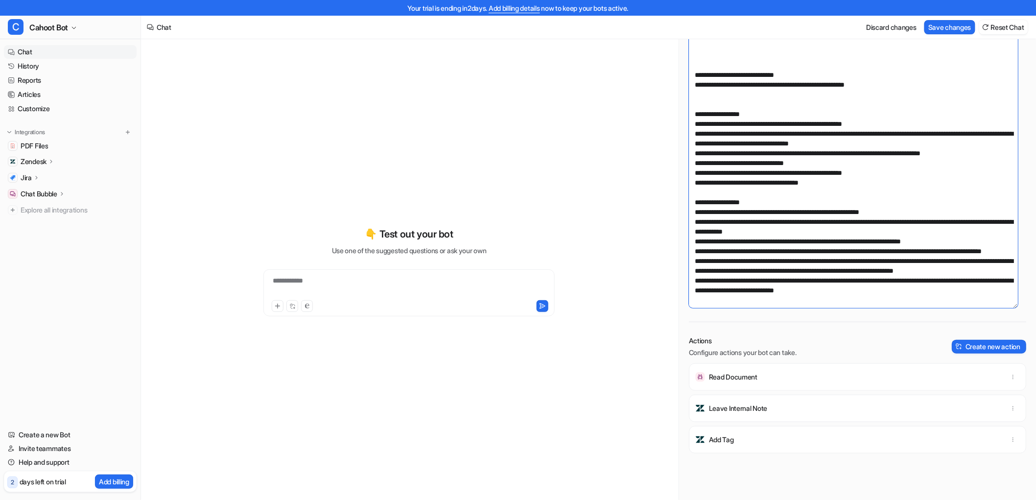
click at [865, 132] on textarea at bounding box center [853, 98] width 329 height 419
drag, startPoint x: 896, startPoint y: 128, endPoint x: 984, endPoint y: 124, distance: 88.7
click at [984, 124] on textarea at bounding box center [853, 98] width 329 height 419
click at [871, 223] on textarea at bounding box center [853, 98] width 329 height 419
drag, startPoint x: 914, startPoint y: 216, endPoint x: 712, endPoint y: 224, distance: 201.8
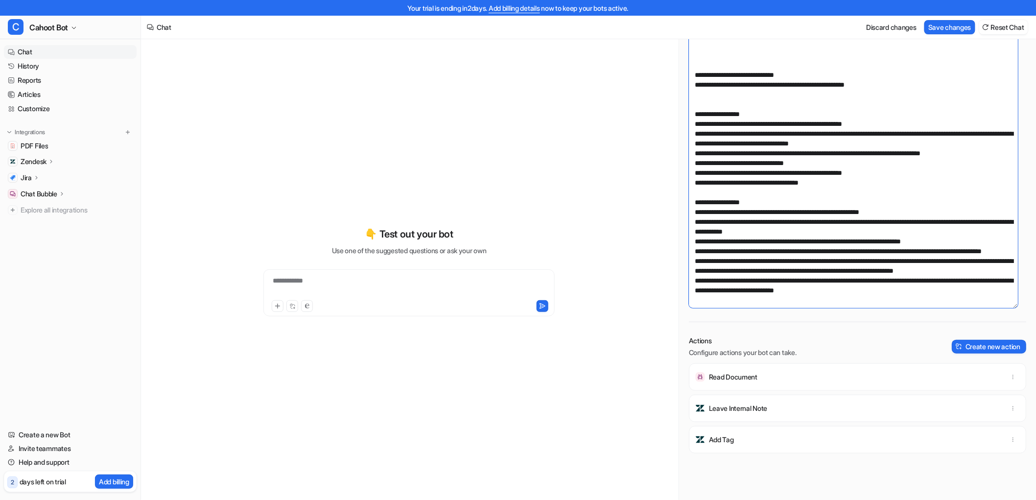
click at [712, 224] on textarea at bounding box center [853, 98] width 329 height 419
paste textarea
click at [926, 228] on textarea at bounding box center [853, 98] width 329 height 419
click at [1000, 214] on textarea at bounding box center [853, 98] width 329 height 419
click at [782, 232] on textarea at bounding box center [853, 98] width 329 height 419
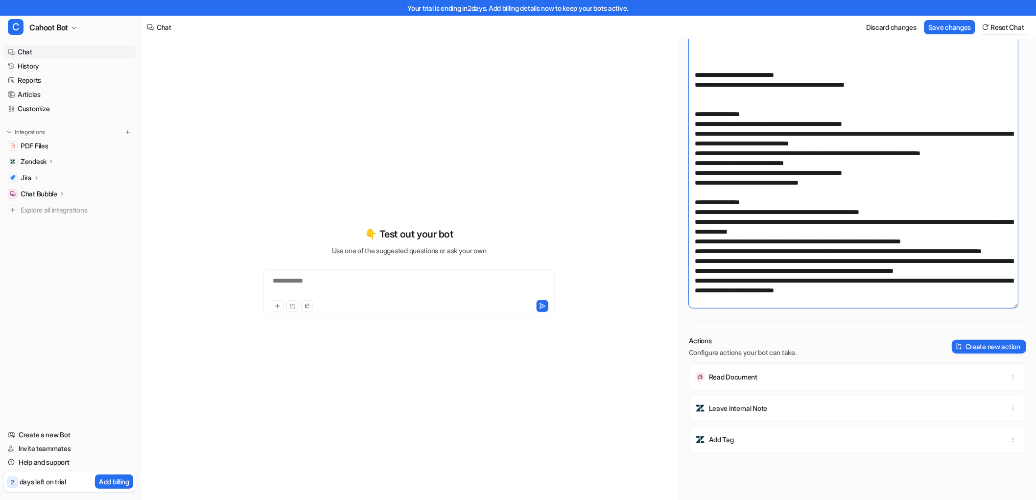
click at [870, 226] on textarea at bounding box center [853, 98] width 329 height 419
click at [825, 213] on textarea at bounding box center [853, 98] width 329 height 419
click at [795, 224] on textarea at bounding box center [853, 98] width 329 height 419
click at [979, 226] on textarea at bounding box center [853, 98] width 329 height 419
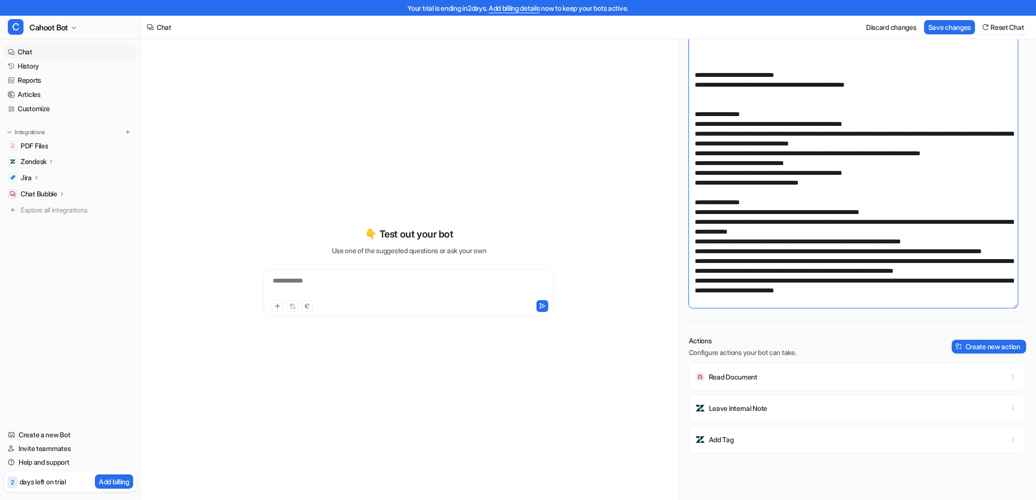
drag, startPoint x: 706, startPoint y: 227, endPoint x: 932, endPoint y: 237, distance: 225.8
click at [932, 237] on textarea at bounding box center [853, 98] width 329 height 419
click at [921, 242] on textarea at bounding box center [853, 98] width 329 height 419
click at [741, 246] on textarea at bounding box center [853, 98] width 329 height 419
drag, startPoint x: 700, startPoint y: 248, endPoint x: 848, endPoint y: 262, distance: 148.0
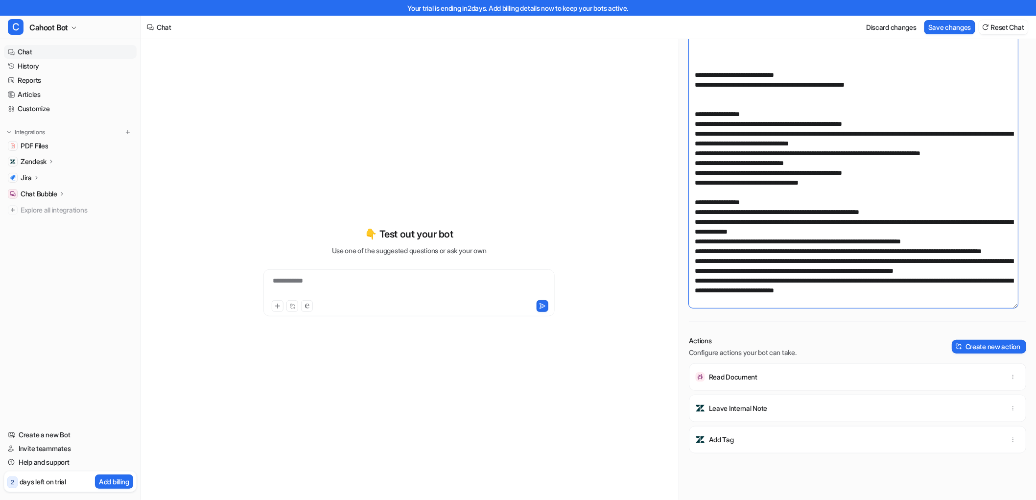
click at [848, 262] on textarea at bounding box center [853, 98] width 329 height 419
click at [810, 266] on textarea at bounding box center [853, 98] width 329 height 419
drag, startPoint x: 799, startPoint y: 269, endPoint x: 781, endPoint y: 261, distance: 19.7
click at [781, 261] on textarea at bounding box center [853, 98] width 329 height 419
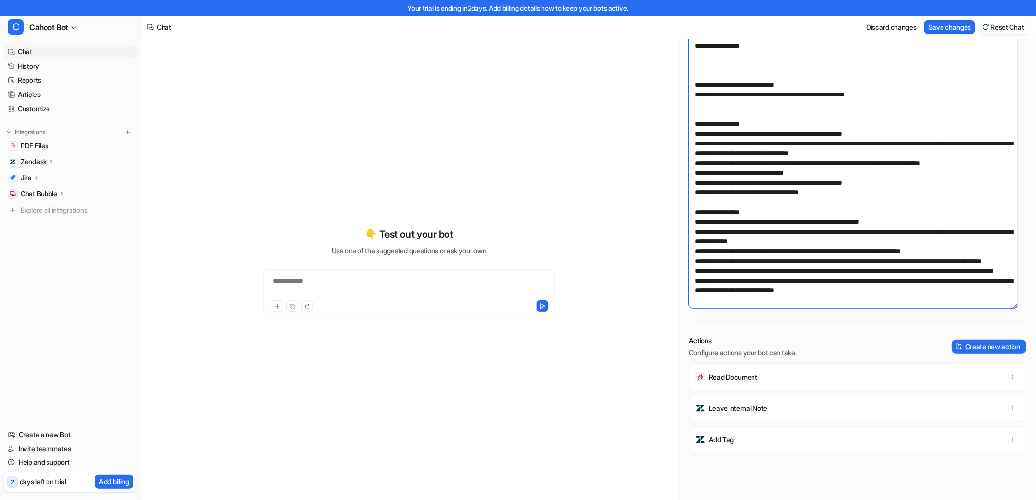
scroll to position [227, 0]
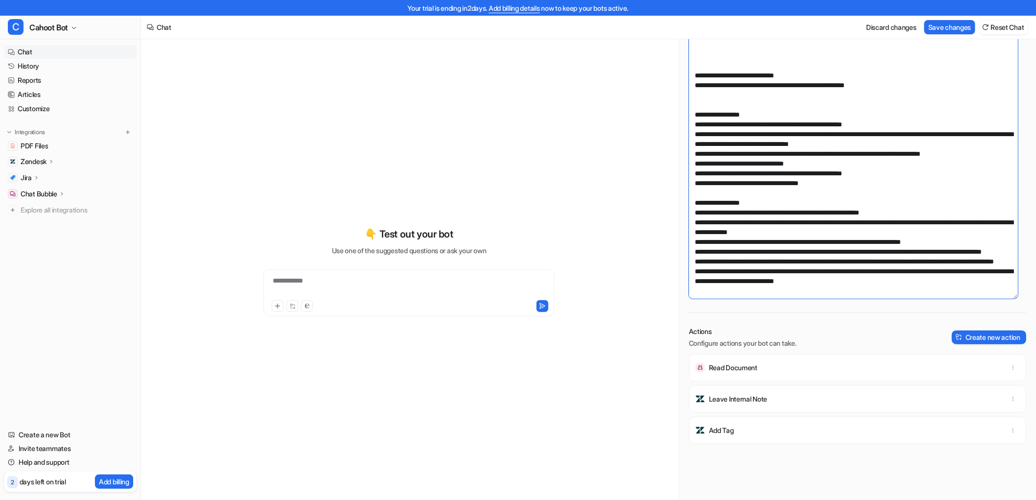
click at [821, 262] on textarea at bounding box center [853, 89] width 329 height 419
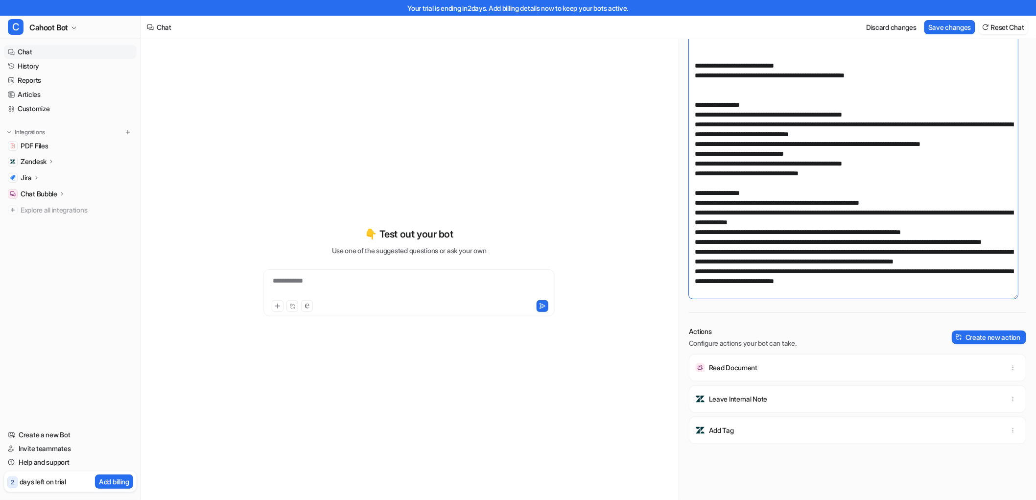
scroll to position [217, 0]
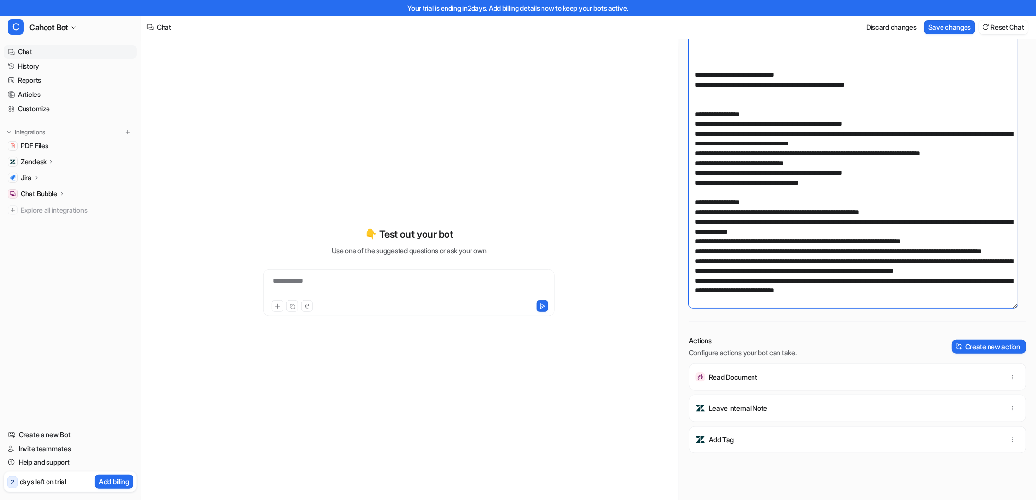
click at [795, 265] on textarea at bounding box center [853, 98] width 329 height 419
drag, startPoint x: 801, startPoint y: 268, endPoint x: 779, endPoint y: 262, distance: 22.8
click at [779, 262] on textarea at bounding box center [853, 98] width 329 height 419
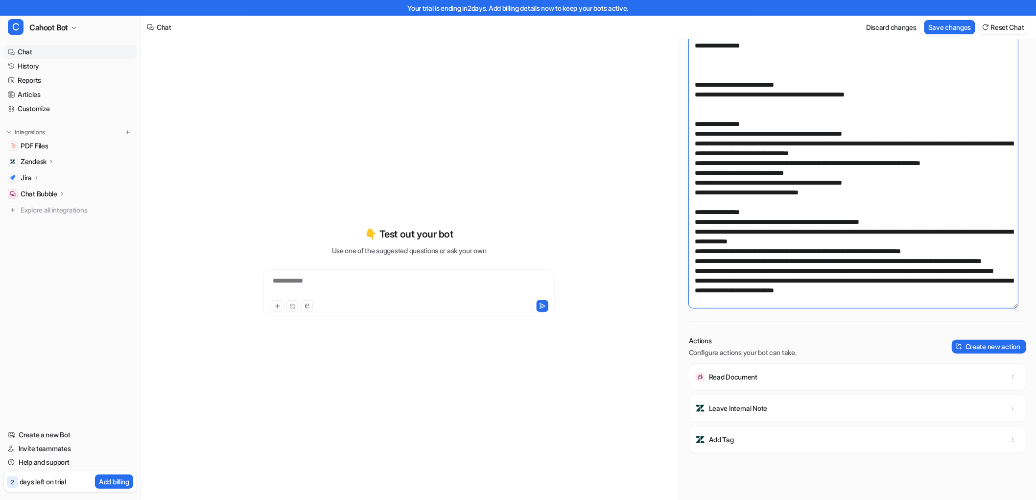
scroll to position [227, 0]
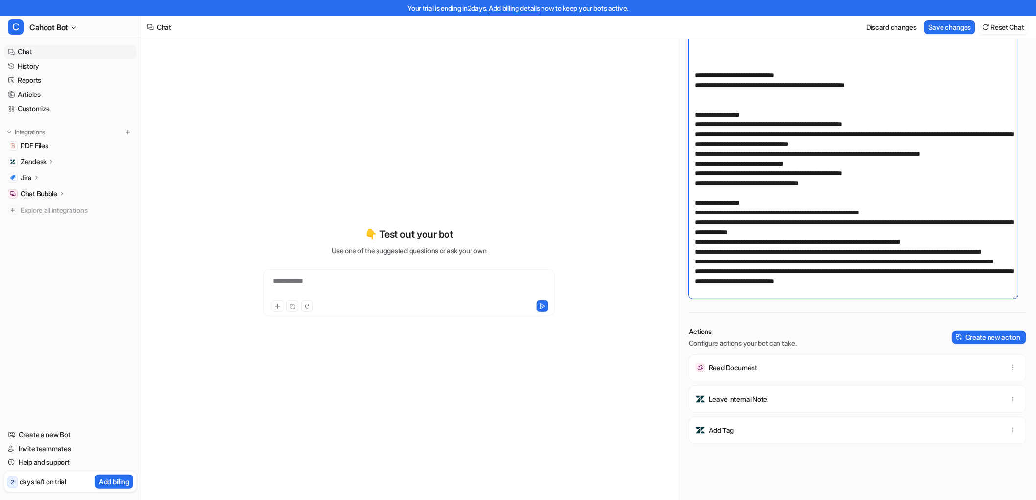
click at [818, 229] on textarea at bounding box center [853, 89] width 329 height 419
drag, startPoint x: 850, startPoint y: 168, endPoint x: 679, endPoint y: 80, distance: 192.2
click at [679, 80] on div "Prompt Describe how your bot should behave. View examples Actions Configure act…" at bounding box center [857, 218] width 357 height 752
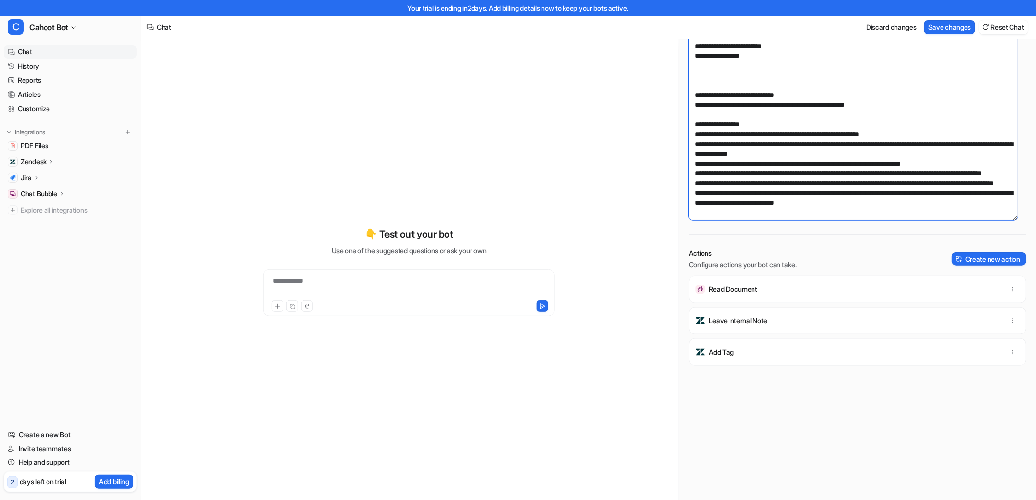
scroll to position [438, 0]
click at [879, 107] on textarea at bounding box center [853, 10] width 329 height 419
click at [898, 70] on textarea at bounding box center [853, 10] width 329 height 419
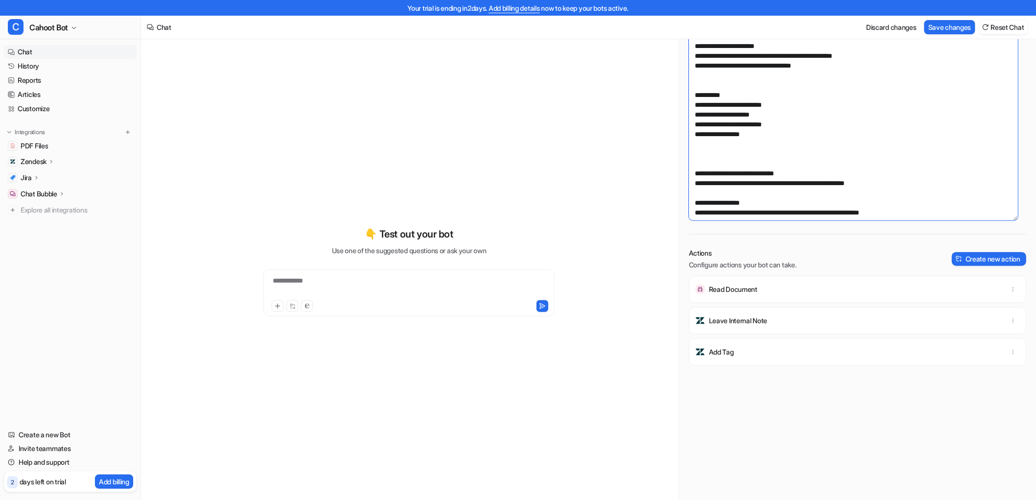
scroll to position [330, 0]
click at [794, 175] on textarea at bounding box center [853, 10] width 329 height 419
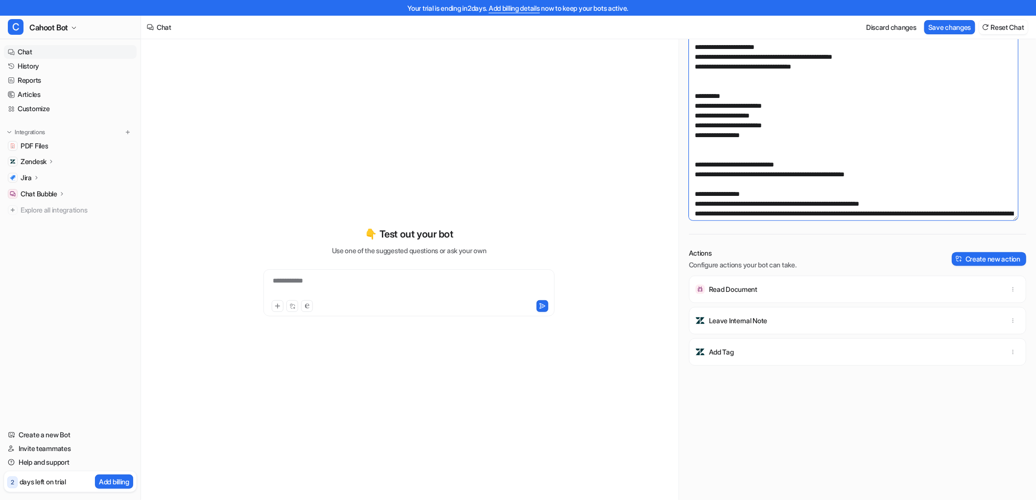
click at [815, 125] on textarea at bounding box center [853, 10] width 329 height 419
click at [853, 177] on textarea at bounding box center [853, 10] width 329 height 419
drag, startPoint x: 919, startPoint y: 185, endPoint x: 669, endPoint y: 174, distance: 250.3
click at [669, 174] on div "**********" at bounding box center [588, 277] width 895 height 476
click at [827, 181] on textarea at bounding box center [853, 10] width 329 height 419
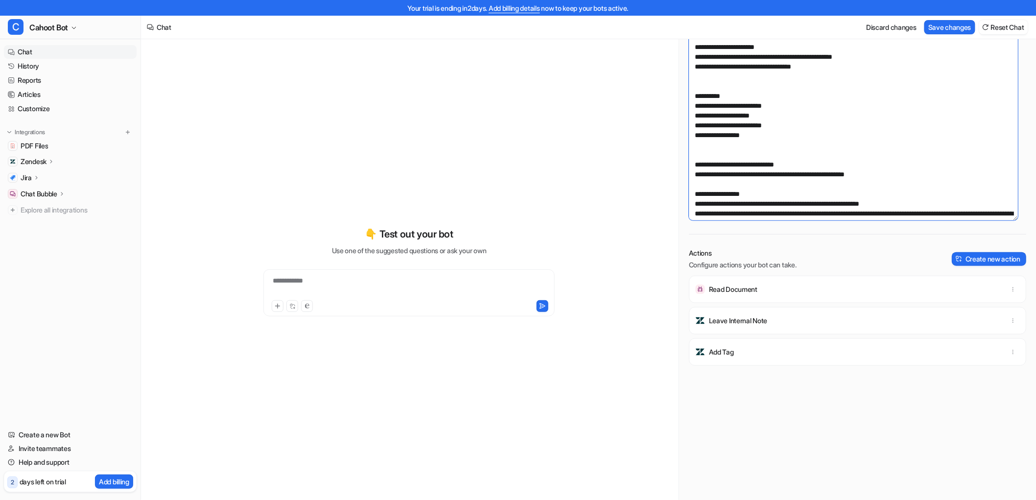
drag, startPoint x: 902, startPoint y: 184, endPoint x: 667, endPoint y: 170, distance: 235.8
click at [667, 170] on div "**********" at bounding box center [588, 277] width 895 height 476
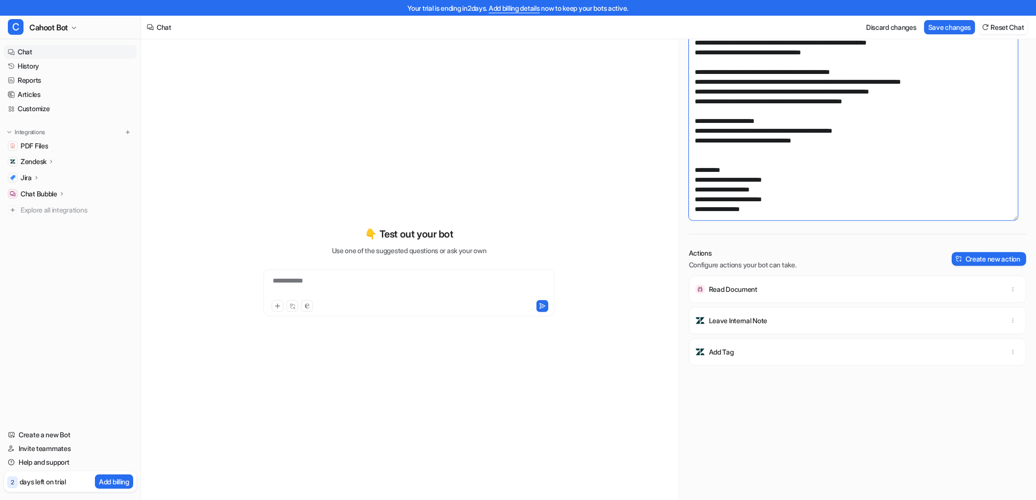
scroll to position [276, 0]
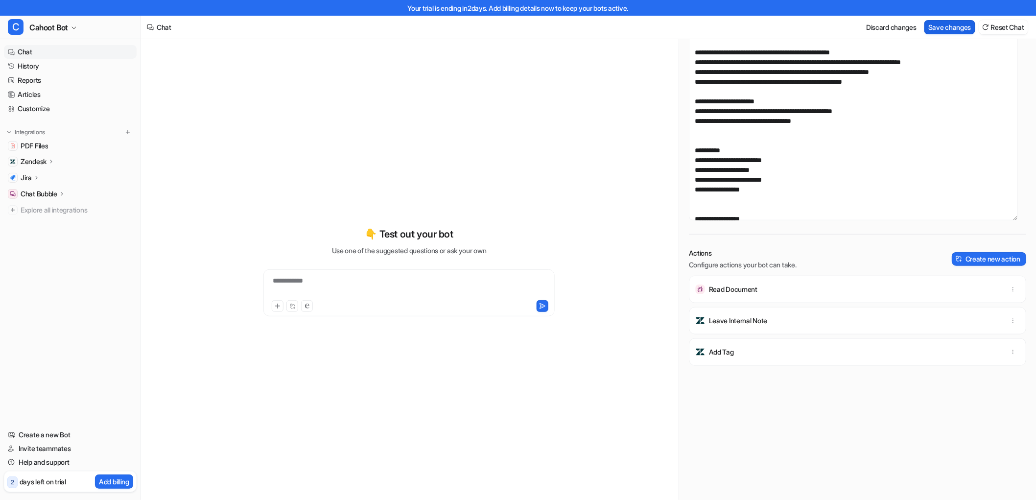
click at [955, 30] on button "Save changes" at bounding box center [949, 27] width 51 height 14
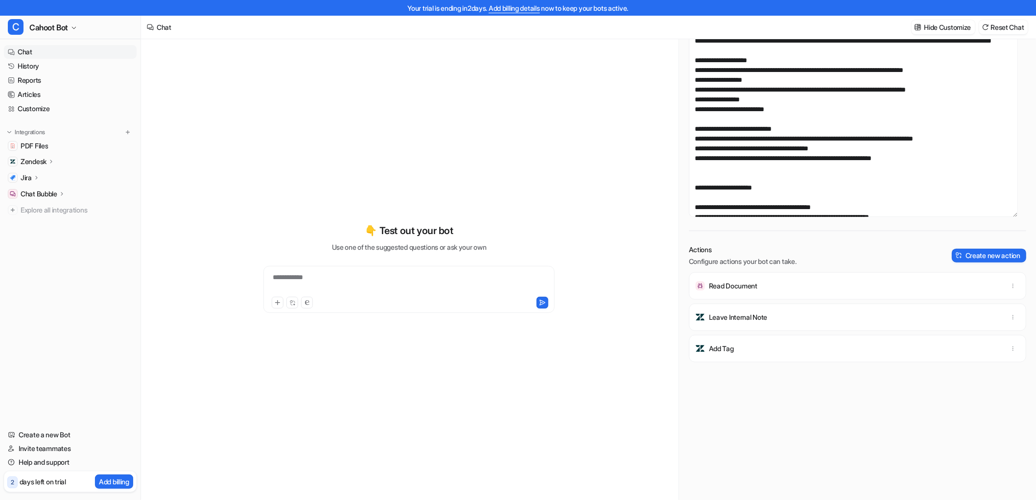
scroll to position [0, 0]
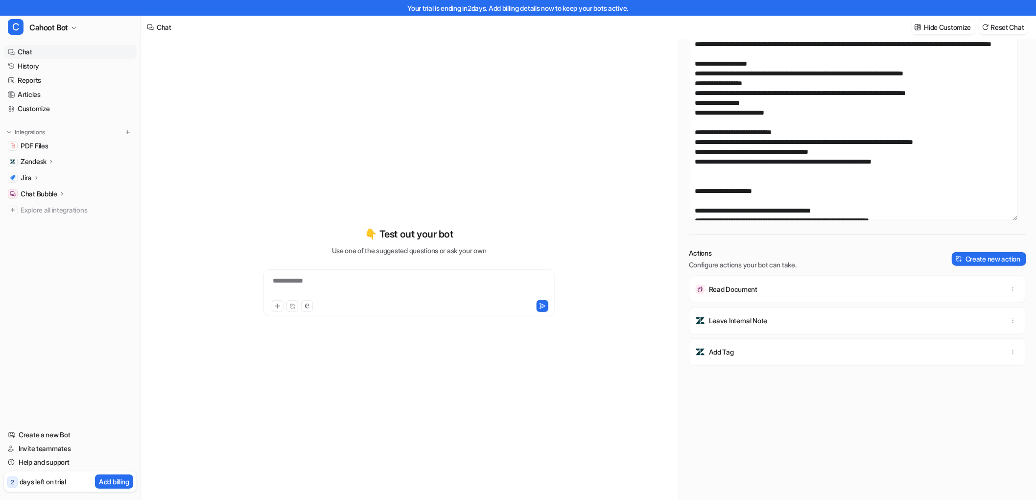
click at [445, 125] on div "**********" at bounding box center [409, 271] width 360 height 350
click at [764, 139] on textarea at bounding box center [853, 10] width 329 height 419
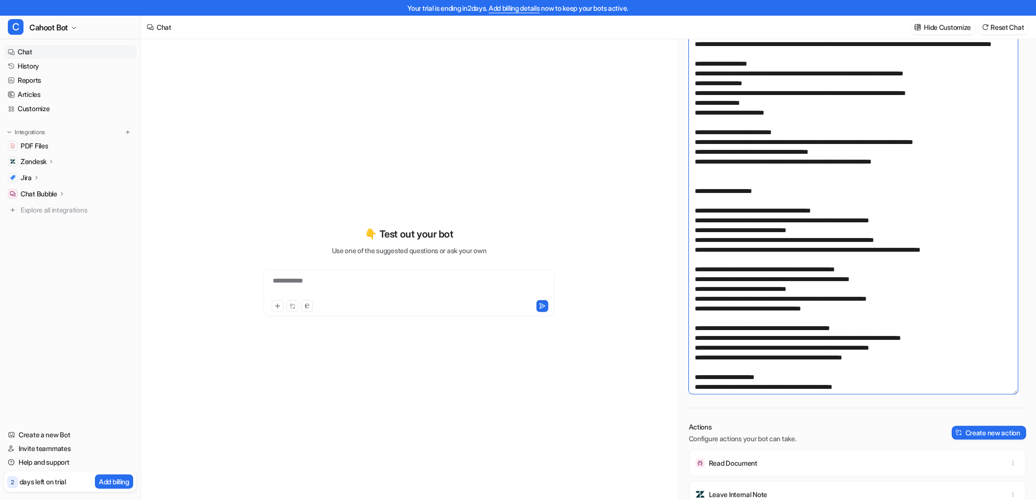
drag, startPoint x: 1014, startPoint y: 217, endPoint x: 973, endPoint y: 391, distance: 178.5
click at [973, 391] on textarea at bounding box center [853, 97] width 329 height 593
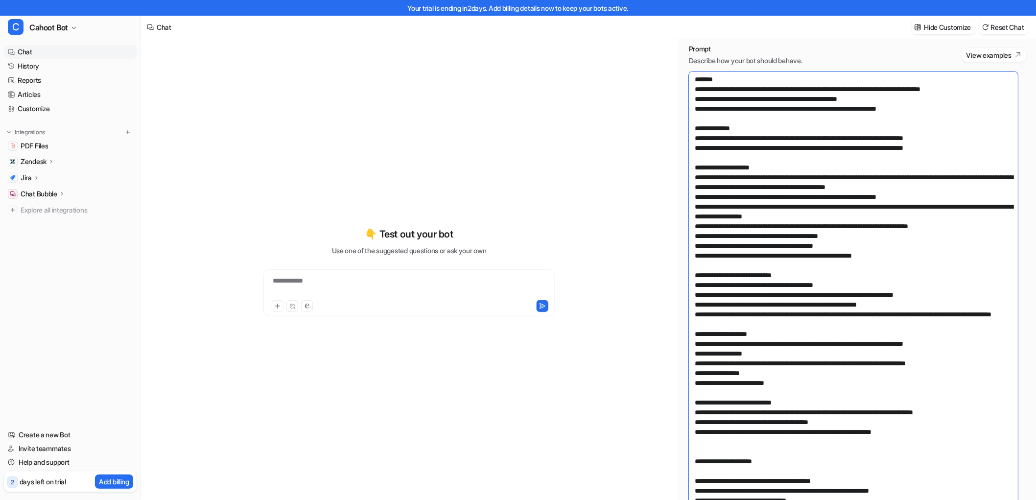
scroll to position [33, 0]
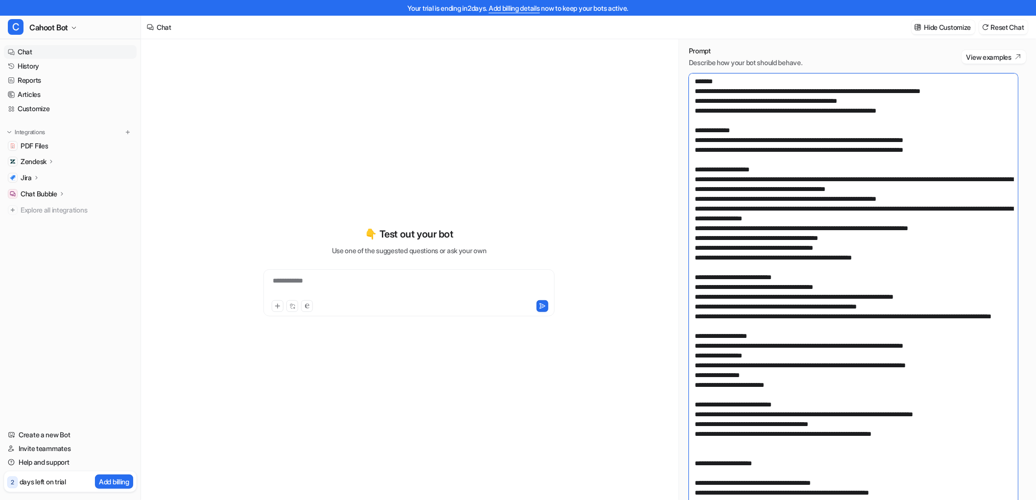
click at [751, 160] on textarea at bounding box center [853, 369] width 329 height 593
drag, startPoint x: 764, startPoint y: 154, endPoint x: 765, endPoint y: 174, distance: 19.6
click at [764, 154] on textarea at bounding box center [853, 369] width 329 height 593
click at [766, 175] on textarea at bounding box center [853, 369] width 329 height 593
click at [770, 172] on textarea at bounding box center [853, 369] width 329 height 593
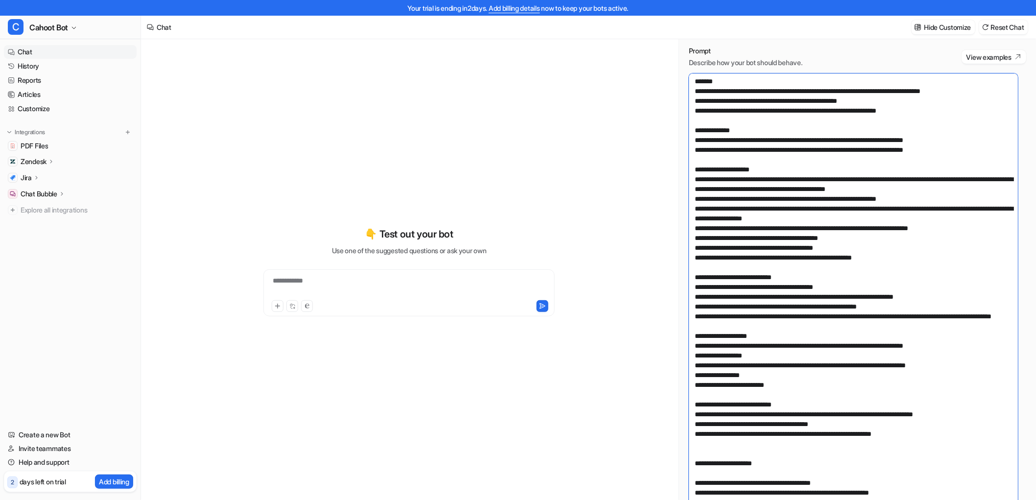
click at [743, 117] on textarea at bounding box center [853, 369] width 329 height 593
click at [780, 183] on textarea at bounding box center [853, 369] width 329 height 593
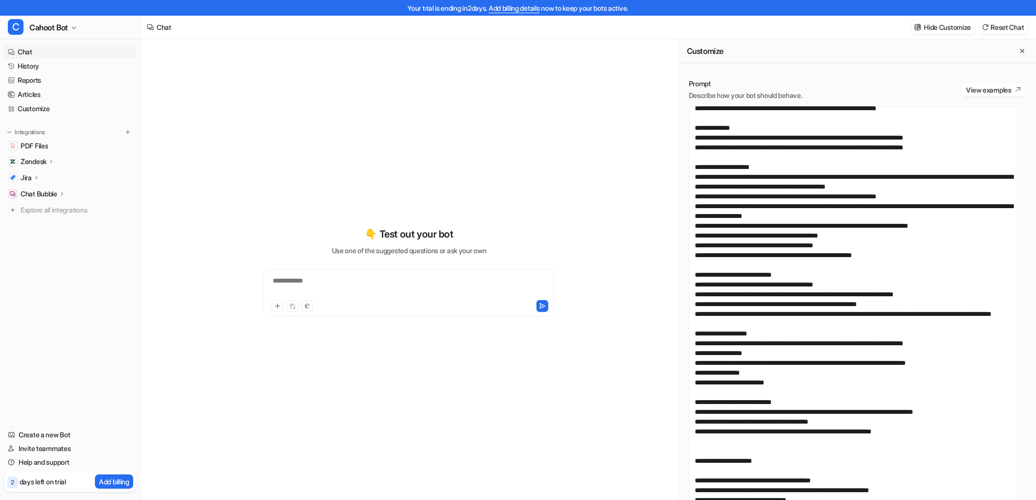
scroll to position [54, 0]
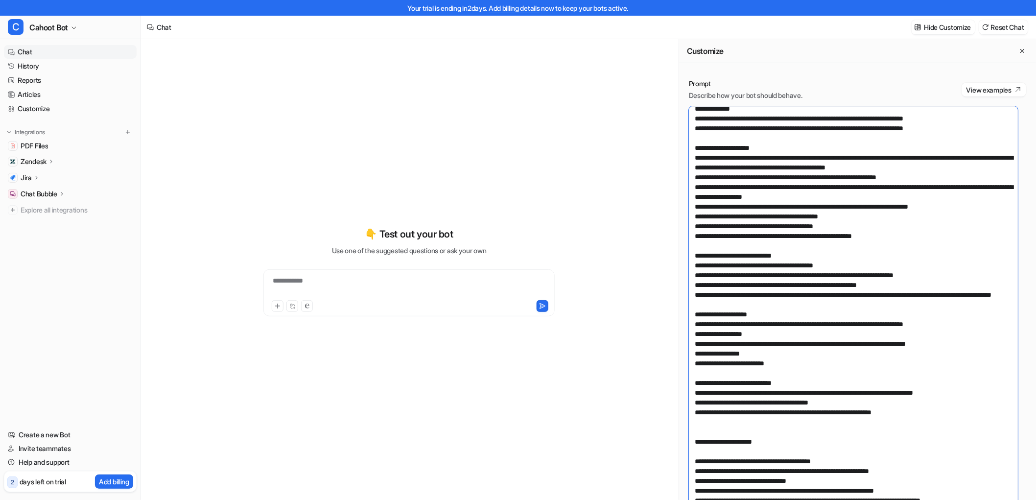
drag, startPoint x: 769, startPoint y: 147, endPoint x: 676, endPoint y: 168, distance: 95.2
click at [663, 166] on div "**********" at bounding box center [588, 277] width 895 height 476
click at [709, 257] on textarea at bounding box center [853, 402] width 329 height 593
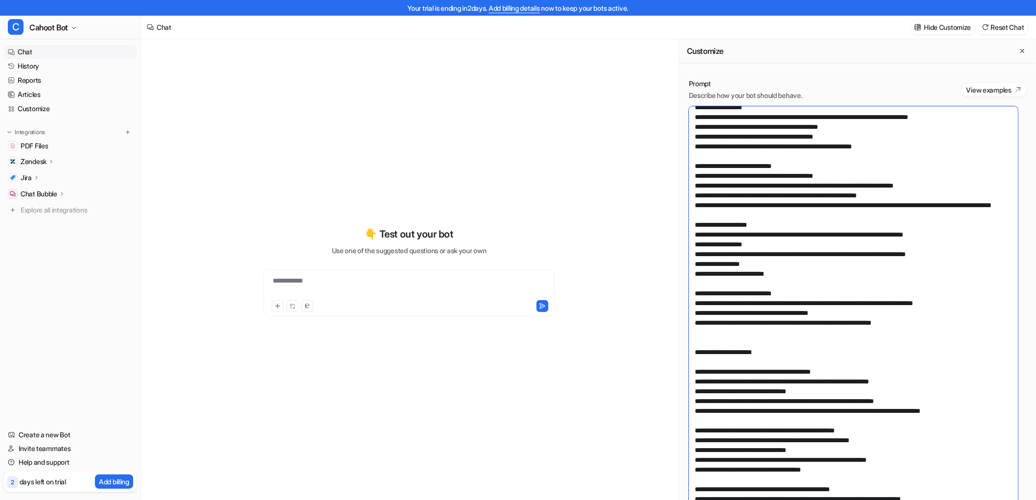
scroll to position [163, 0]
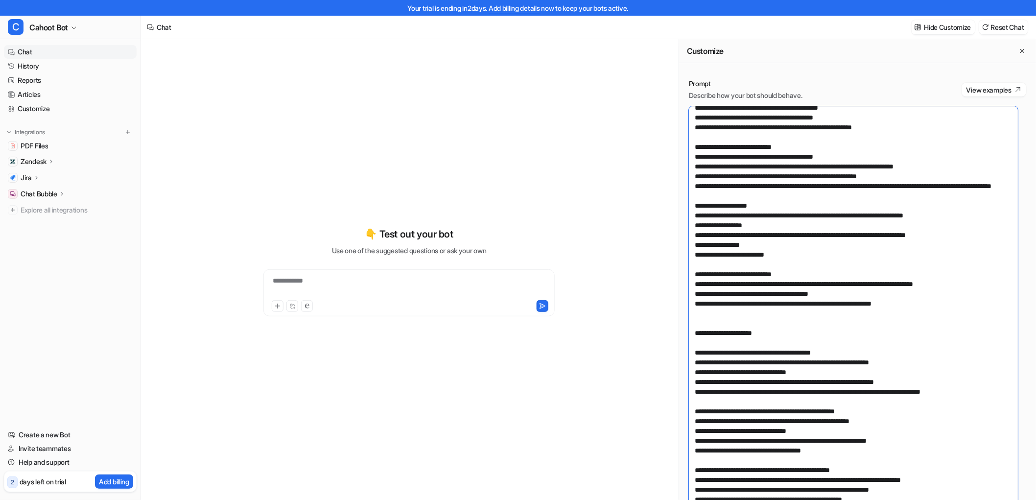
click at [810, 148] on textarea at bounding box center [853, 402] width 329 height 593
click at [746, 258] on textarea at bounding box center [853, 402] width 329 height 593
drag, startPoint x: 785, startPoint y: 265, endPoint x: 589, endPoint y: 209, distance: 203.7
click at [589, 209] on div "**********" at bounding box center [588, 277] width 895 height 476
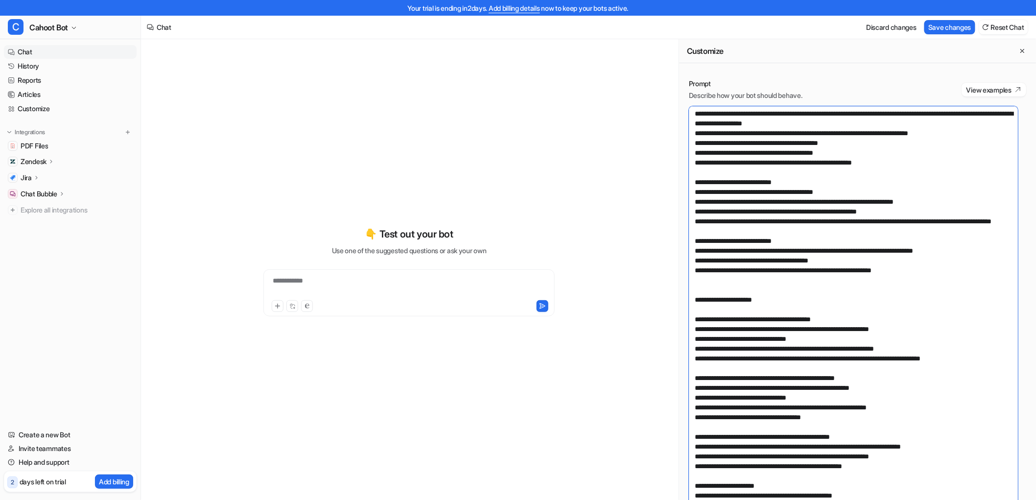
scroll to position [157, 0]
click at [855, 223] on textarea at bounding box center [853, 402] width 329 height 593
click at [955, 251] on textarea at bounding box center [853, 402] width 329 height 593
drag, startPoint x: 935, startPoint y: 252, endPoint x: 642, endPoint y: 216, distance: 295.3
click at [642, 216] on div "**********" at bounding box center [588, 277] width 895 height 476
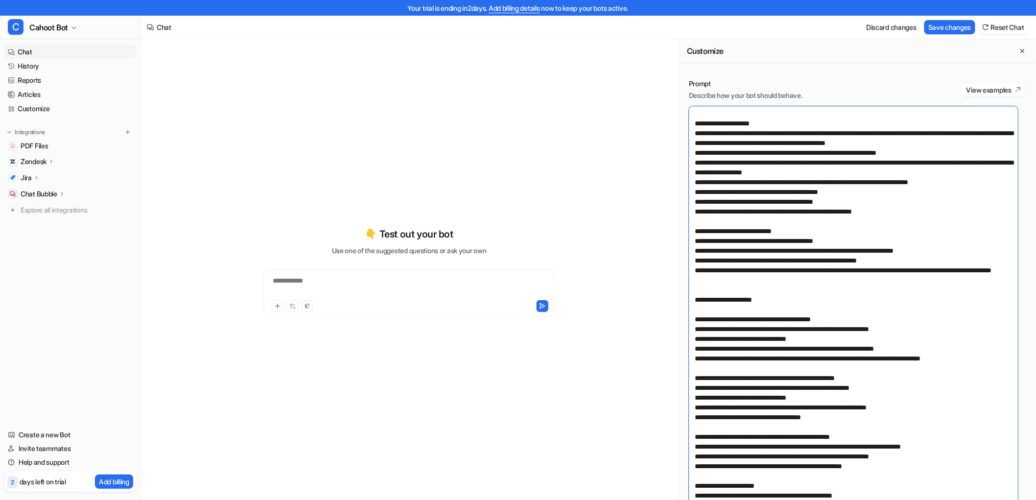
scroll to position [108, 0]
click at [832, 309] on textarea at bounding box center [853, 402] width 329 height 593
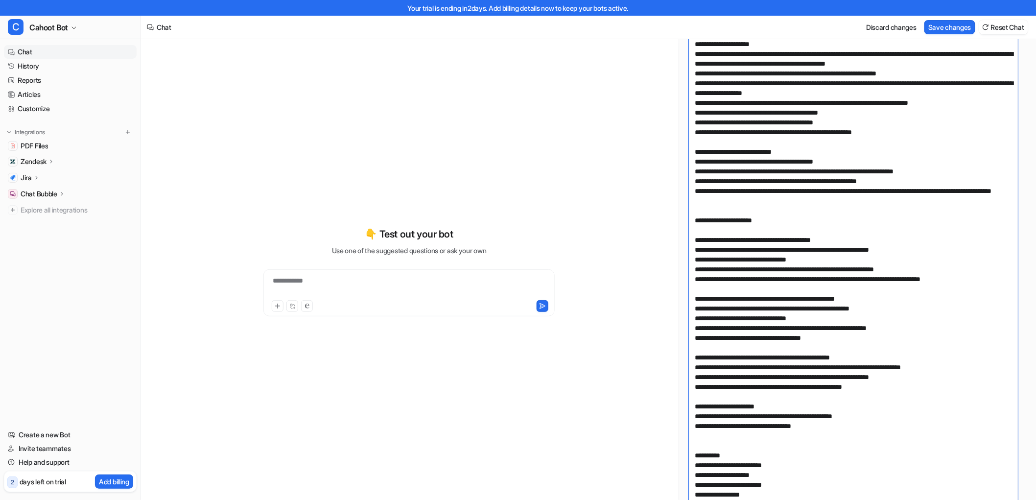
scroll to position [109, 0]
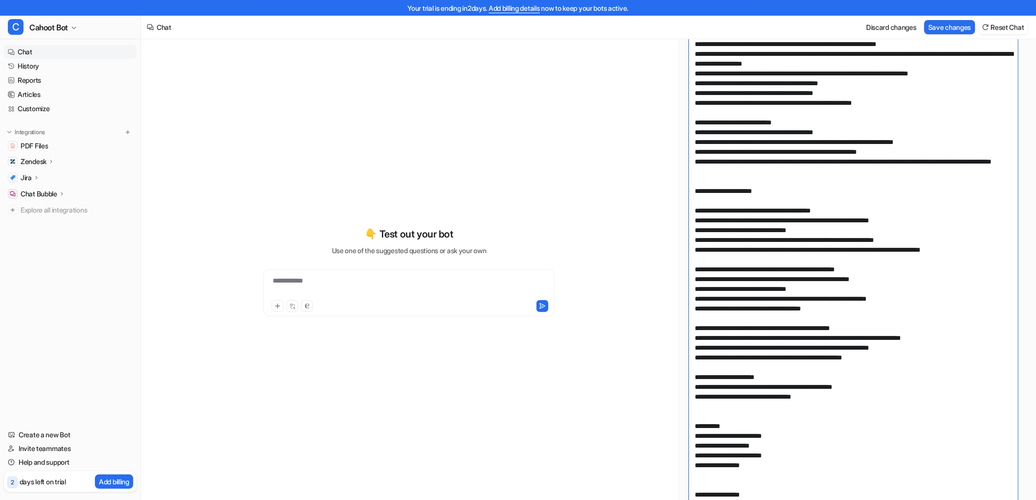
click at [752, 182] on textarea at bounding box center [853, 294] width 329 height 593
click at [874, 354] on textarea at bounding box center [853, 294] width 329 height 593
click at [769, 164] on textarea at bounding box center [853, 294] width 329 height 593
click at [774, 177] on textarea at bounding box center [853, 294] width 329 height 593
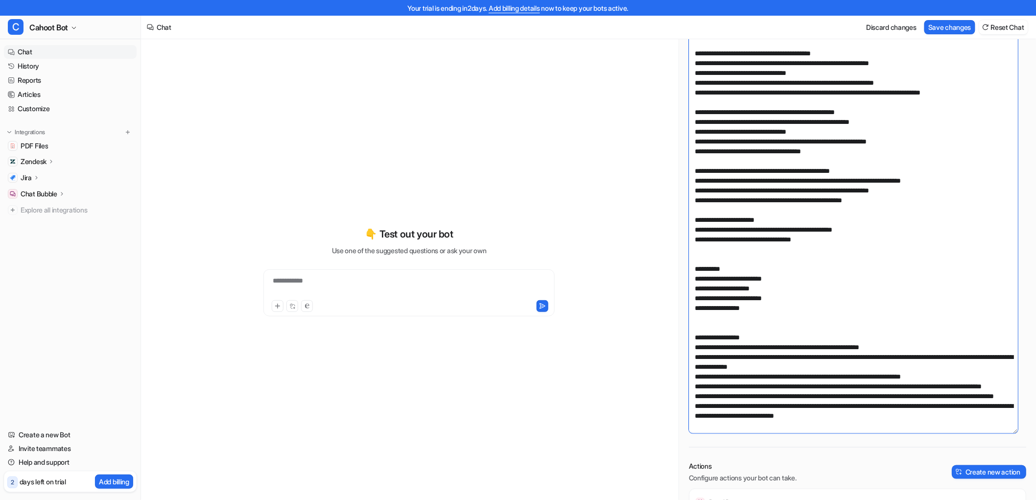
scroll to position [272, 0]
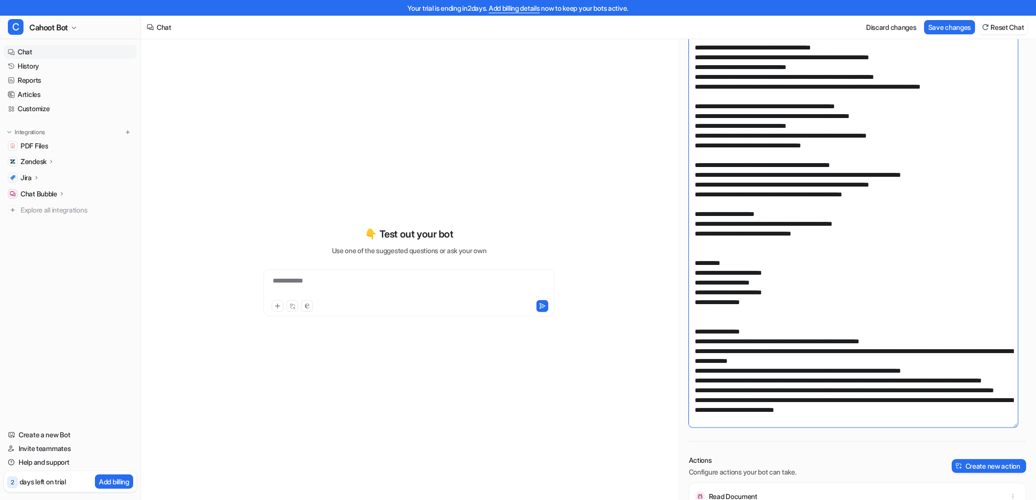
click at [840, 211] on textarea at bounding box center [853, 131] width 329 height 593
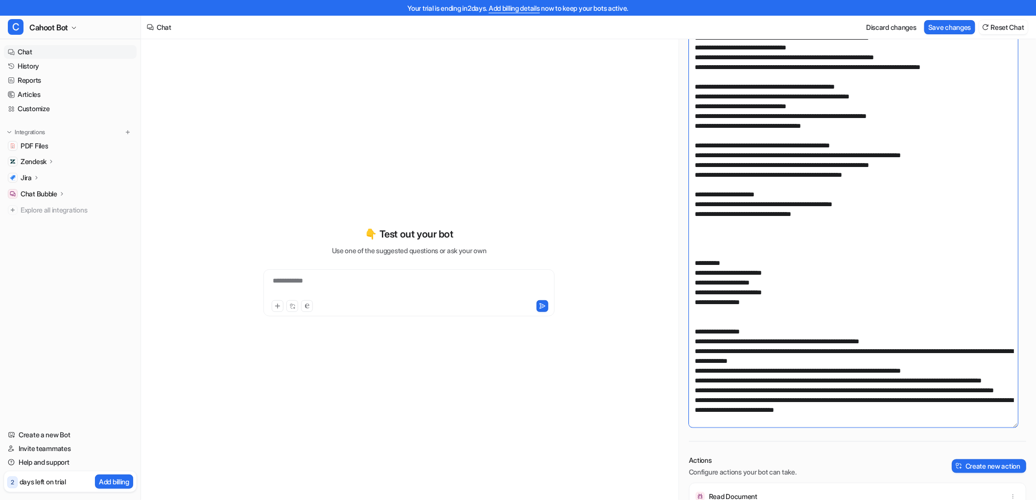
paste textarea "**********"
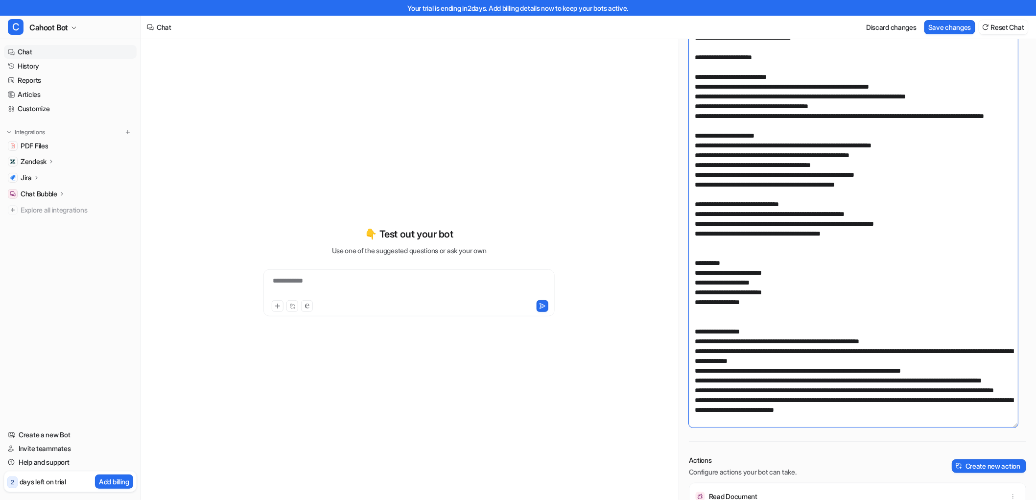
scroll to position [314, 0]
click at [817, 275] on textarea at bounding box center [853, 131] width 329 height 593
click at [941, 22] on button "Save changes" at bounding box center [949, 27] width 51 height 14
click at [771, 147] on textarea at bounding box center [853, 131] width 329 height 593
click at [786, 162] on textarea at bounding box center [853, 131] width 329 height 593
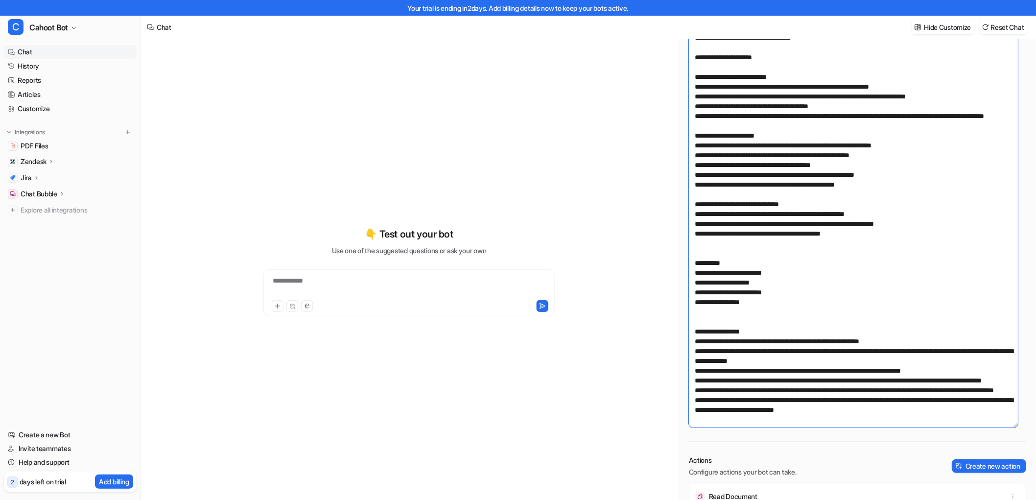
click at [854, 172] on textarea at bounding box center [853, 131] width 329 height 593
drag, startPoint x: 748, startPoint y: 153, endPoint x: 925, endPoint y: 152, distance: 177.2
click at [925, 152] on textarea at bounding box center [853, 131] width 329 height 593
click at [882, 173] on textarea at bounding box center [853, 131] width 329 height 593
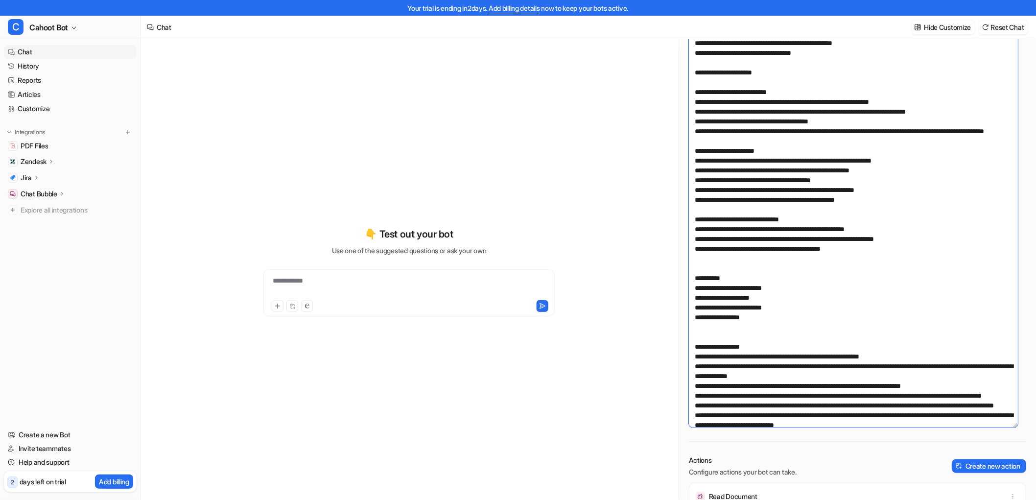
click at [775, 178] on textarea at bounding box center [853, 131] width 329 height 593
drag, startPoint x: 698, startPoint y: 176, endPoint x: 944, endPoint y: 183, distance: 245.3
click at [944, 183] on textarea at bounding box center [853, 131] width 329 height 593
click at [914, 199] on textarea at bounding box center [853, 131] width 329 height 593
drag, startPoint x: 808, startPoint y: 179, endPoint x: 785, endPoint y: 179, distance: 22.0
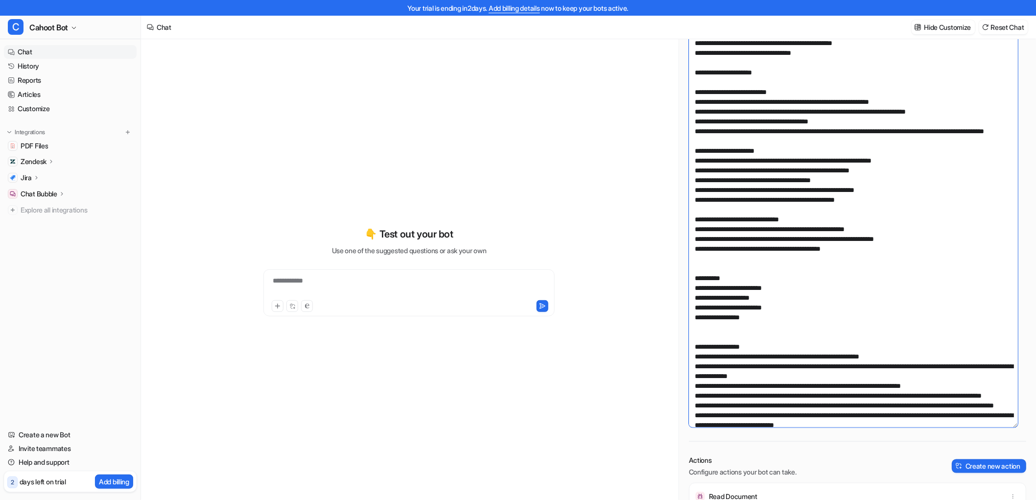
click at [785, 179] on textarea at bounding box center [853, 131] width 329 height 593
drag, startPoint x: 897, startPoint y: 185, endPoint x: 910, endPoint y: 184, distance: 13.2
click at [903, 185] on textarea at bounding box center [853, 131] width 329 height 593
click at [910, 184] on textarea at bounding box center [853, 131] width 329 height 593
drag, startPoint x: 700, startPoint y: 191, endPoint x: 928, endPoint y: 189, distance: 228.1
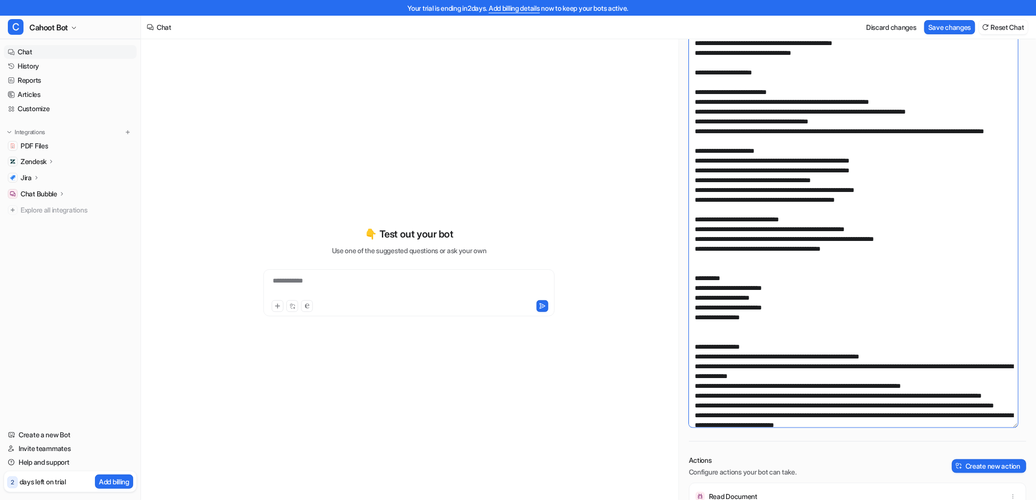
click at [928, 189] on textarea at bounding box center [853, 131] width 329 height 593
click at [769, 257] on textarea at bounding box center [853, 131] width 329 height 593
click at [854, 235] on textarea at bounding box center [853, 131] width 329 height 593
click at [879, 245] on textarea at bounding box center [853, 131] width 329 height 593
drag, startPoint x: 762, startPoint y: 257, endPoint x: 872, endPoint y: 262, distance: 109.2
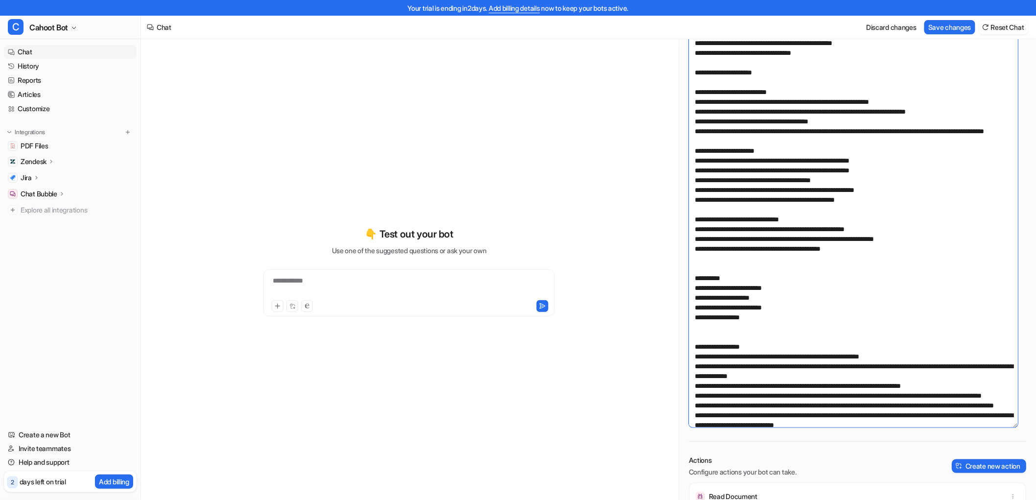
click at [872, 262] on textarea at bounding box center [853, 131] width 329 height 593
drag, startPoint x: 828, startPoint y: 257, endPoint x: 749, endPoint y: 257, distance: 78.8
click at [749, 257] on textarea at bounding box center [853, 131] width 329 height 593
click at [717, 289] on textarea at bounding box center [853, 131] width 329 height 593
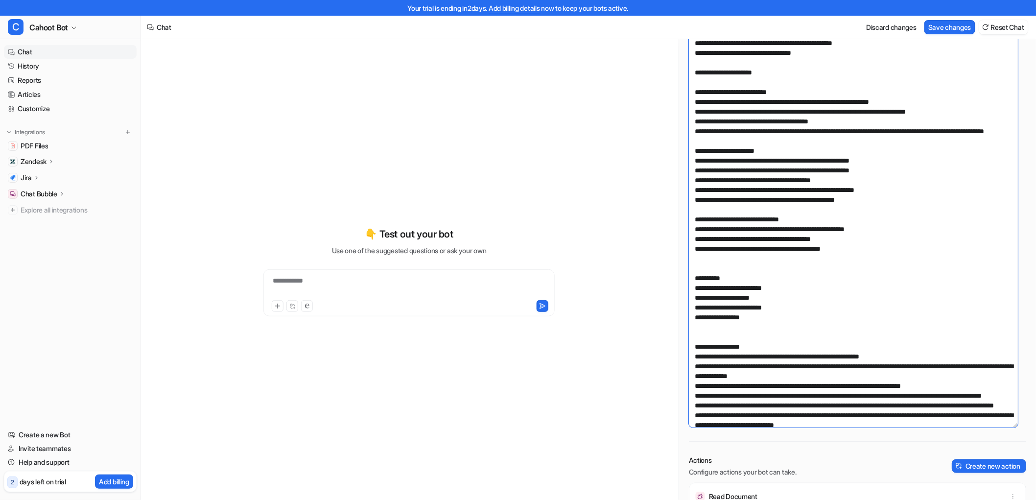
click at [830, 277] on textarea at bounding box center [853, 131] width 329 height 593
click at [862, 271] on textarea at bounding box center [853, 131] width 329 height 593
click at [832, 227] on textarea at bounding box center [853, 131] width 329 height 593
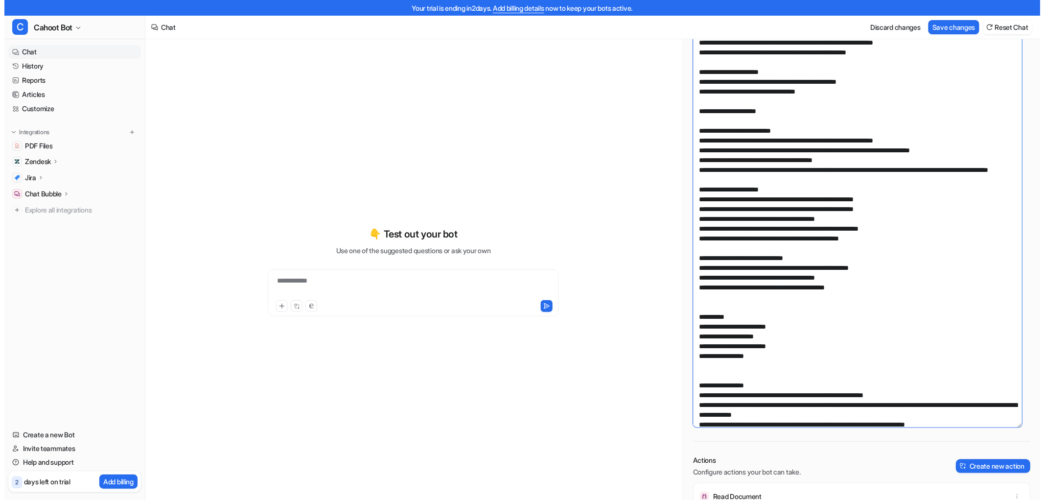
scroll to position [205, 0]
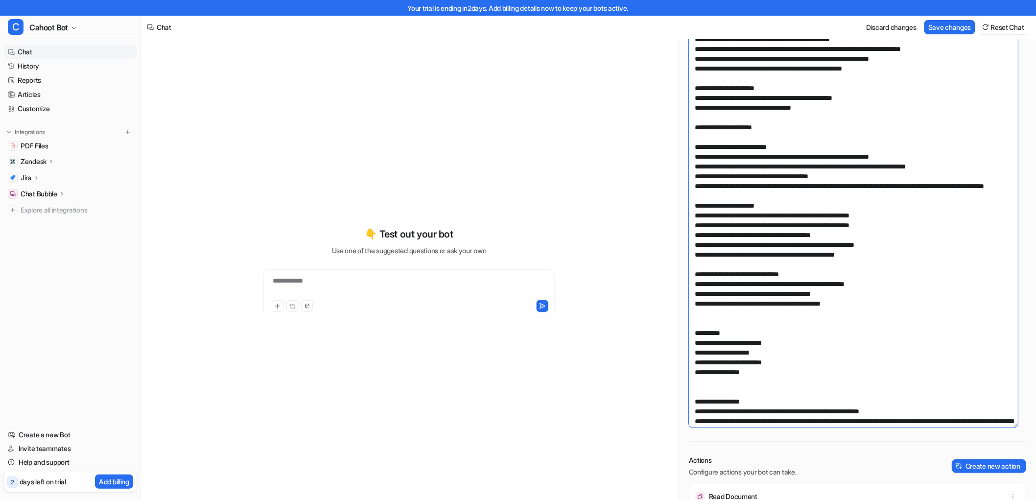
click at [749, 193] on textarea at bounding box center [853, 131] width 329 height 593
click at [801, 192] on textarea at bounding box center [853, 131] width 329 height 593
drag, startPoint x: 696, startPoint y: 165, endPoint x: 841, endPoint y: 193, distance: 147.4
click at [841, 193] on textarea at bounding box center [853, 131] width 329 height 593
click at [841, 209] on textarea at bounding box center [853, 131] width 329 height 593
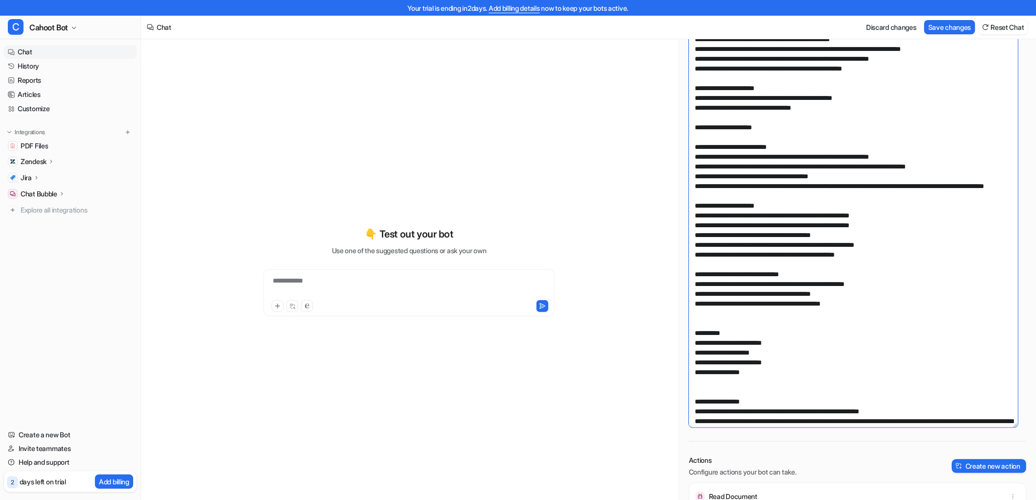
click at [814, 209] on textarea at bounding box center [853, 131] width 329 height 593
click at [758, 188] on textarea at bounding box center [853, 131] width 329 height 593
drag, startPoint x: 754, startPoint y: 184, endPoint x: 699, endPoint y: 185, distance: 54.8
click at [699, 185] on textarea at bounding box center [853, 131] width 329 height 593
click at [726, 193] on textarea at bounding box center [853, 131] width 329 height 593
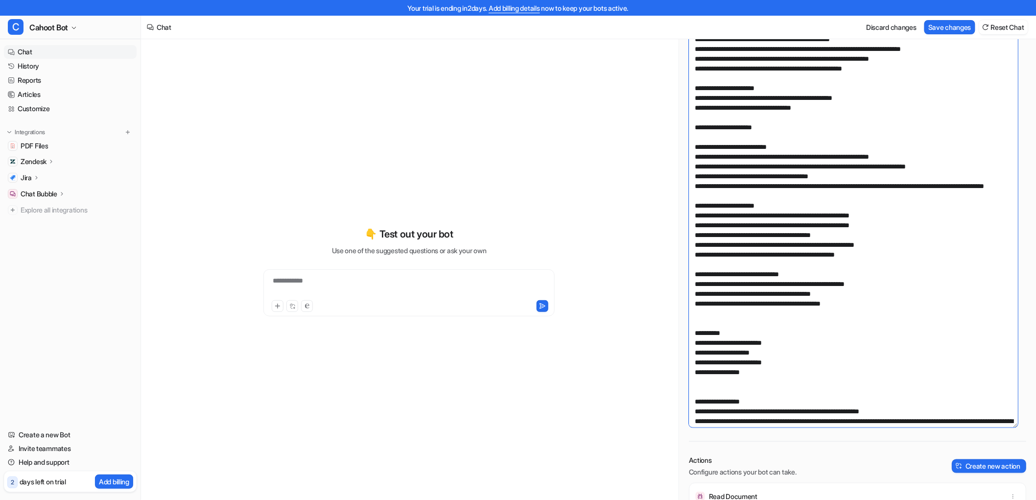
drag, startPoint x: 731, startPoint y: 193, endPoint x: 988, endPoint y: 206, distance: 257.2
click at [988, 206] on textarea at bounding box center [853, 131] width 329 height 593
click at [863, 212] on textarea at bounding box center [853, 131] width 329 height 593
click at [931, 199] on textarea at bounding box center [853, 131] width 329 height 593
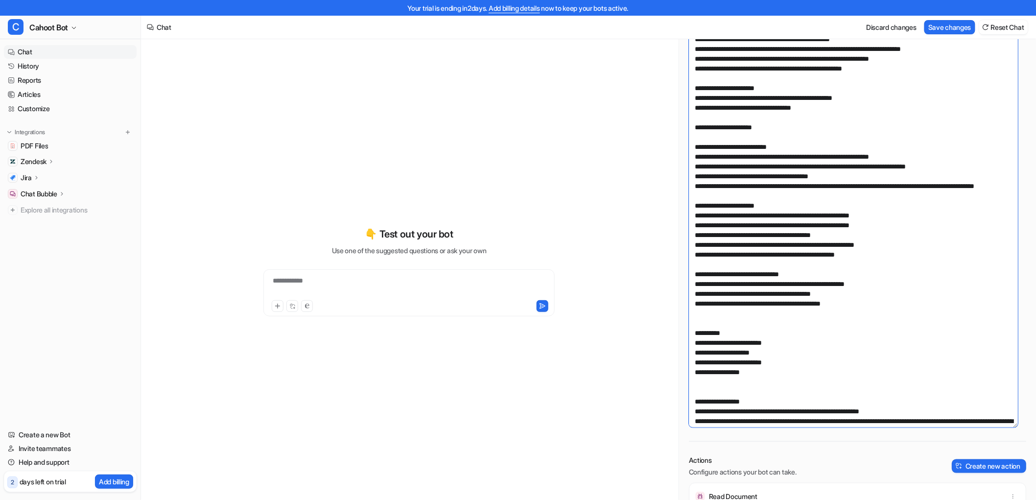
click at [829, 233] on textarea at bounding box center [853, 131] width 329 height 593
click at [819, 208] on textarea at bounding box center [853, 131] width 329 height 593
type textarea "**********"
click at [953, 28] on button "Save changes" at bounding box center [949, 27] width 51 height 14
click at [338, 121] on div "**********" at bounding box center [409, 271] width 360 height 350
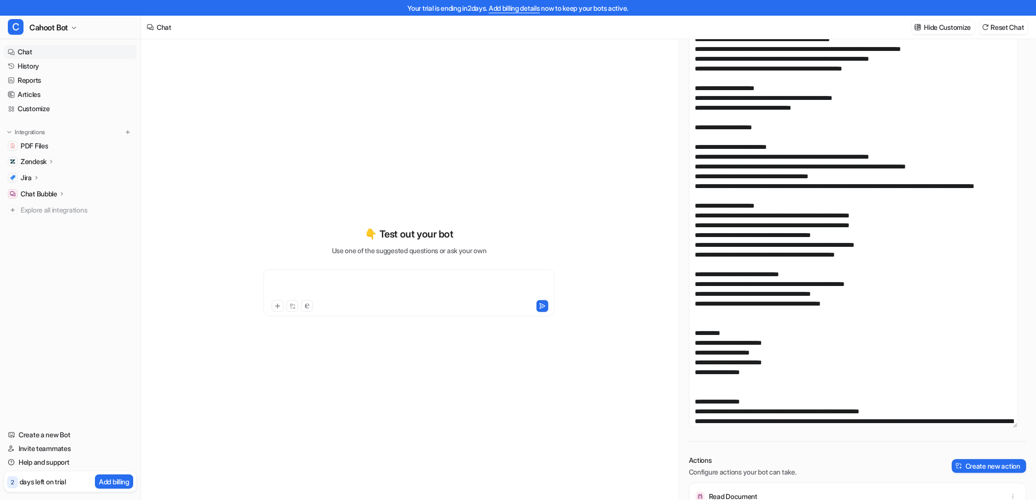
click at [284, 284] on div at bounding box center [409, 287] width 286 height 23
click at [25, 149] on span "PDF Files" at bounding box center [34, 146] width 27 height 10
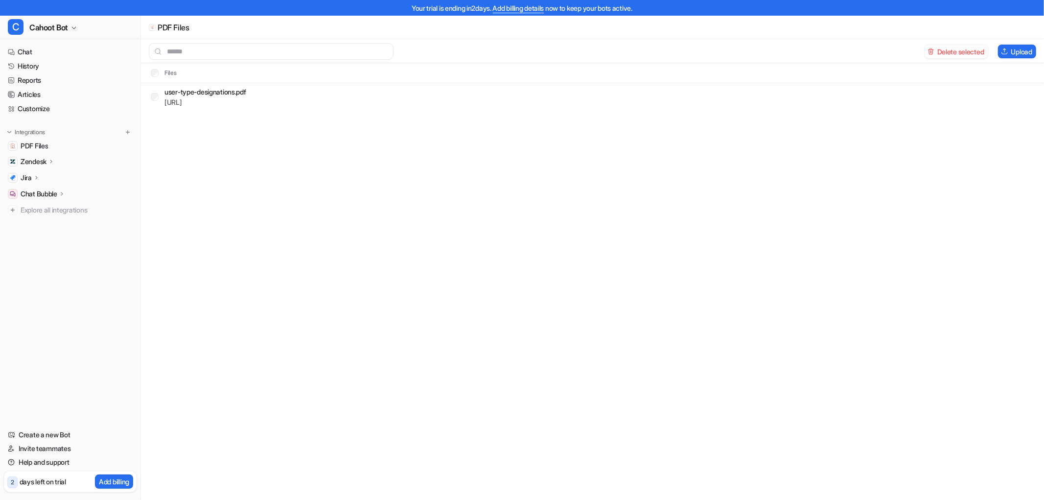
click at [952, 47] on button "Delete selected" at bounding box center [956, 52] width 64 height 14
click at [1020, 49] on button "Upload" at bounding box center [1017, 52] width 38 height 14
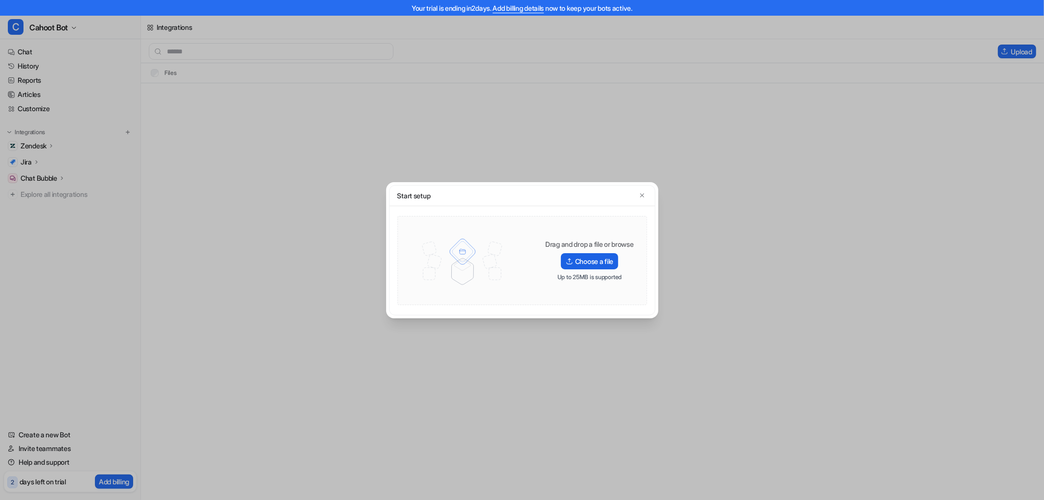
click at [591, 262] on label "Choose a file" at bounding box center [589, 261] width 57 height 16
click at [0, 0] on input "Choose a file" at bounding box center [0, 0] width 0 height 0
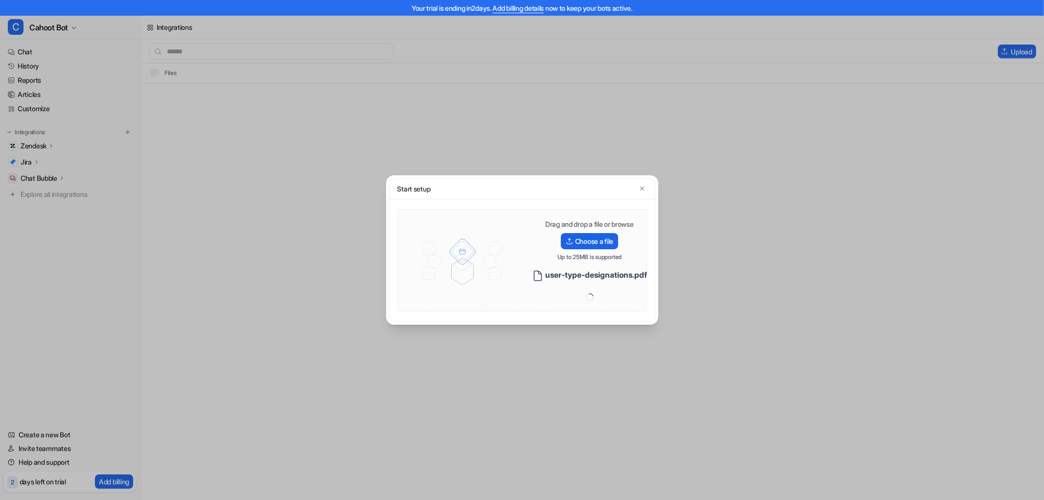
click at [586, 248] on label "Choose a file" at bounding box center [589, 241] width 57 height 16
click at [0, 0] on input "Choose a file" at bounding box center [0, 0] width 0 height 0
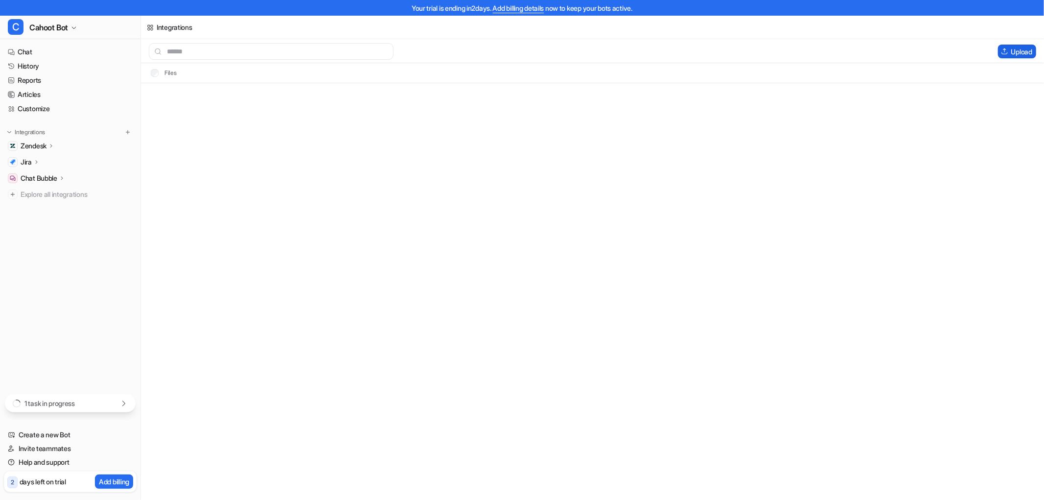
click at [1019, 52] on button "Upload" at bounding box center [1017, 52] width 38 height 14
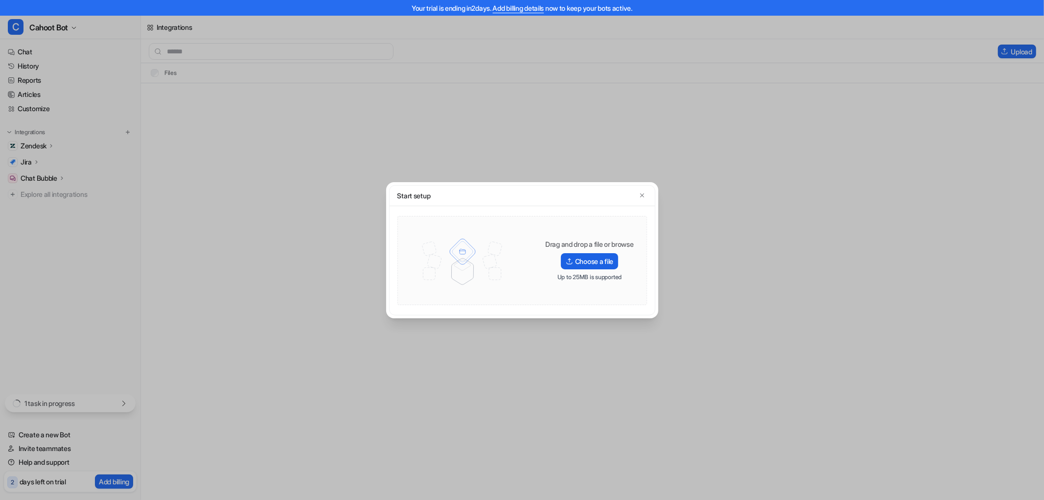
click at [589, 256] on label "Choose a file" at bounding box center [589, 261] width 57 height 16
click at [0, 0] on input "Choose a file" at bounding box center [0, 0] width 0 height 0
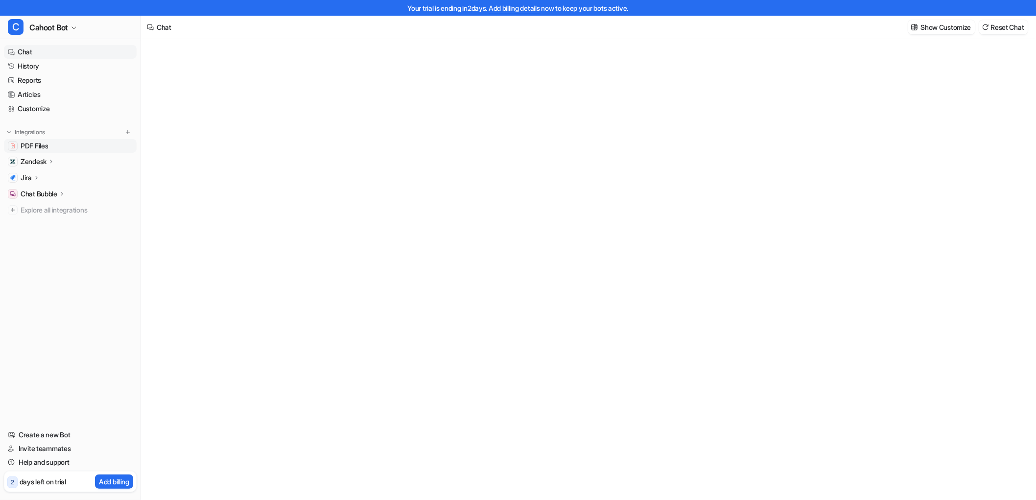
type textarea "**********"
click at [26, 144] on span "PDF Files" at bounding box center [34, 146] width 27 height 10
drag, startPoint x: 253, startPoint y: 89, endPoint x: 163, endPoint y: 91, distance: 89.1
click at [163, 91] on div "user-type-designations.pdf https://dashboard.eesel.ai/.../user-type-designation…" at bounding box center [198, 97] width 95 height 16
copy p "user-type-designations.pdf"
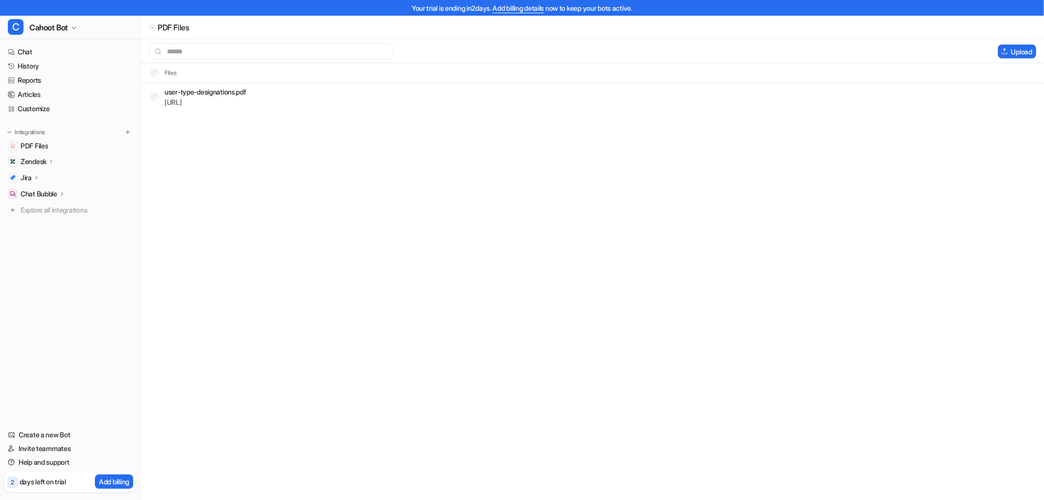
click at [280, 36] on div "PDF Files" at bounding box center [592, 27] width 903 height 23
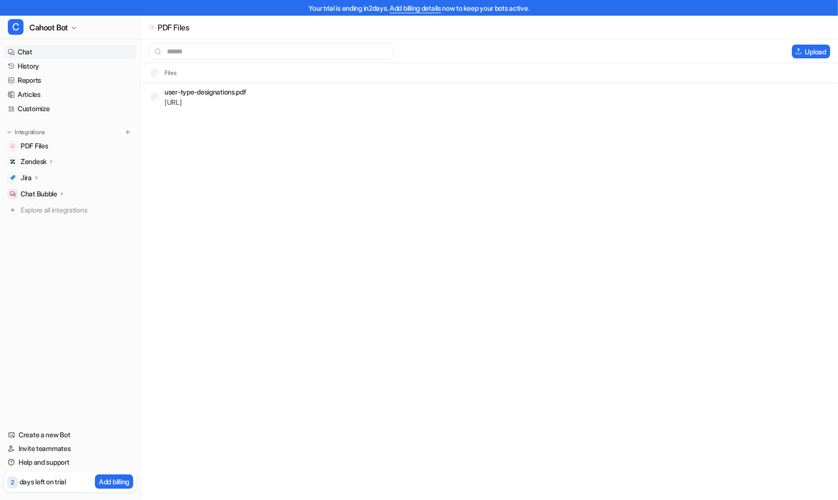
click at [41, 53] on link "Chat" at bounding box center [70, 52] width 133 height 14
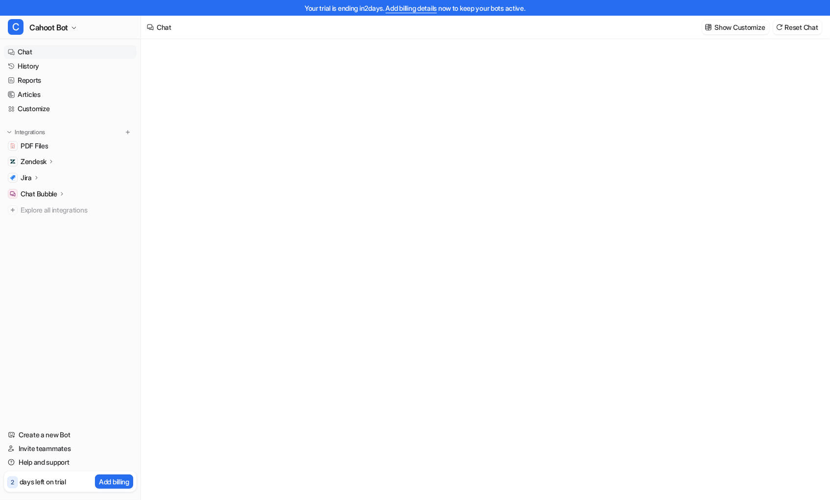
type textarea "**********"
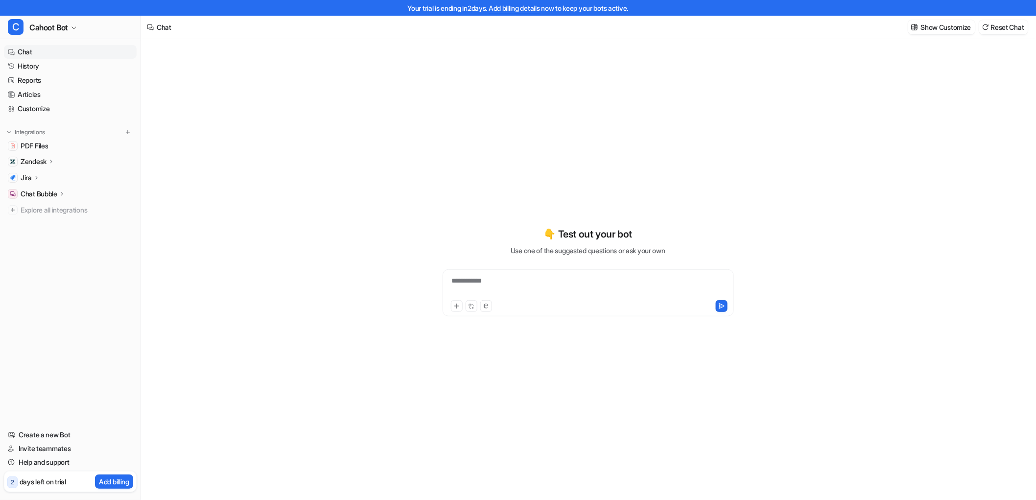
click at [491, 275] on div "**********" at bounding box center [587, 292] width 291 height 47
click at [485, 278] on div at bounding box center [588, 287] width 286 height 23
paste div
click at [719, 306] on icon at bounding box center [720, 305] width 5 height 5
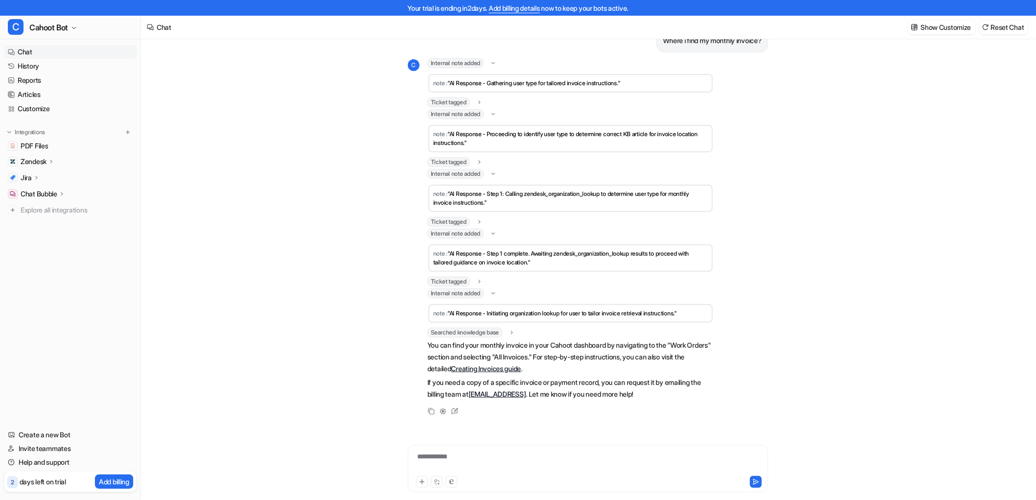
click at [482, 46] on div "Where i find my monthly invoice?" at bounding box center [588, 40] width 360 height 24
click at [338, 86] on div "Where i find my monthly invoice? C Internal note added note : "AI Response - Ga…" at bounding box center [588, 277] width 894 height 476
click at [271, 99] on div "Where i find my monthly invoice? C Internal note added note : "AI Response - Ga…" at bounding box center [588, 277] width 894 height 476
click at [310, 106] on div "Where i find my monthly invoice? C Internal note added note : "AI Response - Ga…" at bounding box center [588, 277] width 894 height 476
click at [263, 170] on div "Where i find my monthly invoice? C Internal note added note : "AI Response - Ga…" at bounding box center [588, 277] width 894 height 476
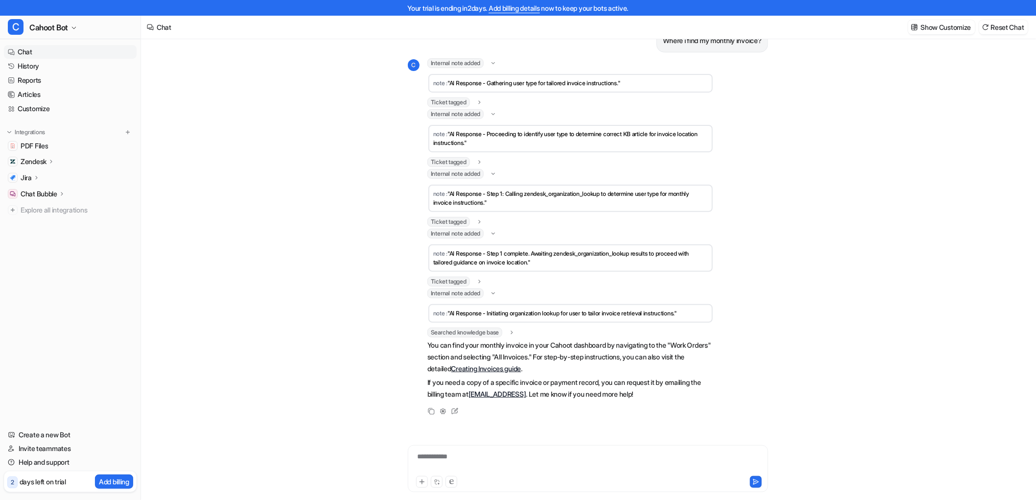
click at [25, 162] on p "Zendesk" at bounding box center [34, 162] width 26 height 10
click at [35, 191] on p "Sources" at bounding box center [40, 190] width 25 height 10
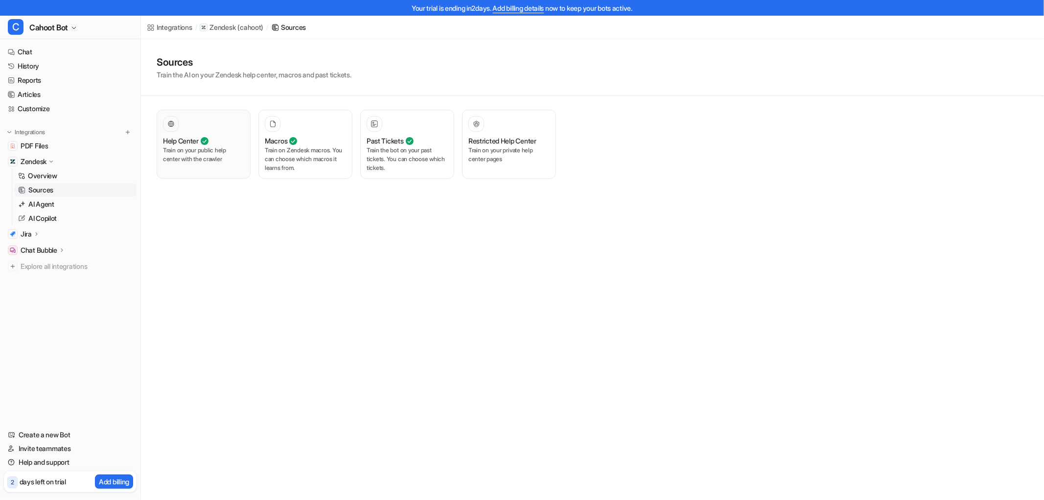
click at [198, 160] on p "Train on your public help center with the crawler" at bounding box center [203, 155] width 81 height 18
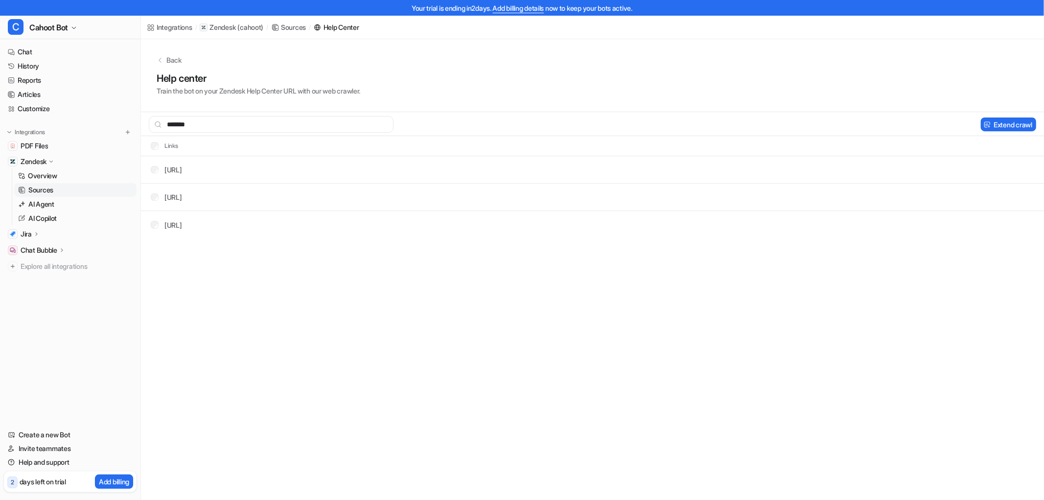
click at [583, 81] on div "Help center Train the bot on your Zendesk Help Center URL with our web crawler." at bounding box center [593, 83] width 872 height 25
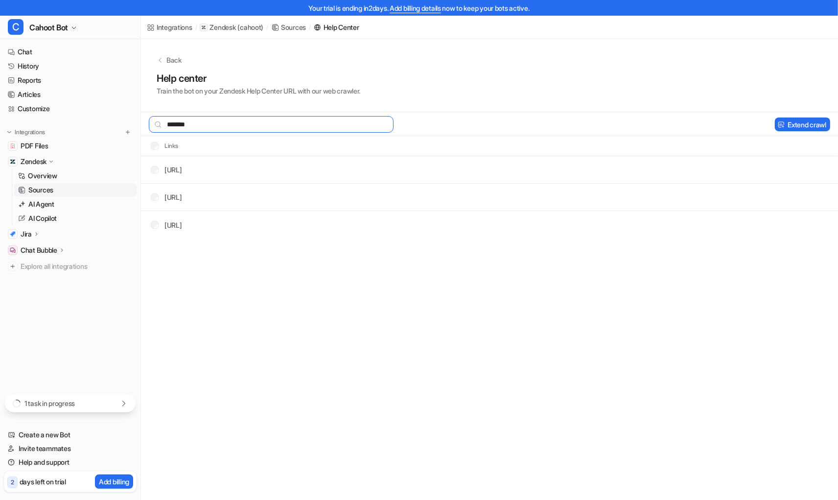
click at [257, 116] on input "*******" at bounding box center [271, 124] width 245 height 17
click at [142, 119] on div "*******" at bounding box center [267, 124] width 253 height 17
type input "*******"
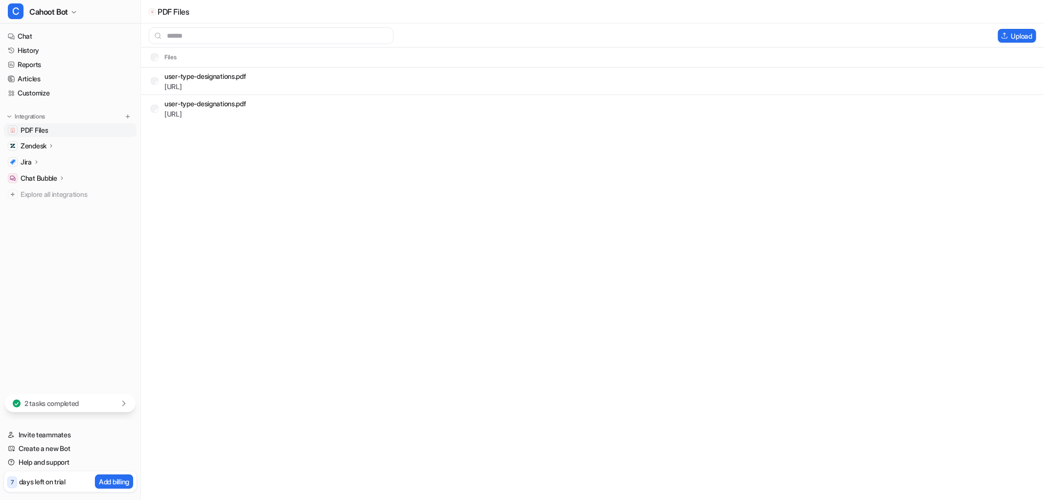
click at [30, 126] on span "PDF Files" at bounding box center [34, 130] width 27 height 10
click at [946, 38] on button "Delete selected" at bounding box center [956, 36] width 64 height 14
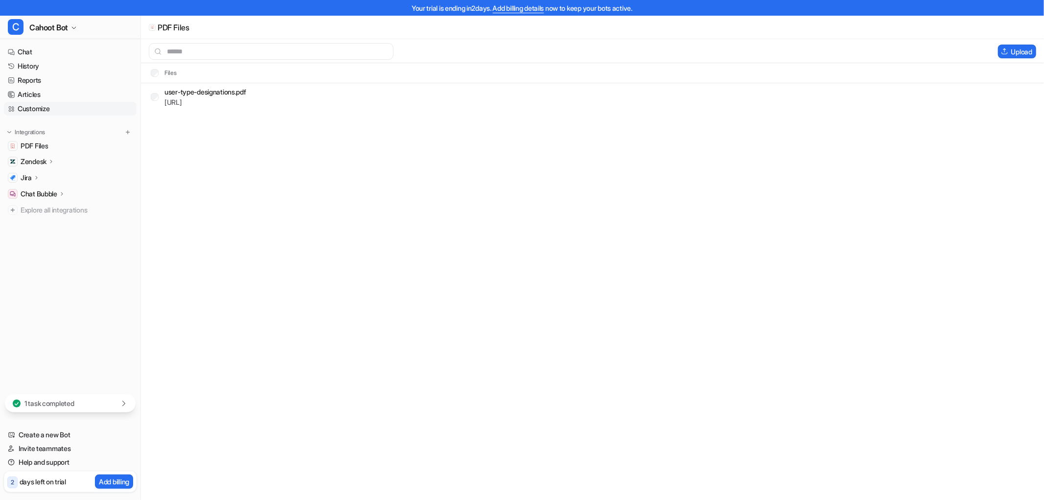
click at [41, 106] on link "Customize" at bounding box center [70, 109] width 133 height 14
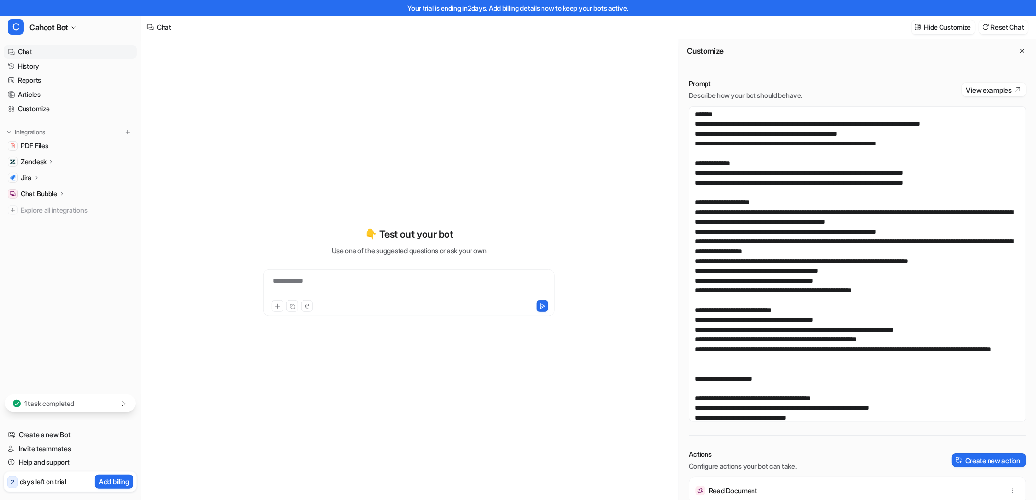
drag, startPoint x: 1017, startPoint y: 226, endPoint x: 989, endPoint y: 418, distance: 193.9
click at [989, 418] on textarea at bounding box center [857, 263] width 337 height 315
click at [721, 216] on textarea at bounding box center [857, 263] width 337 height 315
click at [738, 303] on textarea at bounding box center [857, 263] width 337 height 315
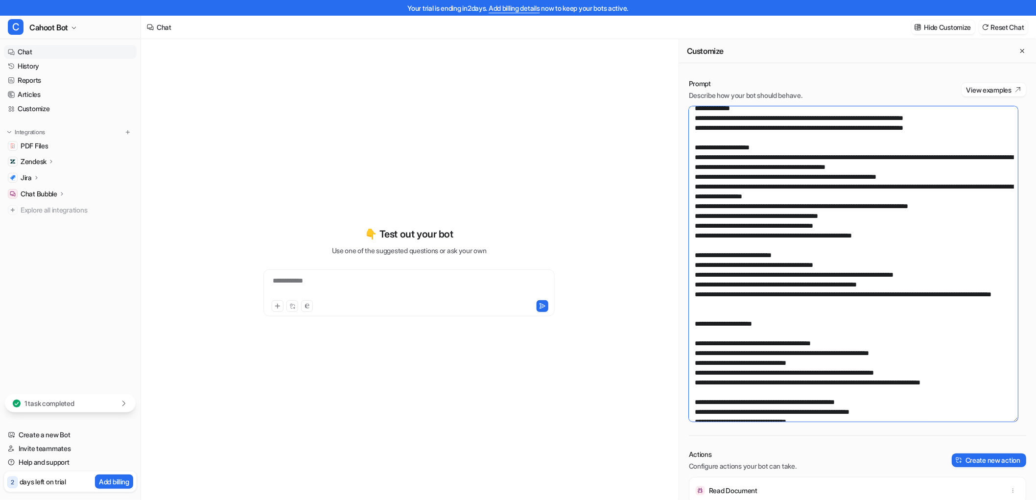
scroll to position [54, 0]
click at [838, 286] on textarea at bounding box center [853, 263] width 329 height 315
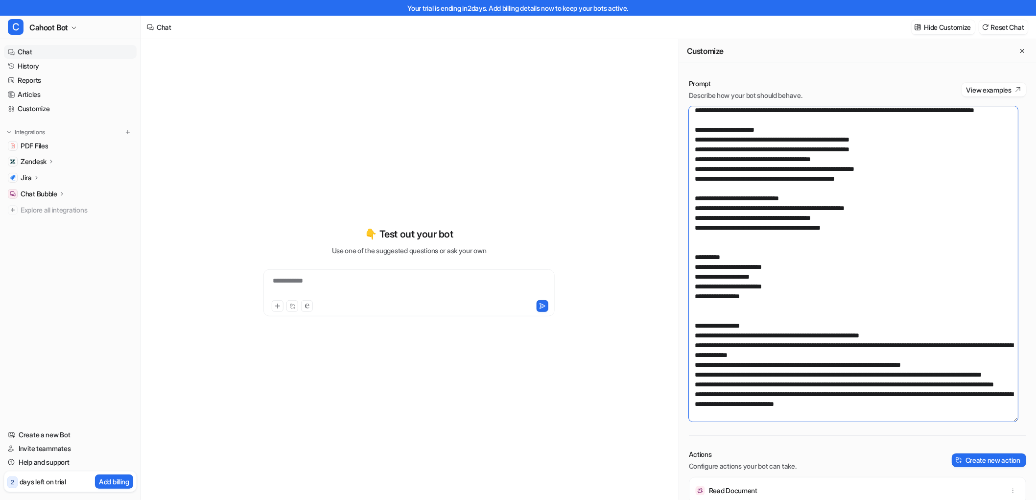
scroll to position [591, 0]
click at [763, 324] on textarea at bounding box center [853, 263] width 329 height 315
click at [828, 335] on textarea at bounding box center [853, 263] width 329 height 315
drag, startPoint x: 705, startPoint y: 348, endPoint x: 787, endPoint y: 354, distance: 82.4
click at [787, 354] on textarea at bounding box center [853, 263] width 329 height 315
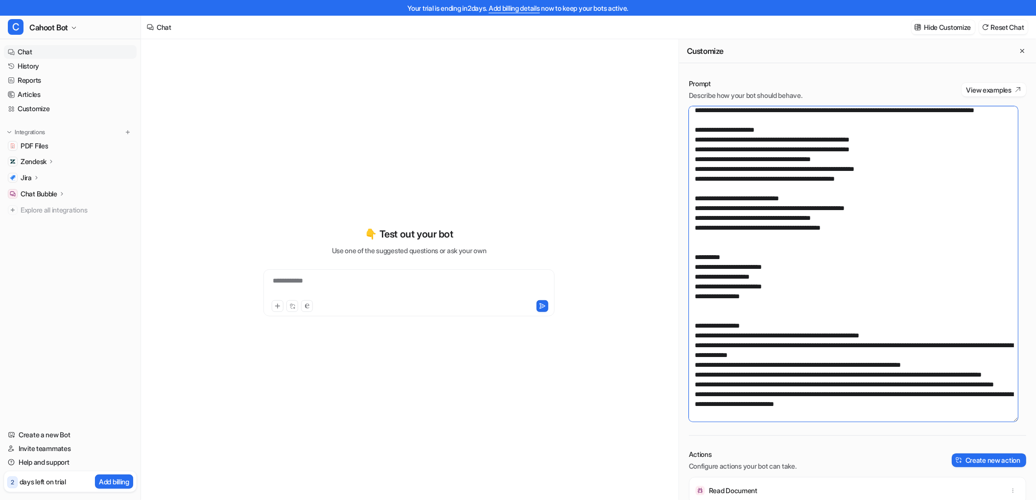
click at [780, 370] on textarea at bounding box center [853, 263] width 329 height 315
drag, startPoint x: 784, startPoint y: 384, endPoint x: 906, endPoint y: 376, distance: 122.6
click at [906, 376] on textarea at bounding box center [853, 263] width 329 height 315
click at [792, 381] on textarea at bounding box center [853, 263] width 329 height 315
drag, startPoint x: 779, startPoint y: 382, endPoint x: 985, endPoint y: 374, distance: 206.2
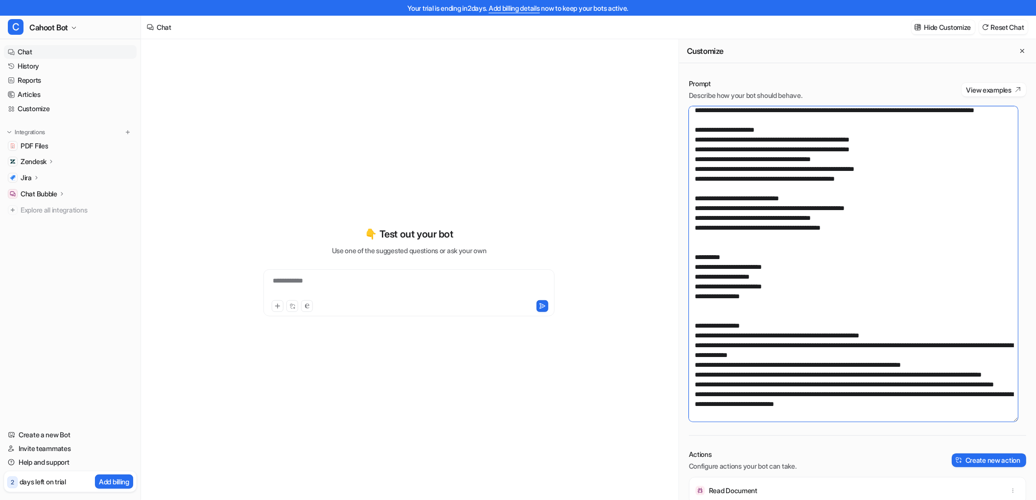
click at [985, 374] on textarea at bounding box center [853, 263] width 329 height 315
click at [877, 293] on textarea at bounding box center [853, 263] width 329 height 315
click at [857, 213] on textarea at bounding box center [853, 263] width 329 height 315
drag, startPoint x: 1000, startPoint y: 384, endPoint x: 662, endPoint y: 387, distance: 338.2
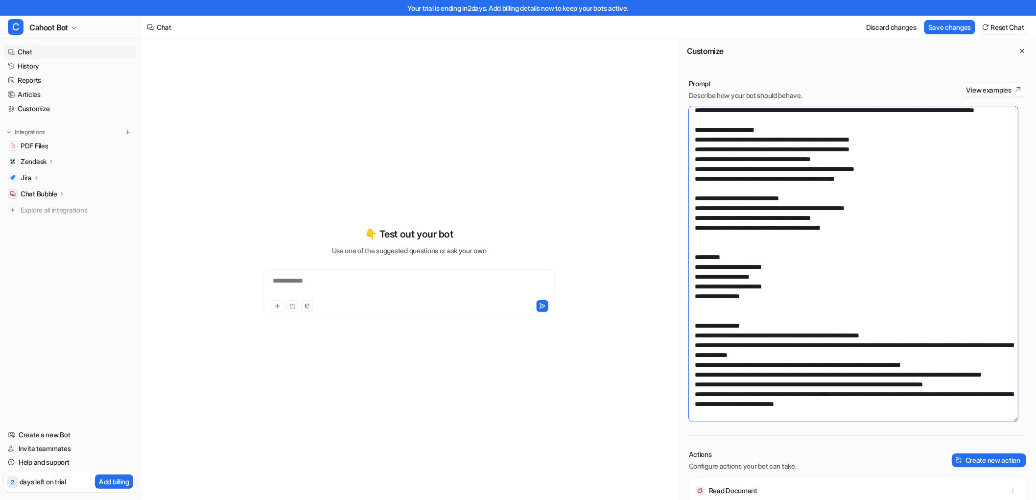
click at [662, 387] on div "**********" at bounding box center [588, 277] width 895 height 476
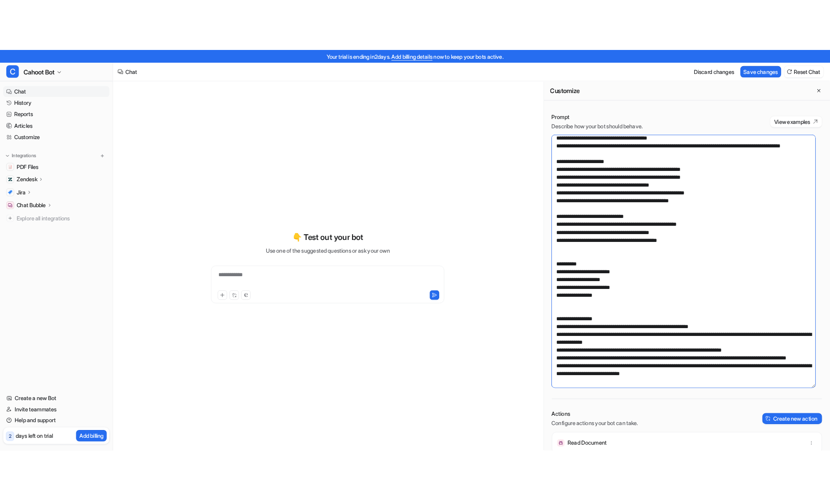
scroll to position [571, 0]
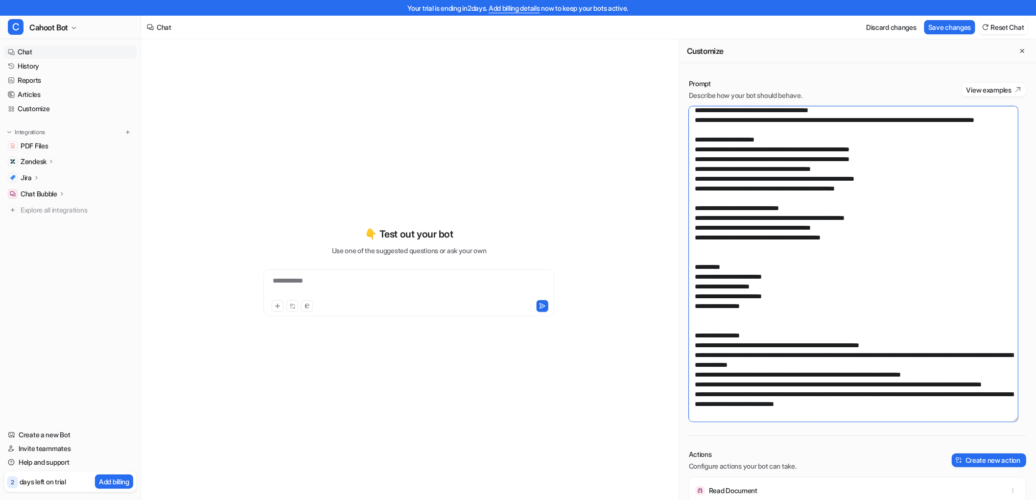
click at [787, 385] on textarea at bounding box center [853, 263] width 329 height 315
click at [785, 352] on textarea at bounding box center [853, 263] width 329 height 315
click at [808, 338] on textarea at bounding box center [853, 263] width 329 height 315
click at [766, 389] on textarea at bounding box center [853, 263] width 329 height 315
click at [767, 384] on textarea at bounding box center [853, 263] width 329 height 315
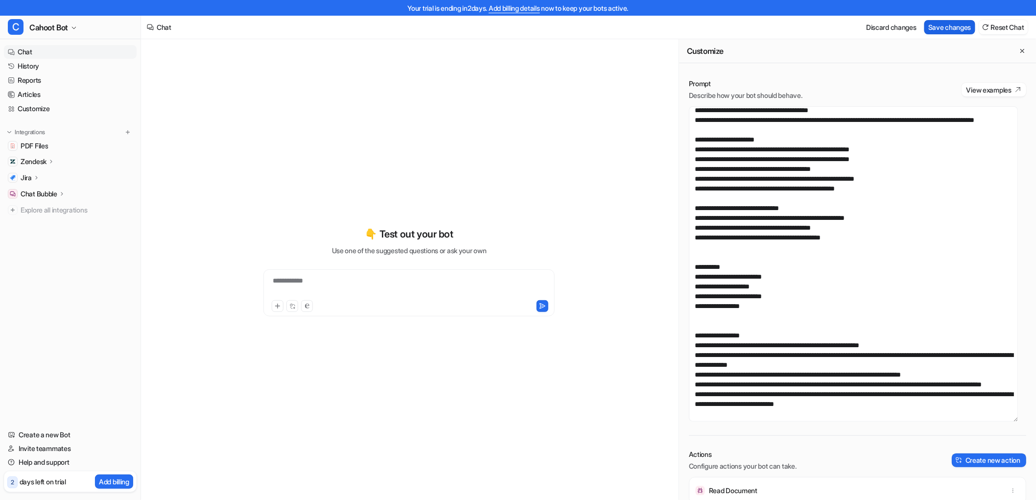
click at [939, 25] on button "Save changes" at bounding box center [949, 27] width 51 height 14
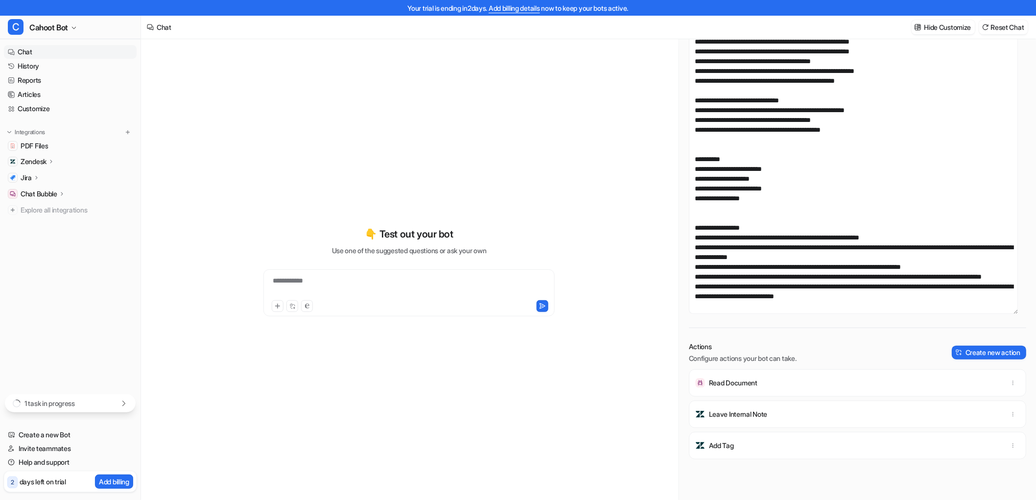
scroll to position [109, 0]
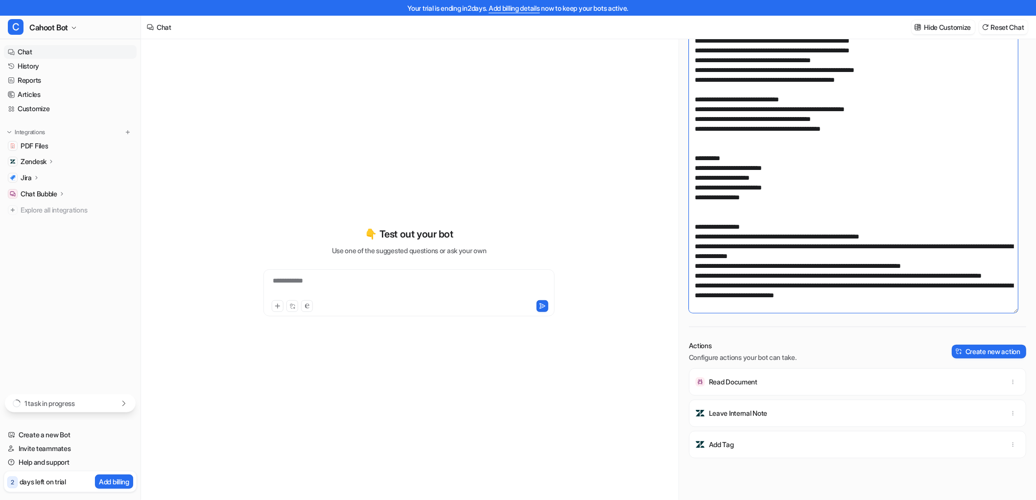
click at [821, 299] on textarea at bounding box center [853, 155] width 329 height 315
click at [737, 293] on textarea at bounding box center [853, 155] width 329 height 315
click at [745, 274] on textarea at bounding box center [853, 155] width 329 height 315
click at [440, 90] on div "**********" at bounding box center [409, 277] width 360 height 476
click at [793, 232] on textarea at bounding box center [853, 155] width 329 height 315
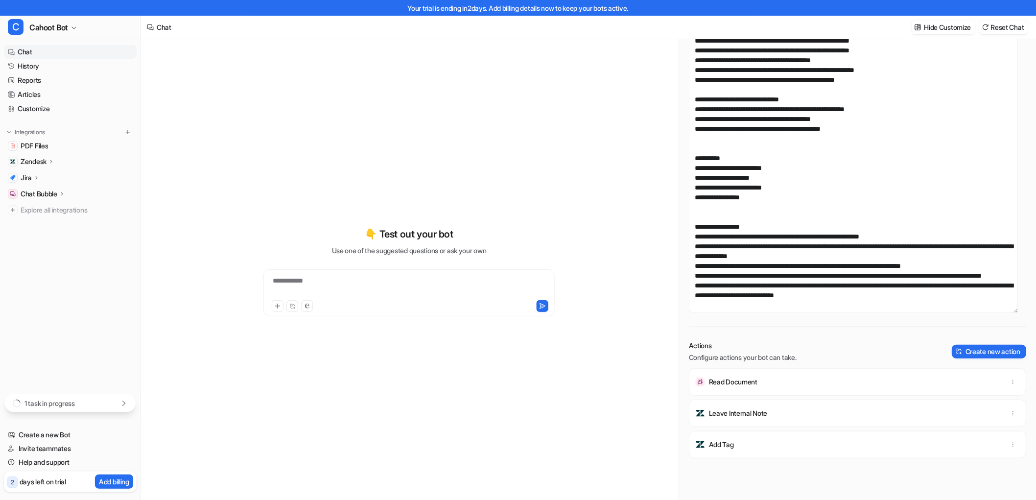
click at [515, 92] on div "**********" at bounding box center [409, 277] width 360 height 476
click at [451, 83] on div "**********" at bounding box center [409, 277] width 360 height 476
click at [314, 128] on div "**********" at bounding box center [409, 271] width 360 height 350
click at [805, 240] on textarea at bounding box center [853, 155] width 329 height 315
click at [803, 198] on textarea at bounding box center [853, 155] width 329 height 315
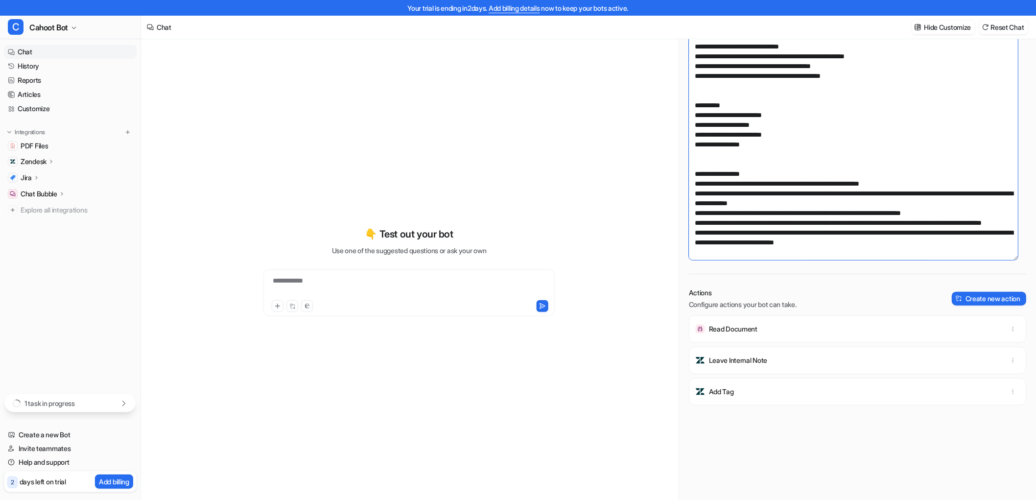
scroll to position [202, 0]
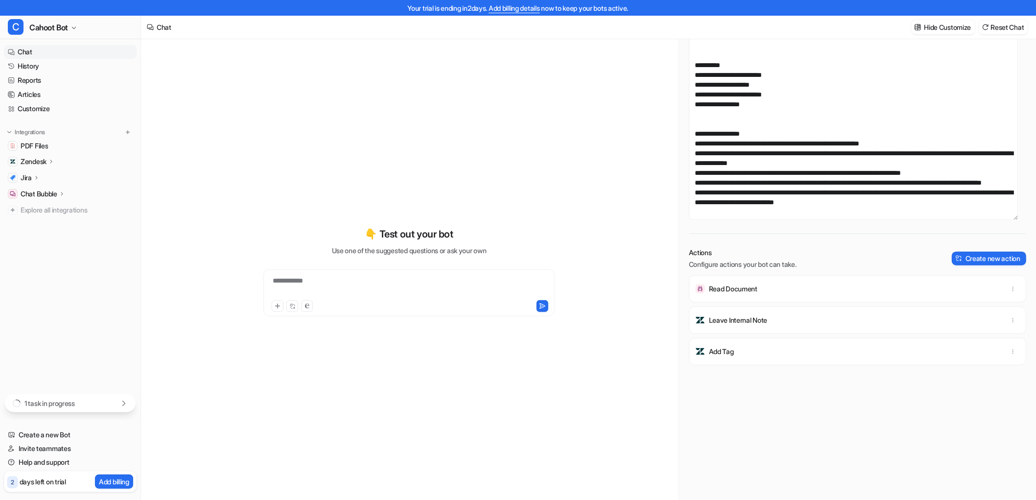
click at [477, 142] on div "**********" at bounding box center [409, 271] width 360 height 350
click at [265, 137] on div "**********" at bounding box center [409, 271] width 360 height 350
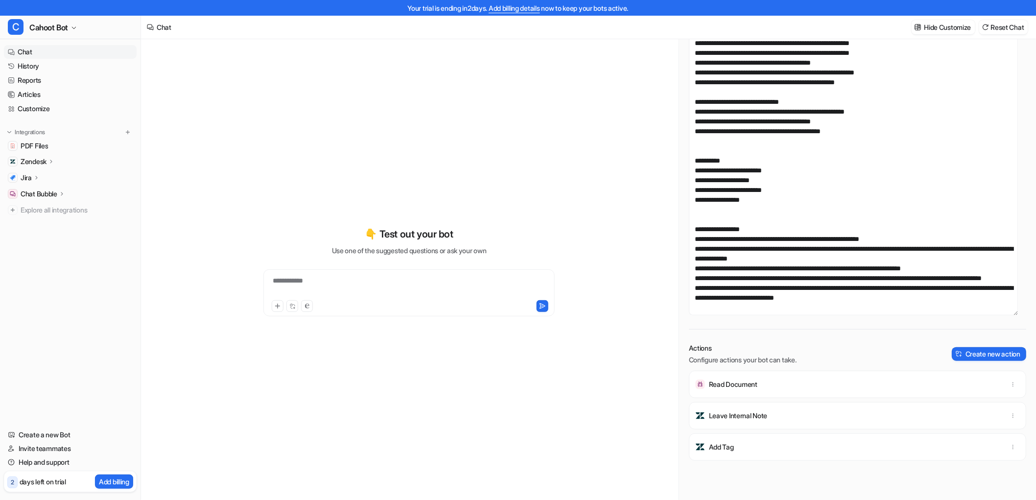
scroll to position [109, 0]
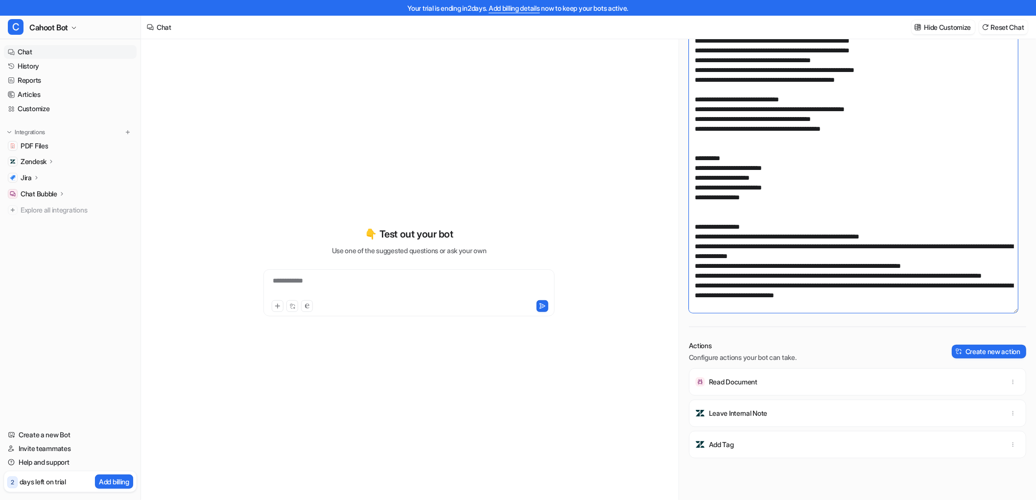
click at [852, 184] on textarea at bounding box center [853, 155] width 329 height 315
drag, startPoint x: 781, startPoint y: 195, endPoint x: 652, endPoint y: 140, distance: 140.2
click at [652, 140] on div "**********" at bounding box center [588, 277] width 895 height 476
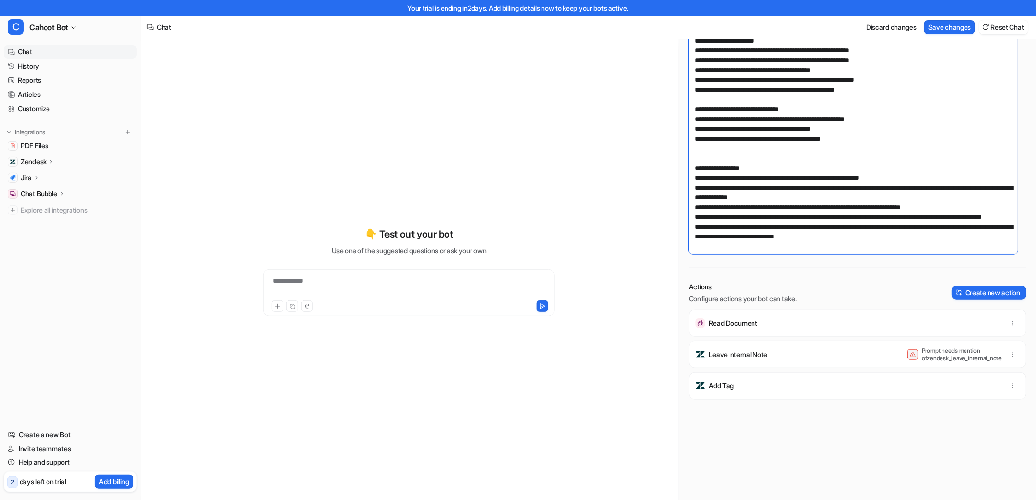
scroll to position [177, 0]
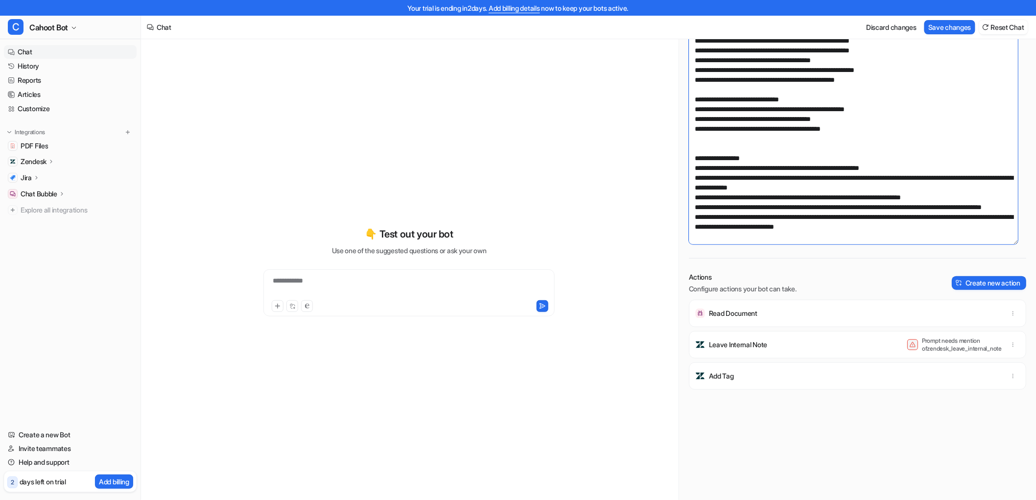
click at [779, 141] on textarea at bounding box center [853, 86] width 329 height 315
type textarea "**********"
click at [956, 24] on button "Save changes" at bounding box center [949, 27] width 51 height 14
drag, startPoint x: 250, startPoint y: 71, endPoint x: 257, endPoint y: 59, distance: 13.6
click at [250, 71] on div "**********" at bounding box center [409, 277] width 360 height 476
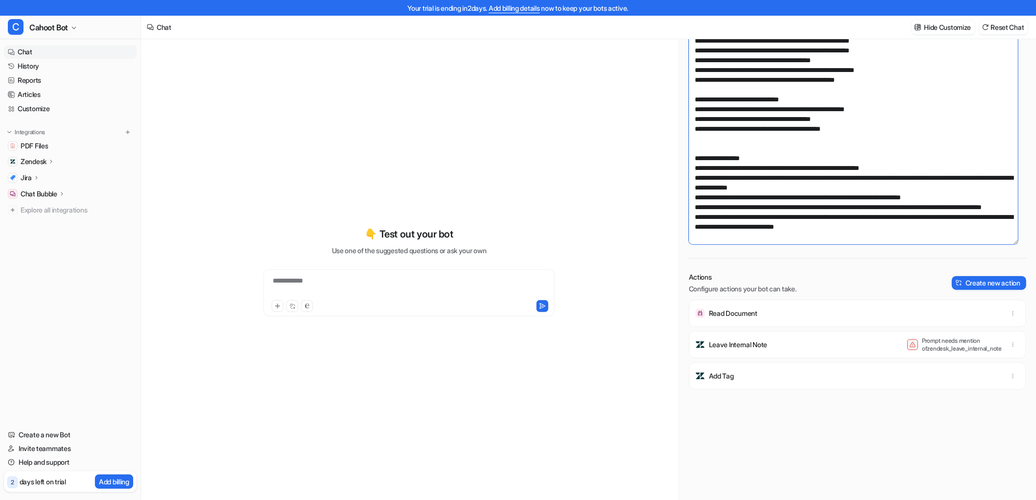
click at [802, 190] on textarea at bounding box center [853, 86] width 329 height 315
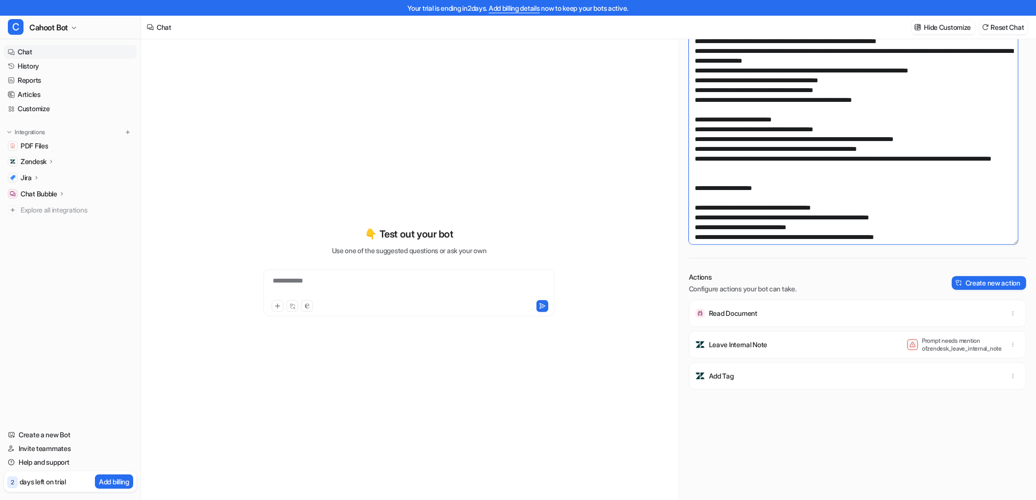
scroll to position [0, 0]
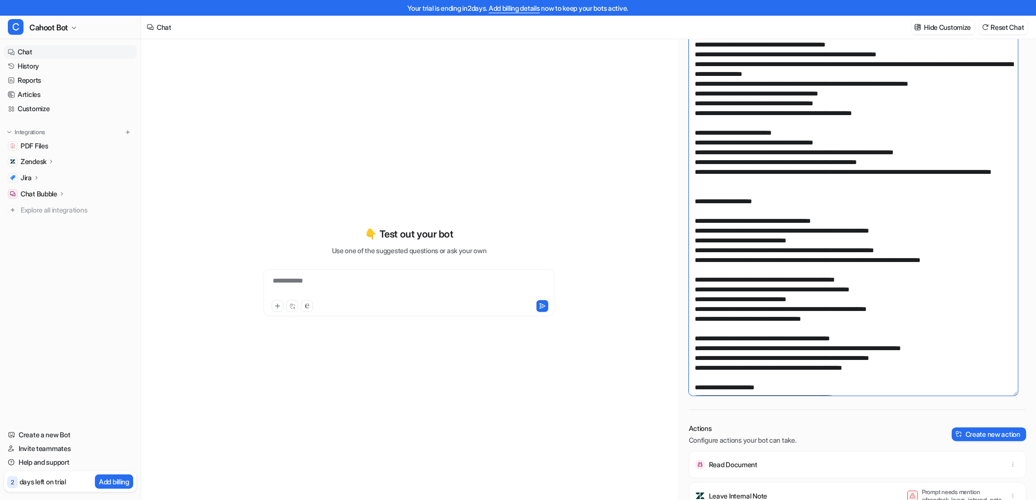
drag, startPoint x: 1016, startPoint y: 240, endPoint x: 927, endPoint y: 314, distance: 116.1
click at [994, 391] on textarea at bounding box center [853, 162] width 329 height 466
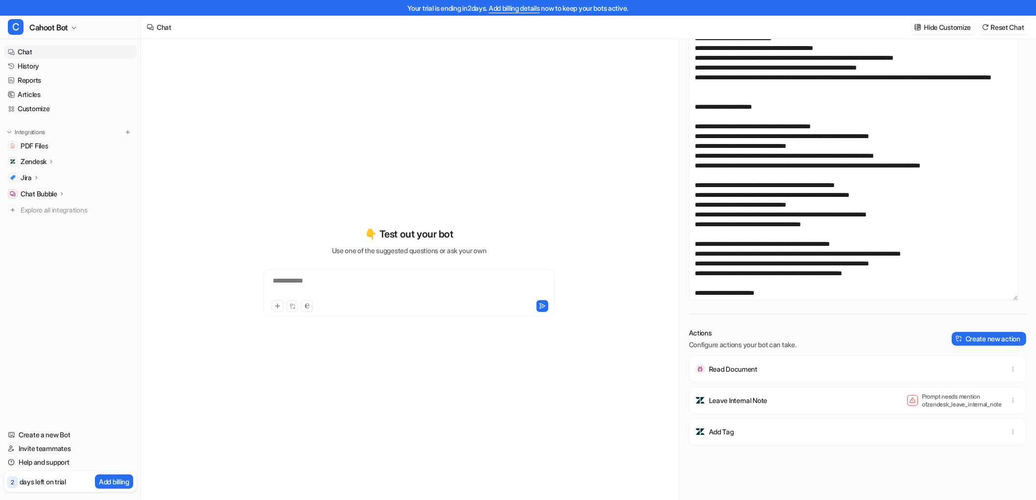
click at [489, 91] on div "**********" at bounding box center [409, 277] width 360 height 476
click at [488, 90] on div "**********" at bounding box center [409, 277] width 360 height 476
click at [119, 483] on p "Add billing" at bounding box center [114, 481] width 30 height 10
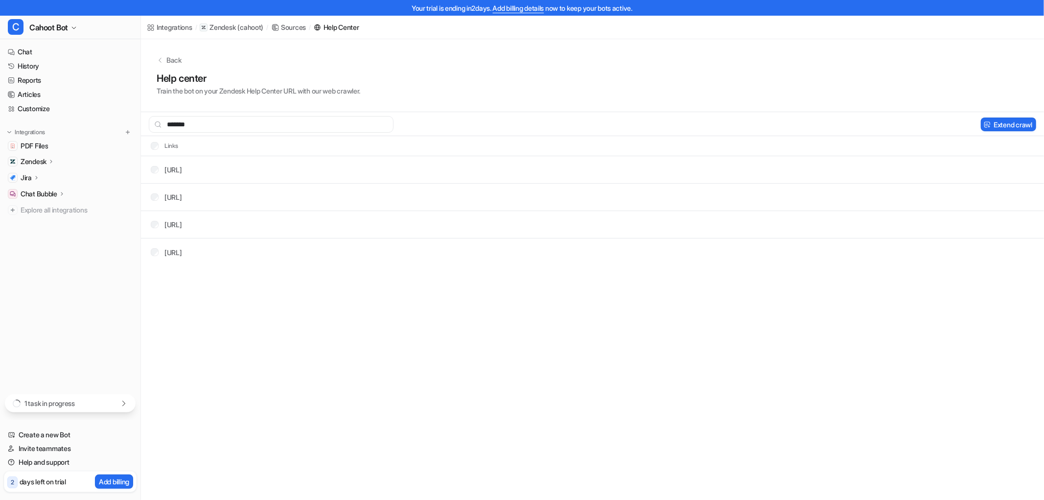
type input "*******"
click at [521, 92] on div "Help center Train the bot on your Zendesk Help Center URL with our web crawler." at bounding box center [593, 83] width 872 height 25
click at [410, 49] on div "Back Help center Train the bot on your Zendesk Help Center URL with our web cra…" at bounding box center [592, 75] width 903 height 73
click at [351, 54] on div "Back Help center Train the bot on your Zendesk Help Center URL with our web cra…" at bounding box center [592, 75] width 903 height 73
click at [26, 52] on link "Chat" at bounding box center [70, 52] width 133 height 14
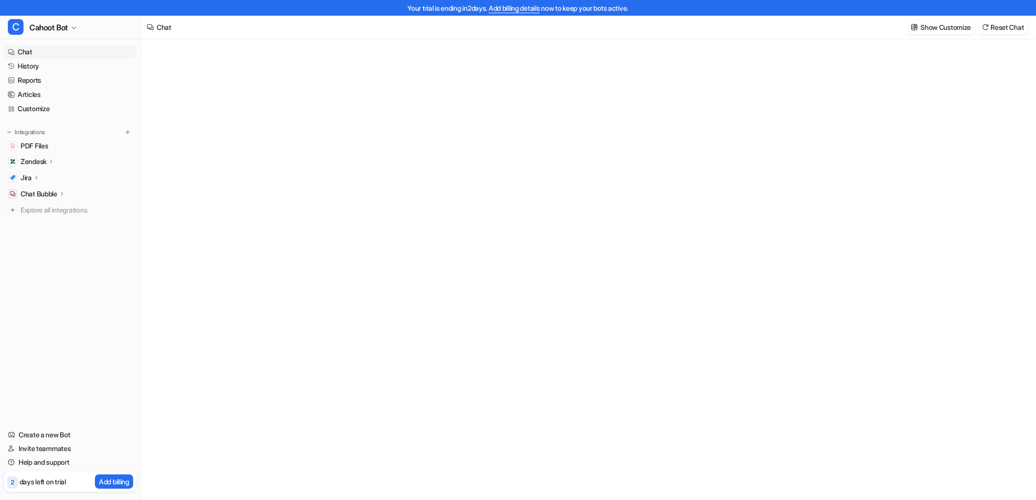
click at [373, 70] on div at bounding box center [588, 277] width 894 height 476
click at [490, 168] on div "**********" at bounding box center [588, 271] width 360 height 350
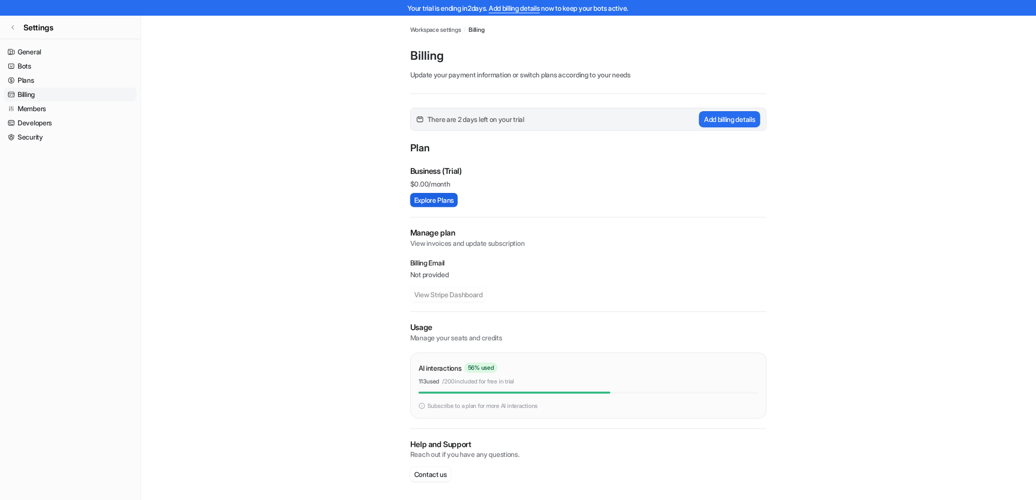
click at [427, 203] on button "Explore Plans" at bounding box center [433, 200] width 47 height 14
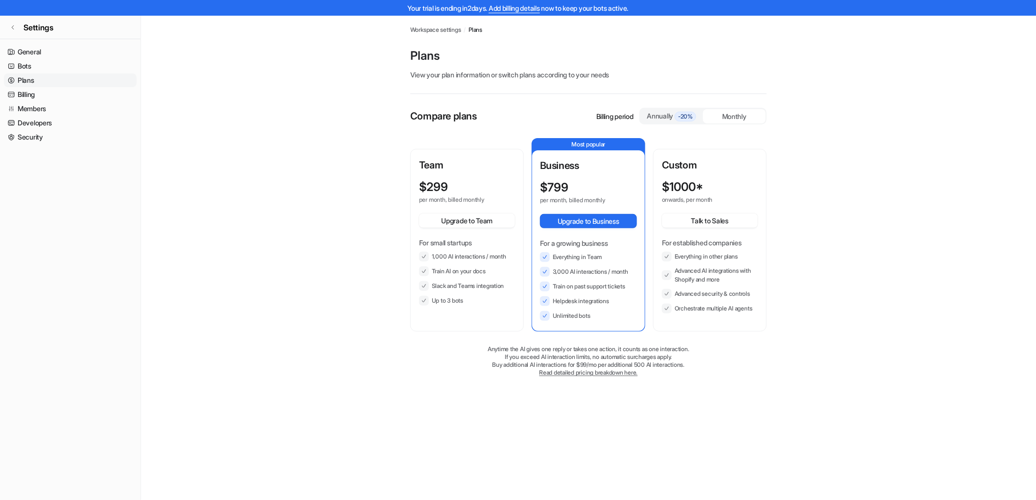
click at [669, 114] on div "Annually -20%" at bounding box center [671, 116] width 55 height 11
click at [685, 113] on span "-20%" at bounding box center [685, 117] width 22 height 10
click at [575, 373] on link "Read detailed pricing breakdown here." at bounding box center [588, 372] width 98 height 7
click at [21, 47] on link "General" at bounding box center [70, 52] width 133 height 14
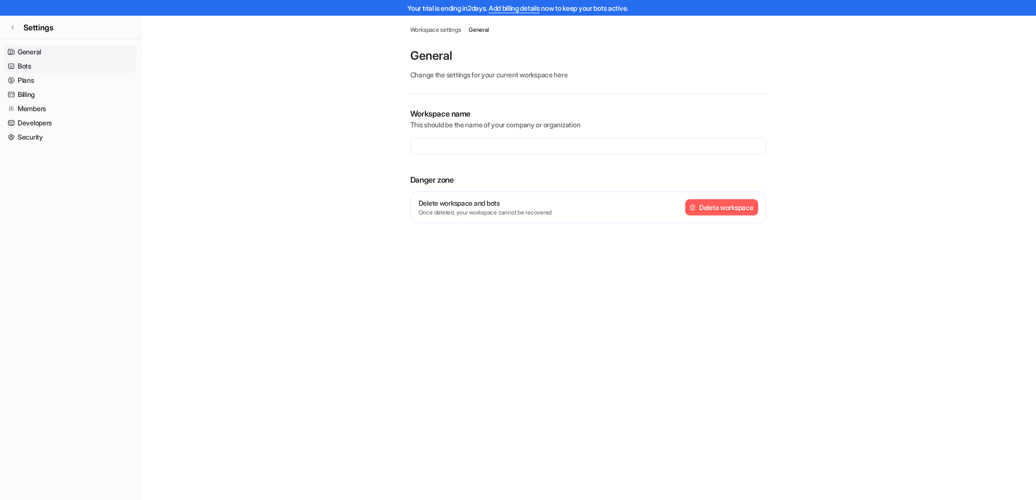
type input "**********"
click at [26, 26] on span "Settings" at bounding box center [38, 28] width 30 height 12
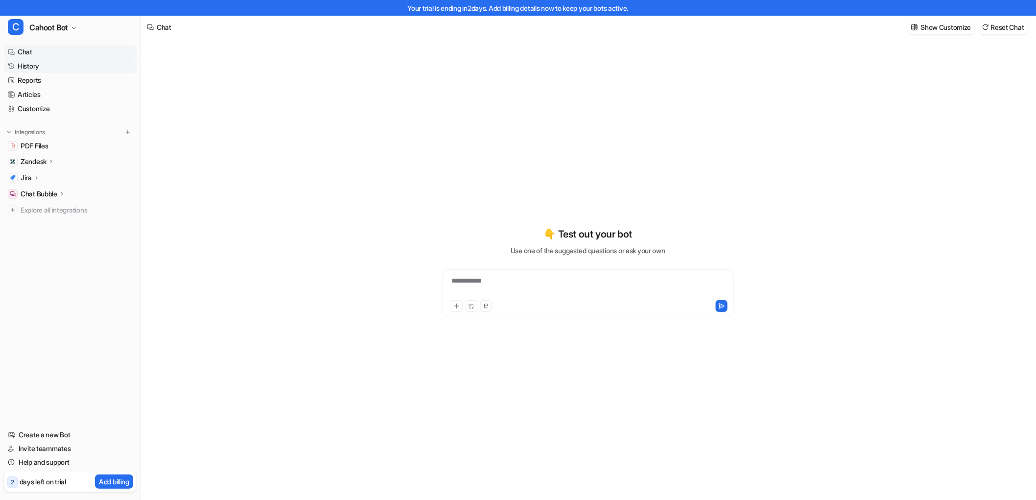
type textarea "**********"
click at [23, 79] on link "Reports" at bounding box center [70, 80] width 133 height 14
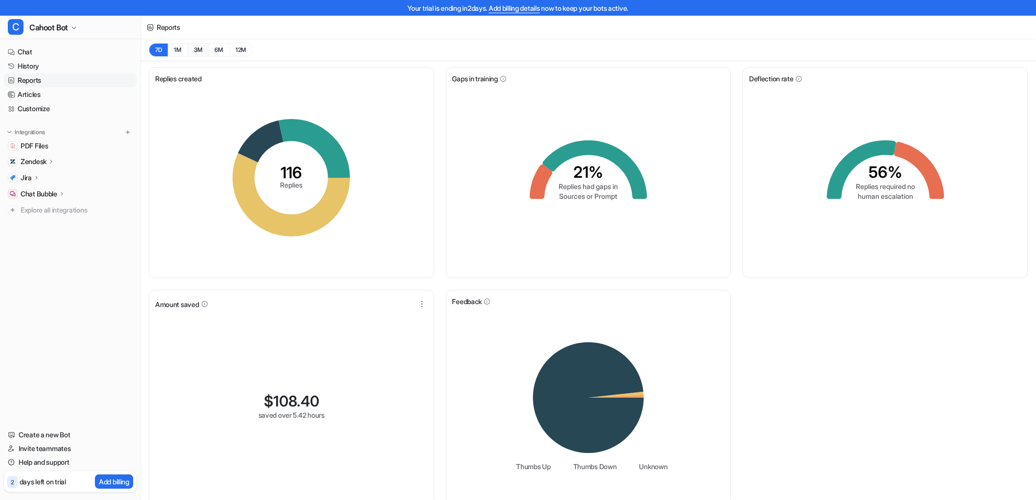
click at [202, 50] on button "3M" at bounding box center [197, 50] width 21 height 14
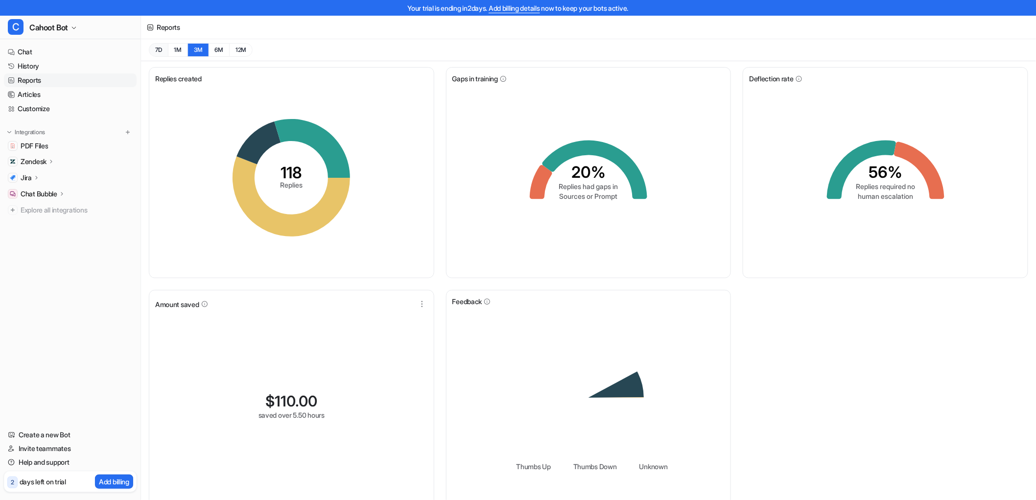
click at [163, 49] on button "7D" at bounding box center [158, 50] width 19 height 14
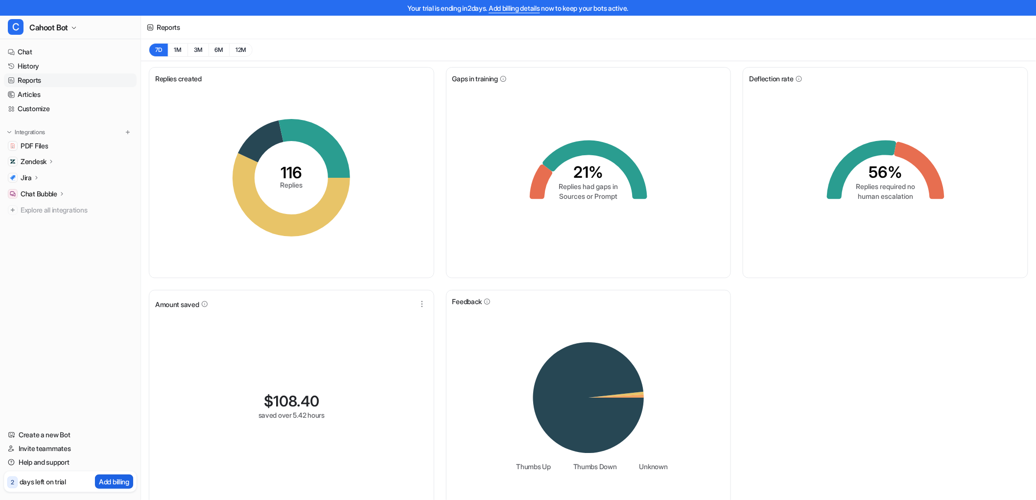
click at [128, 479] on p "Add billing" at bounding box center [114, 481] width 30 height 10
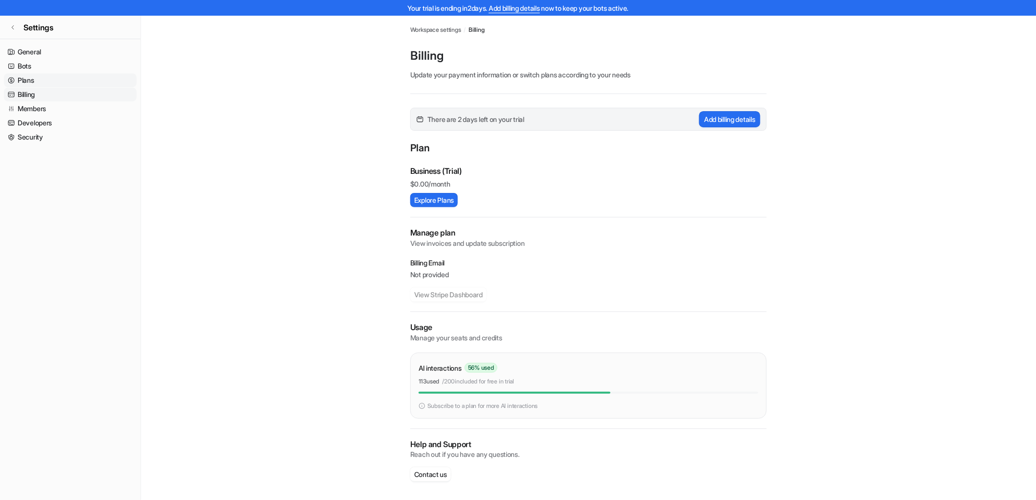
click at [27, 86] on link "Plans" at bounding box center [70, 80] width 133 height 14
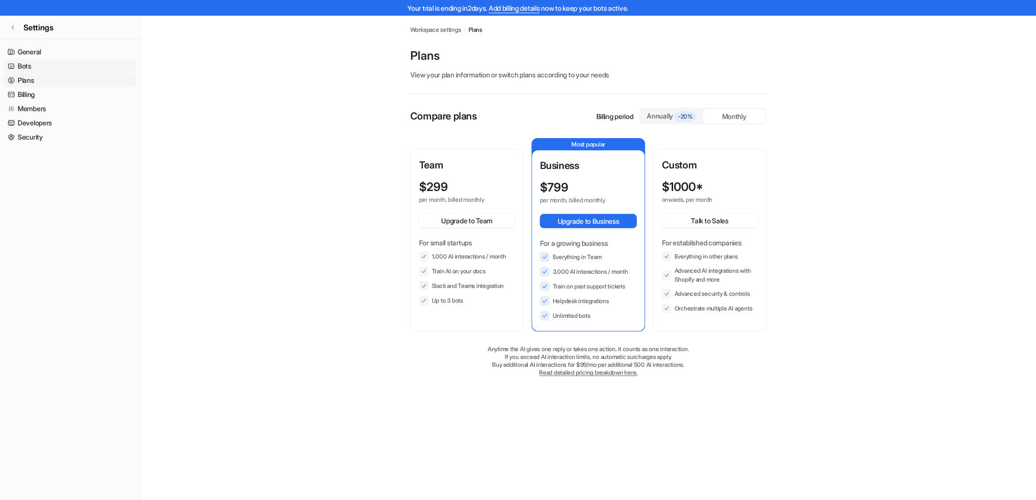
click at [33, 60] on link "Bots" at bounding box center [70, 66] width 133 height 14
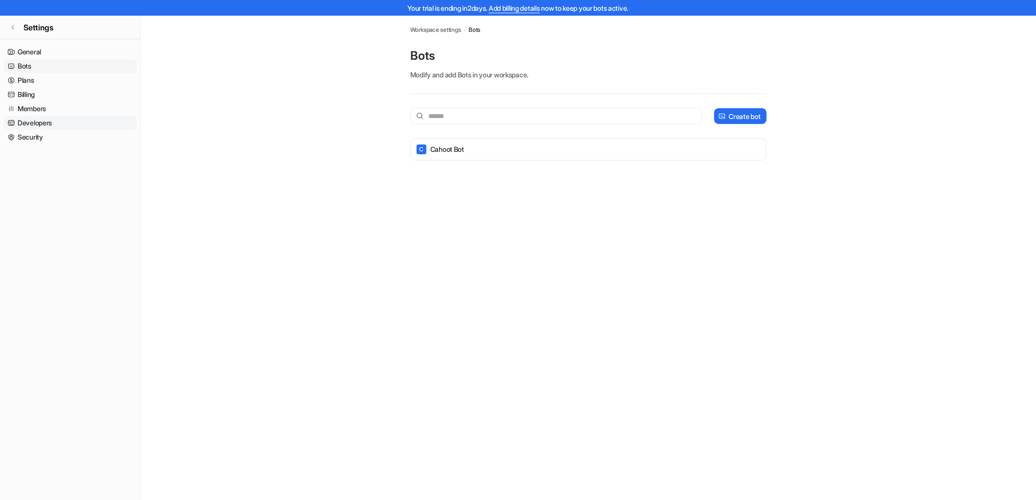
click at [41, 118] on link "Developers" at bounding box center [70, 123] width 133 height 14
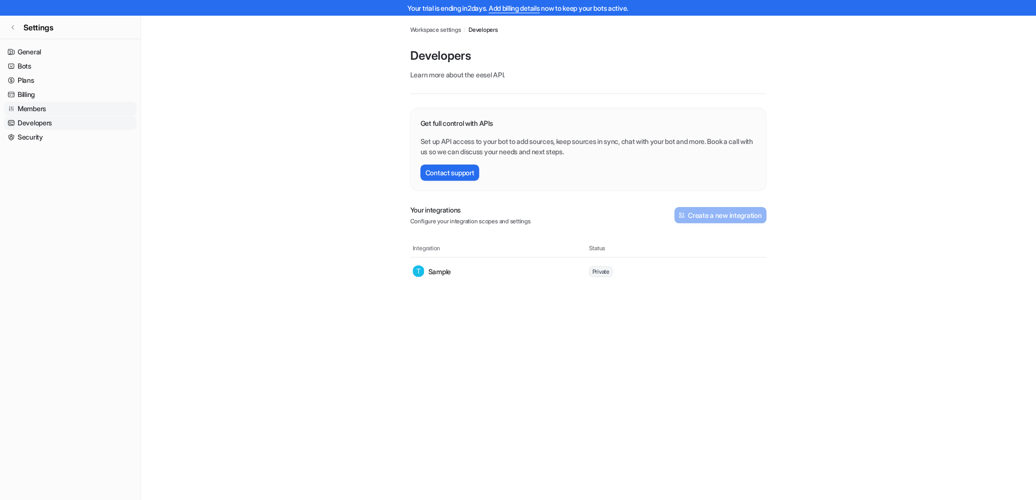
click at [41, 107] on link "Members" at bounding box center [70, 109] width 133 height 14
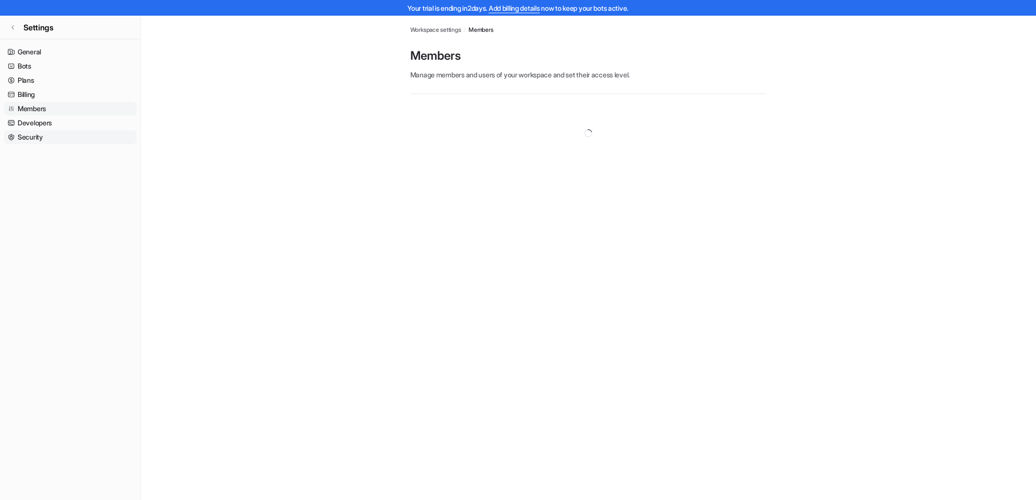
click at [41, 138] on link "Security" at bounding box center [70, 137] width 133 height 14
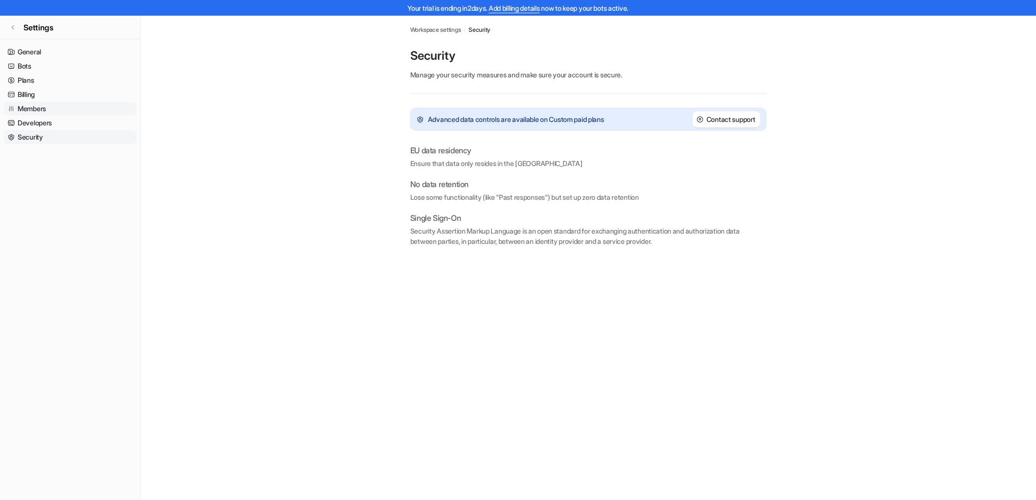
click at [30, 102] on link "Members" at bounding box center [70, 109] width 133 height 14
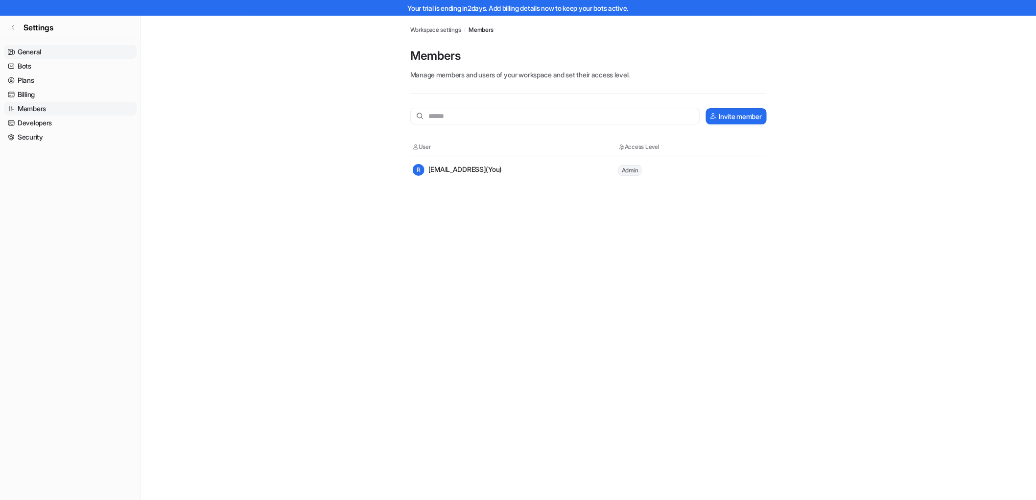
click at [29, 47] on link "General" at bounding box center [70, 52] width 133 height 14
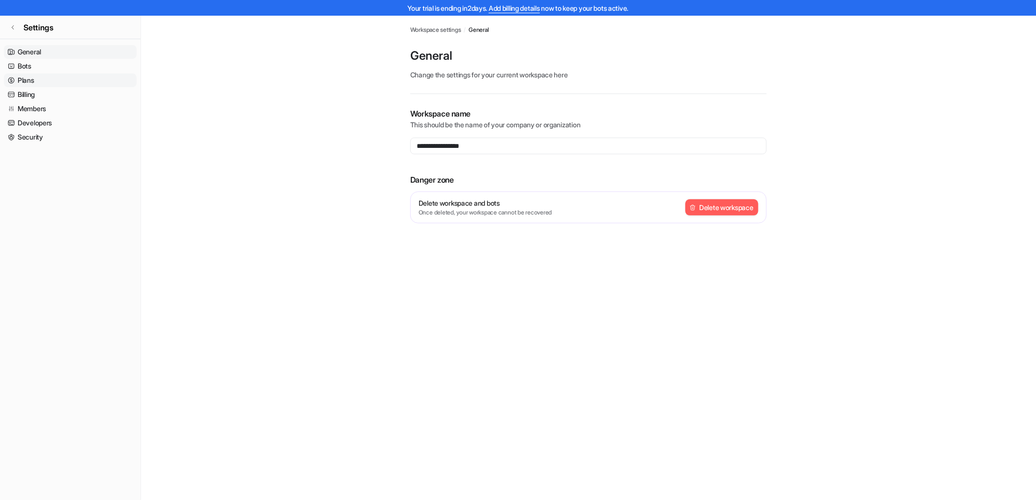
click at [36, 73] on link "Plans" at bounding box center [70, 80] width 133 height 14
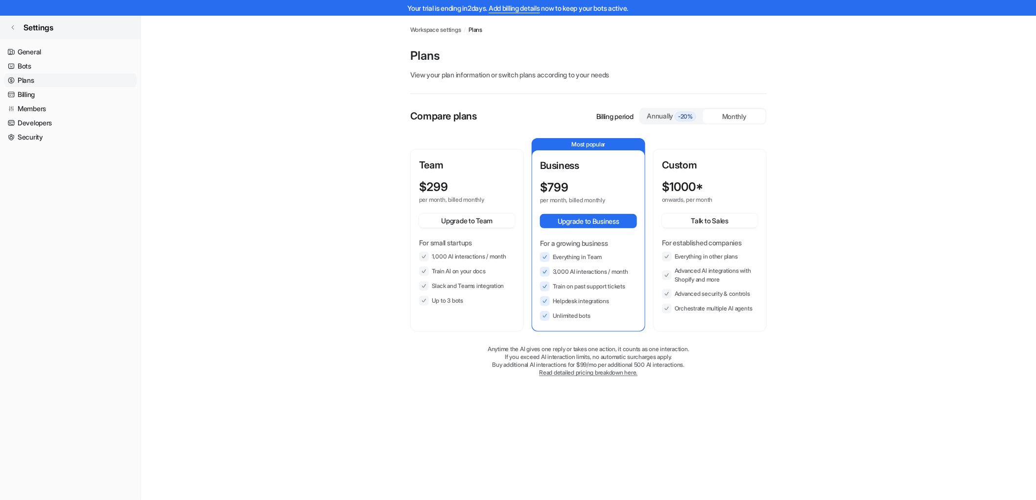
click at [14, 25] on icon at bounding box center [13, 27] width 6 height 6
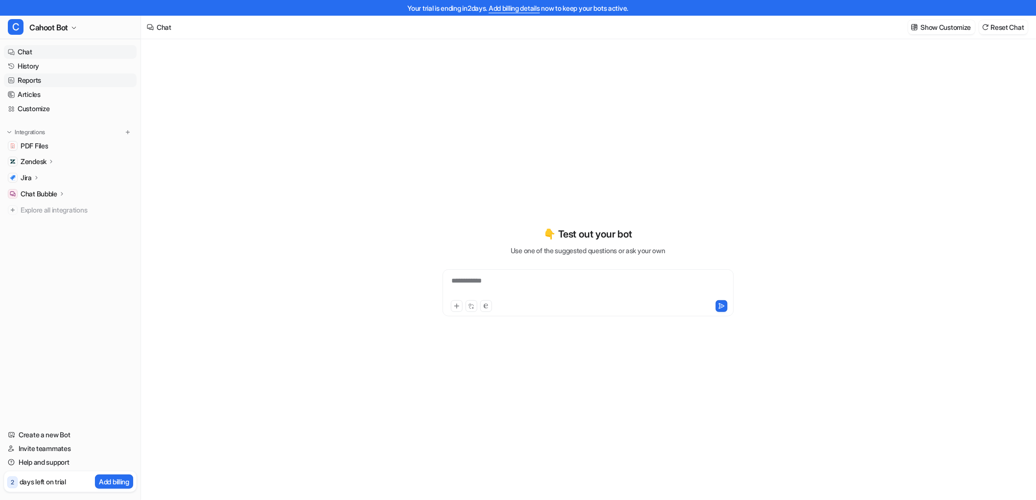
click at [44, 87] on link "Reports" at bounding box center [70, 80] width 133 height 14
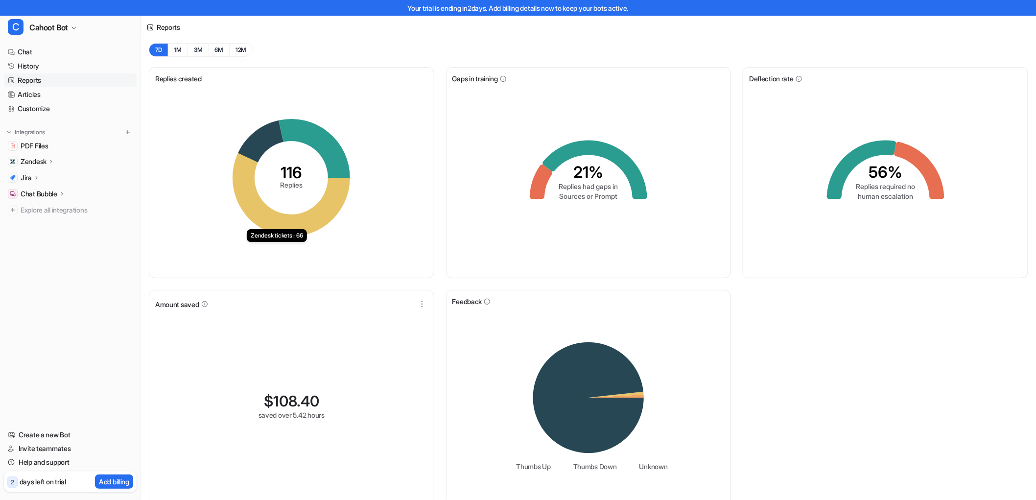
scroll to position [12, 0]
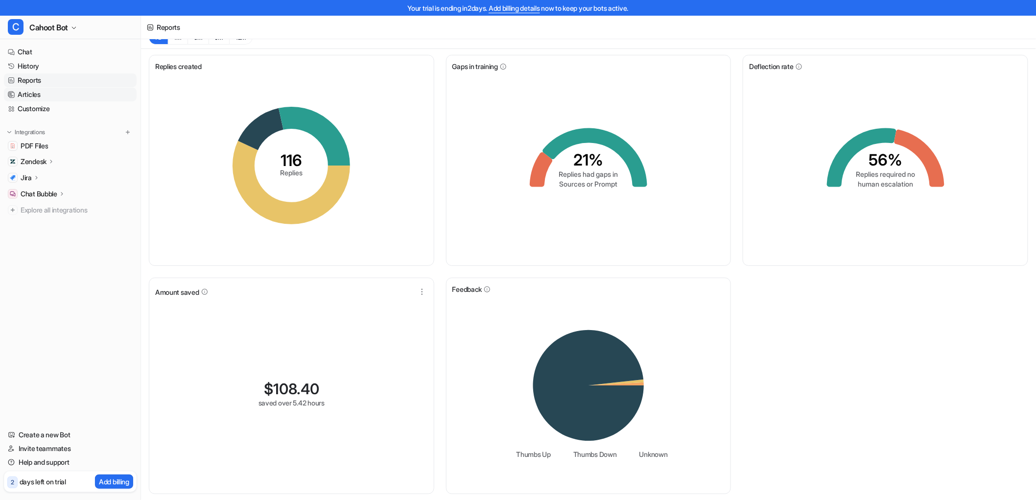
click at [31, 94] on link "Articles" at bounding box center [70, 95] width 133 height 14
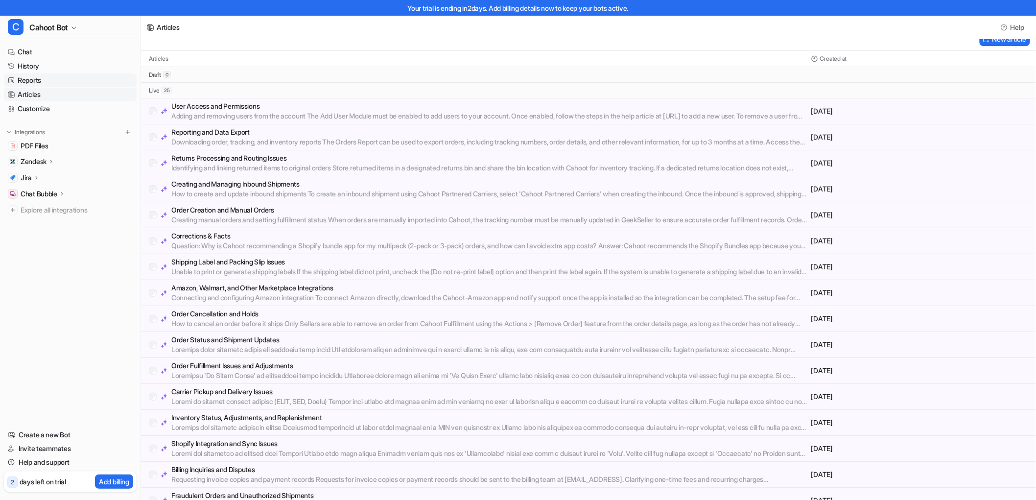
click at [23, 77] on link "Reports" at bounding box center [70, 80] width 133 height 14
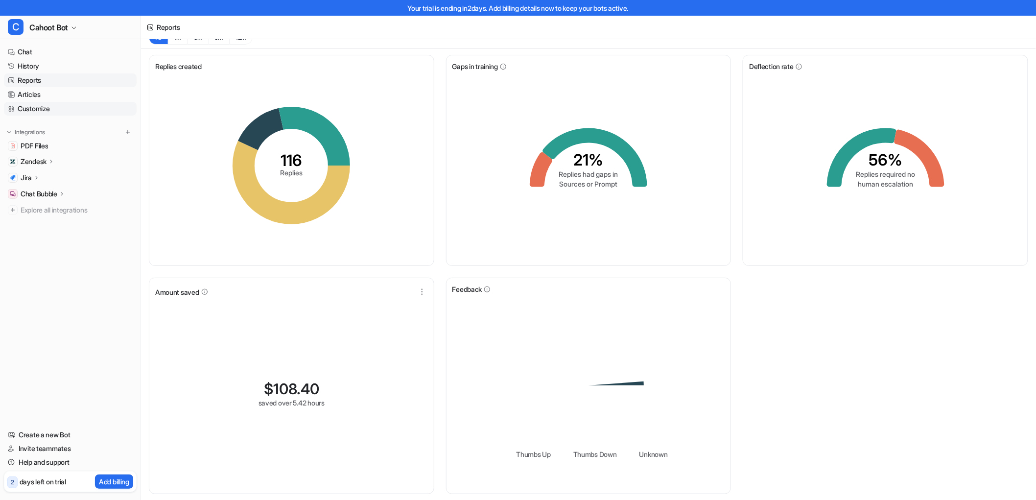
click at [36, 104] on link "Customize" at bounding box center [70, 109] width 133 height 14
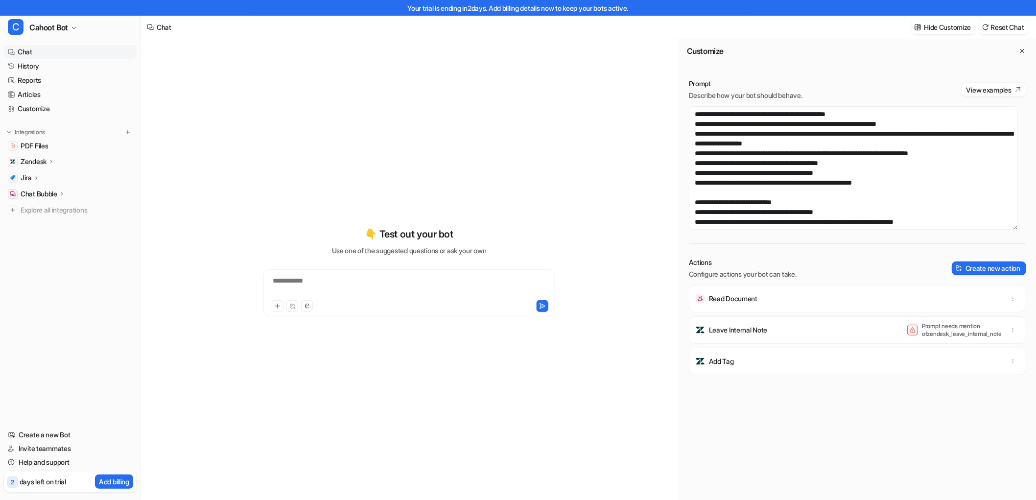
scroll to position [109, 0]
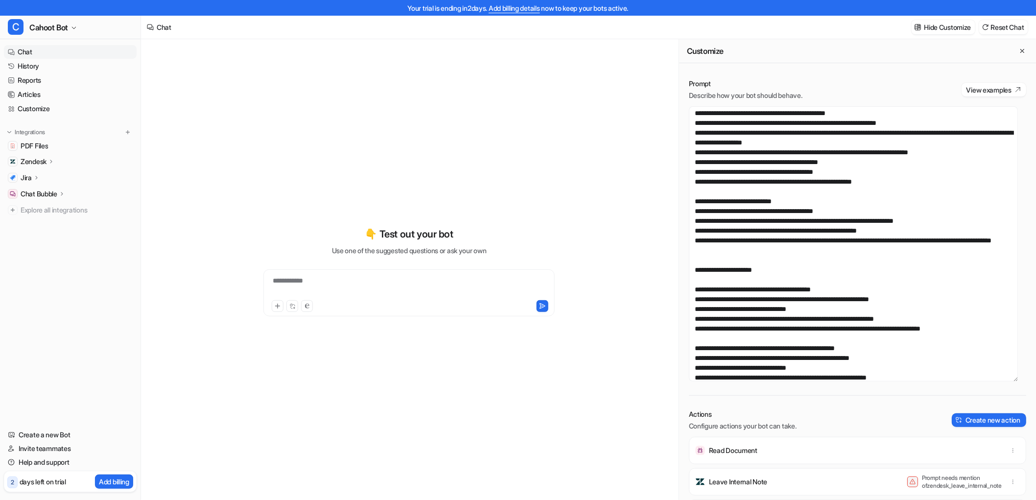
drag, startPoint x: 1015, startPoint y: 224, endPoint x: 997, endPoint y: 376, distance: 152.8
click at [997, 376] on textarea at bounding box center [853, 243] width 329 height 275
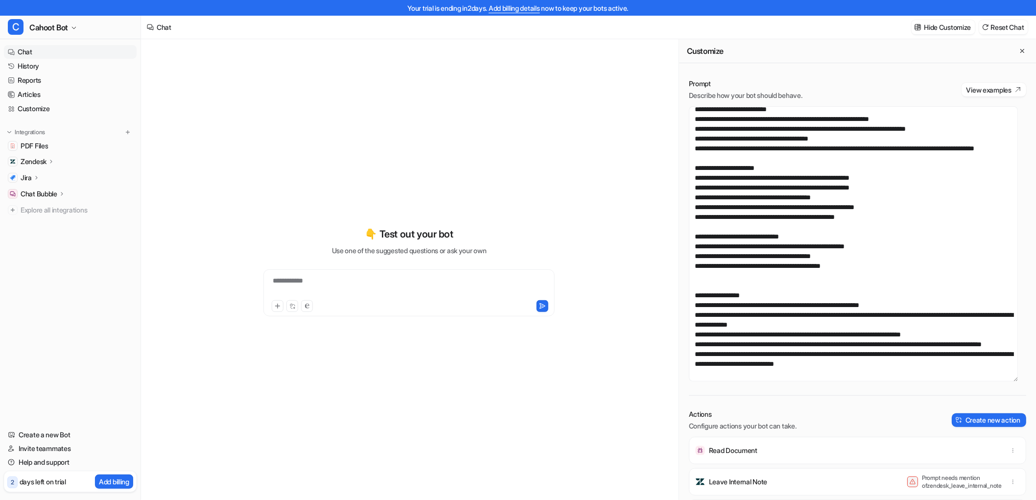
scroll to position [543, 0]
click at [757, 307] on textarea at bounding box center [853, 243] width 329 height 275
click at [760, 245] on textarea at bounding box center [853, 243] width 329 height 275
click at [901, 245] on textarea at bounding box center [853, 243] width 329 height 275
click at [762, 287] on textarea at bounding box center [853, 243] width 329 height 275
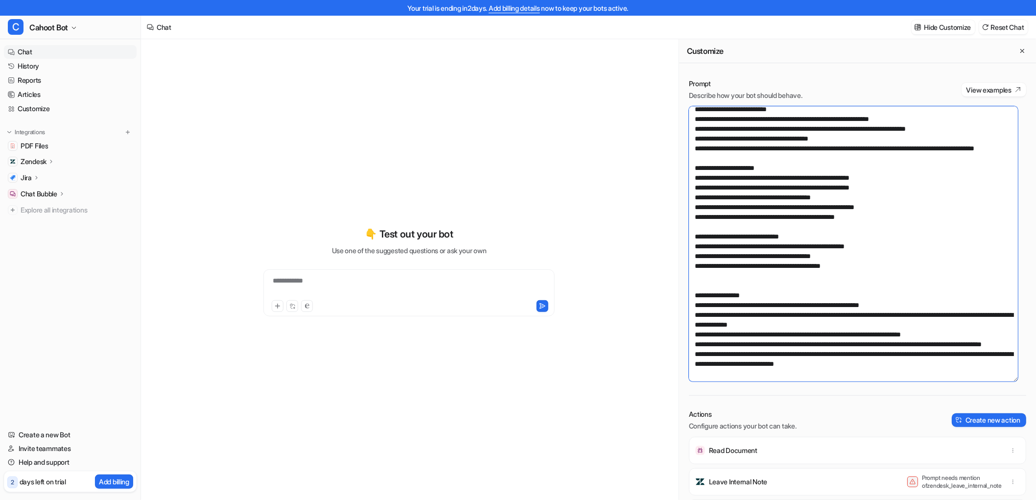
click at [820, 296] on textarea at bounding box center [853, 243] width 329 height 275
click at [883, 297] on textarea at bounding box center [853, 243] width 329 height 275
click at [769, 245] on textarea at bounding box center [853, 243] width 329 height 275
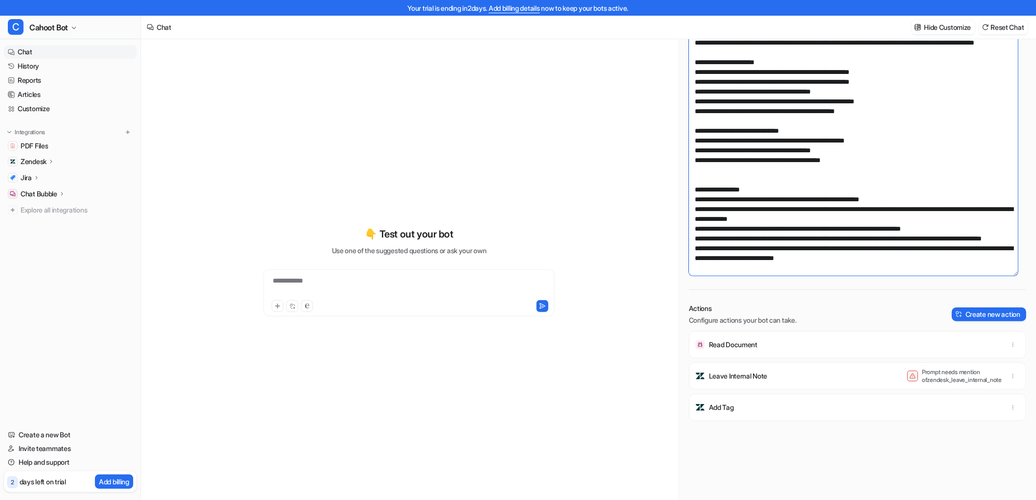
scroll to position [109, 0]
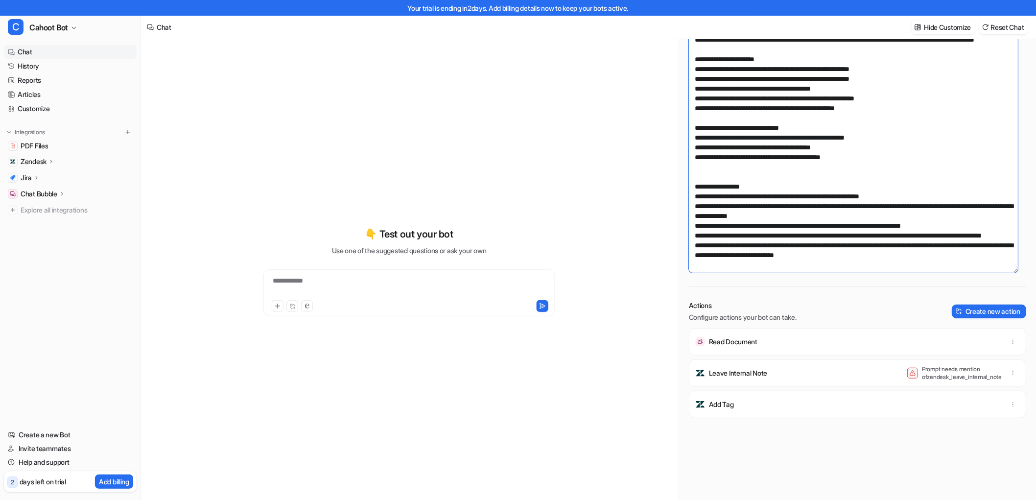
click at [877, 231] on textarea at bounding box center [853, 135] width 329 height 275
drag, startPoint x: 789, startPoint y: 193, endPoint x: 946, endPoint y: 204, distance: 157.9
click at [946, 204] on textarea at bounding box center [853, 135] width 329 height 275
click at [860, 213] on textarea at bounding box center [853, 135] width 329 height 275
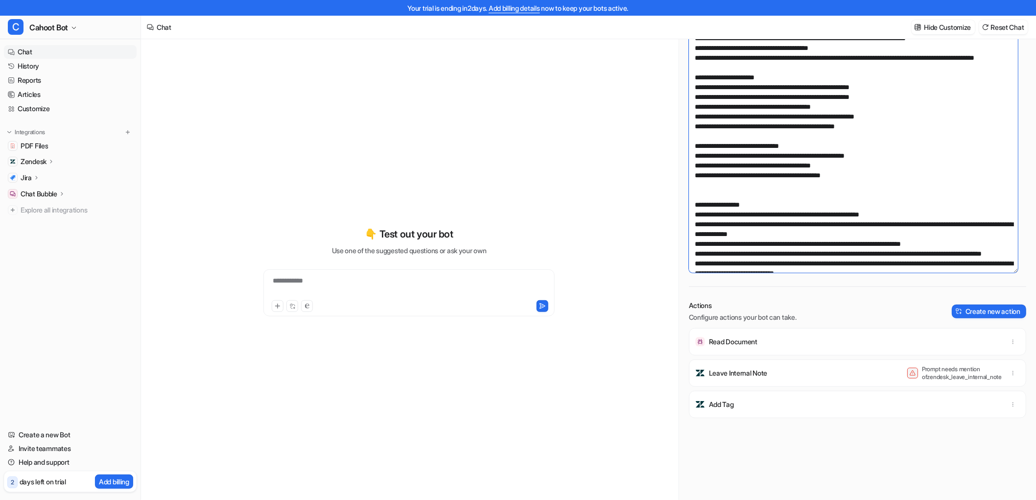
scroll to position [543, 0]
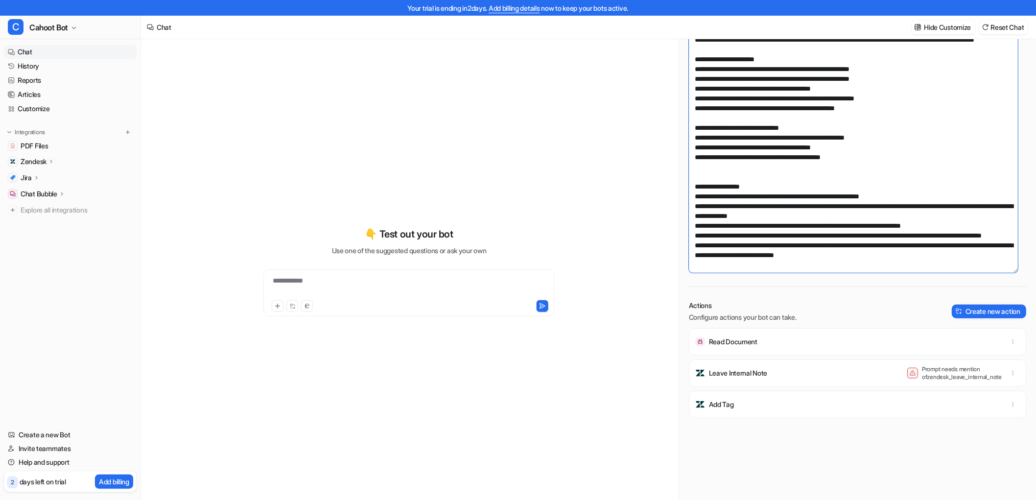
click at [753, 225] on textarea at bounding box center [853, 135] width 329 height 275
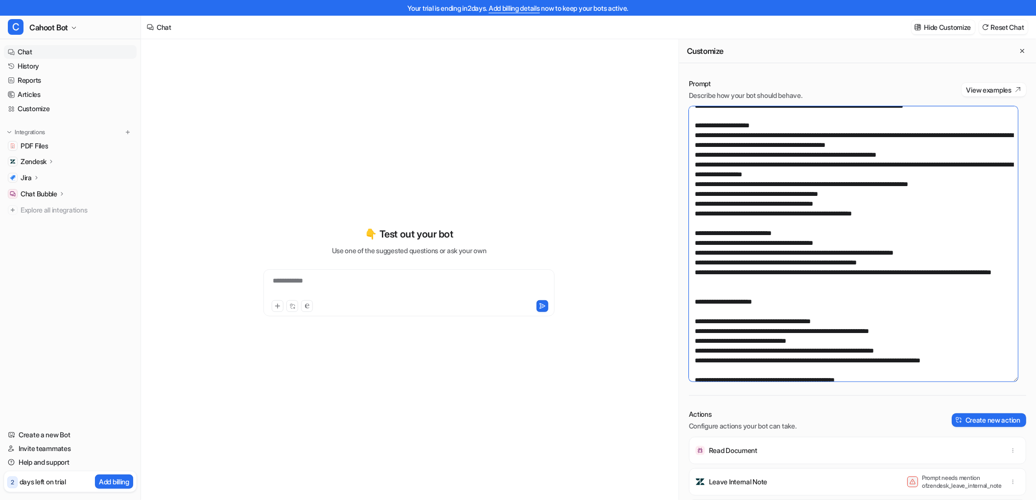
scroll to position [0, 0]
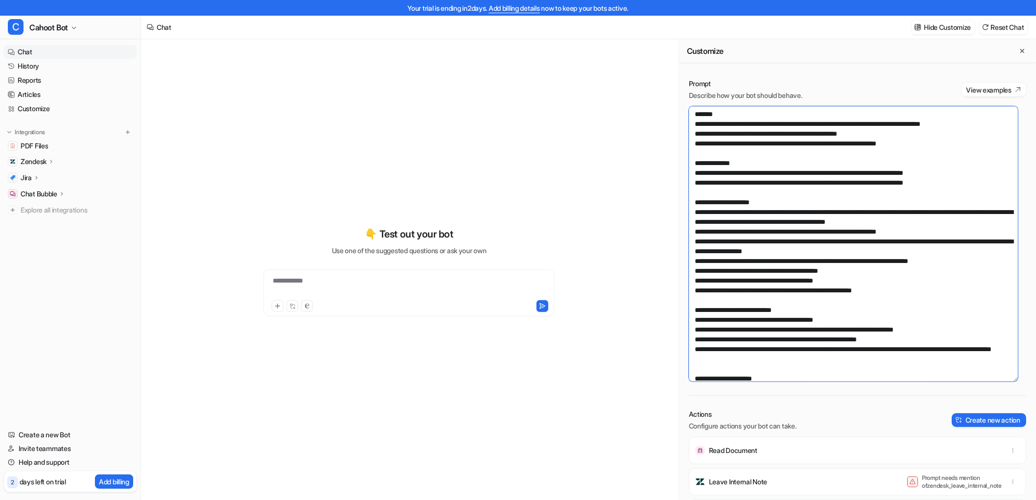
click at [788, 129] on textarea at bounding box center [853, 243] width 329 height 275
click at [897, 130] on textarea at bounding box center [853, 243] width 329 height 275
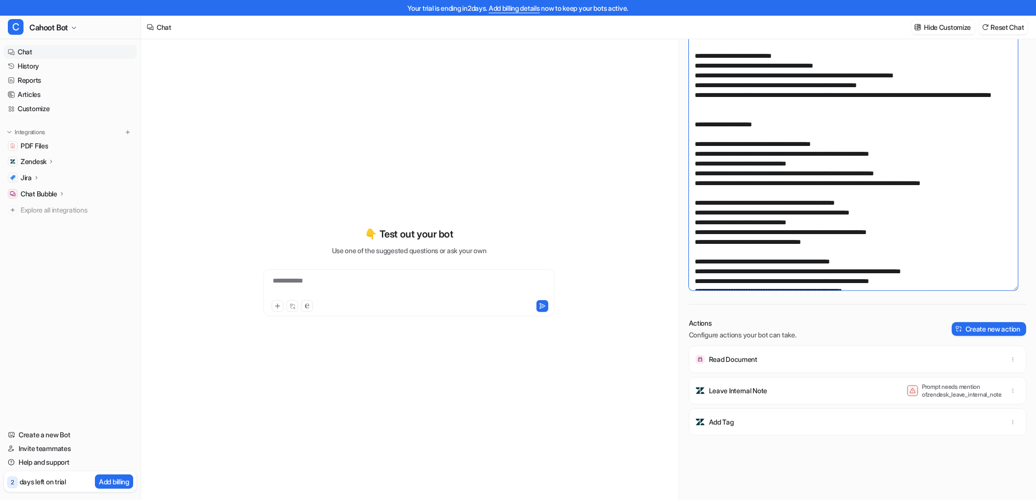
scroll to position [162, 0]
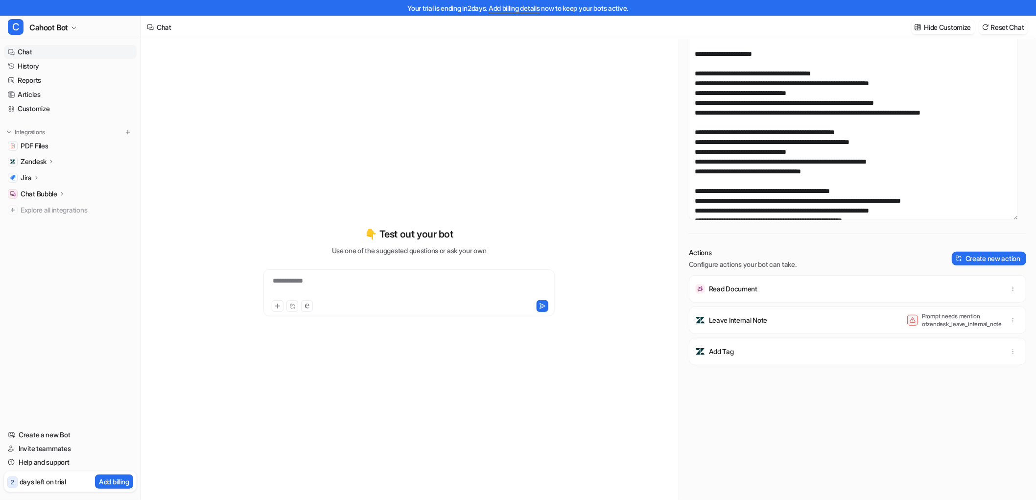
click at [948, 323] on p "Prompt needs mention of zendesk_leave_internal_note" at bounding box center [961, 320] width 78 height 16
drag, startPoint x: 913, startPoint y: 324, endPoint x: 992, endPoint y: 324, distance: 78.8
click at [992, 324] on div "Prompt needs mention of zendesk_leave_internal_note" at bounding box center [963, 320] width 113 height 16
copy p "zendesk_leave_internal_note"
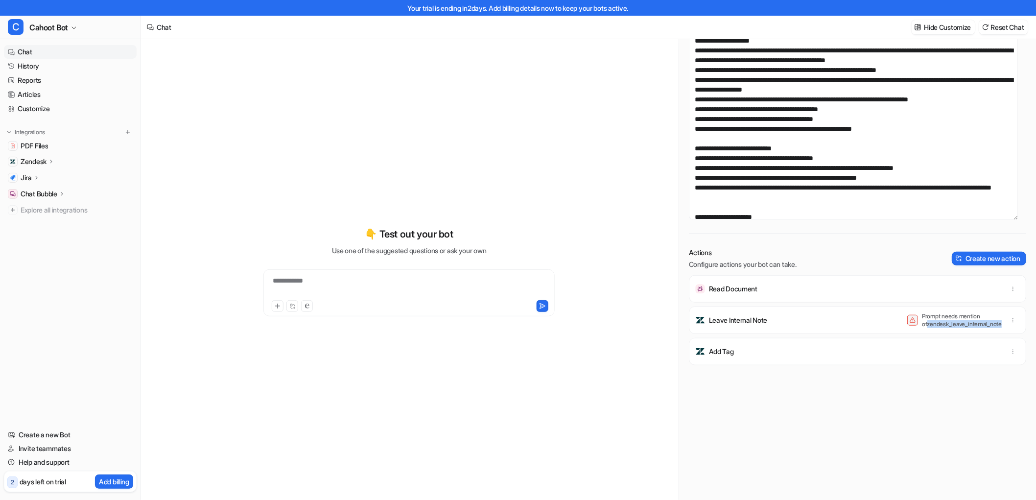
scroll to position [54, 0]
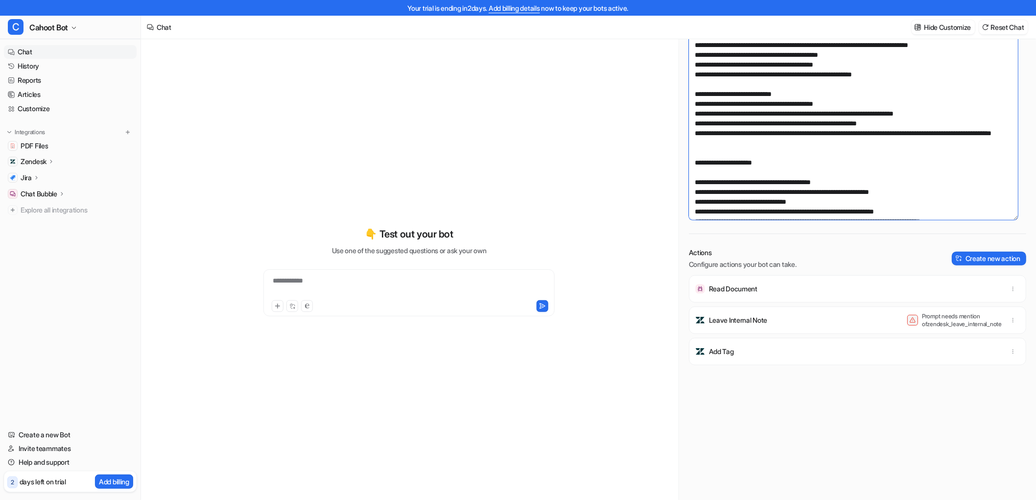
click at [769, 162] on textarea at bounding box center [853, 82] width 329 height 275
click at [765, 154] on textarea at bounding box center [853, 82] width 329 height 275
paste textarea "**********"
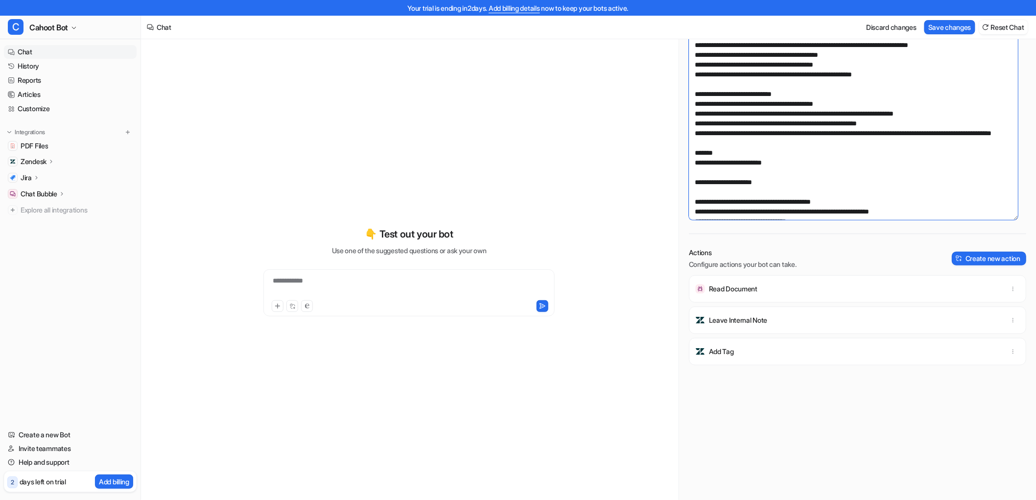
drag, startPoint x: 804, startPoint y: 129, endPoint x: 810, endPoint y: 115, distance: 15.6
click at [804, 121] on textarea at bounding box center [853, 82] width 329 height 275
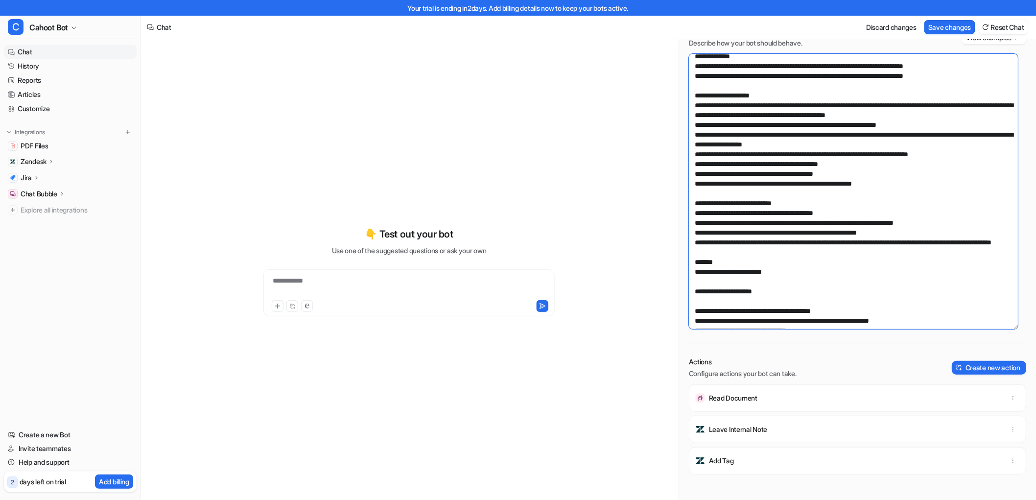
click at [799, 254] on textarea at bounding box center [853, 191] width 329 height 275
drag, startPoint x: 800, startPoint y: 276, endPoint x: 691, endPoint y: 280, distance: 109.2
click at [691, 280] on textarea at bounding box center [853, 191] width 329 height 275
click at [723, 282] on textarea at bounding box center [853, 191] width 329 height 275
click at [724, 282] on textarea at bounding box center [853, 191] width 329 height 275
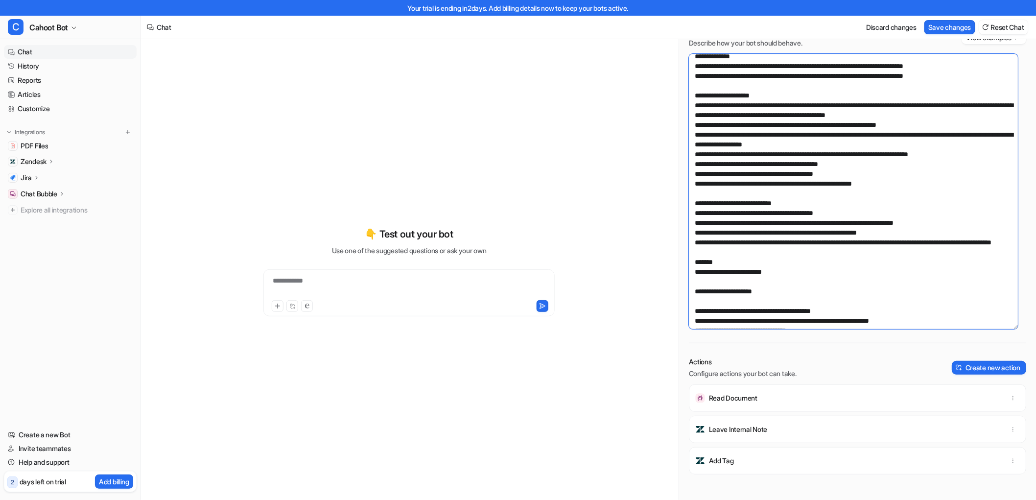
click at [868, 193] on textarea at bounding box center [853, 191] width 329 height 275
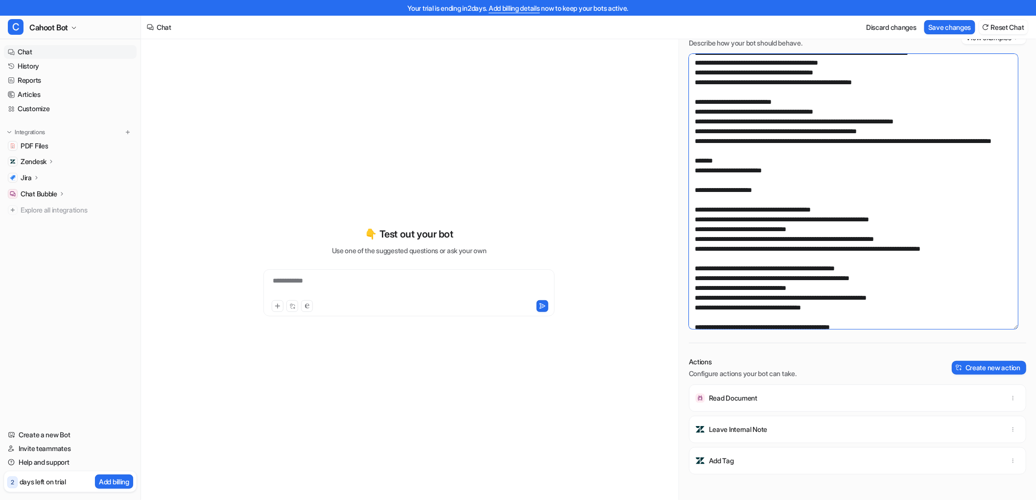
scroll to position [163, 0]
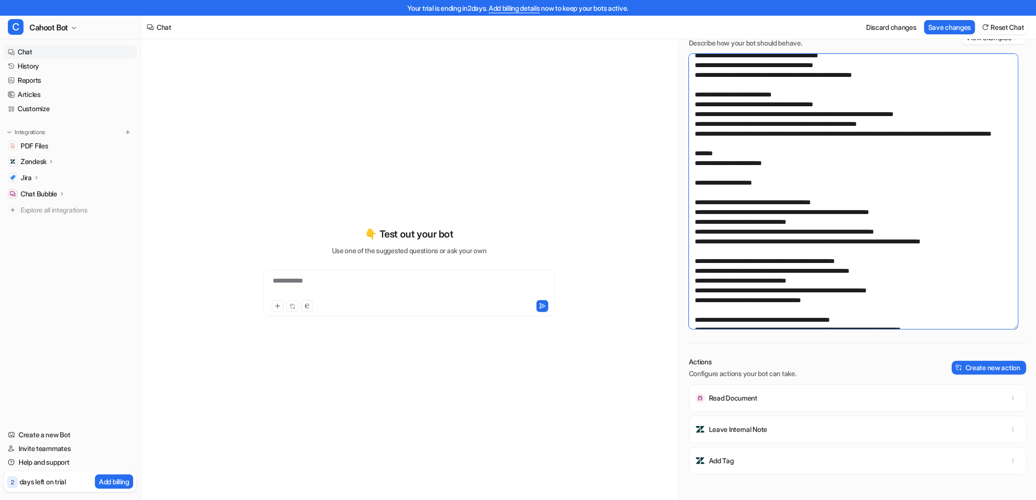
click at [779, 163] on textarea at bounding box center [853, 191] width 329 height 275
click at [806, 164] on textarea at bounding box center [853, 191] width 329 height 275
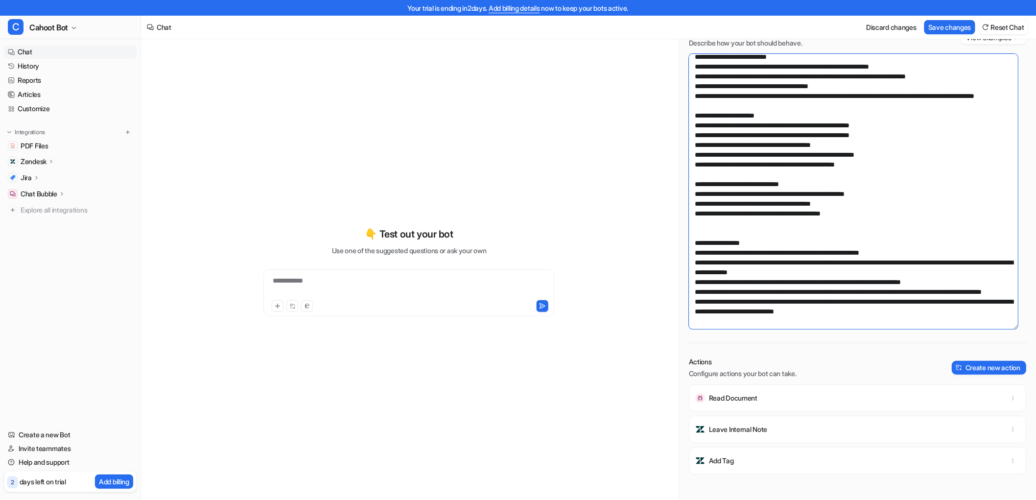
scroll to position [563, 0]
click at [873, 239] on textarea at bounding box center [853, 191] width 329 height 275
click at [835, 235] on textarea at bounding box center [853, 191] width 329 height 275
drag, startPoint x: 758, startPoint y: 254, endPoint x: 863, endPoint y: 261, distance: 106.0
click at [863, 261] on textarea at bounding box center [853, 191] width 329 height 275
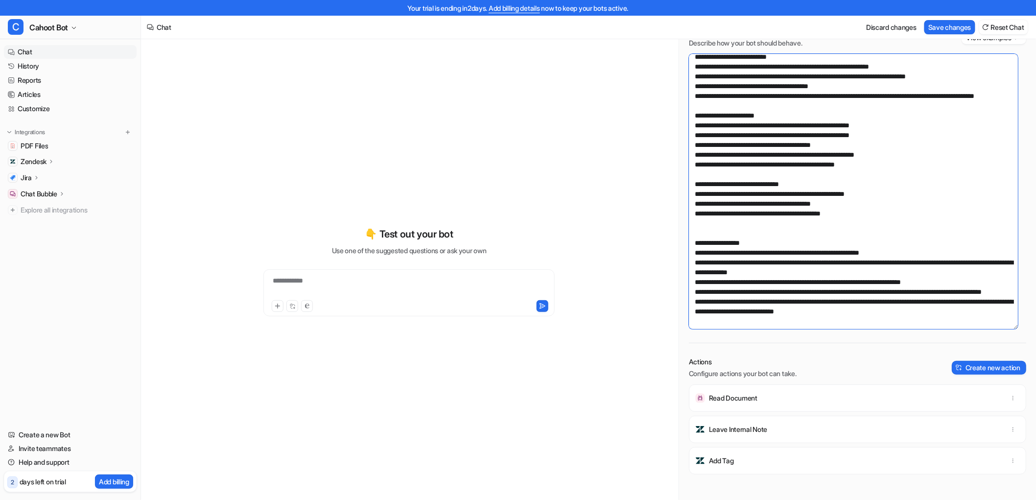
click at [835, 266] on textarea at bounding box center [853, 191] width 329 height 275
drag, startPoint x: 720, startPoint y: 280, endPoint x: 909, endPoint y: 288, distance: 189.0
click at [909, 288] on textarea at bounding box center [853, 191] width 329 height 275
click at [908, 288] on textarea at bounding box center [853, 191] width 329 height 275
click at [826, 294] on textarea at bounding box center [853, 191] width 329 height 275
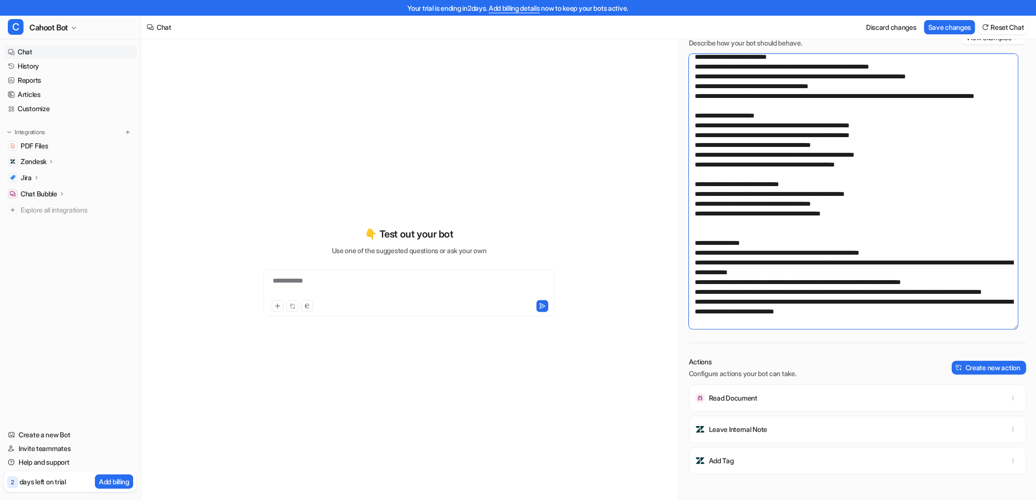
click at [791, 291] on textarea at bounding box center [853, 191] width 329 height 275
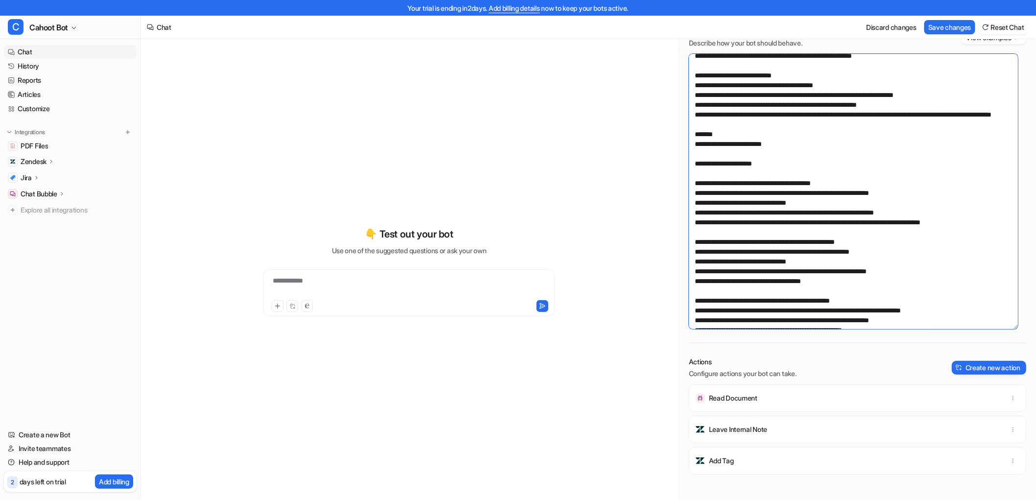
scroll to position [128, 0]
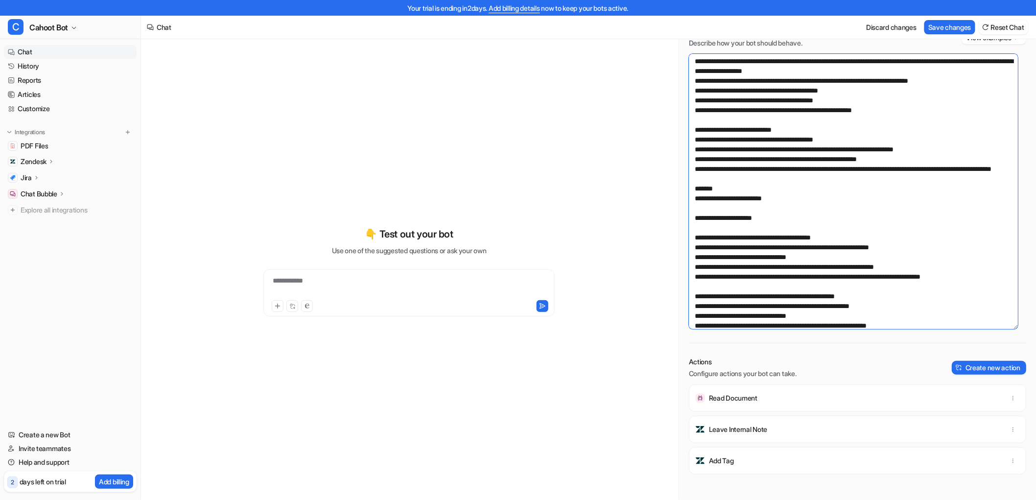
drag, startPoint x: 798, startPoint y: 208, endPoint x: 692, endPoint y: 207, distance: 106.2
click at [692, 207] on textarea at bounding box center [853, 191] width 329 height 275
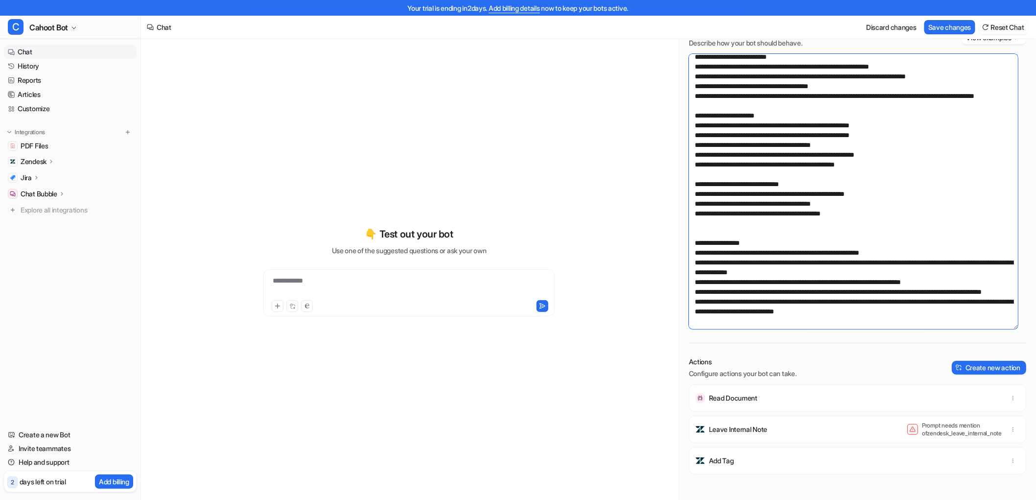
scroll to position [533, 0]
click at [809, 254] on textarea at bounding box center [853, 191] width 329 height 275
click at [713, 282] on textarea at bounding box center [853, 191] width 329 height 275
click at [721, 282] on textarea at bounding box center [853, 191] width 329 height 275
paste textarea "**********"
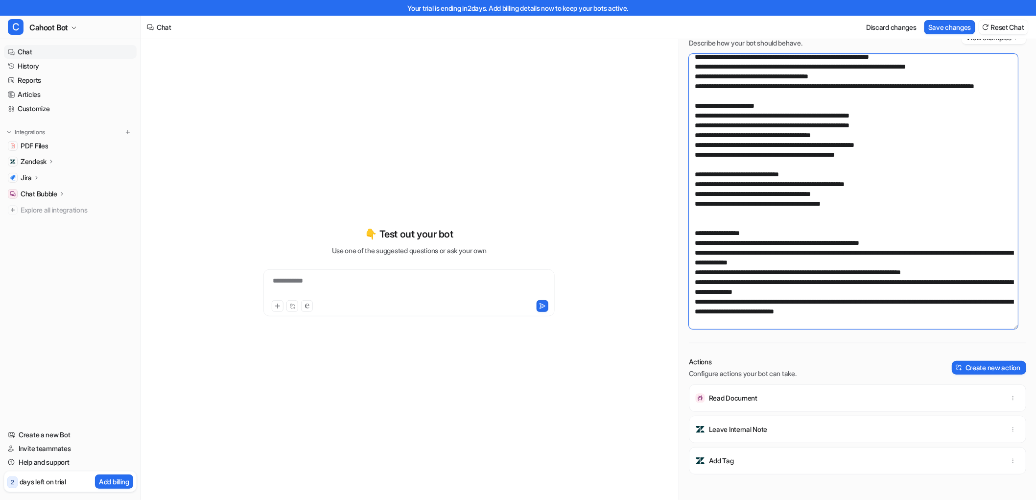
click at [781, 248] on textarea at bounding box center [853, 191] width 329 height 275
click at [829, 167] on textarea at bounding box center [853, 191] width 329 height 275
click at [857, 147] on textarea at bounding box center [853, 191] width 329 height 275
click at [861, 276] on textarea at bounding box center [853, 191] width 329 height 275
click at [859, 284] on textarea at bounding box center [853, 191] width 329 height 275
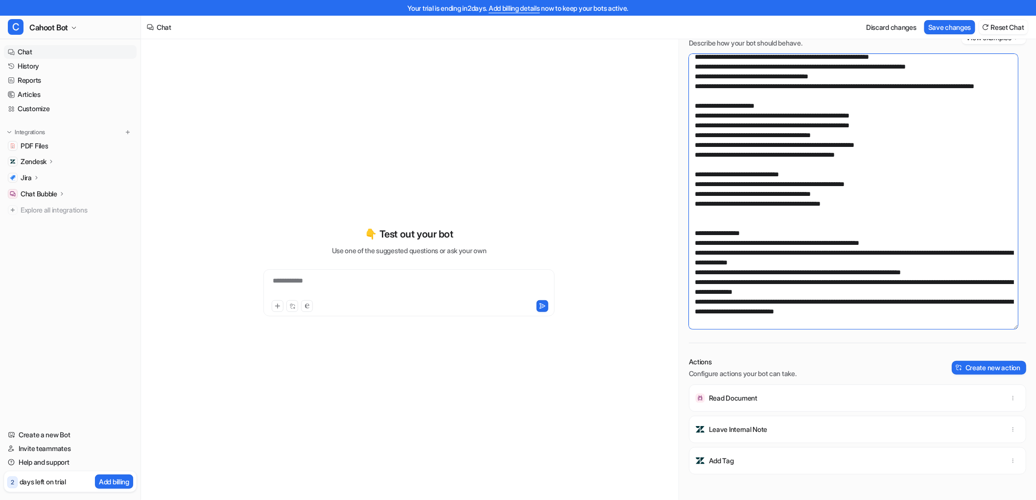
click at [970, 285] on textarea at bounding box center [853, 191] width 329 height 275
drag, startPoint x: 717, startPoint y: 295, endPoint x: 899, endPoint y: 288, distance: 181.7
click at [899, 288] on textarea at bounding box center [853, 191] width 329 height 275
type textarea "**********"
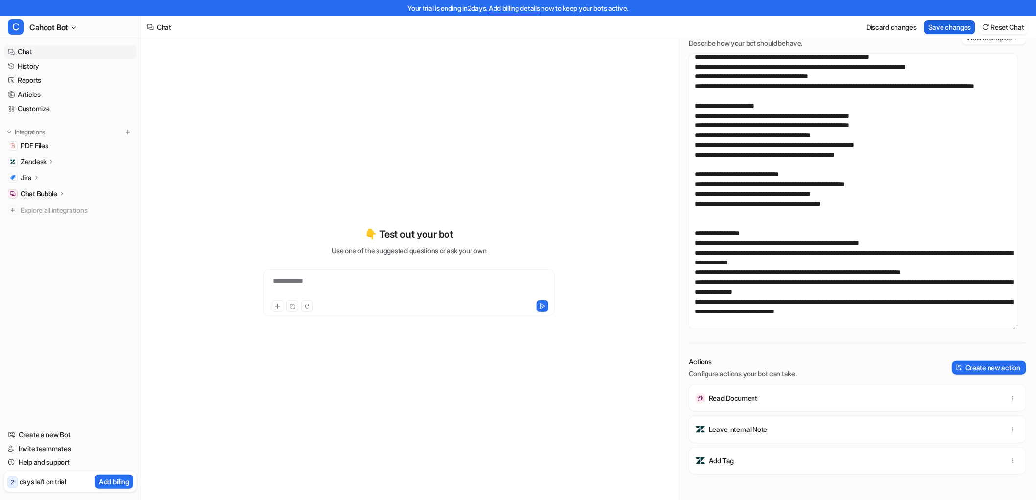
click at [956, 30] on button "Save changes" at bounding box center [949, 27] width 51 height 14
